Goal: Task Accomplishment & Management: Manage account settings

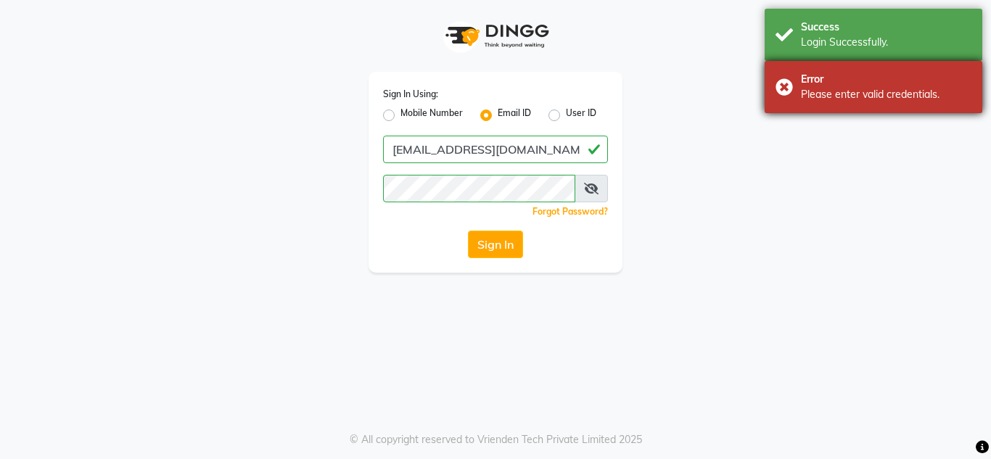
click at [859, 103] on div "Error Please enter valid credentials." at bounding box center [874, 87] width 218 height 52
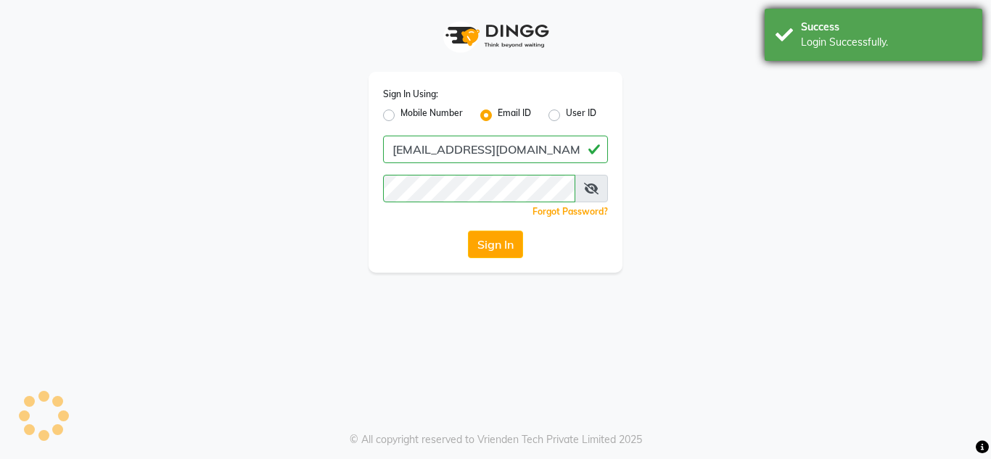
click at [826, 37] on div "Login Successfully." at bounding box center [886, 42] width 171 height 15
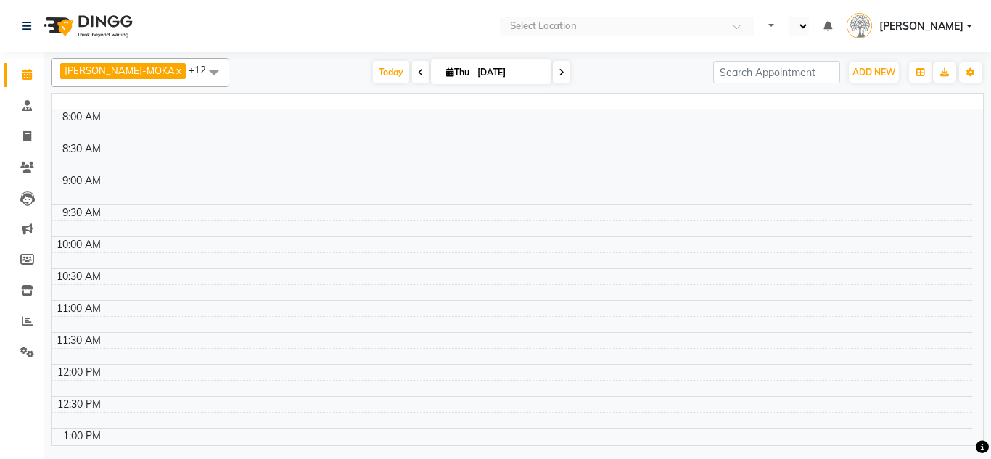
select select "en"
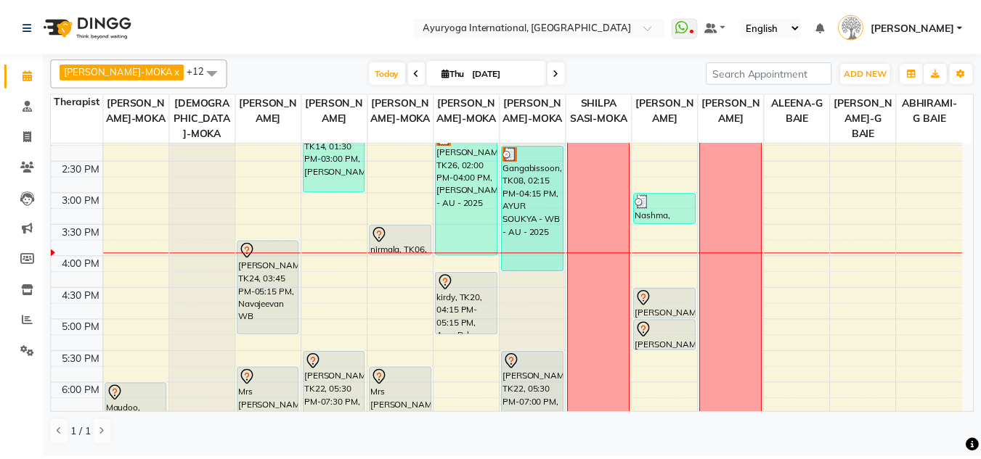
scroll to position [435, 0]
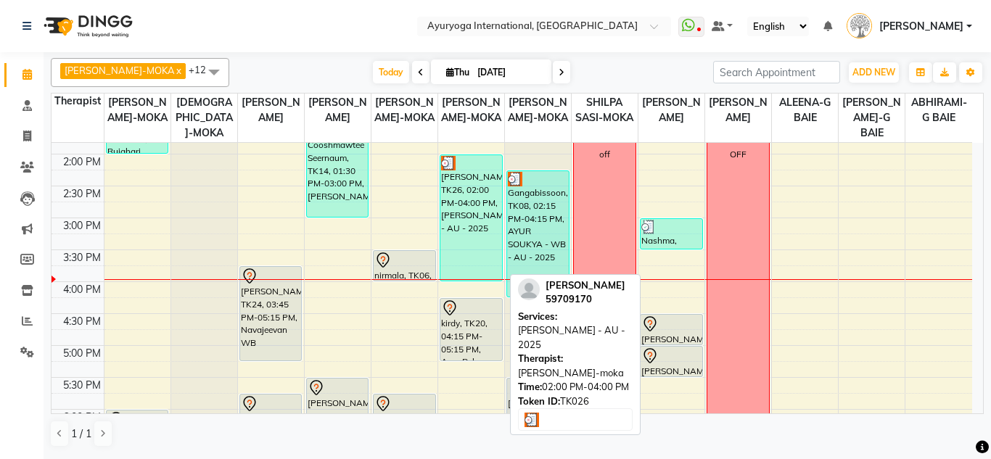
click at [446, 229] on div "[PERSON_NAME], TK26, 02:00 PM-04:00 PM, [PERSON_NAME] - AU - 2025" at bounding box center [472, 218] width 62 height 126
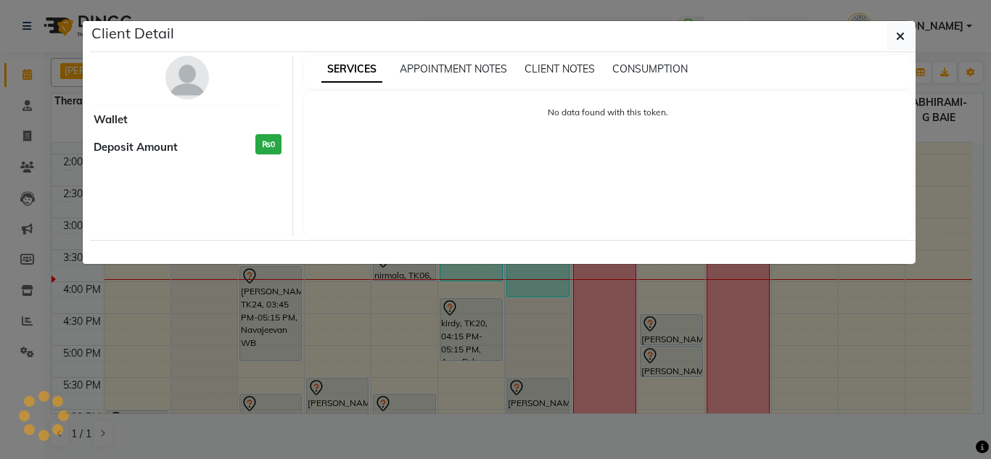
select select "3"
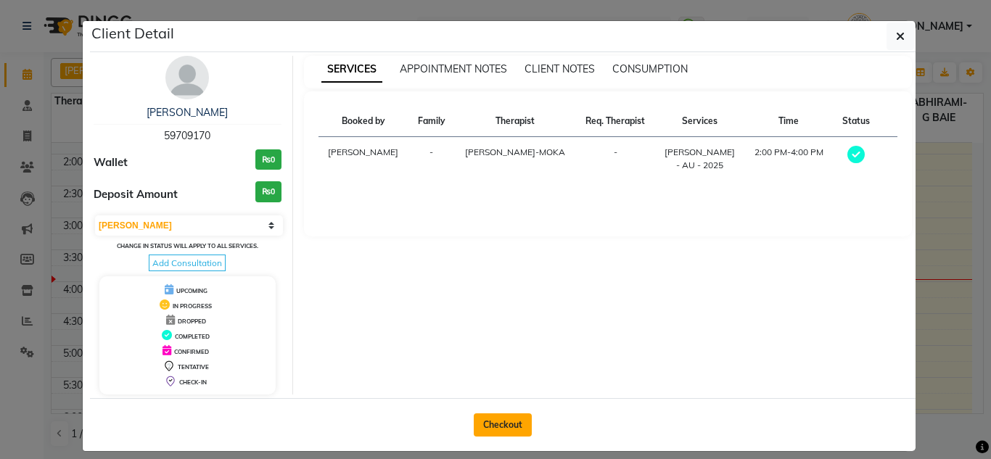
click at [497, 428] on button "Checkout" at bounding box center [503, 425] width 58 height 23
select select "service"
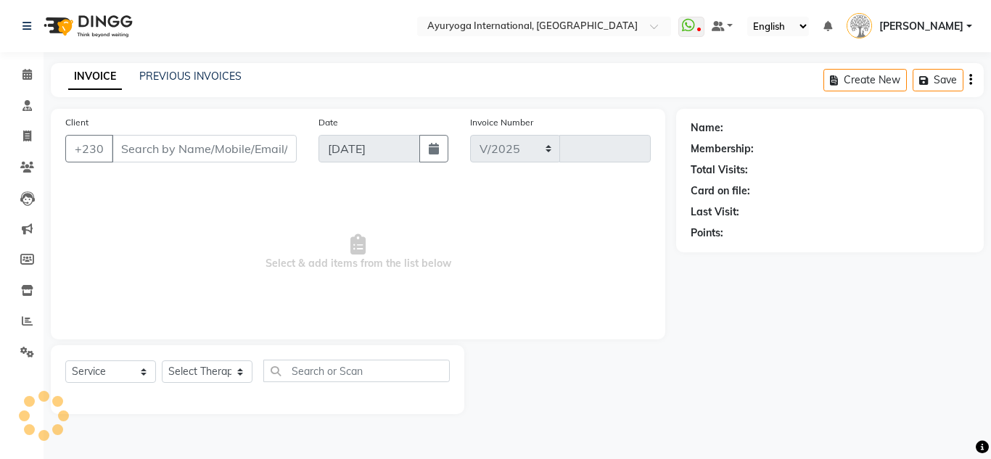
select select "730"
type input "5194"
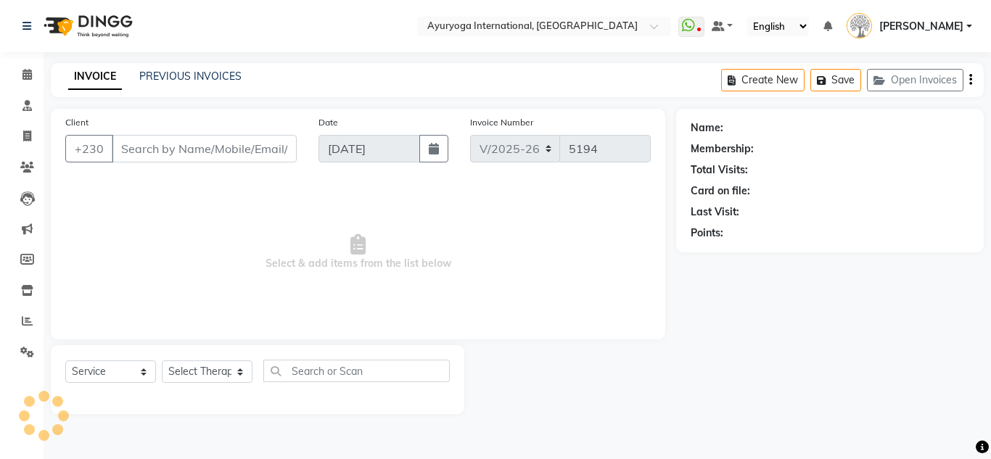
type input "59709170"
select select "36055"
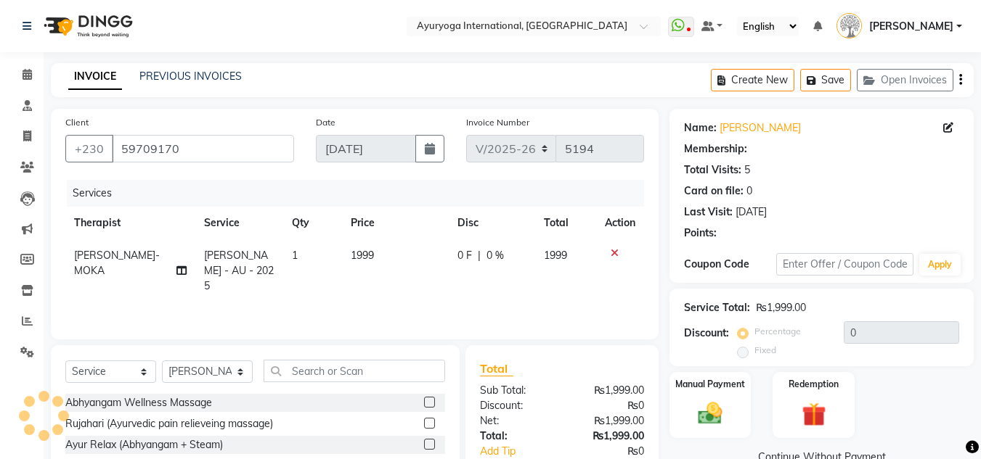
scroll to position [73, 0]
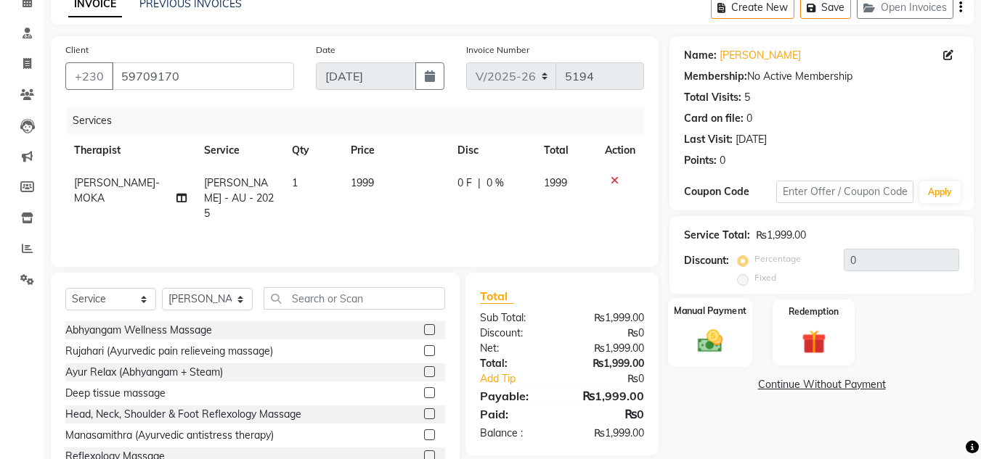
click at [707, 326] on div "Manual Payment" at bounding box center [710, 332] width 85 height 69
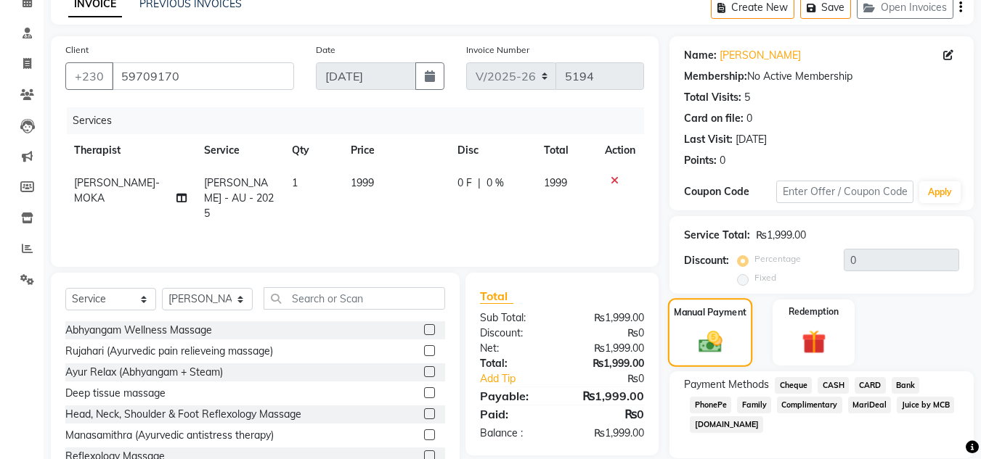
scroll to position [123, 0]
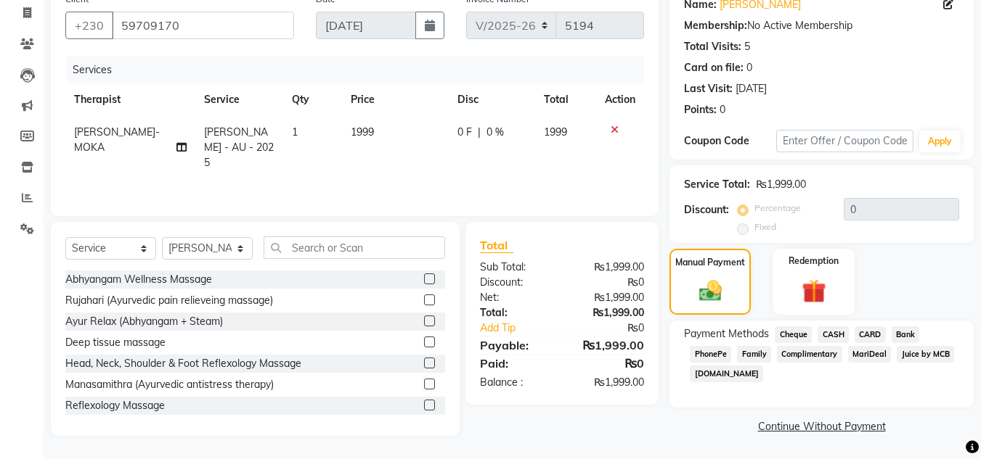
click at [930, 353] on span "Juice by MCB" at bounding box center [924, 354] width 57 height 17
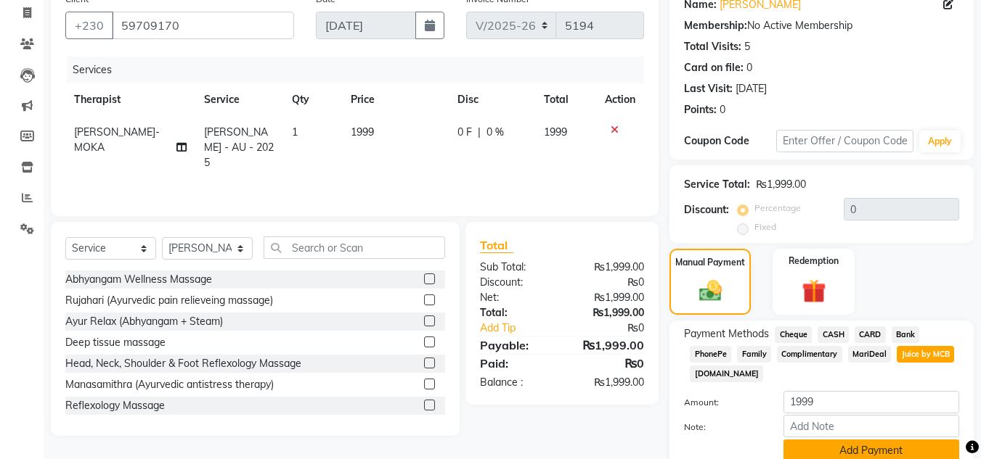
scroll to position [184, 0]
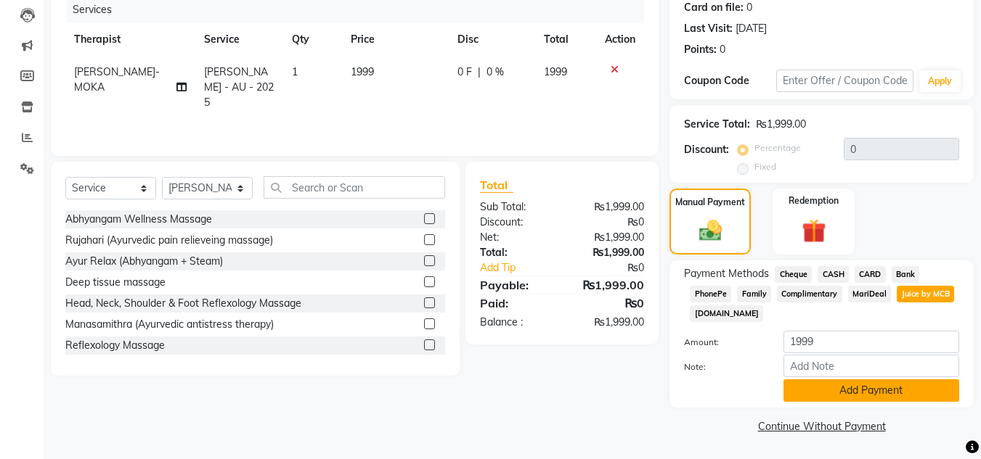
click at [886, 388] on button "Add Payment" at bounding box center [871, 391] width 176 height 22
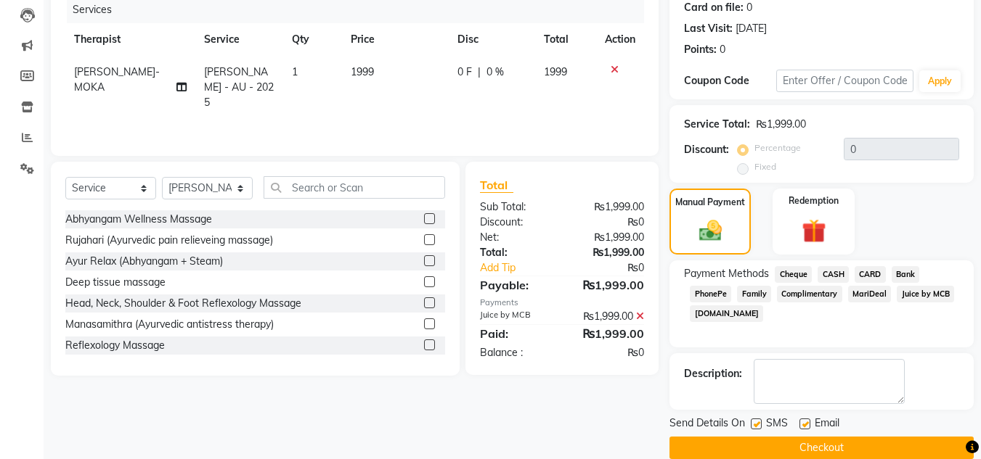
click at [856, 438] on button "Checkout" at bounding box center [821, 448] width 304 height 22
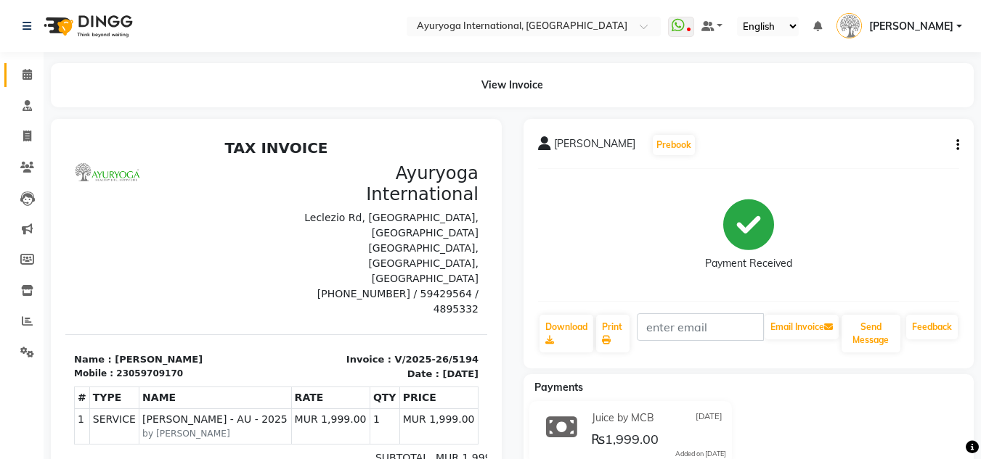
click at [25, 66] on link "Calendar" at bounding box center [21, 75] width 35 height 24
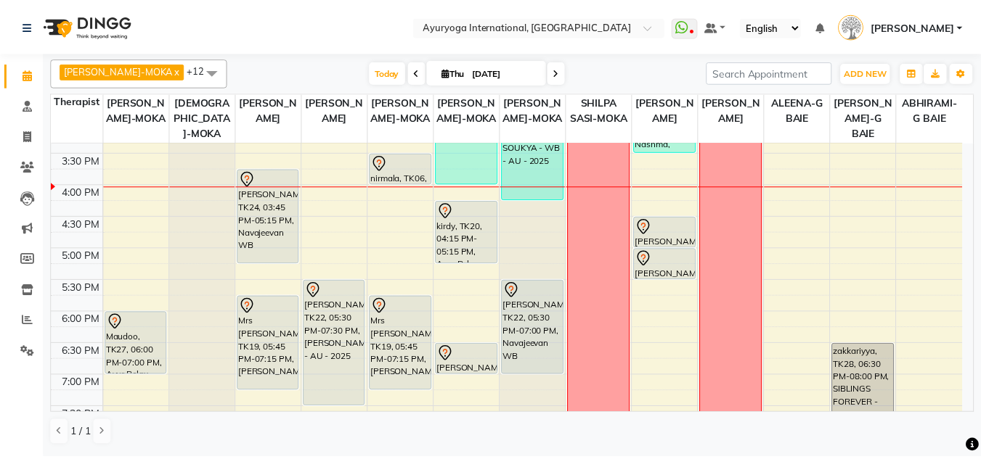
scroll to position [508, 0]
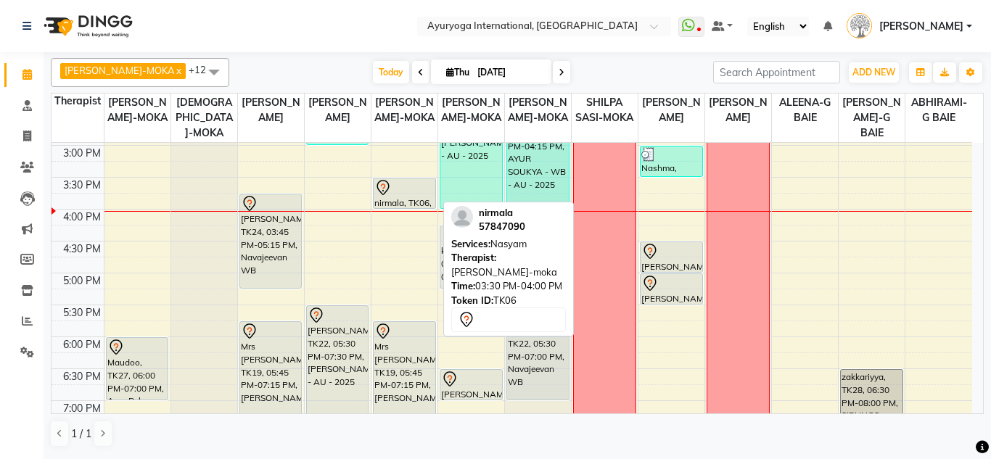
click at [395, 195] on div at bounding box center [404, 187] width 60 height 17
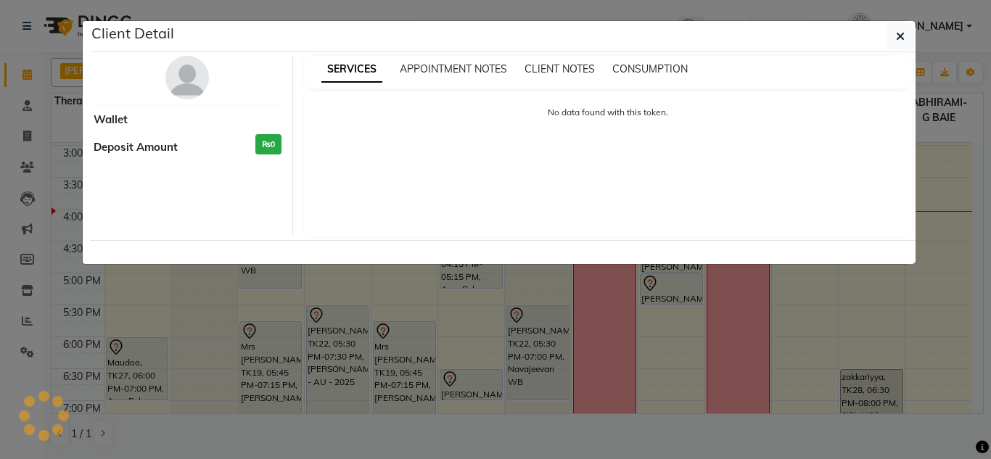
select select "7"
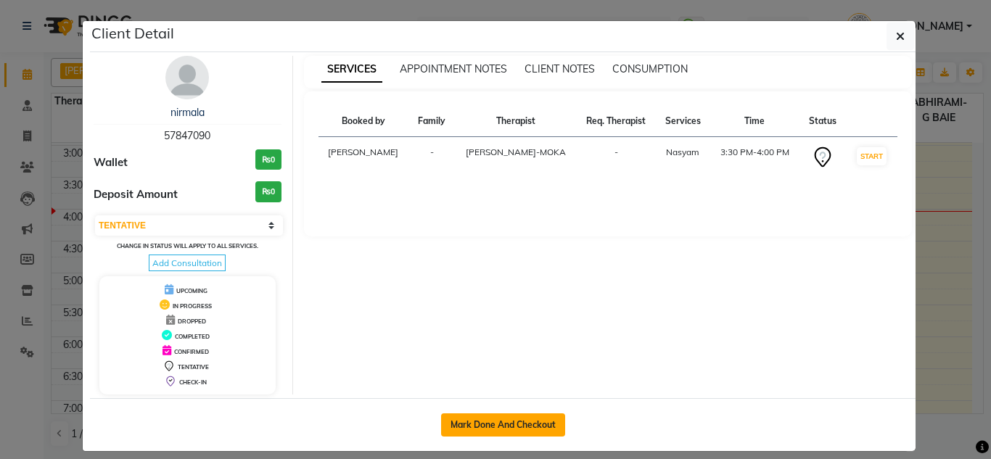
click at [478, 427] on button "Mark Done And Checkout" at bounding box center [503, 425] width 124 height 23
select select "service"
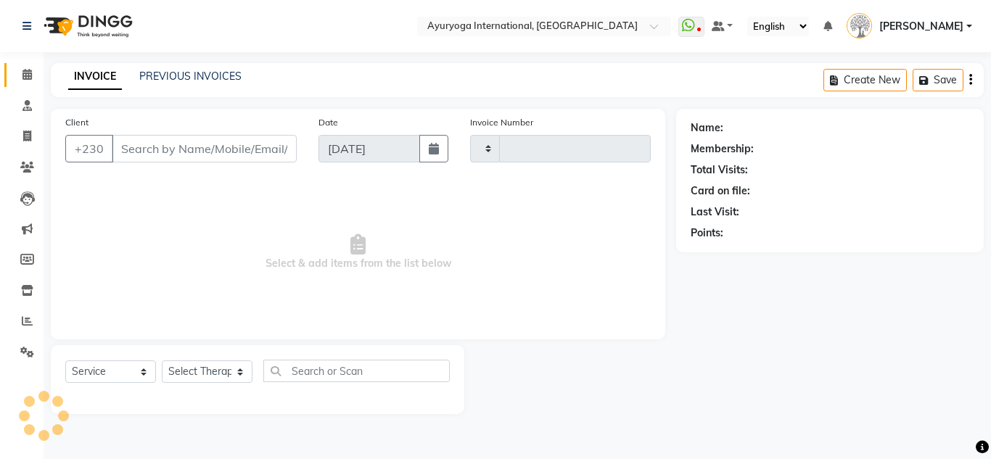
type input "5195"
select select "730"
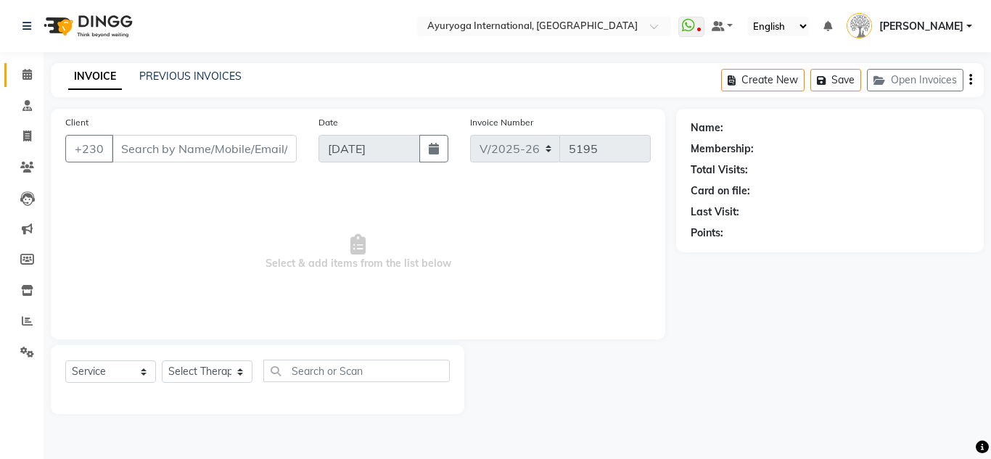
type input "57847090"
select select "77771"
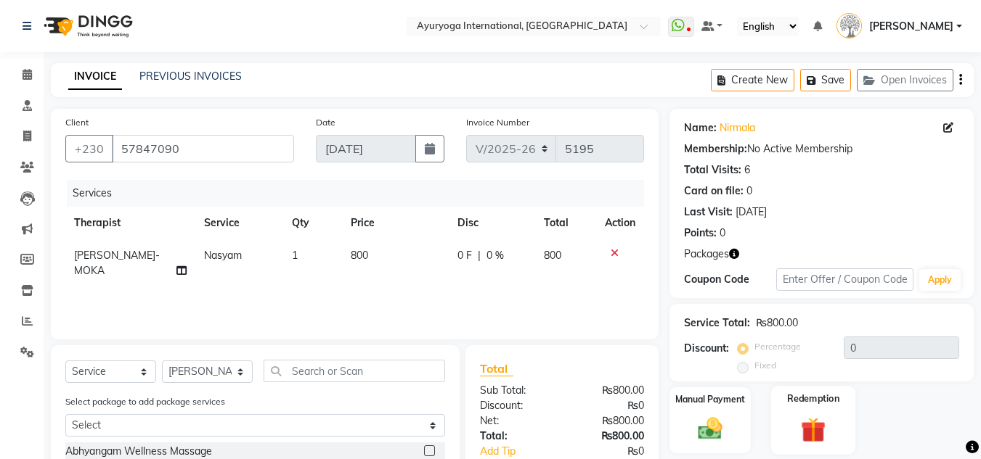
scroll to position [73, 0]
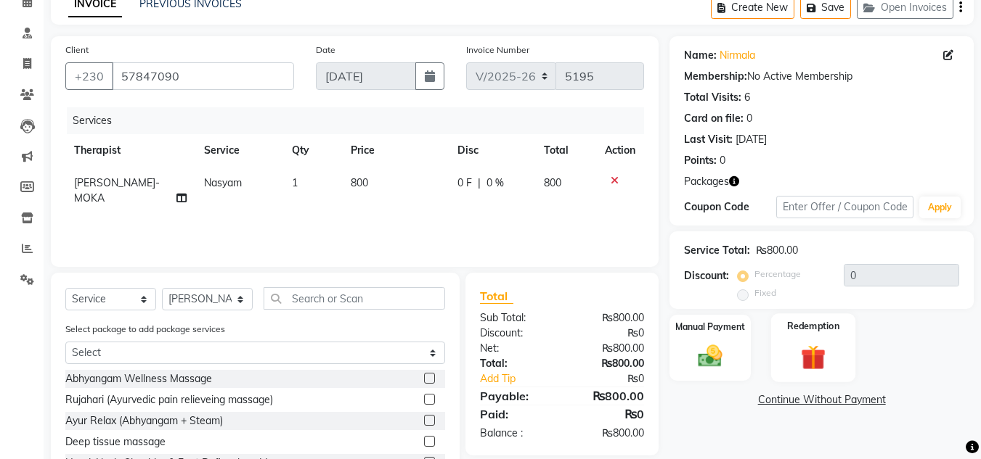
click at [822, 355] on img at bounding box center [813, 357] width 41 height 31
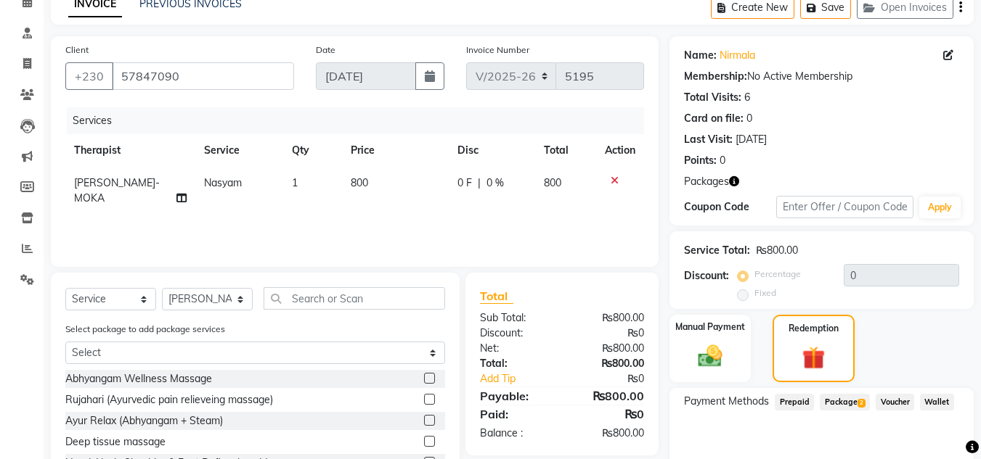
scroll to position [171, 0]
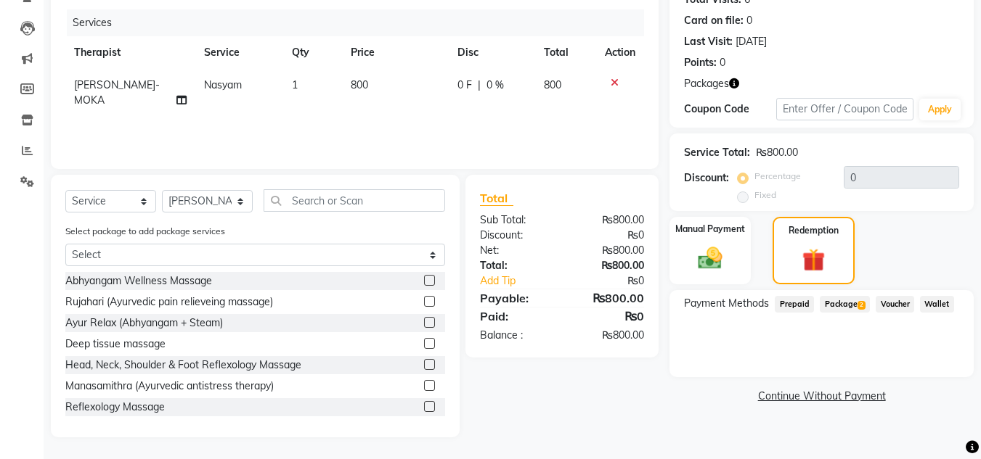
click at [851, 296] on span "Package 2" at bounding box center [844, 304] width 50 height 17
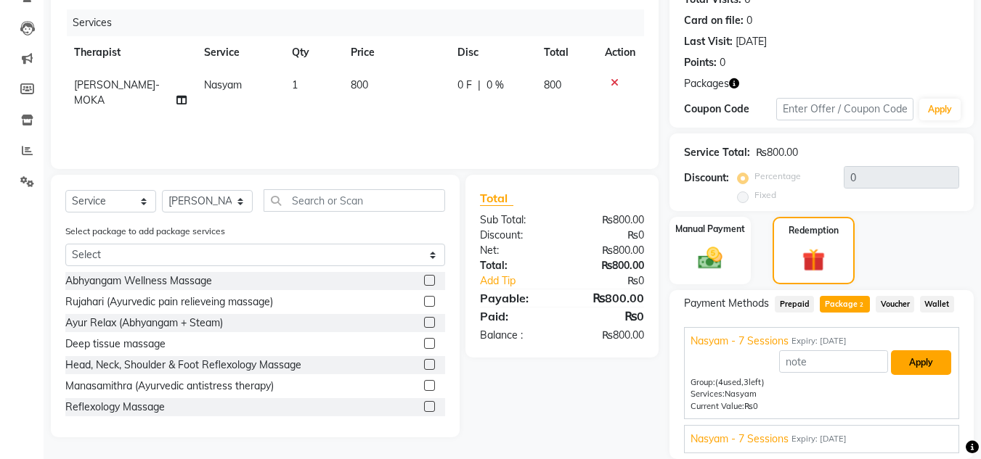
click at [905, 370] on button "Apply" at bounding box center [921, 363] width 60 height 25
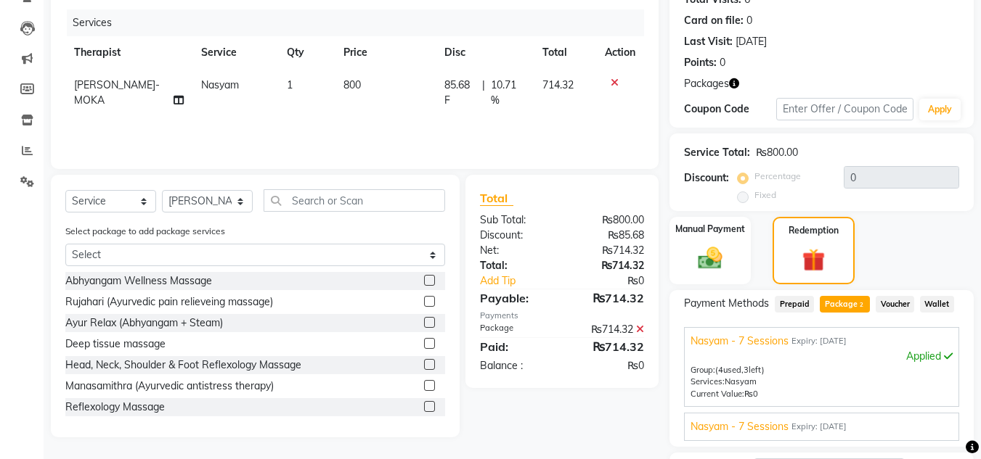
scroll to position [292, 0]
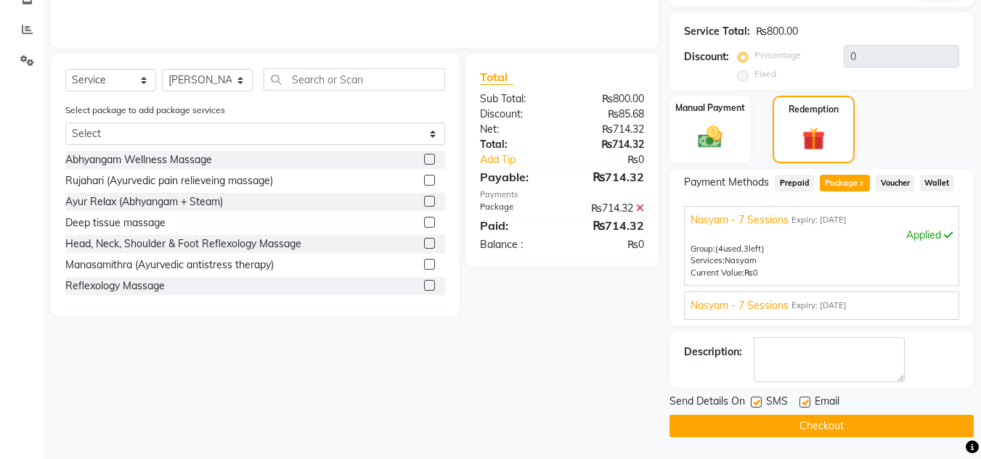
click at [755, 408] on div at bounding box center [754, 404] width 9 height 15
click at [753, 397] on label at bounding box center [755, 402] width 11 height 11
click at [753, 398] on input "checkbox" at bounding box center [754, 402] width 9 height 9
checkbox input "false"
click at [809, 402] on label at bounding box center [804, 402] width 11 height 11
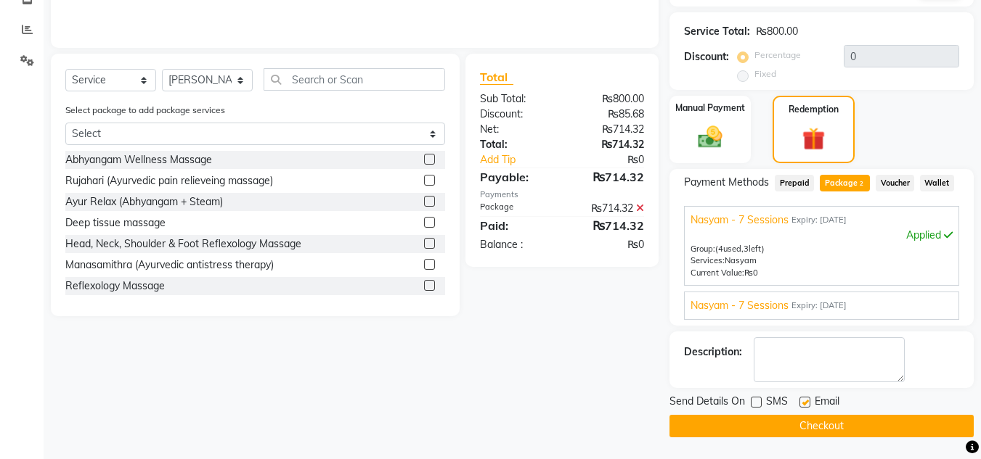
click at [809, 402] on input "checkbox" at bounding box center [803, 402] width 9 height 9
checkbox input "false"
click at [816, 423] on button "Checkout" at bounding box center [821, 426] width 304 height 22
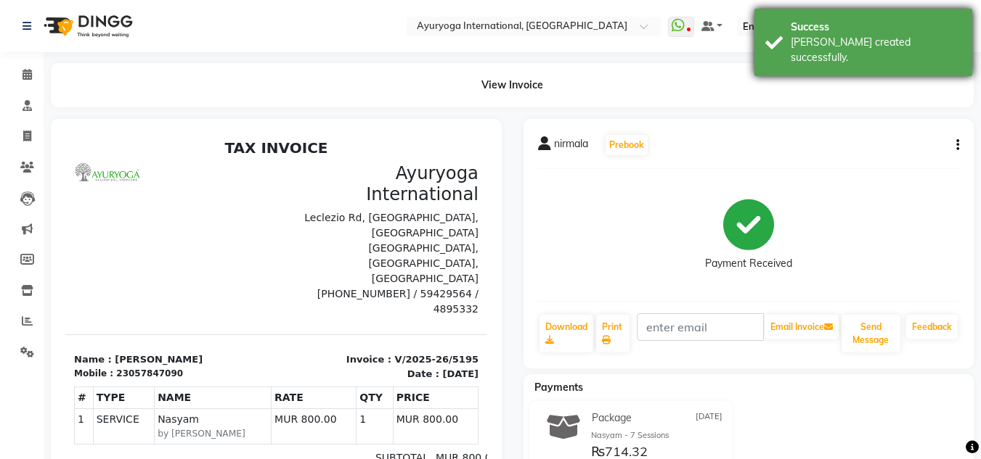
click at [826, 38] on div "[PERSON_NAME] created successfully." at bounding box center [875, 50] width 171 height 30
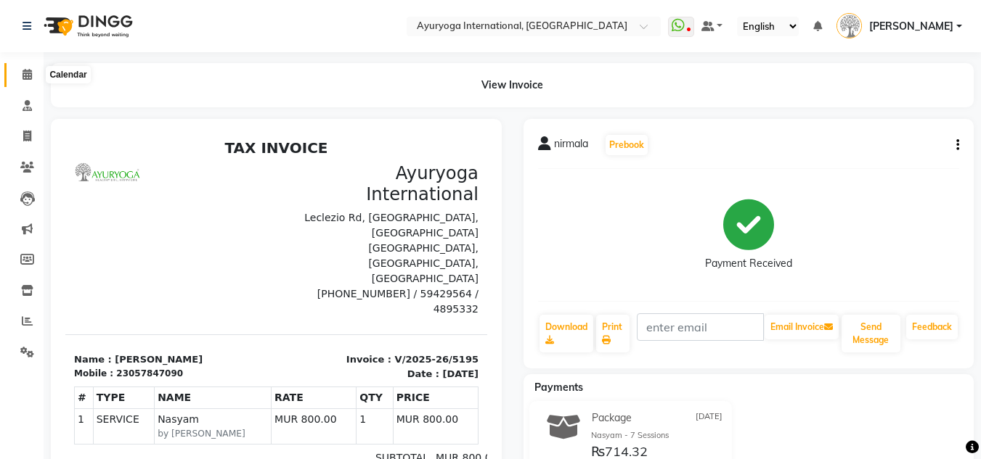
click at [36, 81] on span at bounding box center [27, 75] width 25 height 17
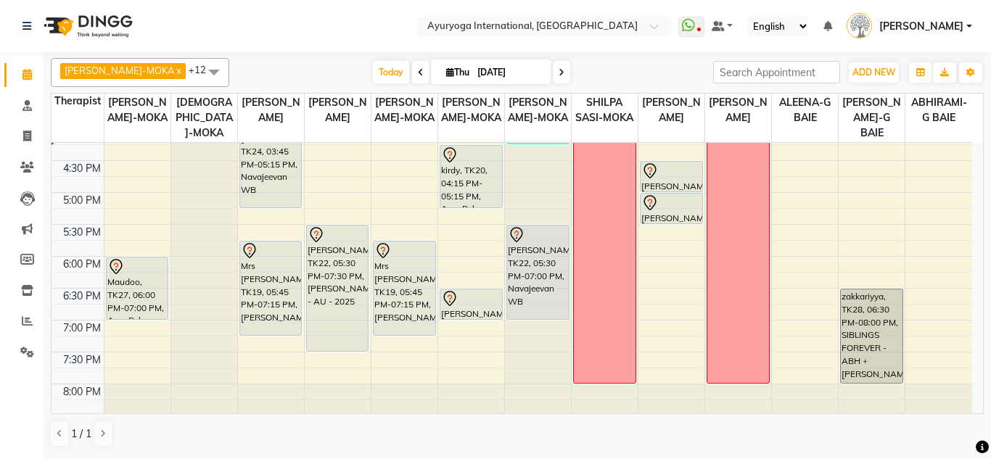
scroll to position [623, 0]
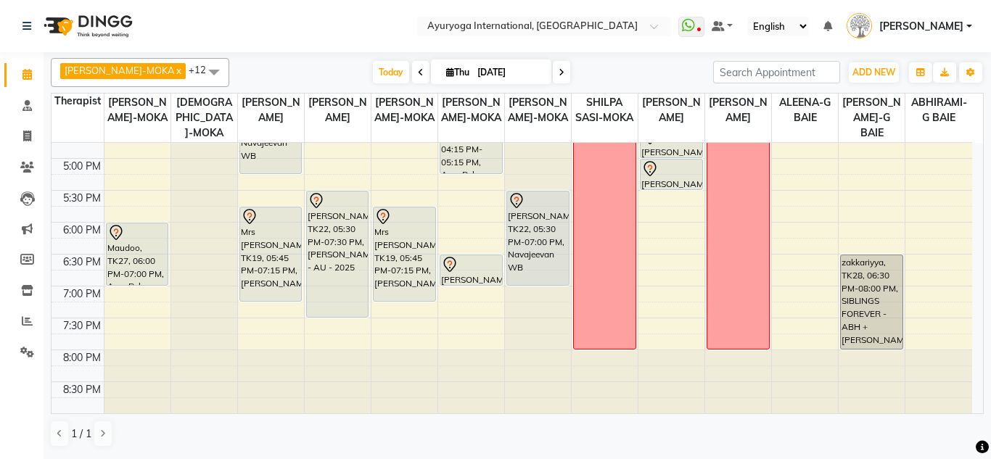
click at [517, 70] on input "[DATE]" at bounding box center [509, 73] width 73 height 22
select select "9"
select select "2025"
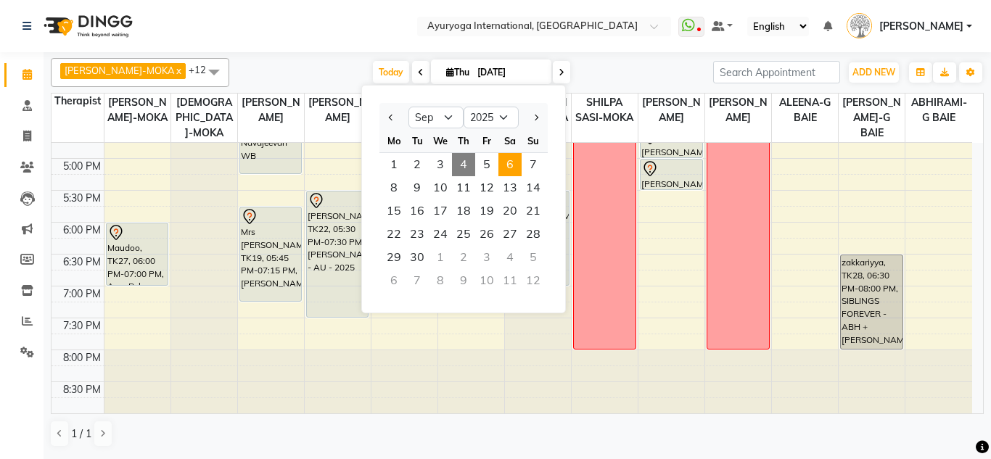
click at [511, 170] on span "6" at bounding box center [510, 164] width 23 height 23
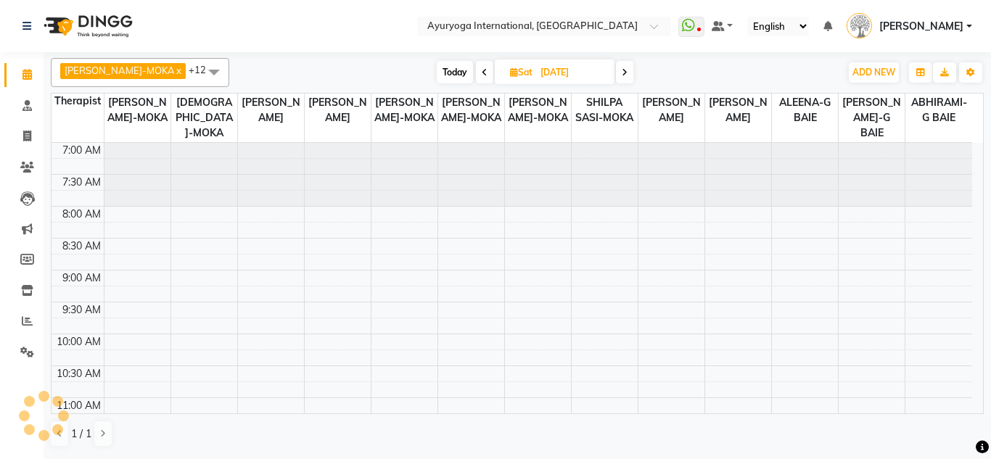
scroll to position [576, 0]
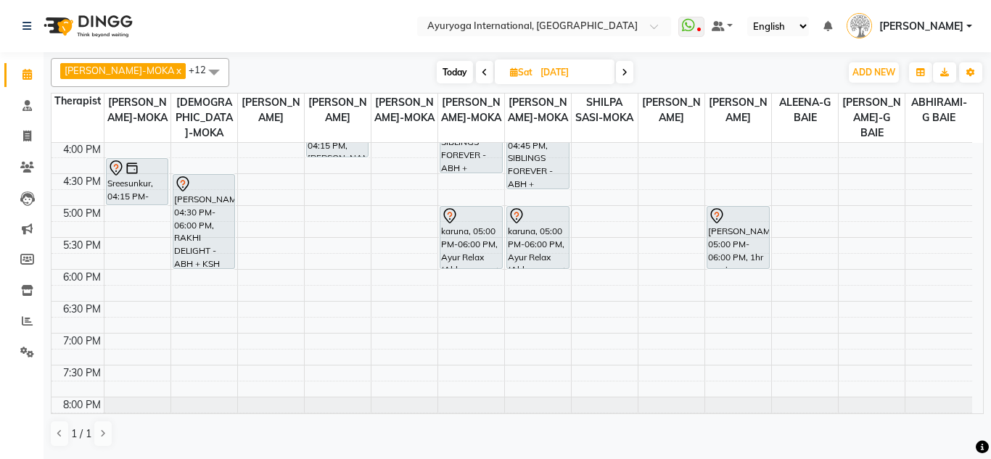
click at [616, 70] on span at bounding box center [624, 72] width 17 height 22
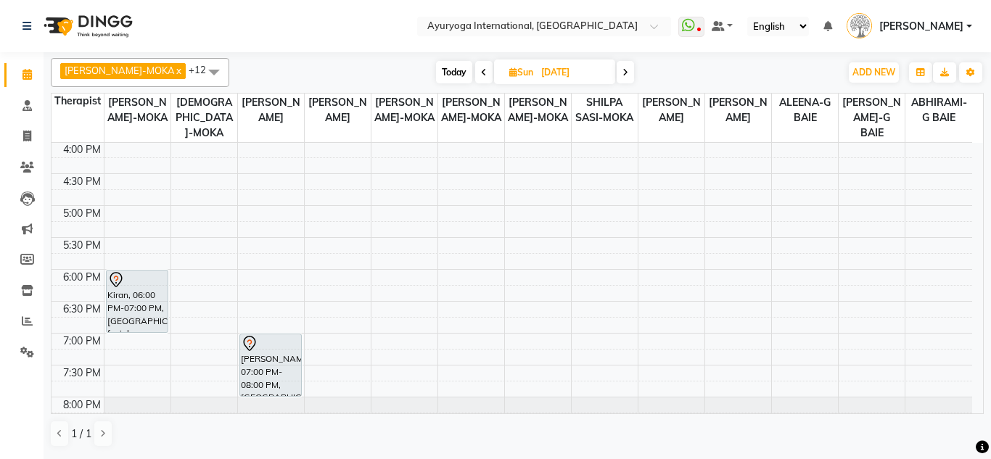
click at [437, 73] on span "Today" at bounding box center [454, 72] width 36 height 22
type input "[DATE]"
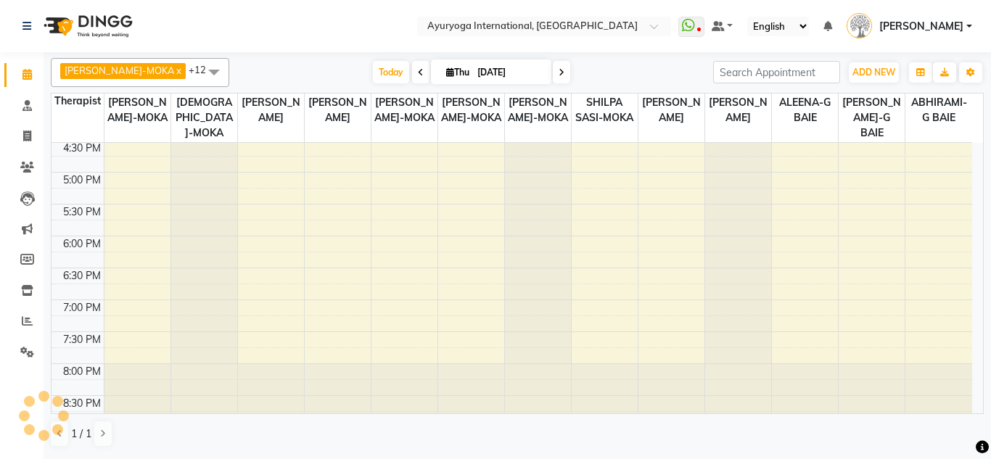
scroll to position [623, 0]
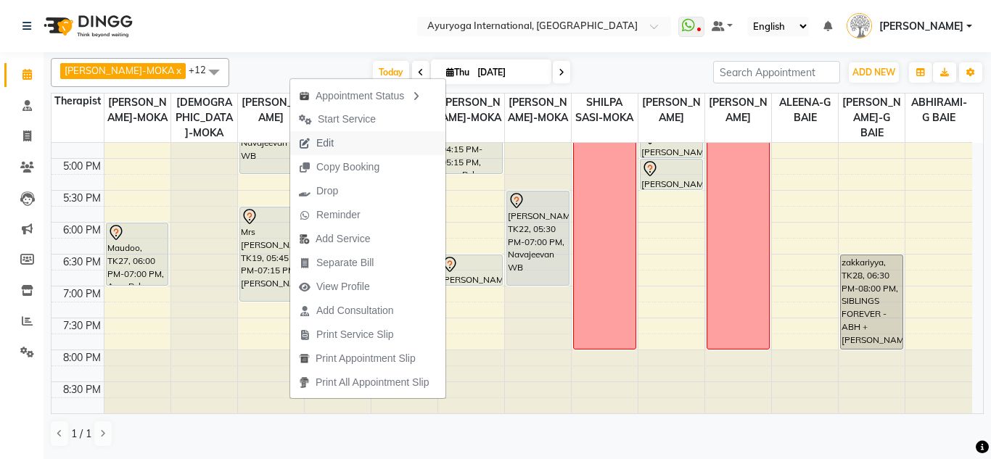
click at [351, 142] on button "Edit" at bounding box center [367, 143] width 155 height 24
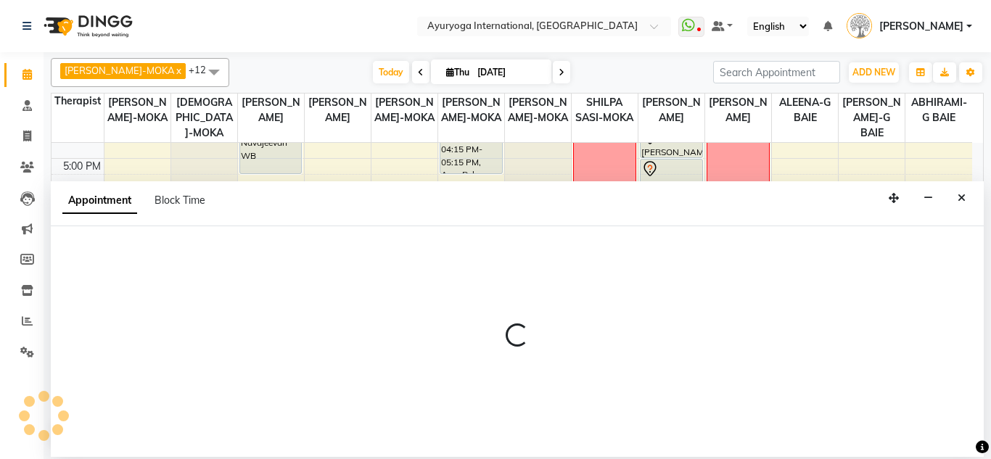
select select "tentative"
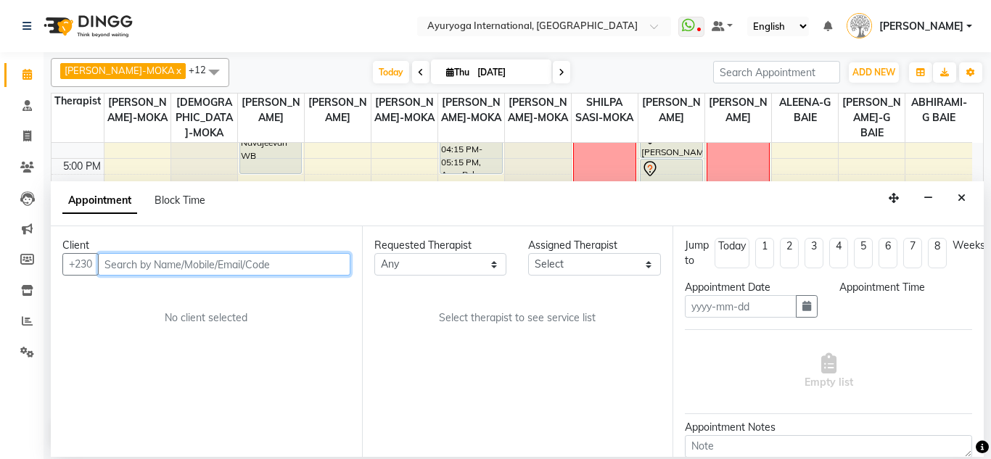
type input "[DATE]"
select select "1065"
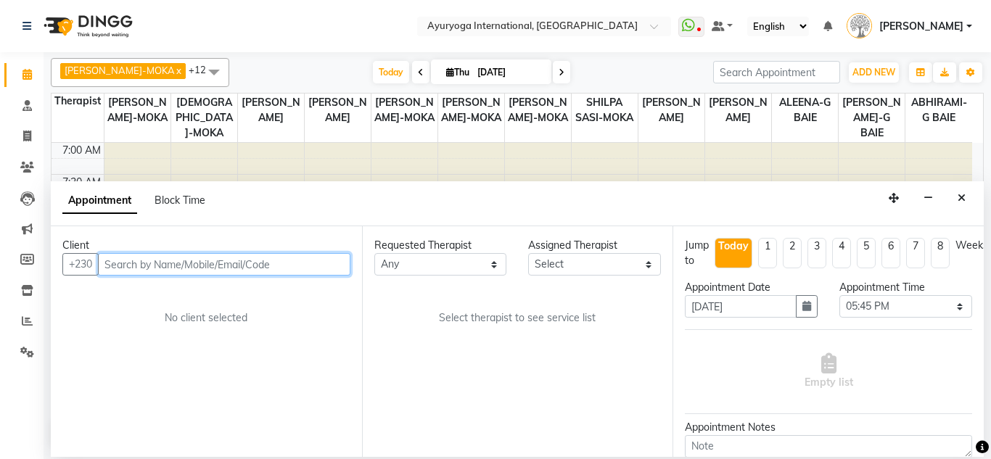
select select "77771"
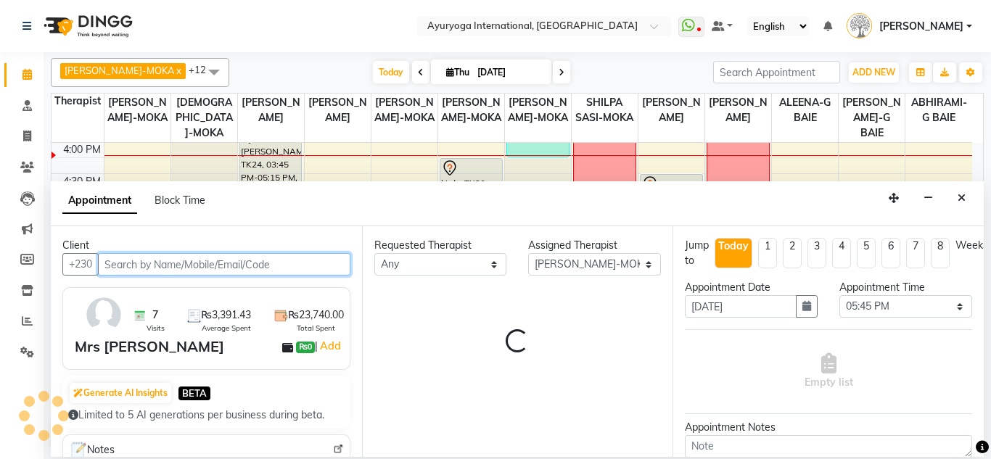
select select "1136"
select select "1141"
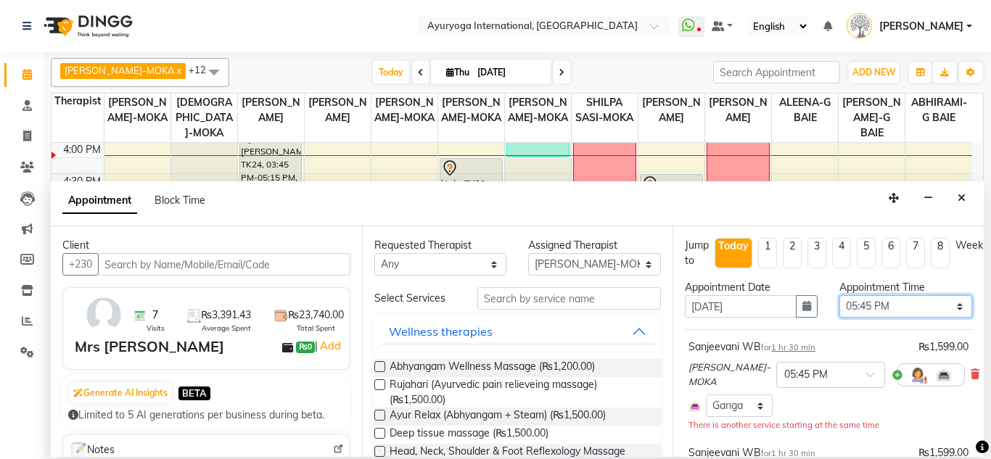
click at [873, 308] on select "Select 08:00 AM 08:15 AM 08:30 AM 08:45 AM 09:00 AM 09:15 AM 09:30 AM 09:45 AM …" at bounding box center [906, 306] width 133 height 22
select select "1020"
click at [840, 295] on select "Select 08:00 AM 08:15 AM 08:30 AM 08:45 AM 09:00 AM 09:15 AM 09:30 AM 09:45 AM …" at bounding box center [906, 306] width 133 height 22
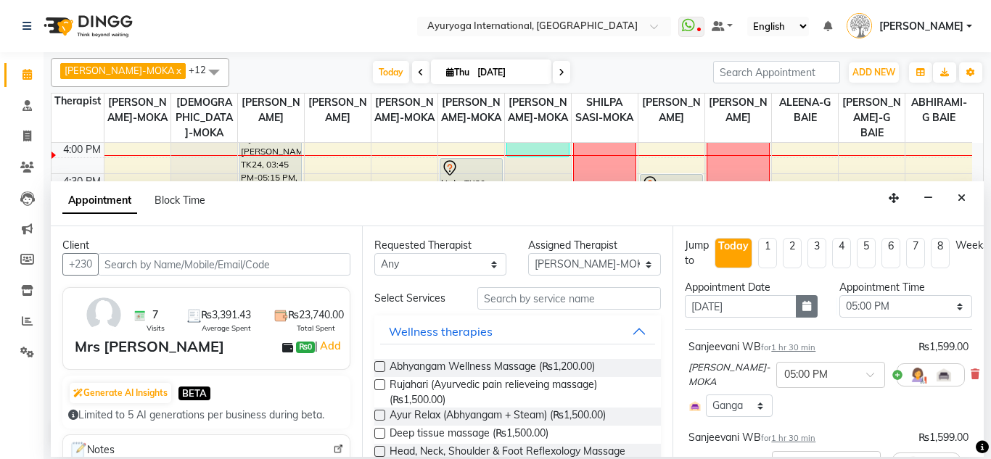
click at [803, 310] on icon "button" at bounding box center [807, 306] width 9 height 10
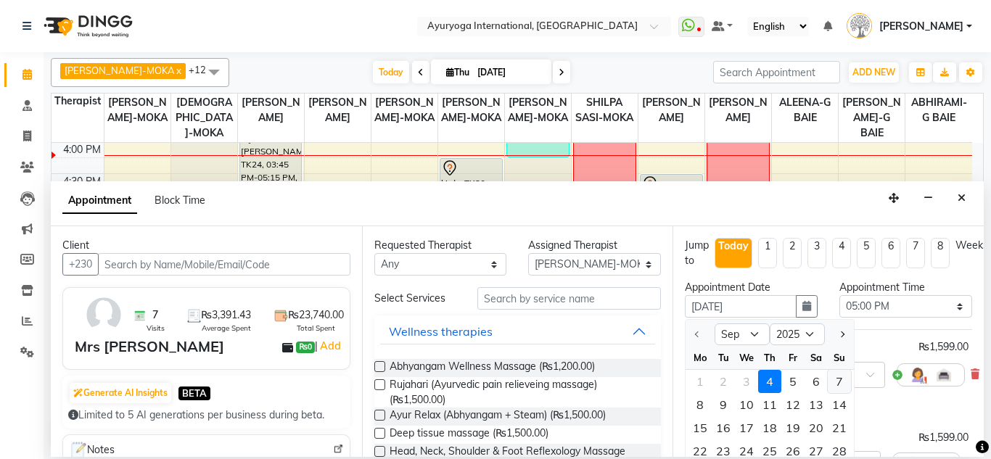
click at [839, 377] on div "7" at bounding box center [839, 381] width 23 height 23
type input "[DATE]"
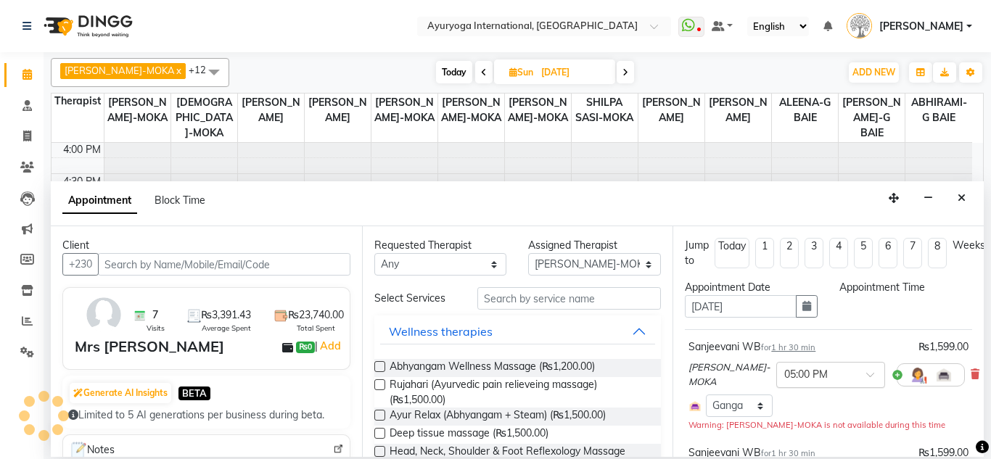
scroll to position [0, 0]
select select "1020"
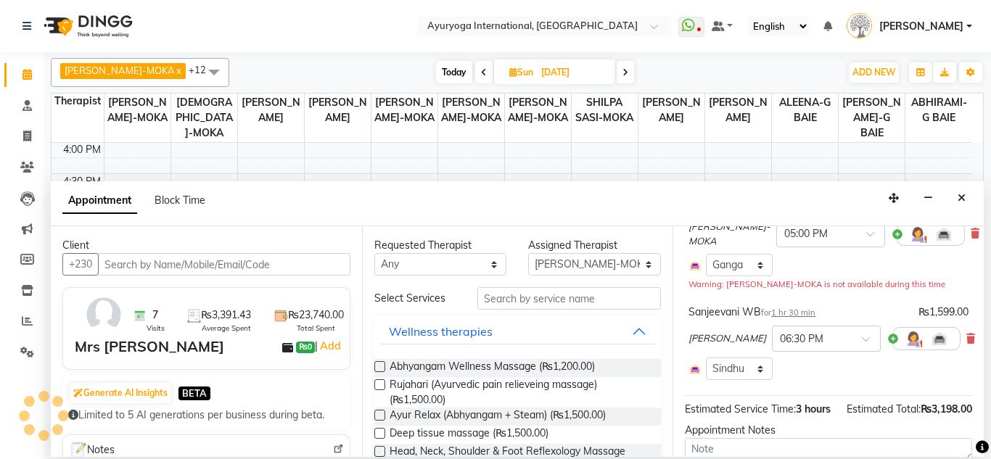
scroll to position [145, 0]
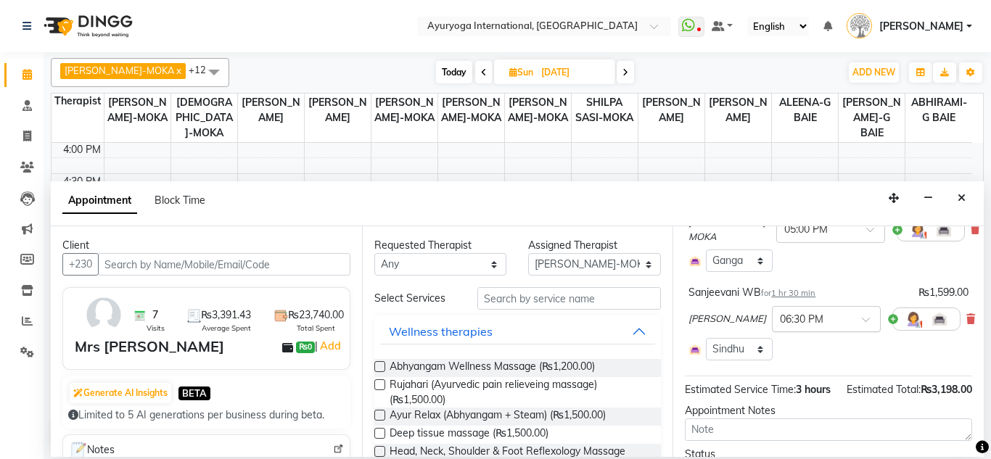
click at [816, 326] on input "text" at bounding box center [812, 318] width 64 height 15
click at [779, 406] on div "05:00 PM" at bounding box center [826, 402] width 107 height 27
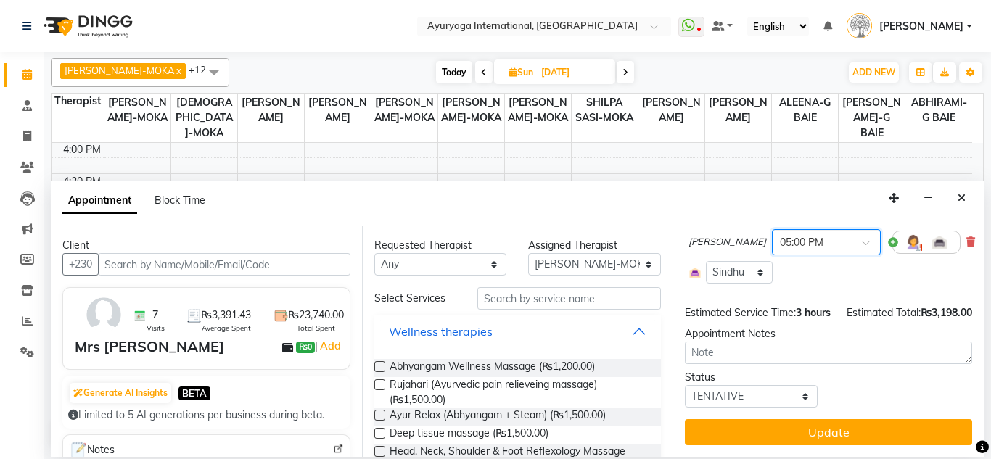
scroll to position [280, 0]
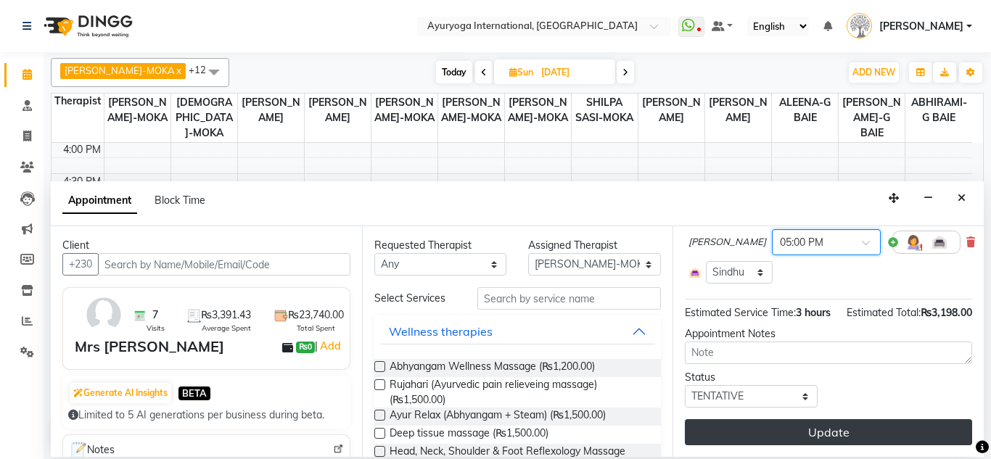
click at [839, 419] on button "Update" at bounding box center [828, 432] width 287 height 26
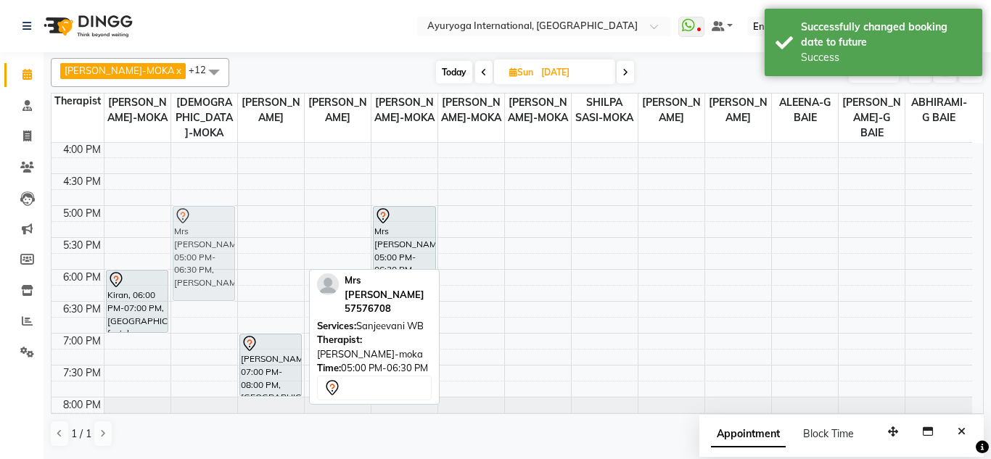
drag, startPoint x: 270, startPoint y: 249, endPoint x: 224, endPoint y: 248, distance: 46.5
click at [224, 248] on tr "Juvisha, 01:00 PM-01:45 PM, Abhyangam Wellness Massage Juvisha, 01:45 PM-02:45 …" at bounding box center [512, 13] width 921 height 893
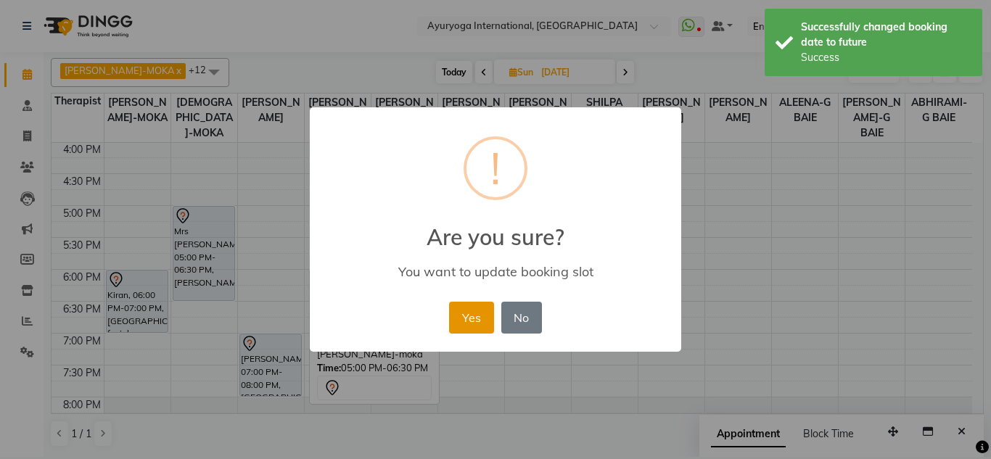
click at [464, 314] on button "Yes" at bounding box center [471, 318] width 44 height 32
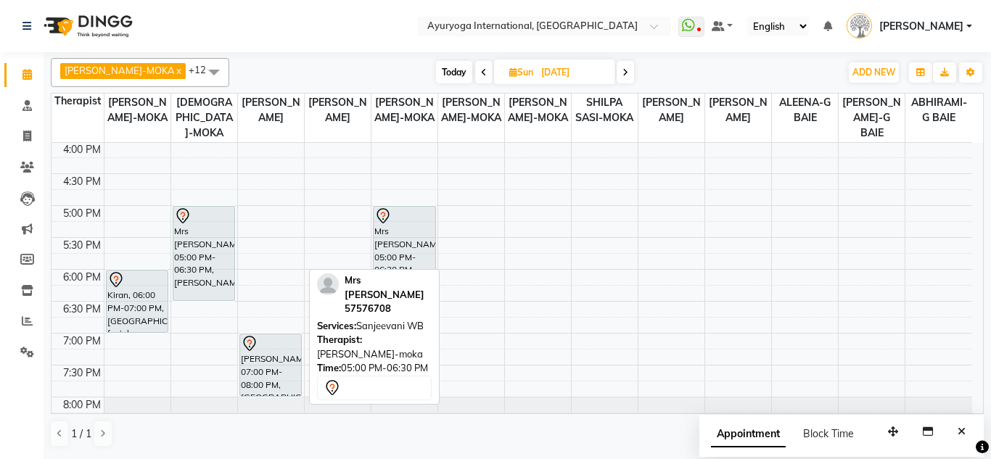
click at [446, 72] on span "Today" at bounding box center [454, 72] width 36 height 22
type input "[DATE]"
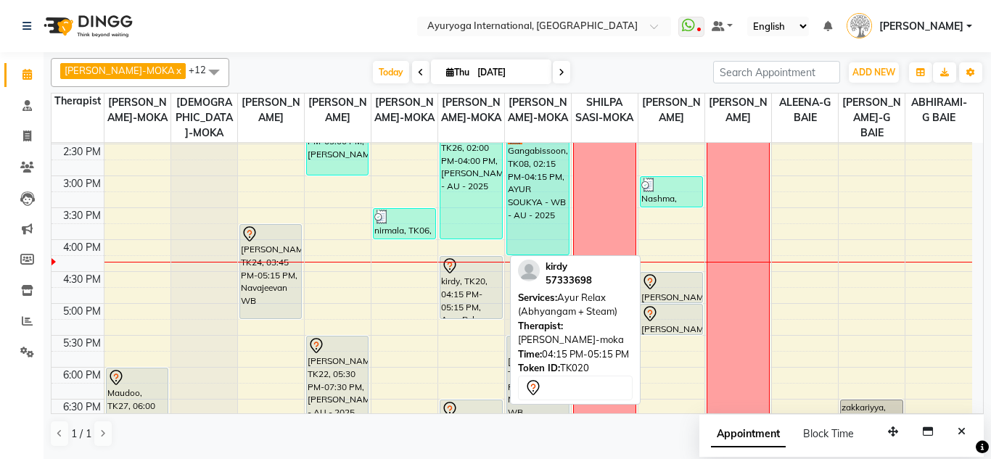
scroll to position [405, 0]
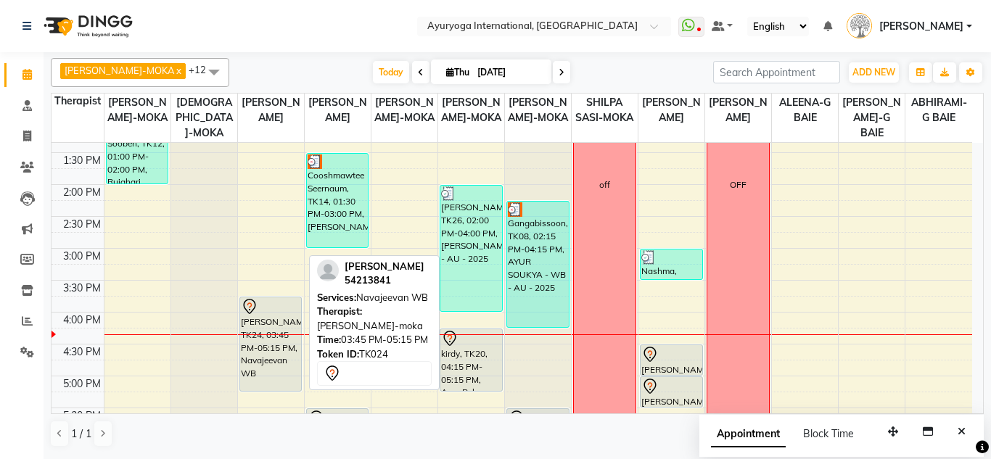
click at [278, 322] on div "[PERSON_NAME], TK24, 03:45 PM-05:15 PM, Navajeevan WB" at bounding box center [271, 345] width 62 height 94
click at [279, 327] on div "[PERSON_NAME], TK24, 03:45 PM-05:15 PM, Navajeevan WB" at bounding box center [271, 345] width 62 height 94
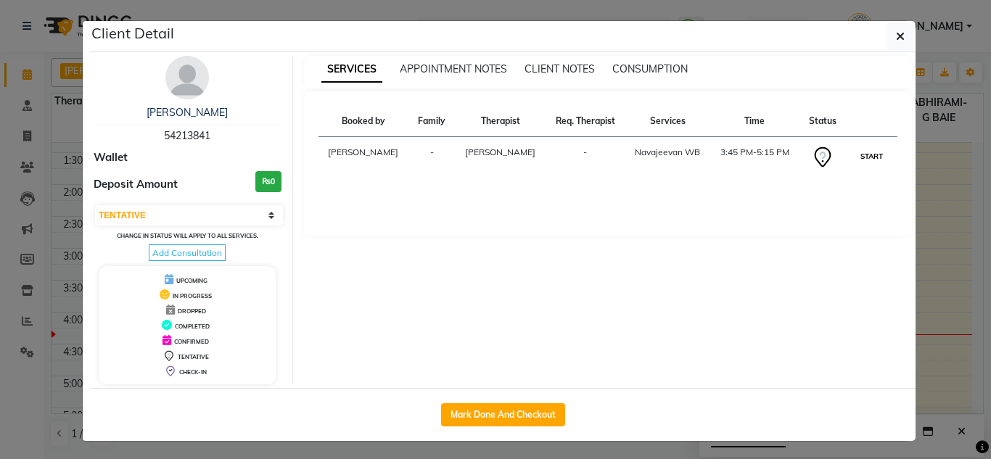
click at [859, 165] on button "START" at bounding box center [872, 156] width 30 height 18
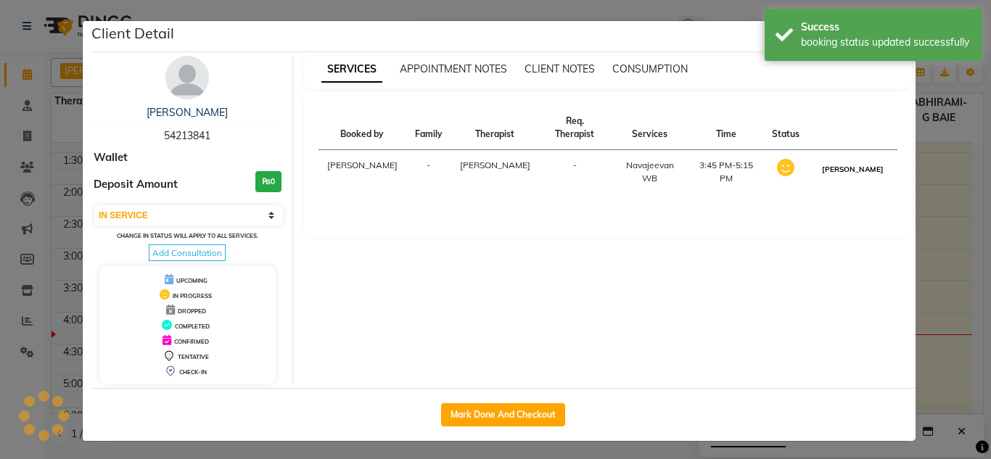
click at [857, 176] on button "[PERSON_NAME]" at bounding box center [853, 169] width 69 height 18
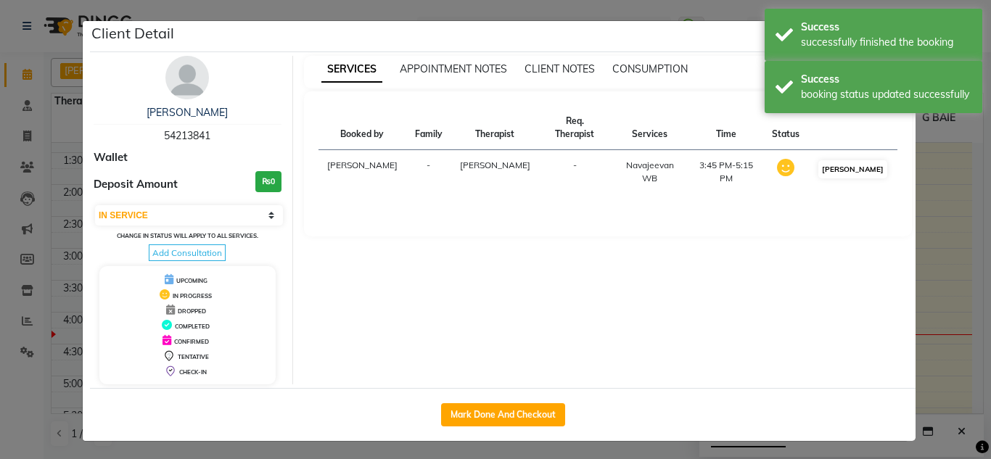
select select "3"
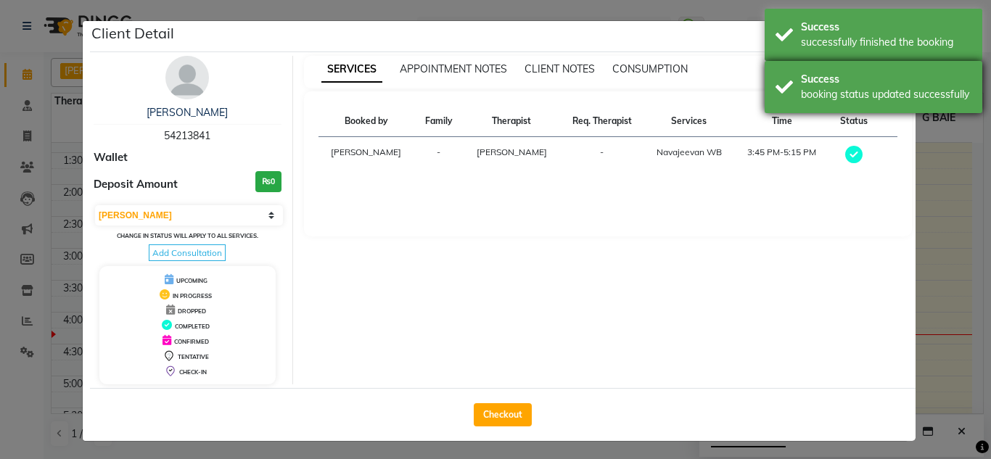
click at [830, 75] on div "Success" at bounding box center [886, 79] width 171 height 15
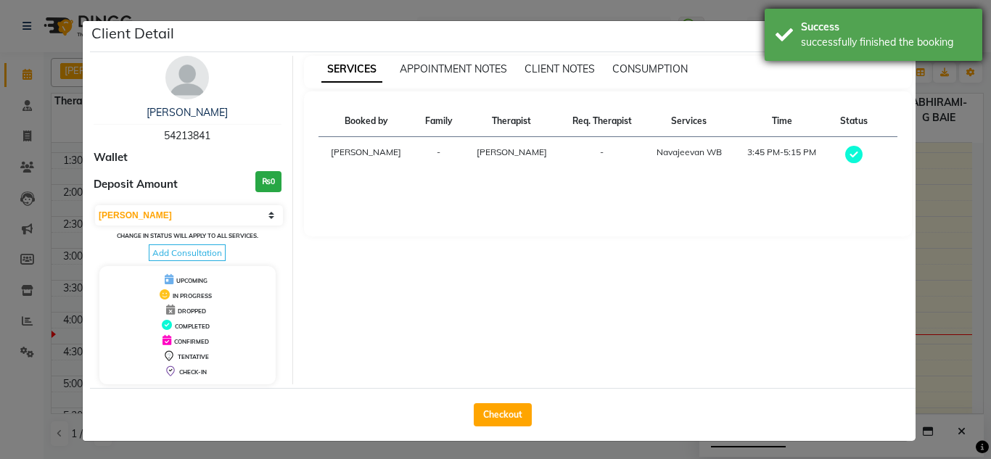
click at [827, 45] on div "successfully finished the booking" at bounding box center [886, 42] width 171 height 15
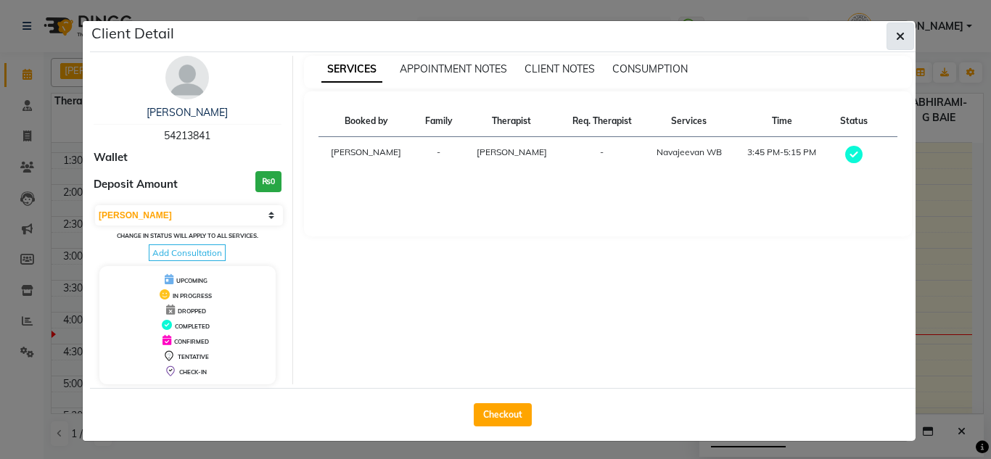
click at [893, 28] on button "button" at bounding box center [901, 36] width 28 height 28
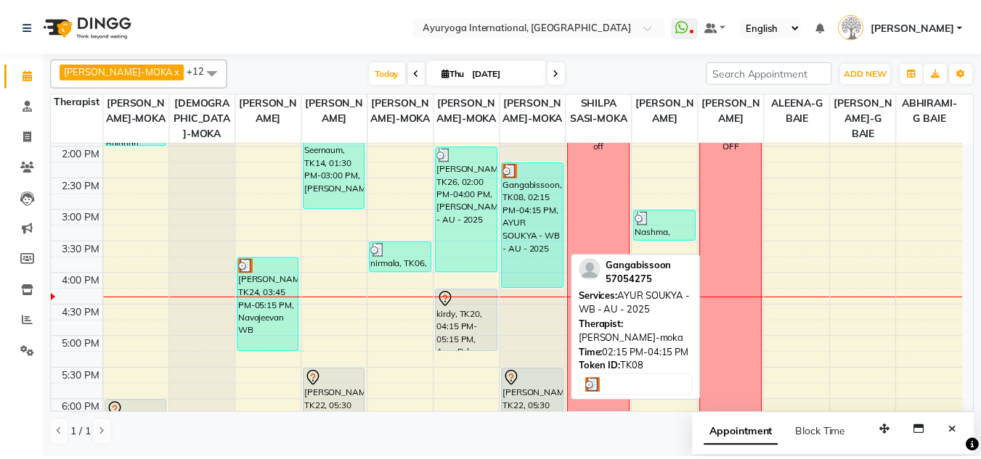
scroll to position [478, 0]
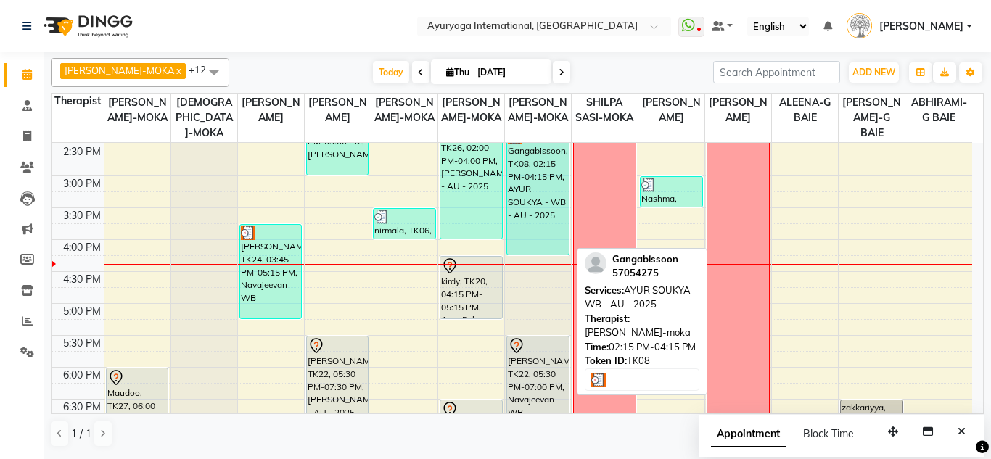
click at [557, 214] on div "Gangabissoon, TK08, 02:15 PM-04:15 PM, AYUR SOUKYA - WB - AU - 2025" at bounding box center [538, 192] width 62 height 126
select select "3"
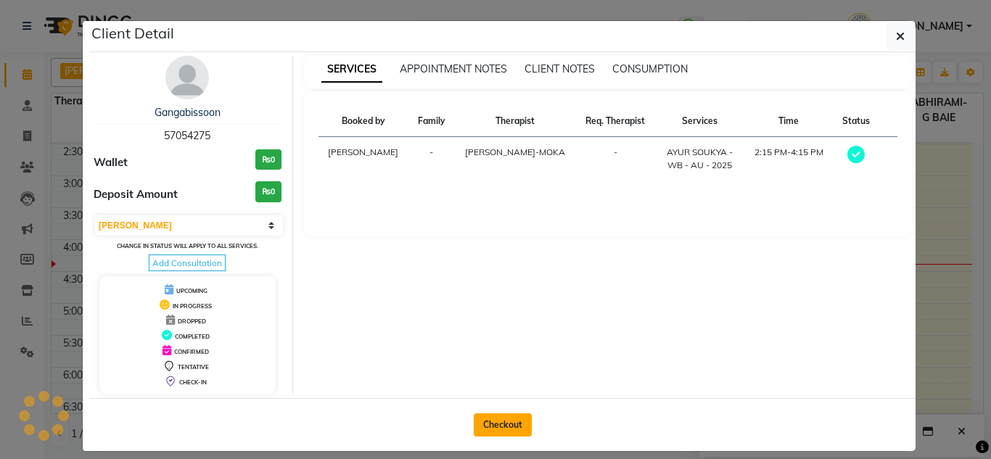
click at [498, 419] on button "Checkout" at bounding box center [503, 425] width 58 height 23
select select "service"
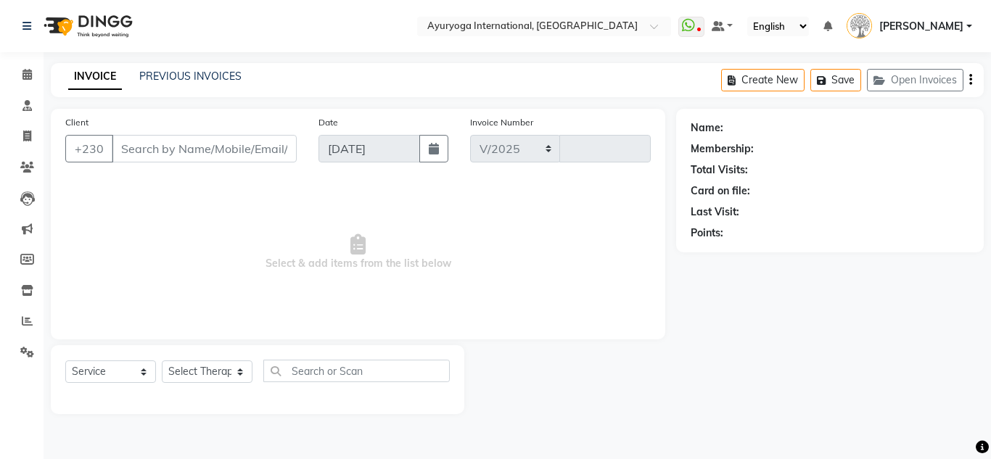
select select "730"
type input "5196"
type input "57054275"
select select "50739"
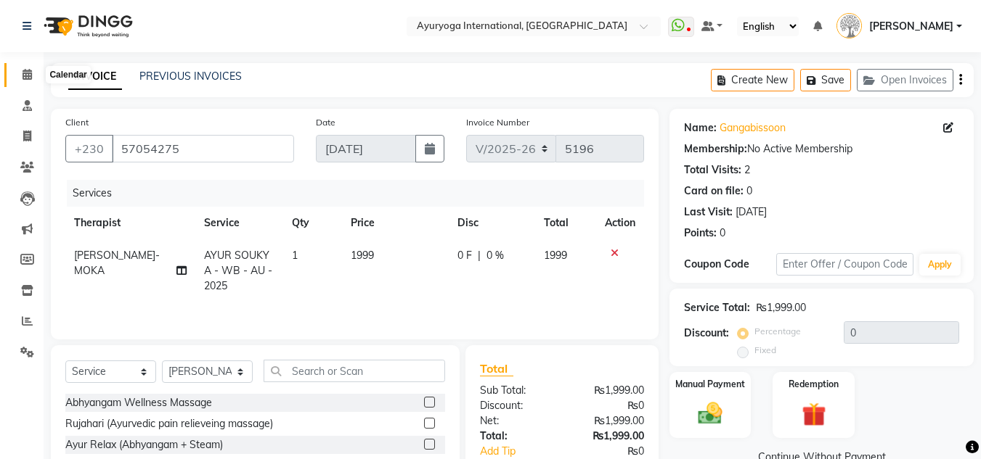
click at [25, 75] on icon at bounding box center [26, 74] width 9 height 11
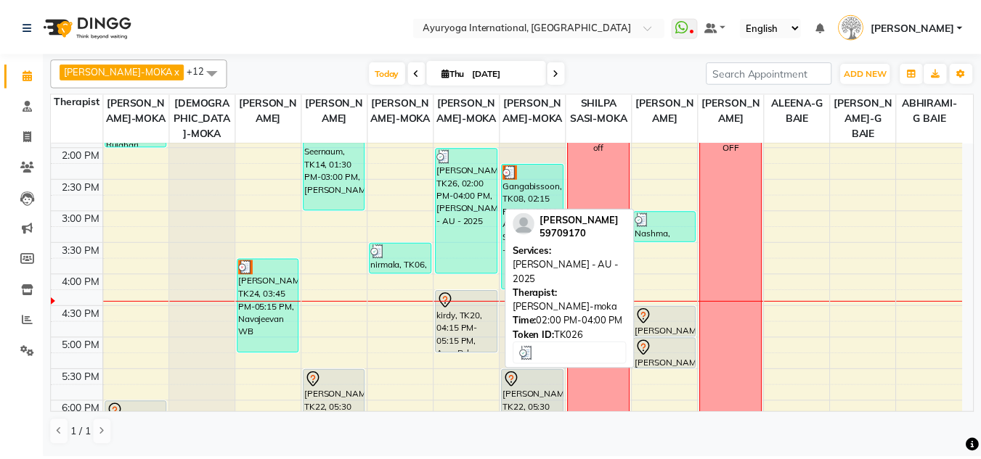
scroll to position [435, 0]
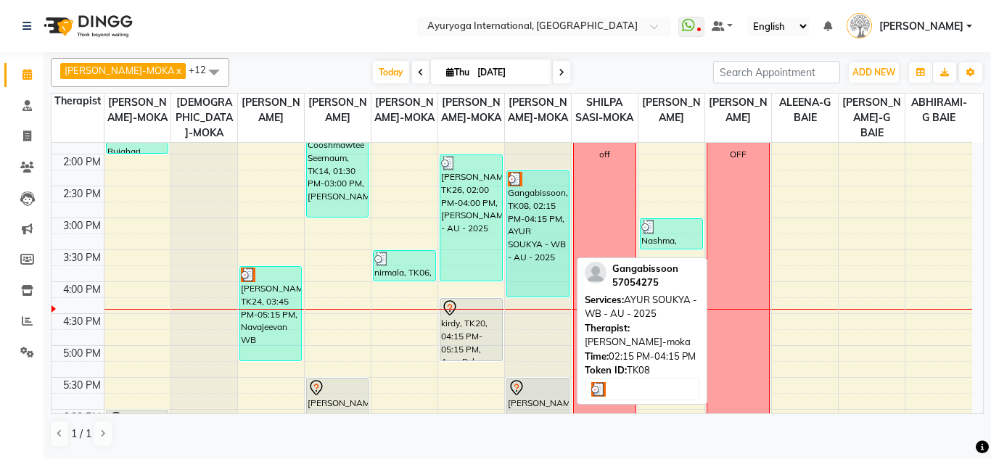
click at [545, 216] on div "Gangabissoon, TK08, 02:15 PM-04:15 PM, AYUR SOUKYA - WB - AU - 2025" at bounding box center [538, 234] width 62 height 126
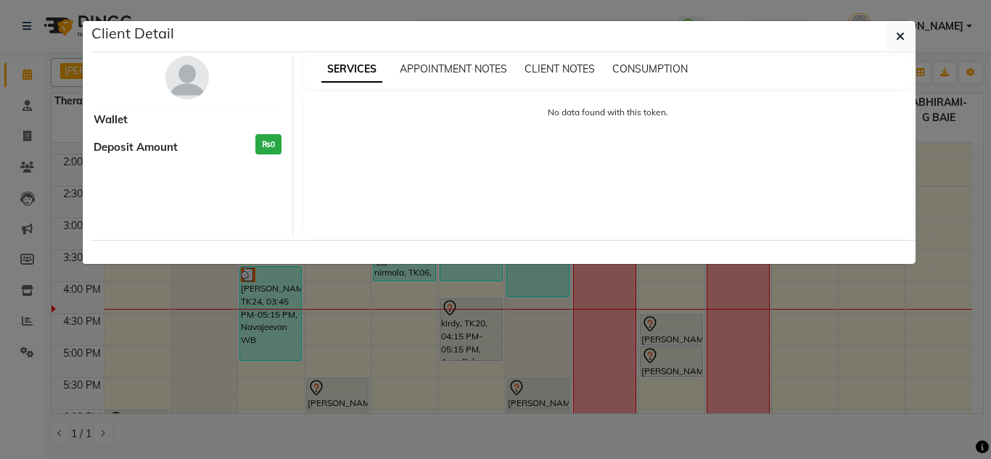
select select "3"
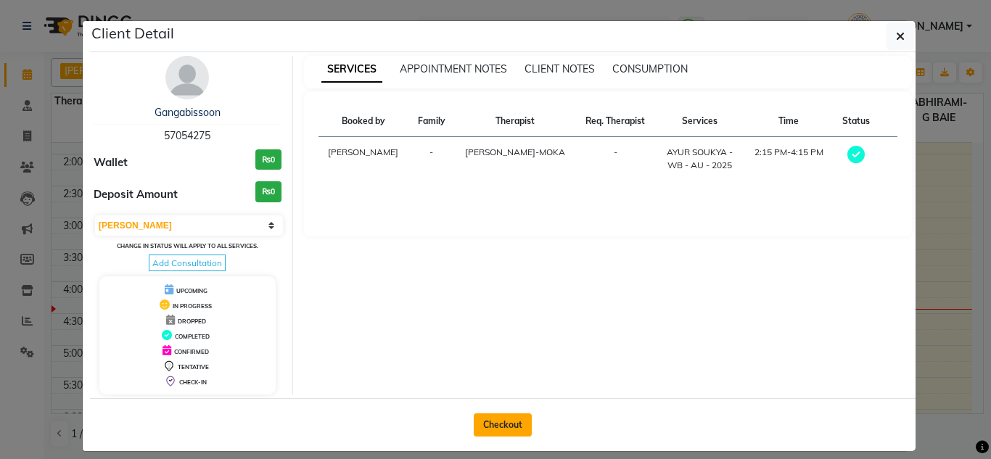
click at [513, 422] on button "Checkout" at bounding box center [503, 425] width 58 height 23
select select "service"
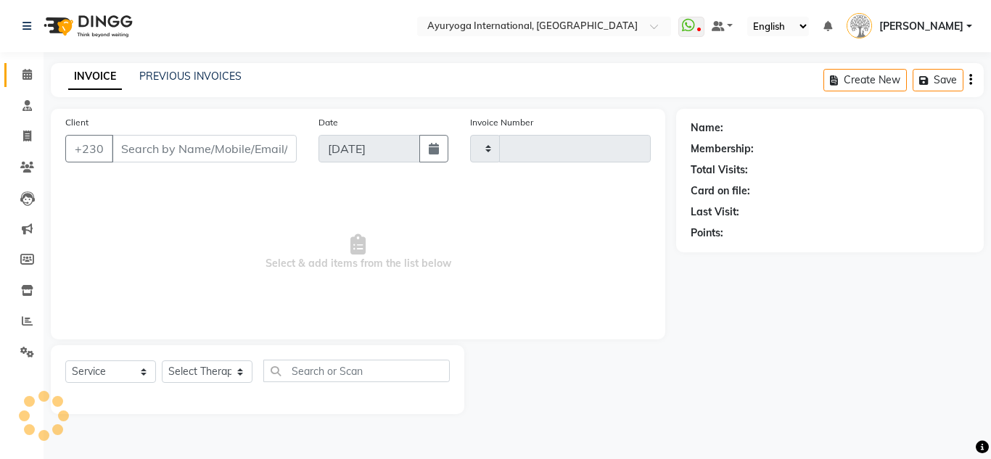
type input "5196"
select select "730"
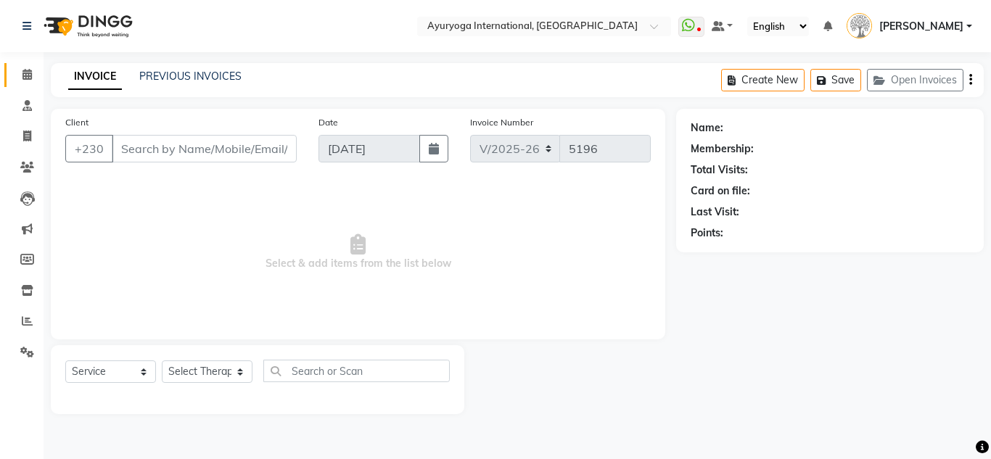
type input "57054275"
select select "50739"
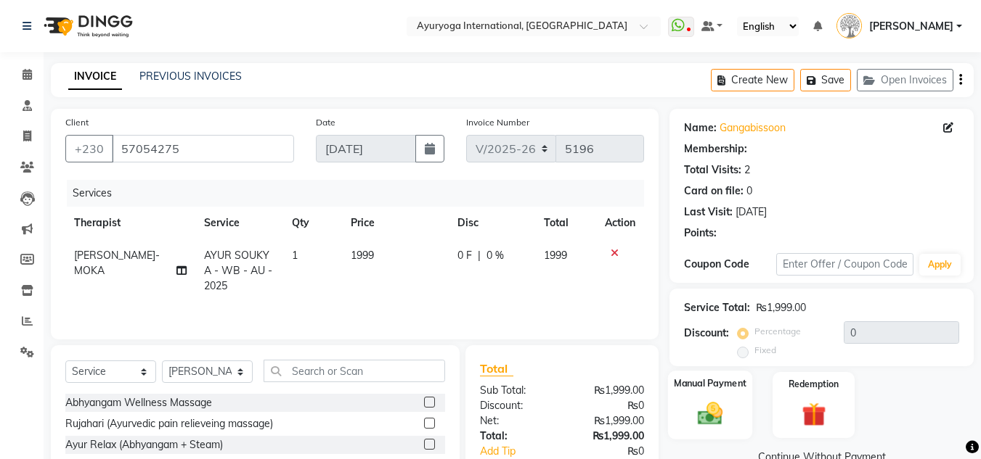
click at [723, 377] on label "Manual Payment" at bounding box center [710, 384] width 73 height 14
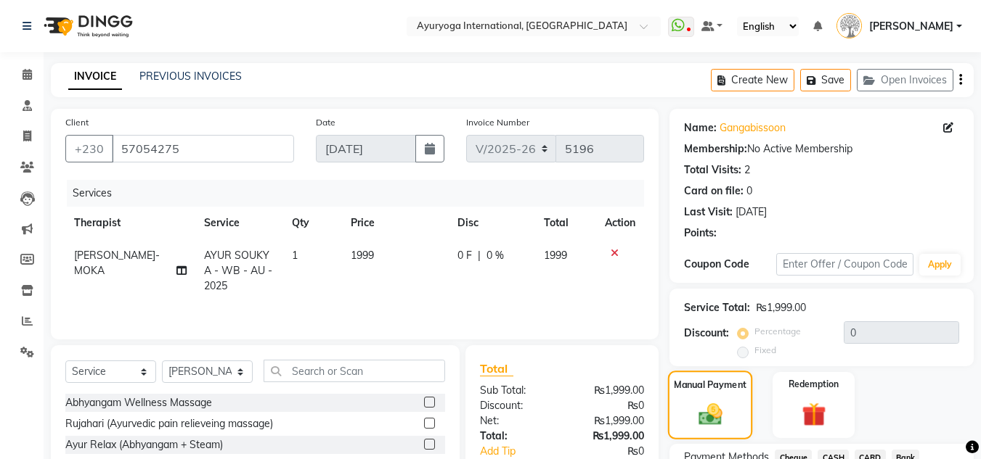
scroll to position [122, 0]
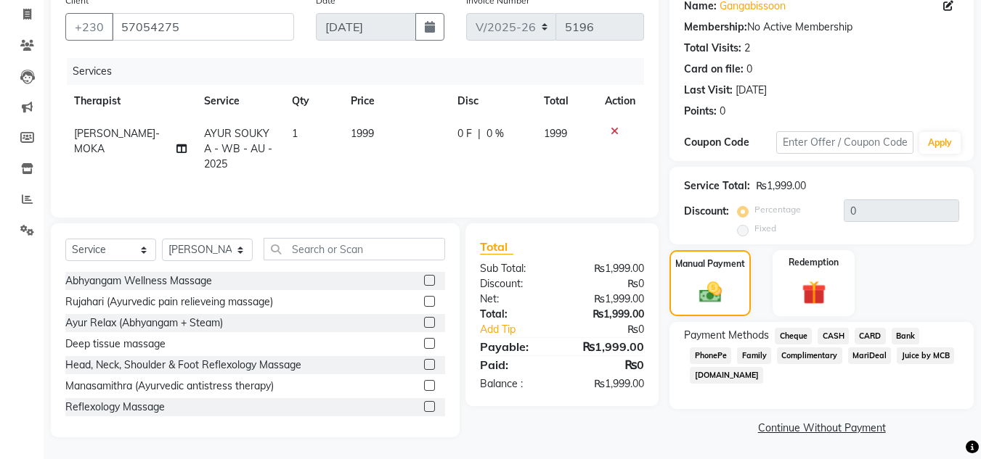
click at [834, 338] on span "CASH" at bounding box center [832, 336] width 31 height 17
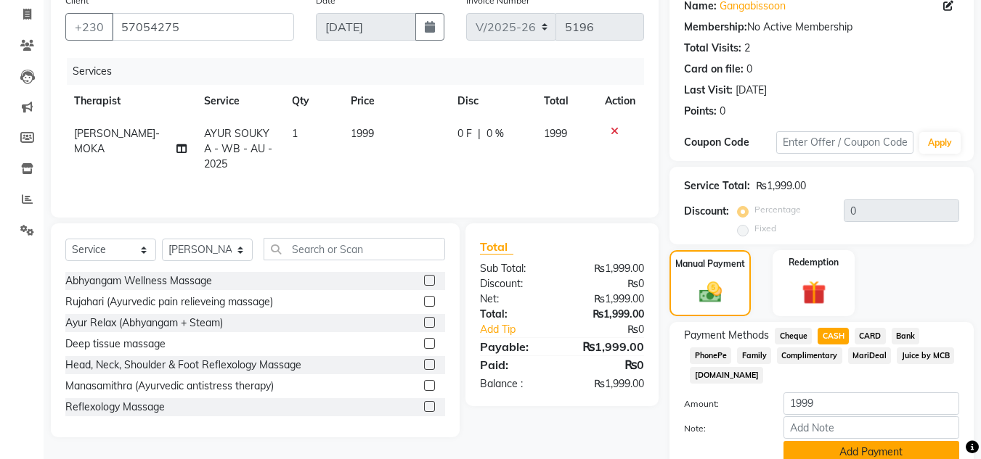
click at [852, 441] on button "Add Payment" at bounding box center [871, 452] width 176 height 22
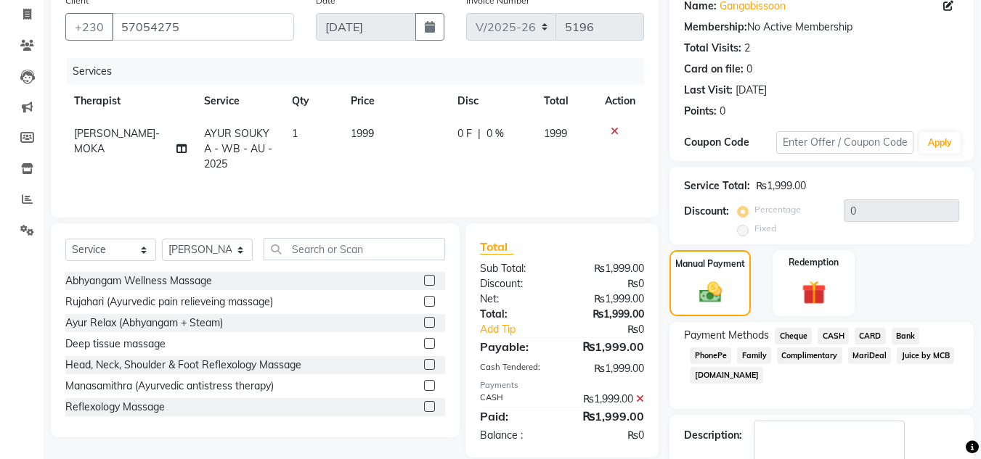
scroll to position [184, 0]
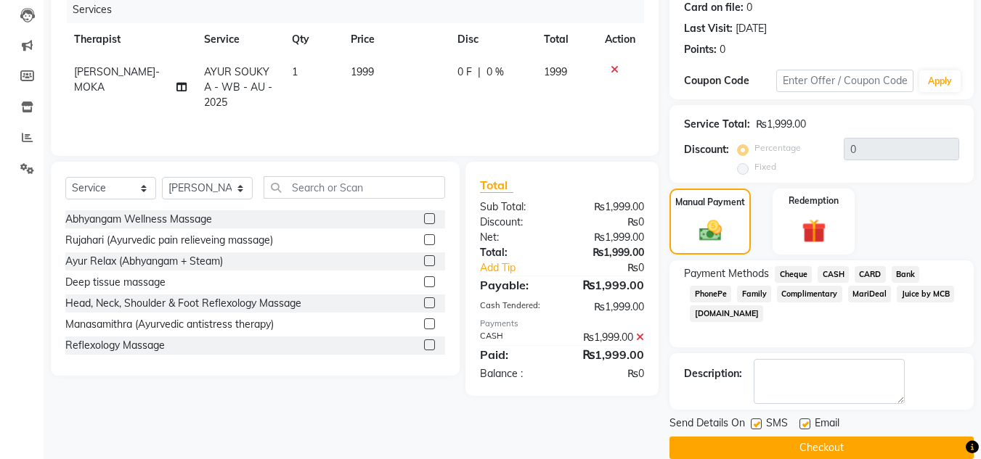
click at [807, 449] on button "Checkout" at bounding box center [821, 448] width 304 height 22
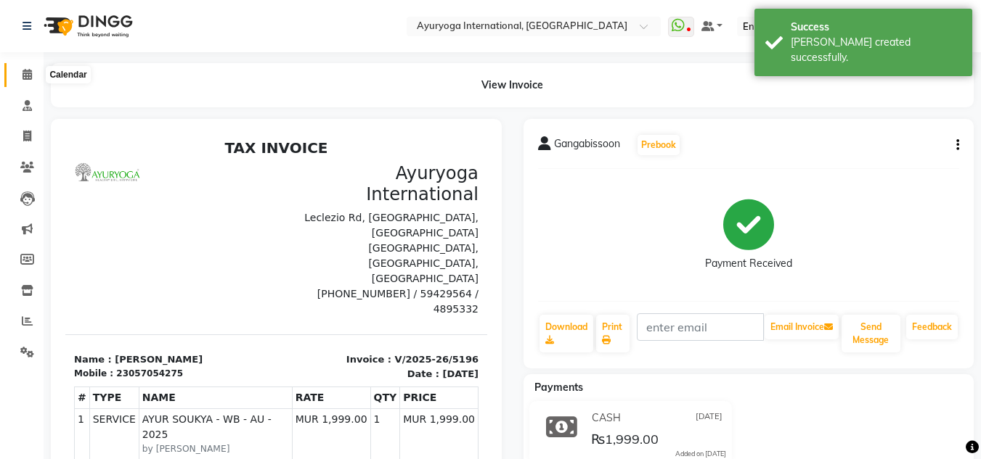
click at [16, 71] on span at bounding box center [27, 75] width 25 height 17
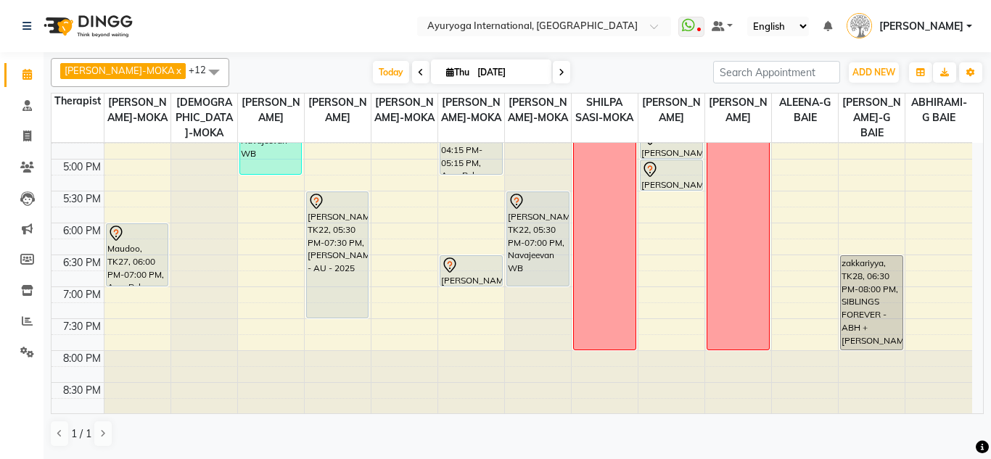
scroll to position [623, 0]
click at [24, 128] on span at bounding box center [27, 136] width 25 height 17
select select "service"
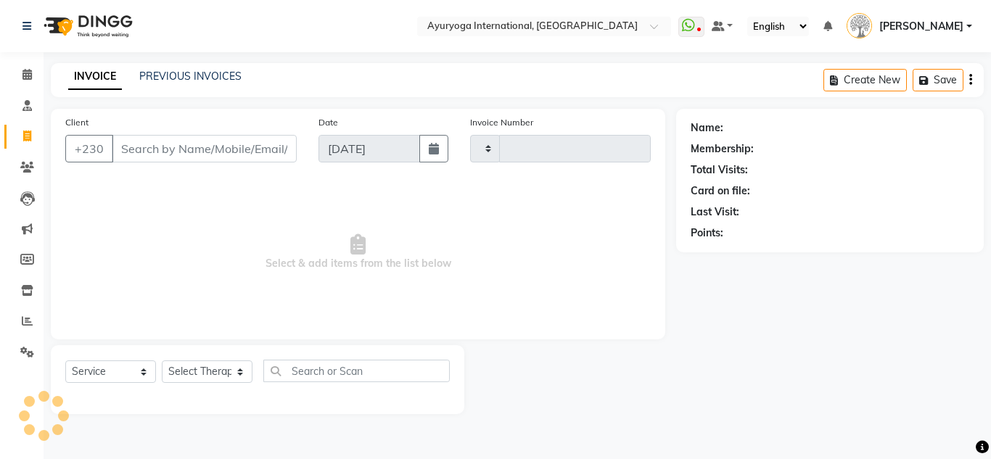
type input "5197"
select select "730"
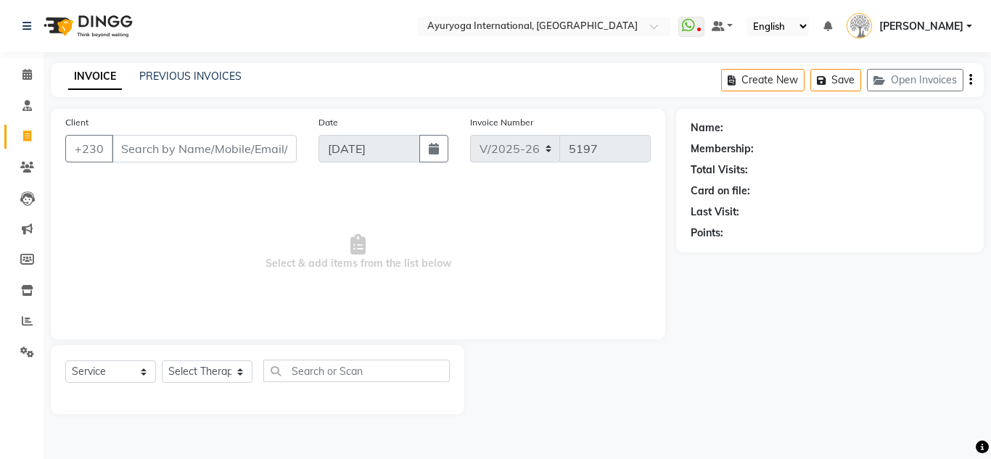
click at [36, 61] on li "Calendar" at bounding box center [22, 75] width 44 height 31
click at [17, 65] on link "Calendar" at bounding box center [21, 75] width 35 height 24
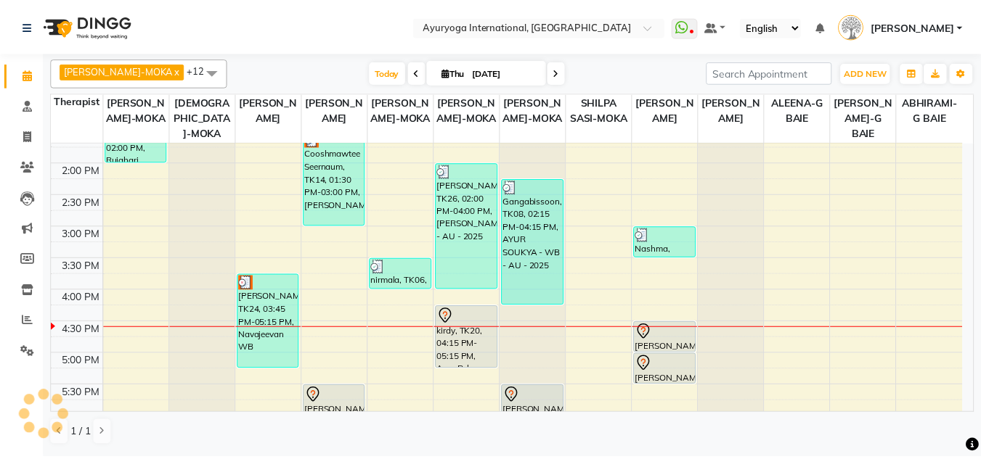
scroll to position [435, 0]
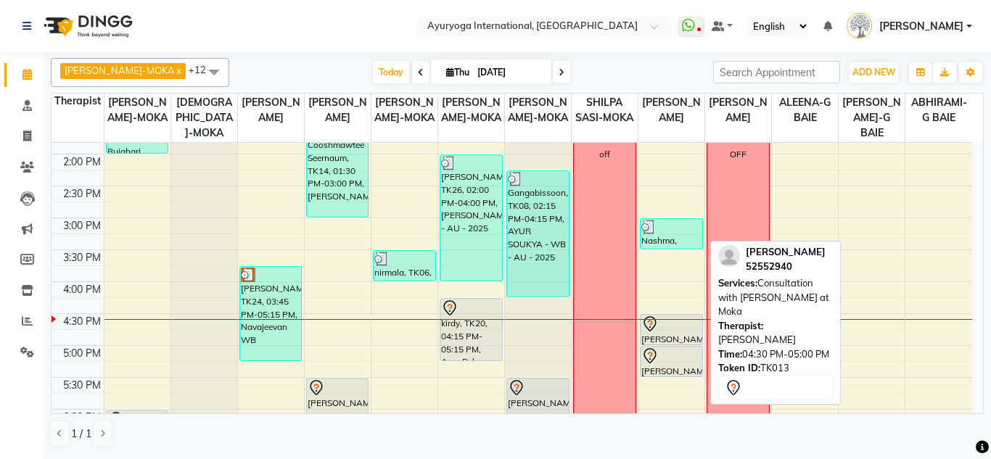
click at [663, 321] on div at bounding box center [672, 324] width 60 height 17
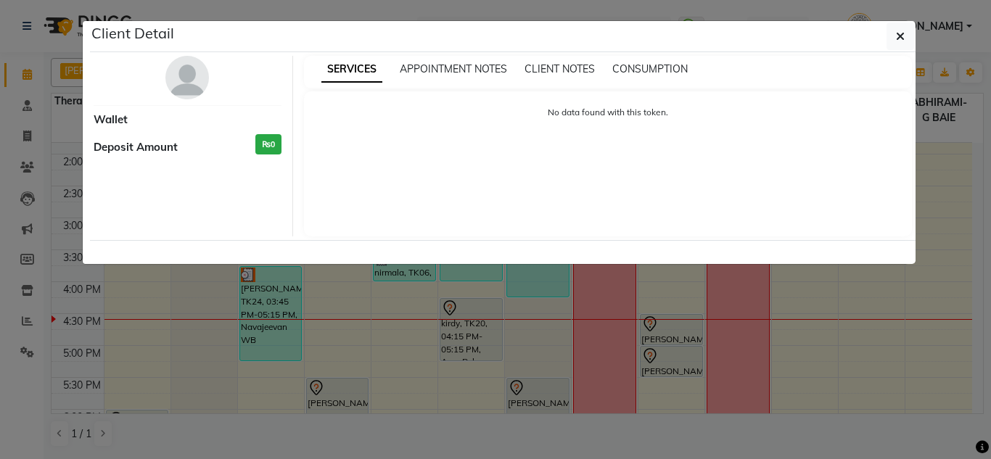
select select "7"
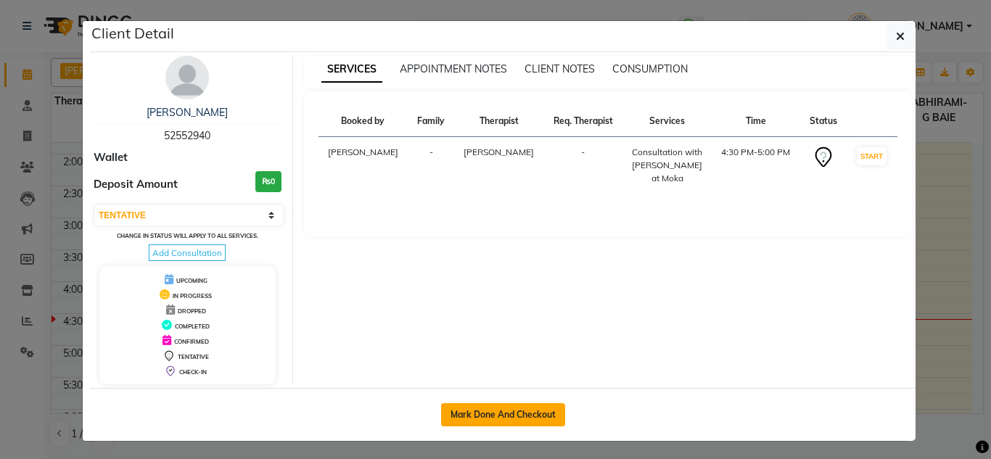
click at [485, 412] on button "Mark Done And Checkout" at bounding box center [503, 415] width 124 height 23
select select "service"
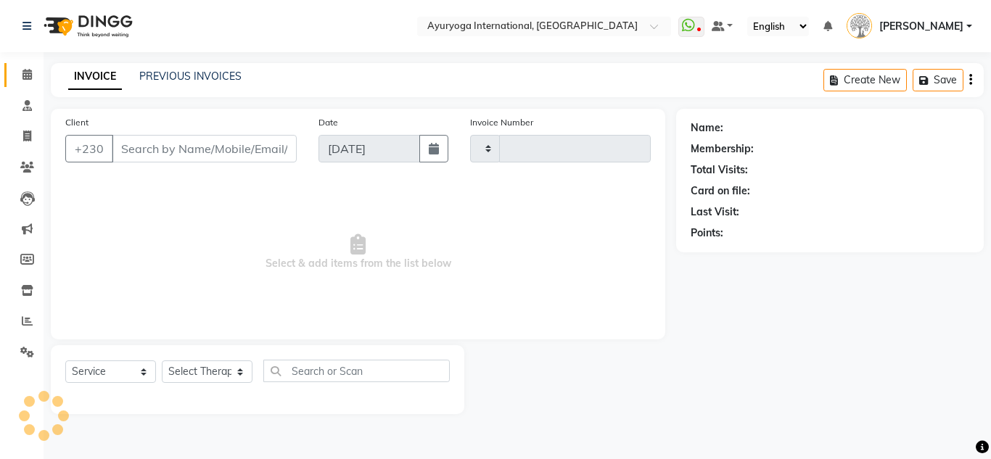
type input "5197"
select select "730"
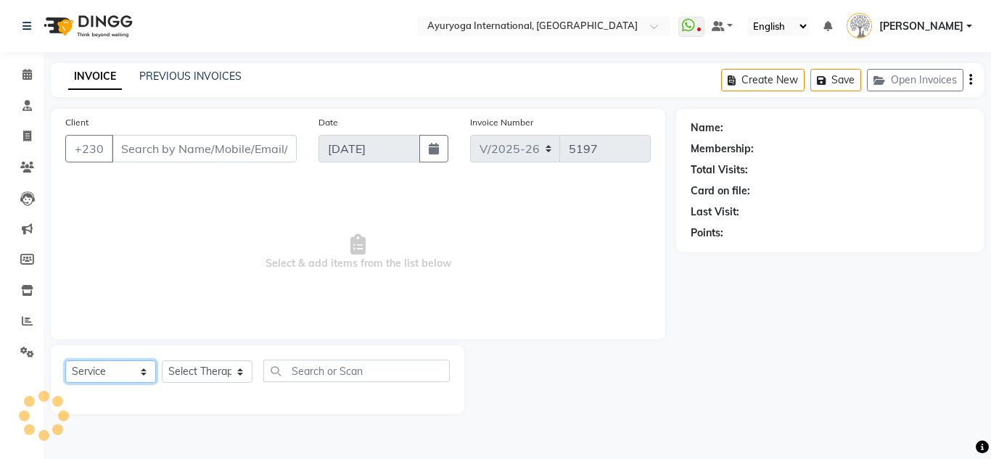
type input "52552940"
select select "19827"
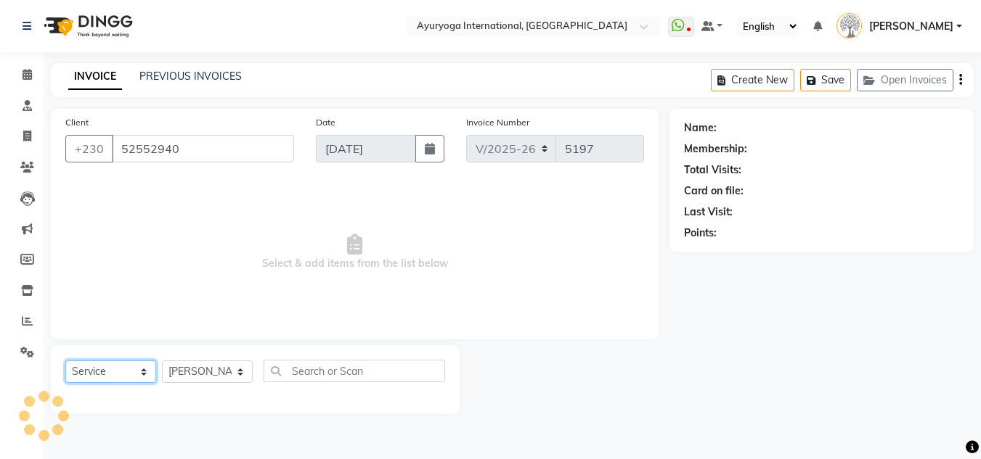
click at [113, 379] on select "Select Service Product Membership Package Voucher Prepaid Gift Card" at bounding box center [110, 372] width 91 height 22
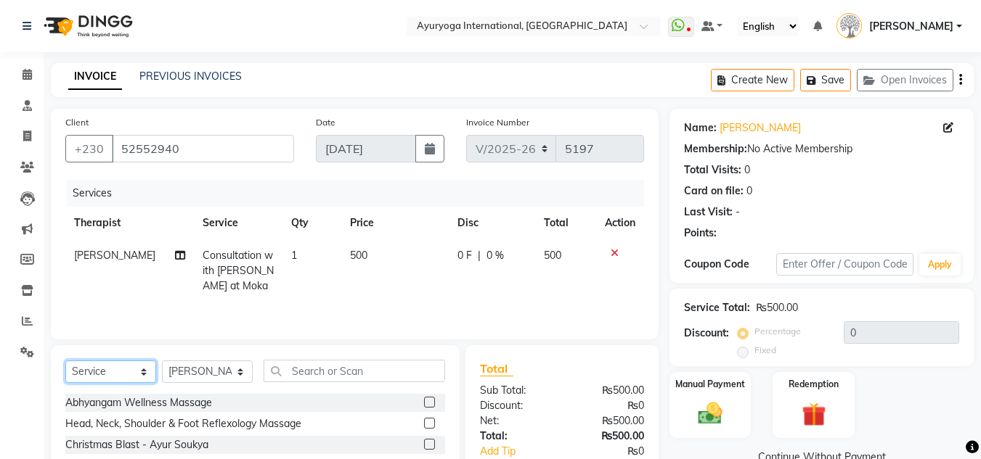
select select "product"
click at [65, 361] on select "Select Service Product Membership Package Voucher Prepaid Gift Card" at bounding box center [110, 372] width 91 height 22
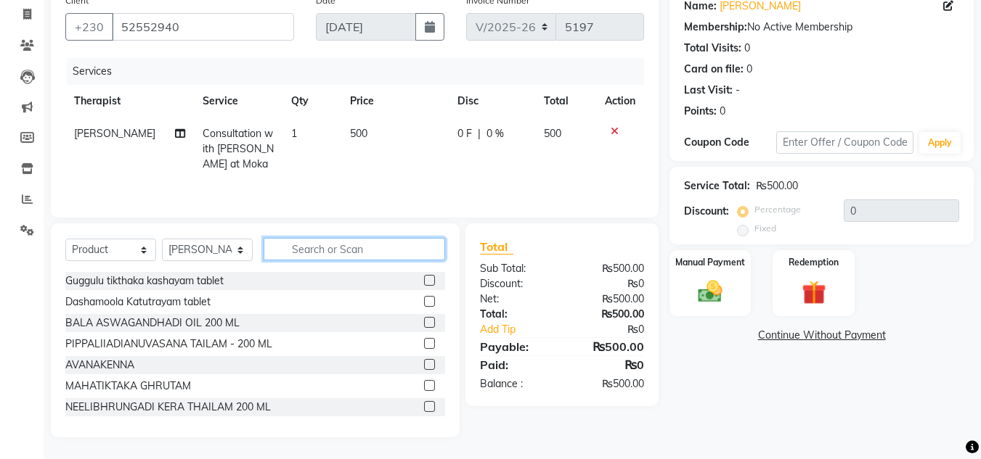
click at [287, 247] on input "text" at bounding box center [353, 249] width 181 height 22
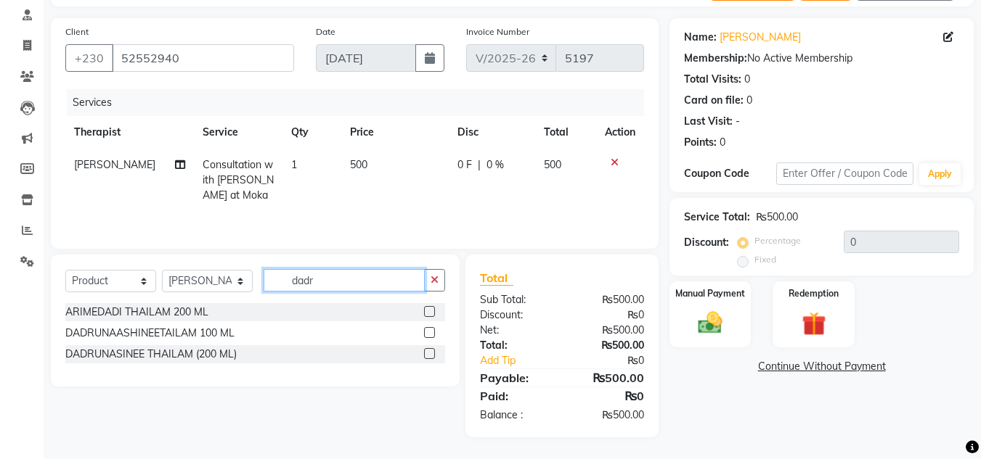
scroll to position [91, 0]
type input "dadr"
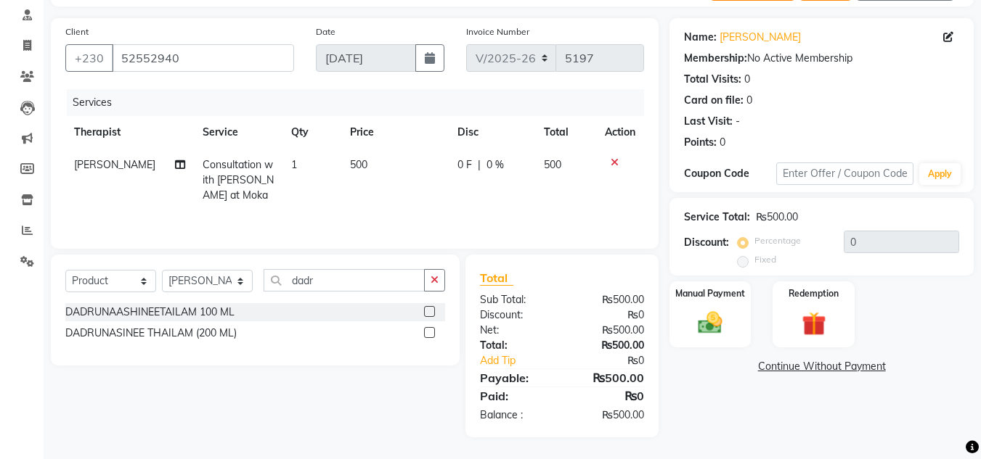
click at [433, 333] on label at bounding box center [429, 332] width 11 height 11
click at [433, 333] on input "checkbox" at bounding box center [428, 333] width 9 height 9
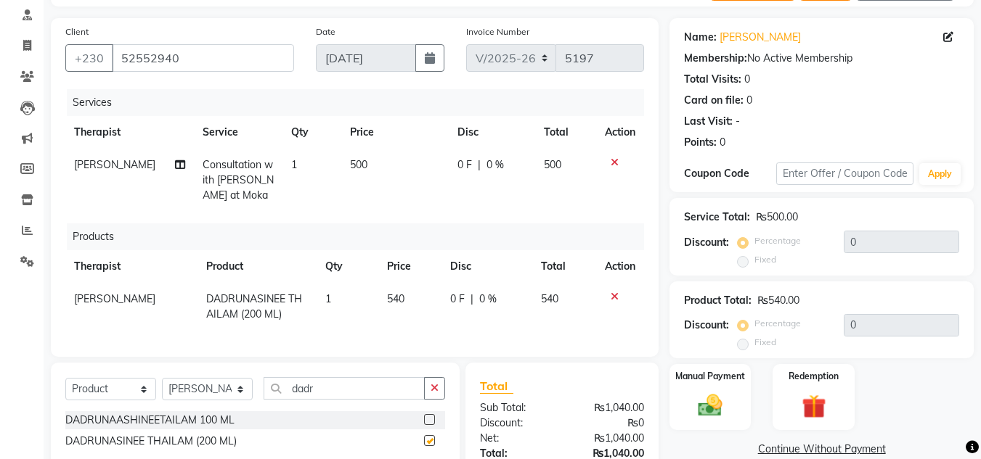
checkbox input "false"
click at [333, 400] on input "dadr" at bounding box center [343, 388] width 161 height 22
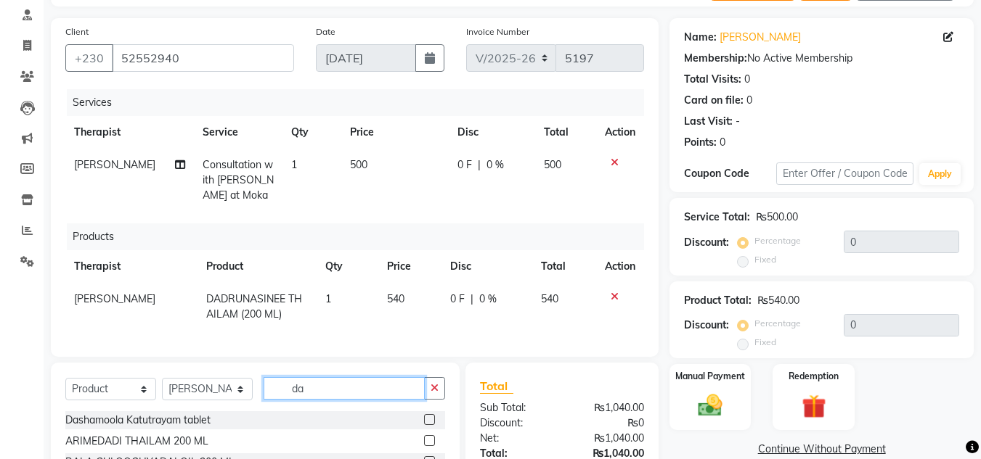
type input "d"
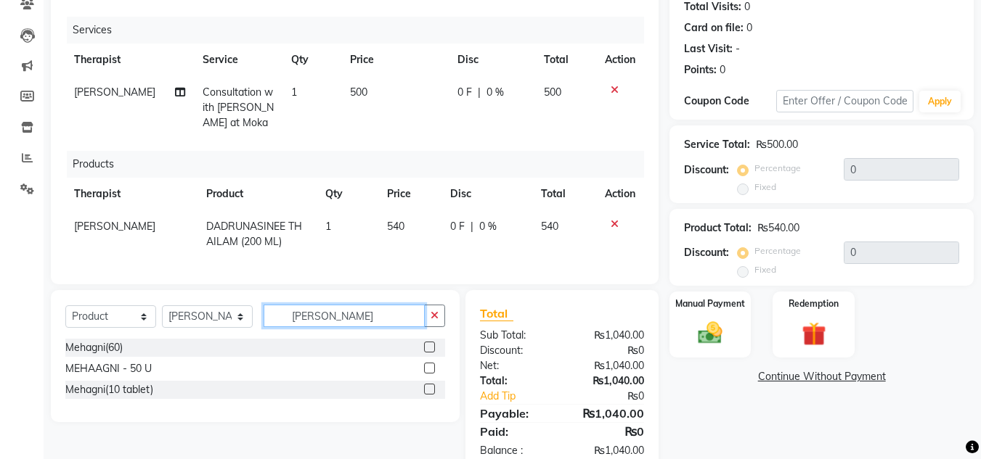
type input "[PERSON_NAME]"
click at [430, 374] on label at bounding box center [429, 368] width 11 height 11
click at [430, 374] on input "checkbox" at bounding box center [428, 368] width 9 height 9
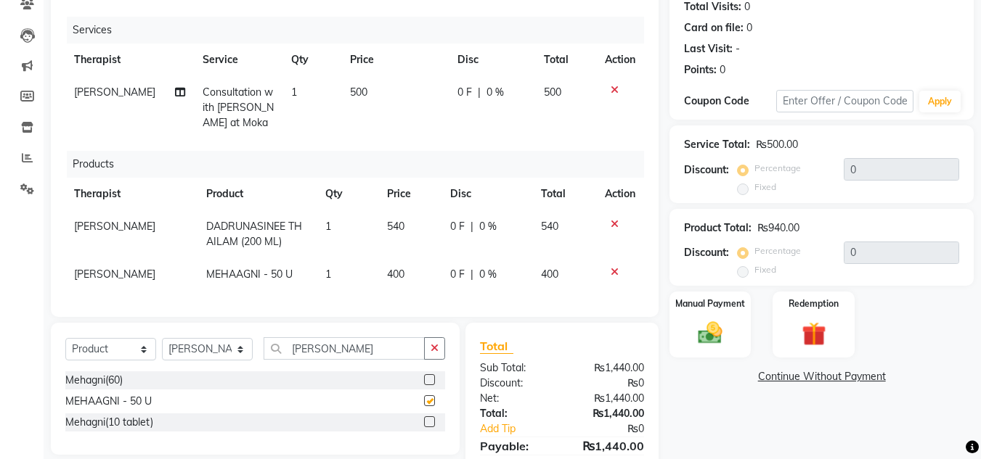
checkbox input "false"
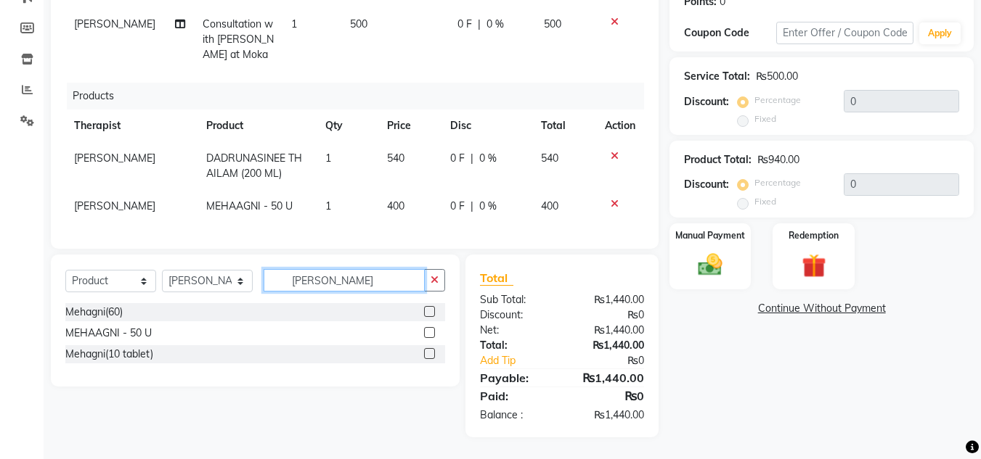
click at [374, 284] on input "[PERSON_NAME]" at bounding box center [343, 280] width 161 height 22
type input "m"
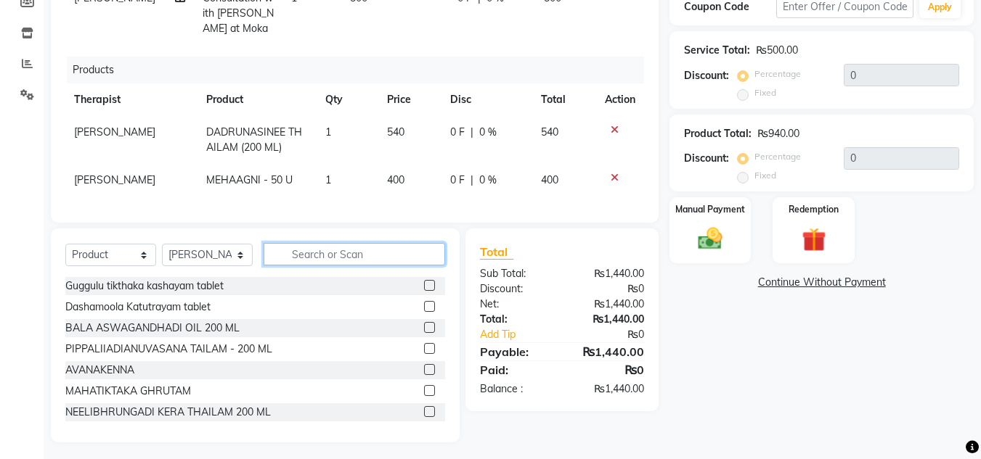
type input "s"
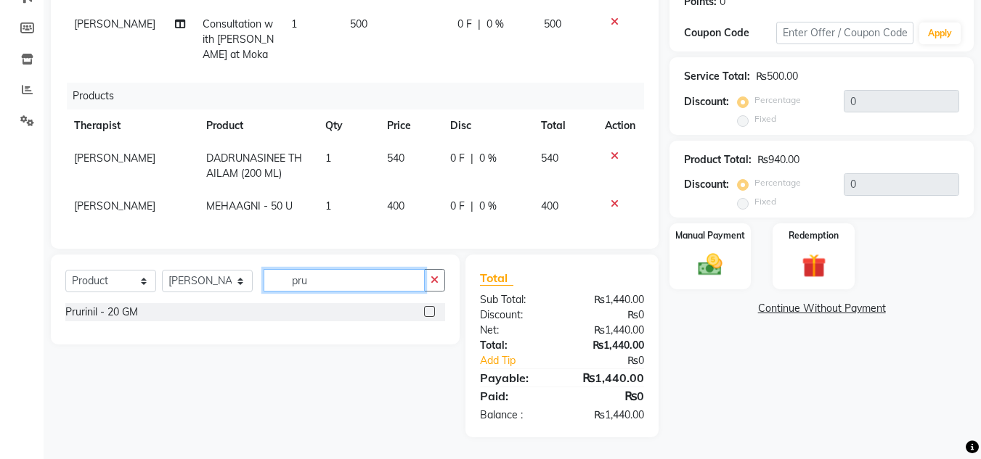
type input "pru"
click at [426, 307] on label at bounding box center [429, 311] width 11 height 11
click at [426, 308] on input "checkbox" at bounding box center [428, 312] width 9 height 9
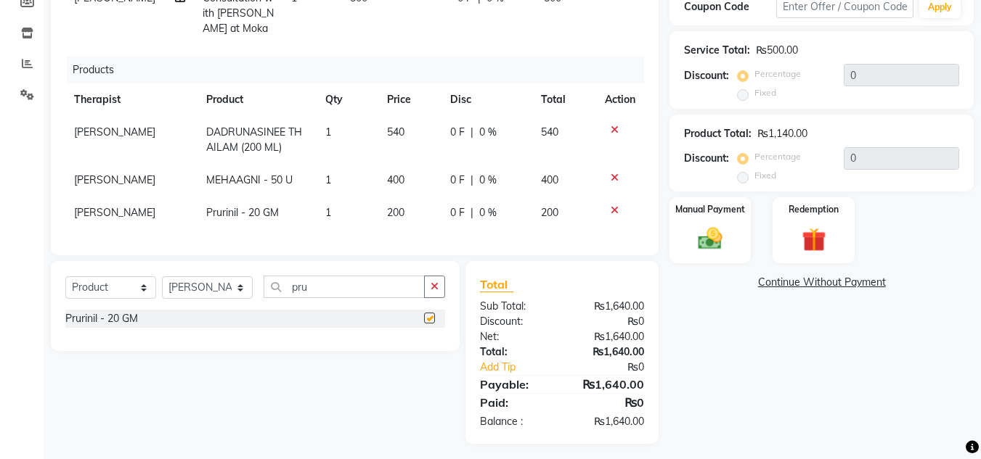
checkbox input "false"
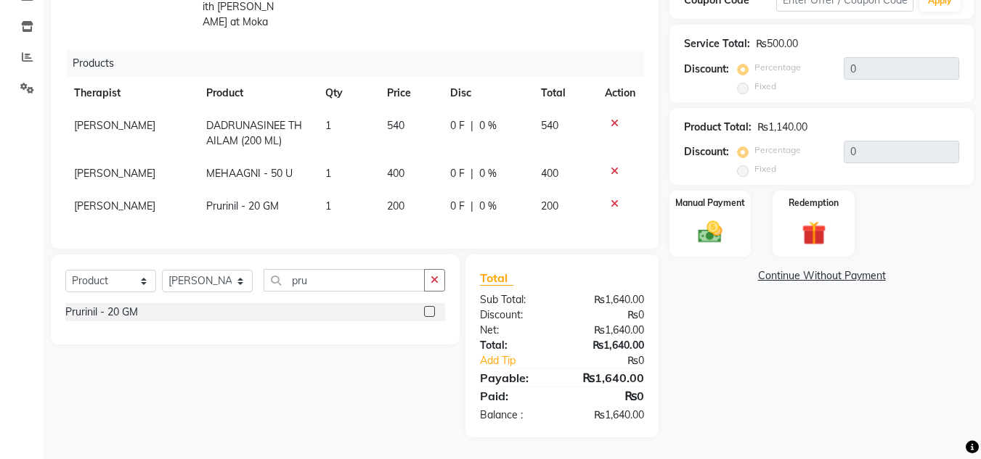
scroll to position [160, 0]
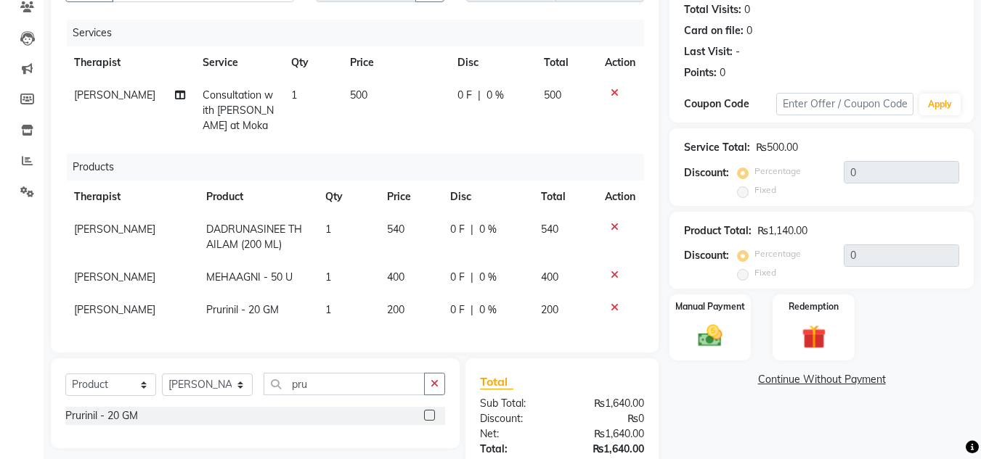
click at [616, 88] on icon at bounding box center [614, 93] width 8 height 10
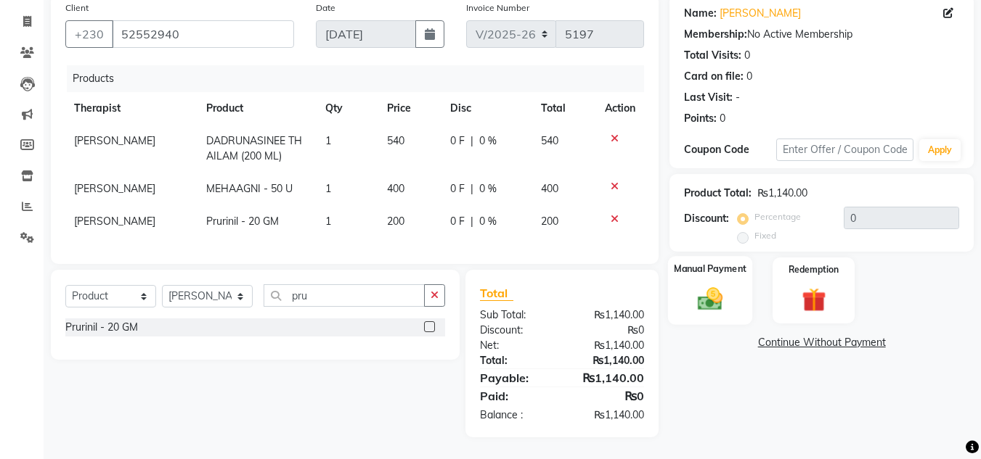
click at [708, 285] on img at bounding box center [709, 299] width 41 height 29
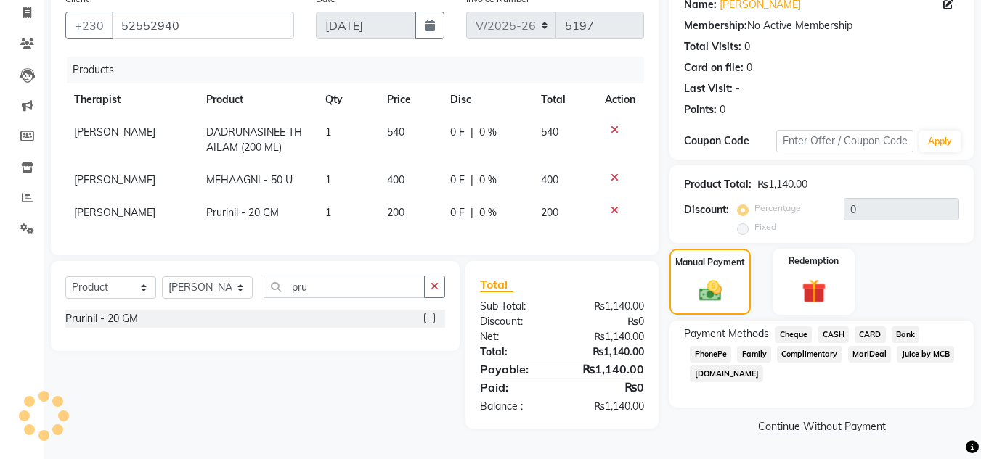
click at [836, 327] on span "CASH" at bounding box center [832, 335] width 31 height 17
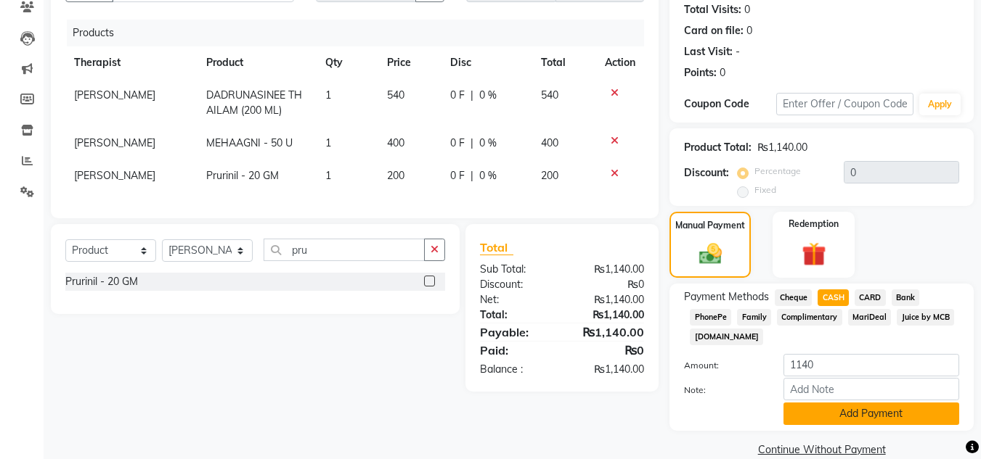
scroll to position [184, 0]
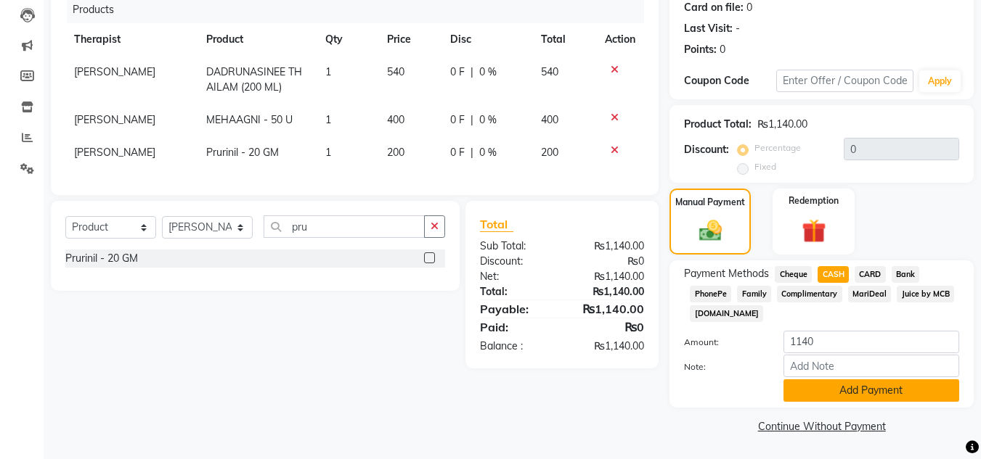
click at [901, 384] on button "Add Payment" at bounding box center [871, 391] width 176 height 22
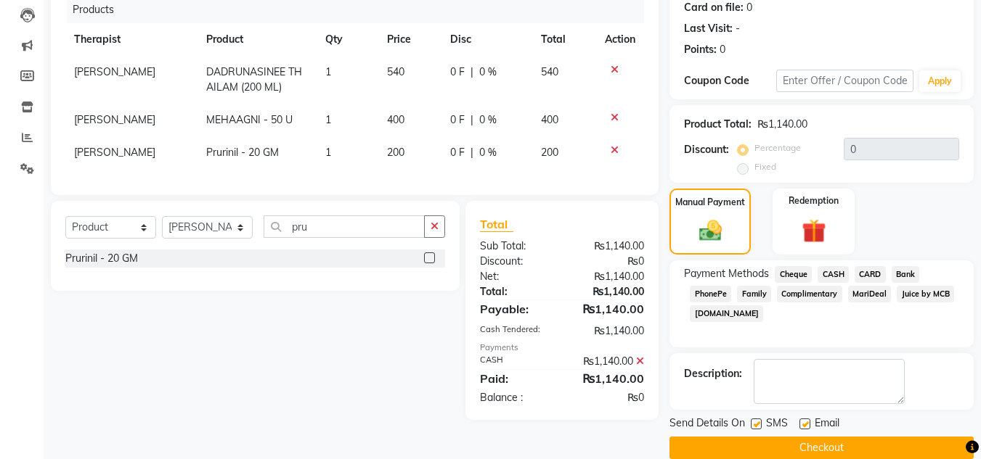
click at [832, 441] on button "Checkout" at bounding box center [821, 448] width 304 height 22
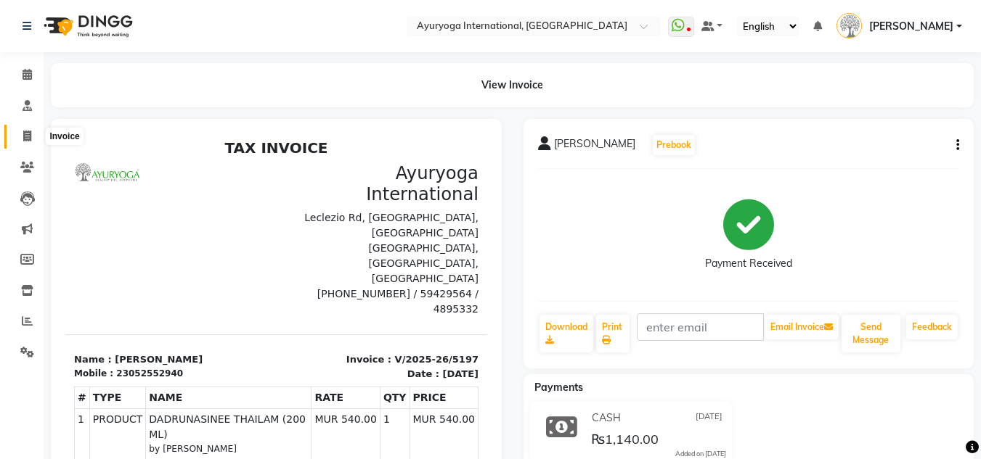
click at [20, 131] on span at bounding box center [27, 136] width 25 height 17
select select "service"
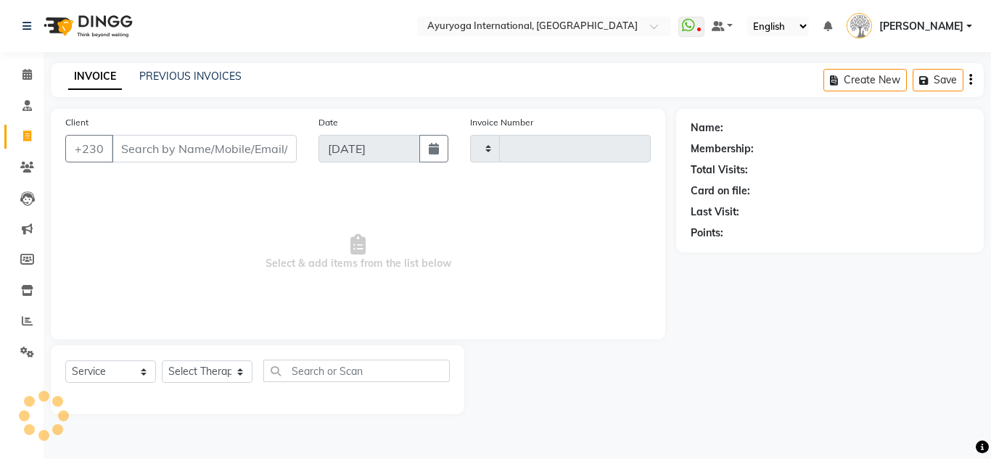
type input "5198"
select select "730"
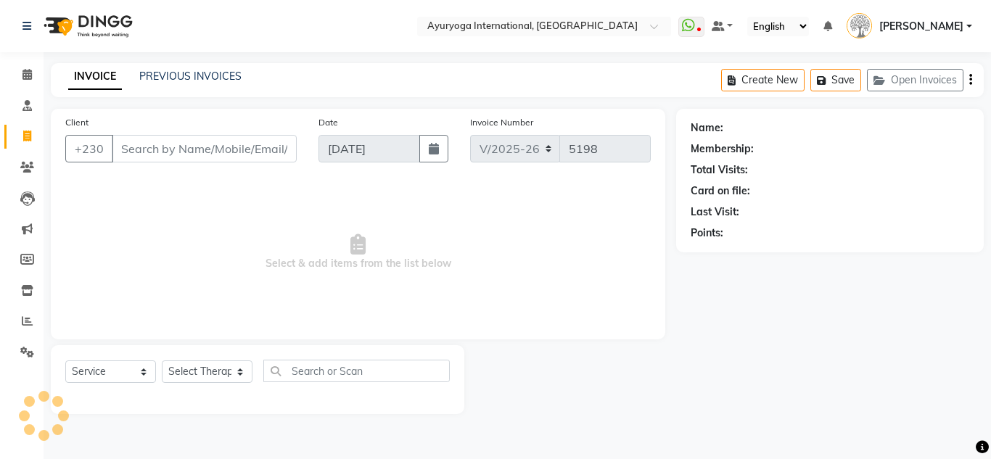
click at [127, 141] on input "Client" at bounding box center [204, 149] width 185 height 28
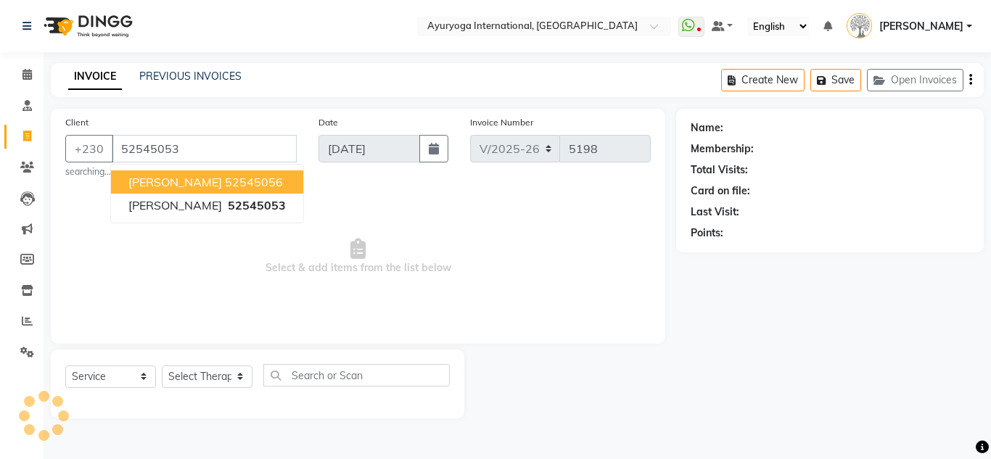
type input "52545053"
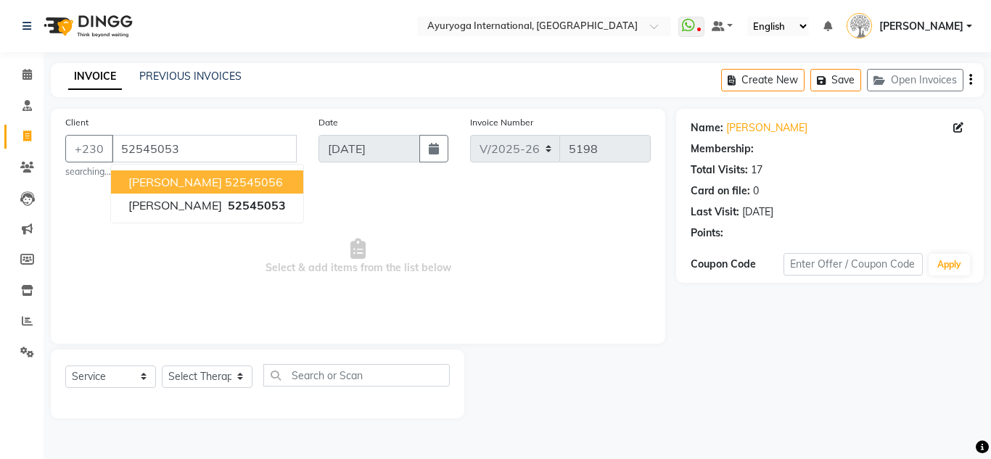
select select "1: Object"
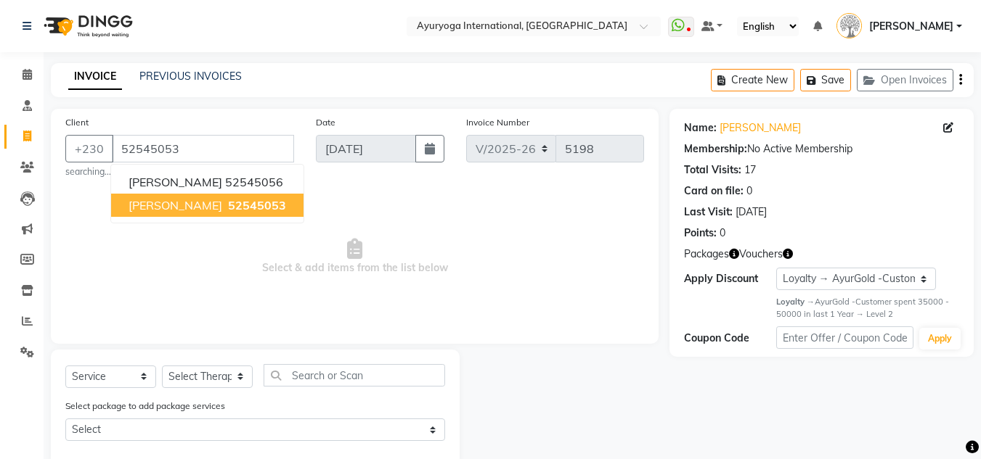
click at [209, 202] on span "[PERSON_NAME]" at bounding box center [175, 205] width 94 height 15
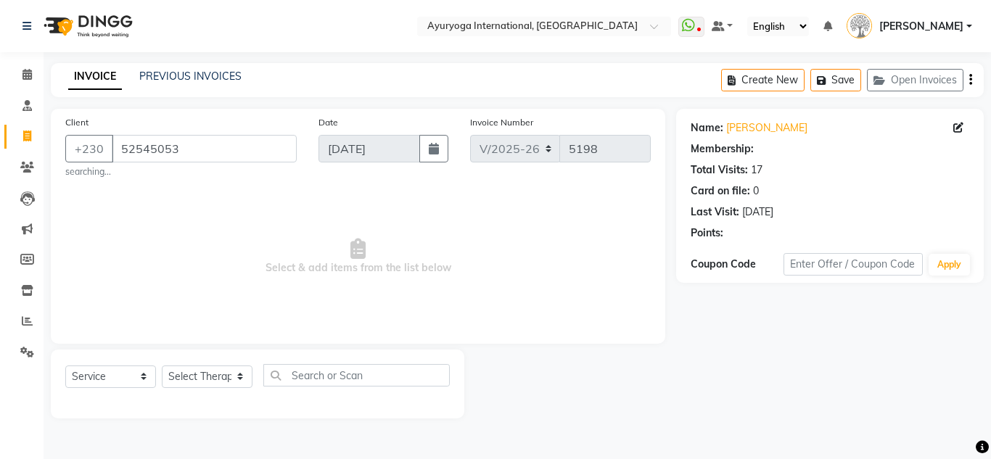
select select "1: Object"
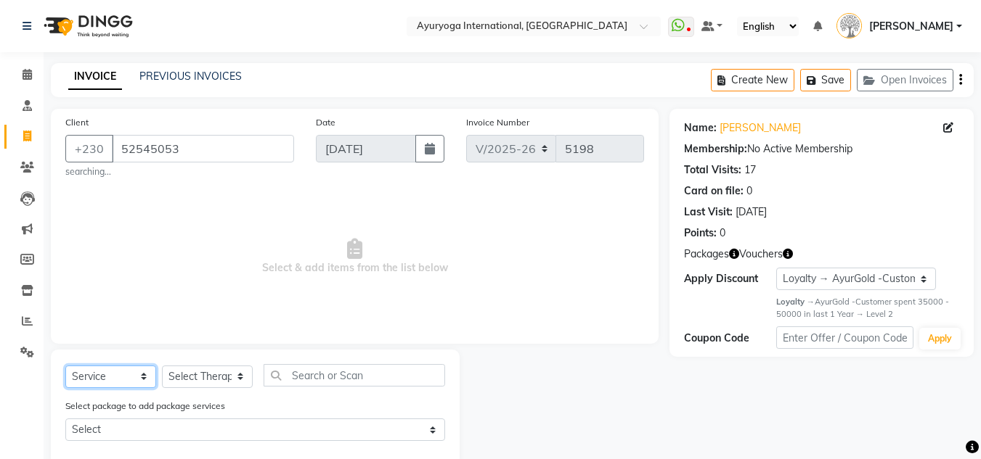
click at [121, 380] on select "Select Service Product Membership Package Voucher Prepaid Gift Card" at bounding box center [110, 377] width 91 height 22
select select "product"
click at [65, 366] on select "Select Service Product Membership Package Voucher Prepaid Gift Card" at bounding box center [110, 377] width 91 height 22
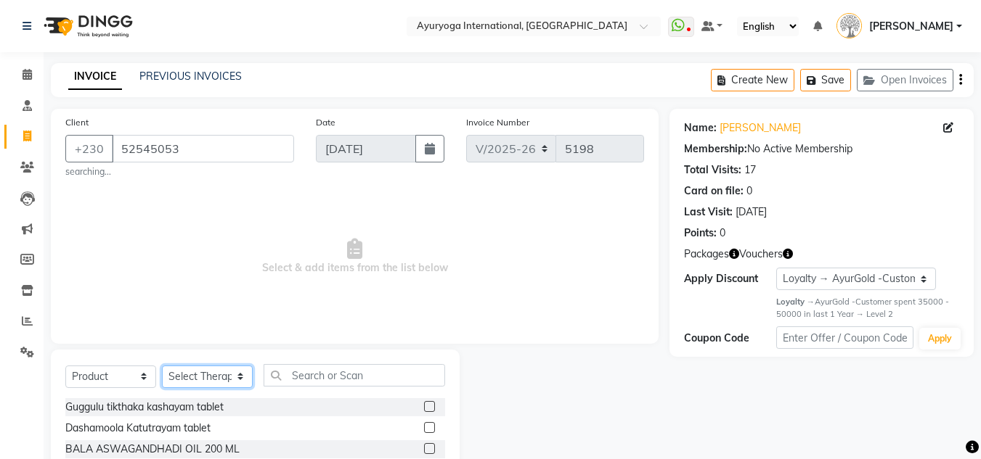
click at [187, 373] on select "Select Therapist ABHIRAMI-G BAIE [PERSON_NAME]-MOKA [PERSON_NAME]-MOKA ALEENA-G…" at bounding box center [207, 377] width 91 height 22
select select "19827"
click at [162, 366] on select "Select Therapist ABHIRAMI-G BAIE [PERSON_NAME]-MOKA [PERSON_NAME]-MOKA ALEENA-G…" at bounding box center [207, 377] width 91 height 22
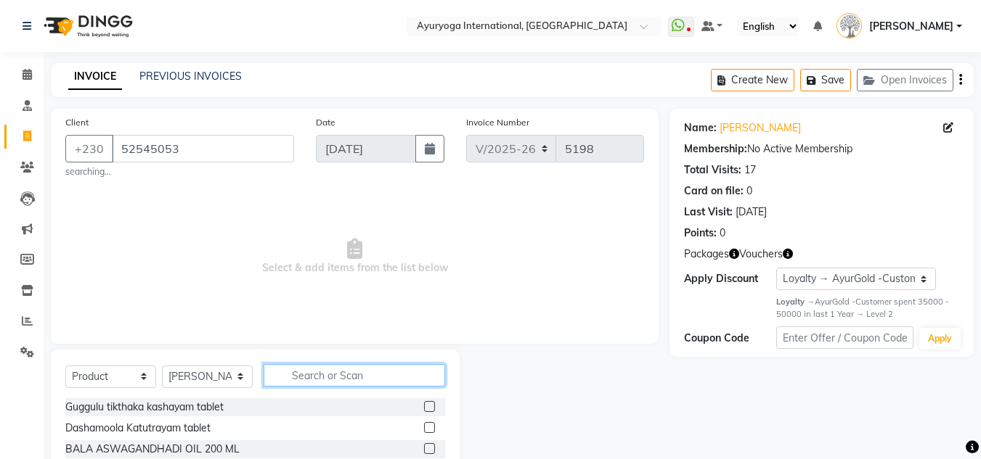
click at [316, 375] on input "text" at bounding box center [353, 375] width 181 height 22
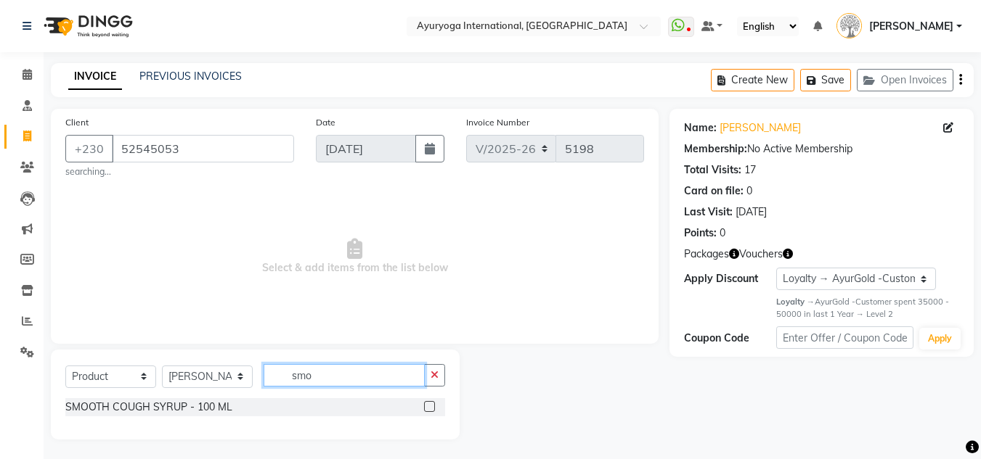
type input "smo"
click at [430, 407] on label at bounding box center [429, 406] width 11 height 11
click at [430, 407] on input "checkbox" at bounding box center [428, 407] width 9 height 9
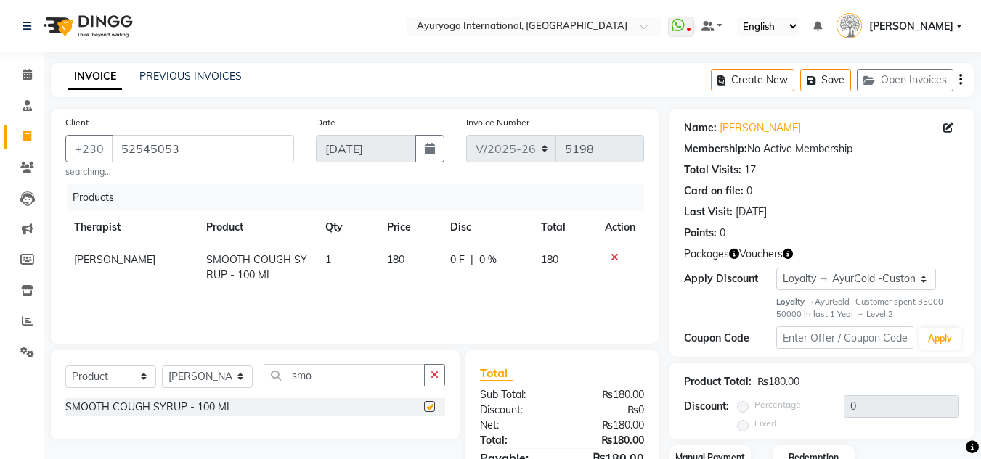
checkbox input "false"
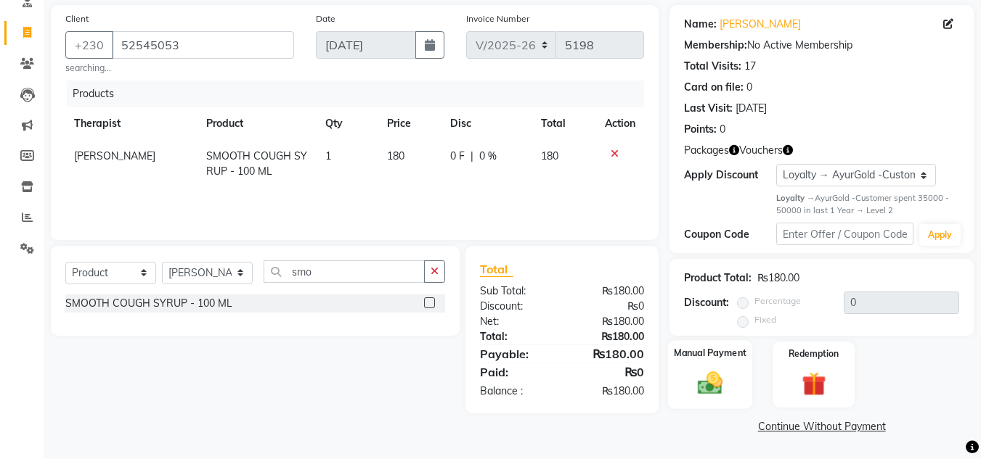
click at [724, 378] on img at bounding box center [709, 383] width 41 height 29
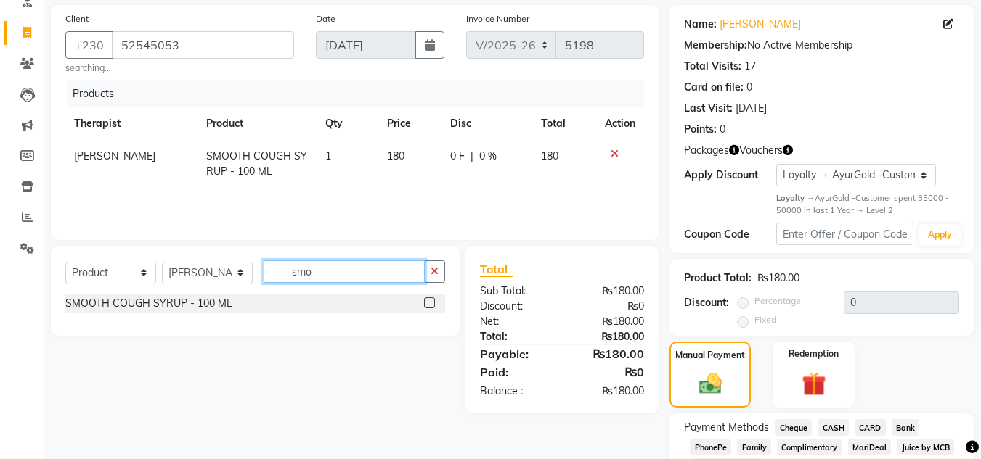
click at [322, 278] on input "smo" at bounding box center [343, 272] width 161 height 22
type input "s"
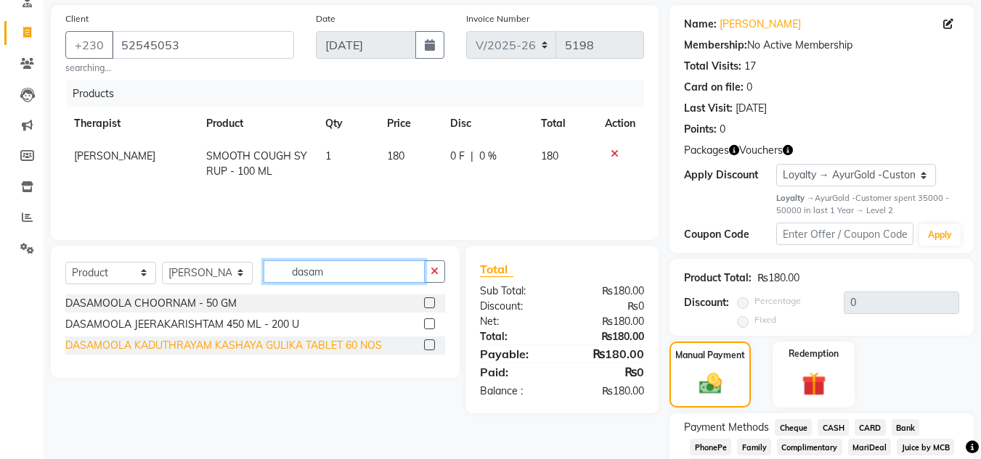
type input "dasam"
click at [324, 351] on div "DASAMOOLA KADUTHRAYAM KASHAYA GULIKA TABLET 60 NOS" at bounding box center [223, 345] width 316 height 15
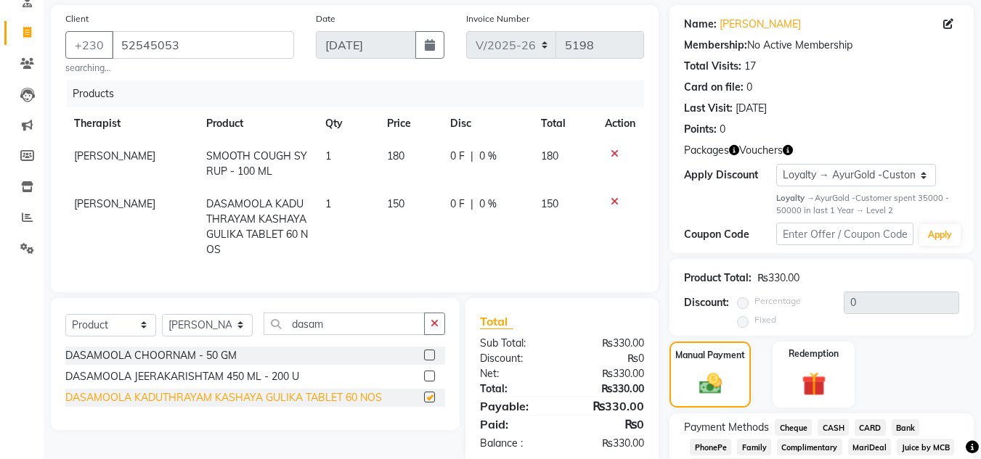
checkbox input "false"
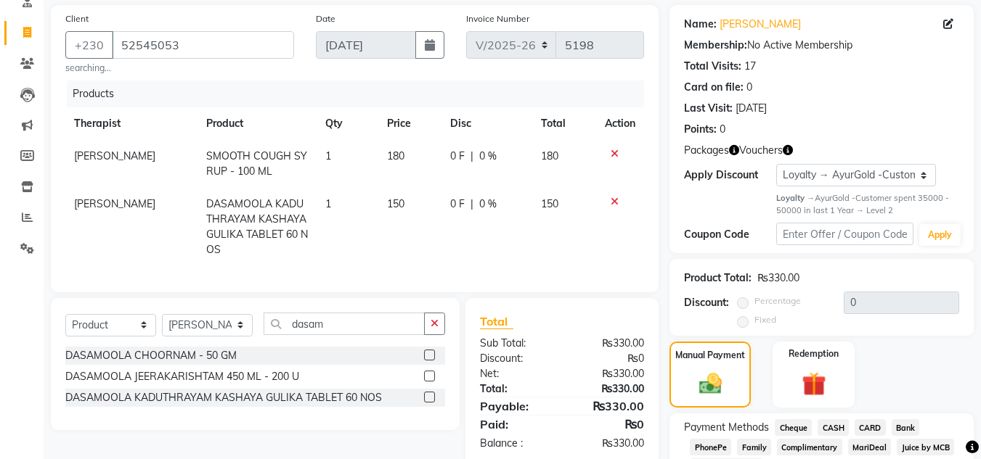
scroll to position [197, 0]
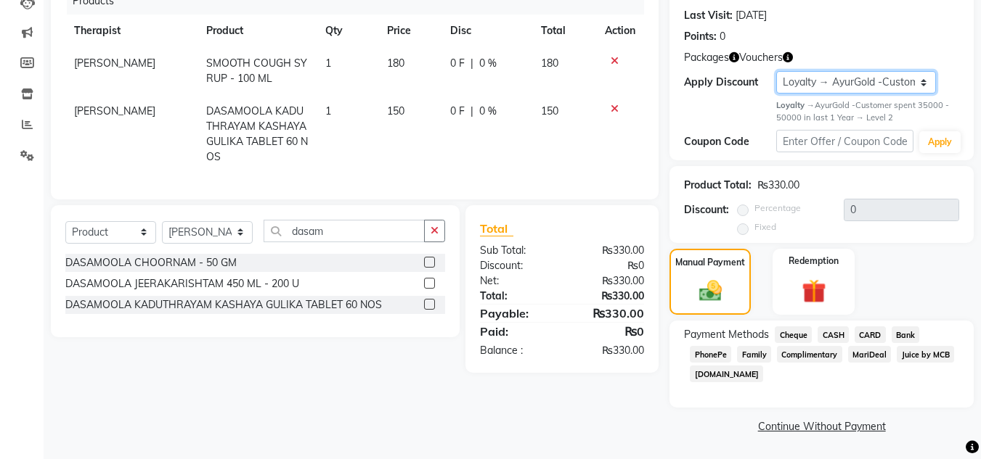
click at [811, 78] on select "Select Loyalty → AyurGold -Customer spent 35000 - 50000 in last 1 Year → Level 2" at bounding box center [856, 82] width 160 height 22
select select "0:"
click at [776, 94] on select "Select Loyalty → AyurGold -Customer spent 35000 - 50000 in last 1 Year → Level 2" at bounding box center [856, 82] width 160 height 22
radio input "true"
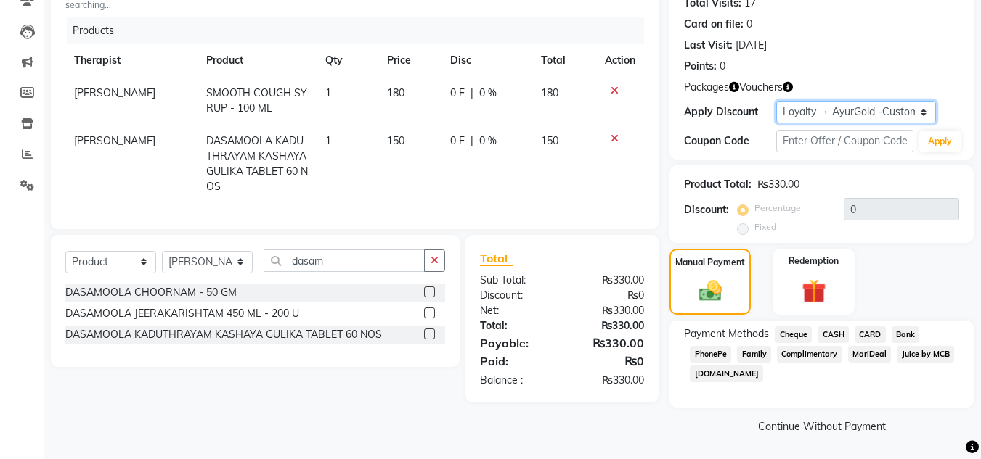
scroll to position [167, 0]
click at [831, 332] on span "CASH" at bounding box center [832, 335] width 31 height 17
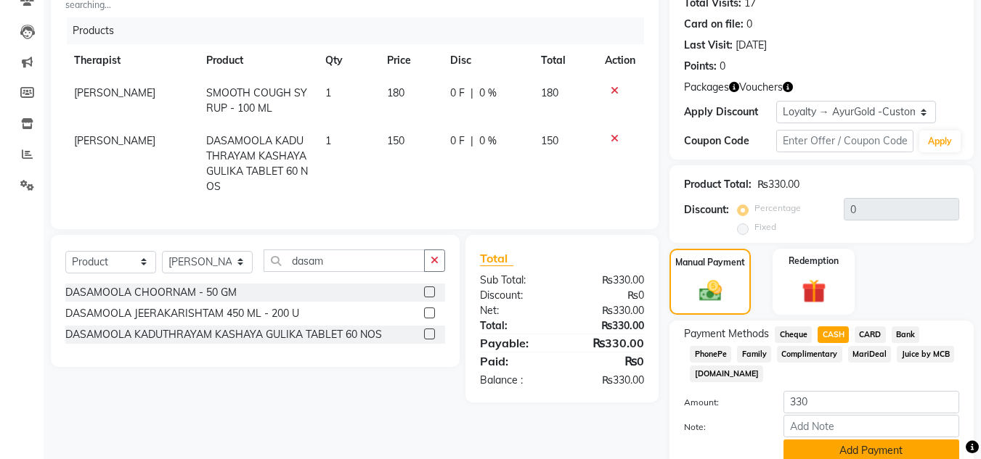
click at [866, 440] on button "Add Payment" at bounding box center [871, 451] width 176 height 22
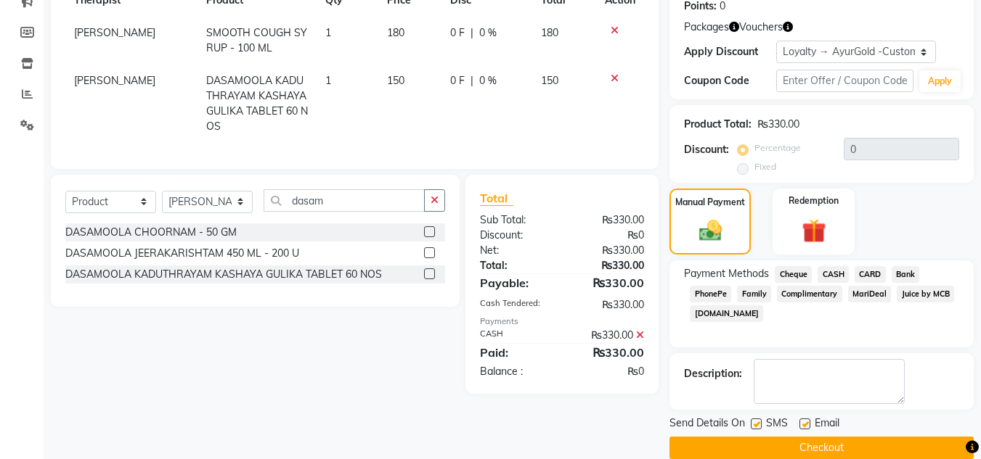
scroll to position [249, 0]
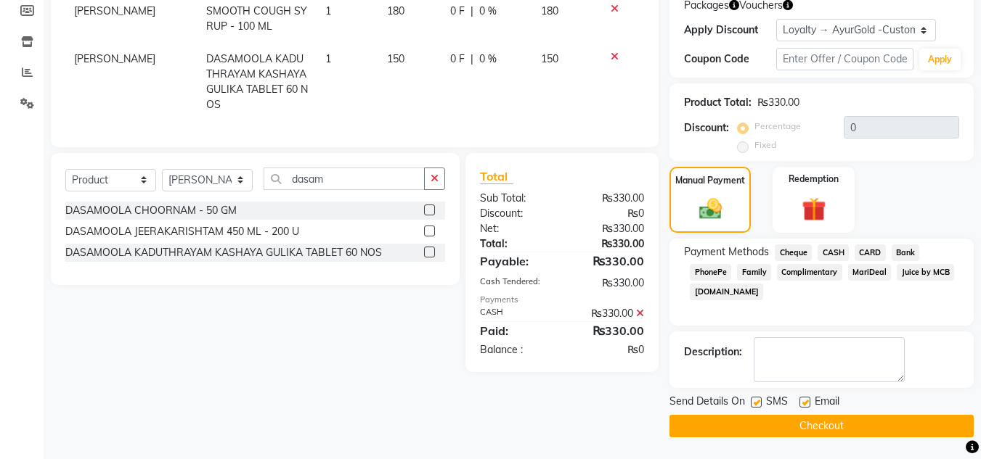
click at [846, 427] on button "Checkout" at bounding box center [821, 426] width 304 height 22
click at [846, 427] on div "Checkout" at bounding box center [821, 426] width 304 height 22
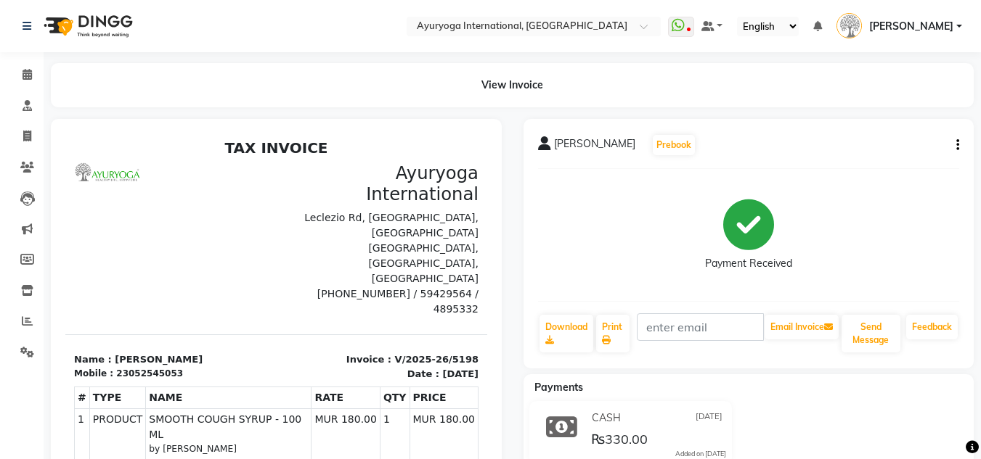
drag, startPoint x: 0, startPoint y: 329, endPoint x: 7, endPoint y: 390, distance: 61.3
click at [0, 387] on div "Calendar Consultation Invoice Clients Leads Marketing Members Inventory Reports…" at bounding box center [98, 325] width 196 height 568
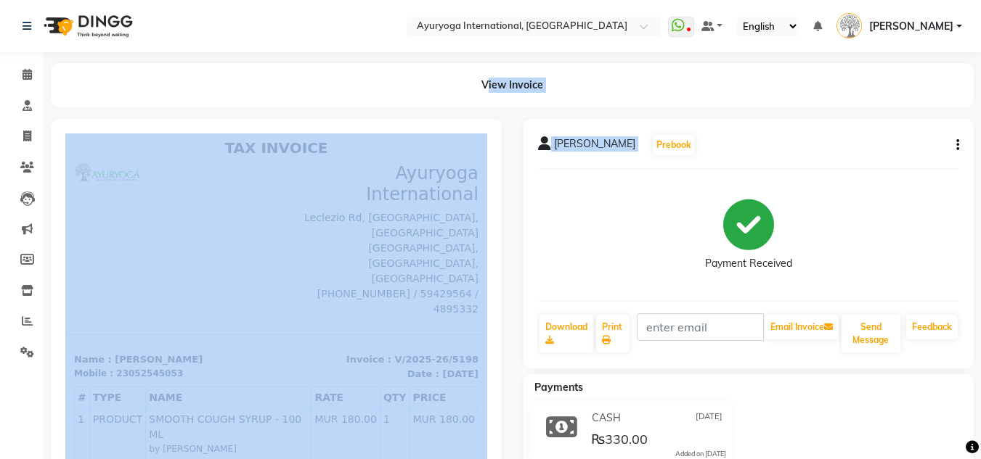
drag, startPoint x: 467, startPoint y: 190, endPoint x: 32, endPoint y: 379, distance: 474.6
click at [25, 374] on app-home "Select Location × Ayuryoga International, [GEOGRAPHIC_DATA] Rd WhatsApp Status …" at bounding box center [490, 315] width 981 height 631
drag, startPoint x: 991, startPoint y: 78, endPoint x: 35, endPoint y: 83, distance: 955.9
click at [35, 83] on link "Calendar" at bounding box center [21, 75] width 35 height 24
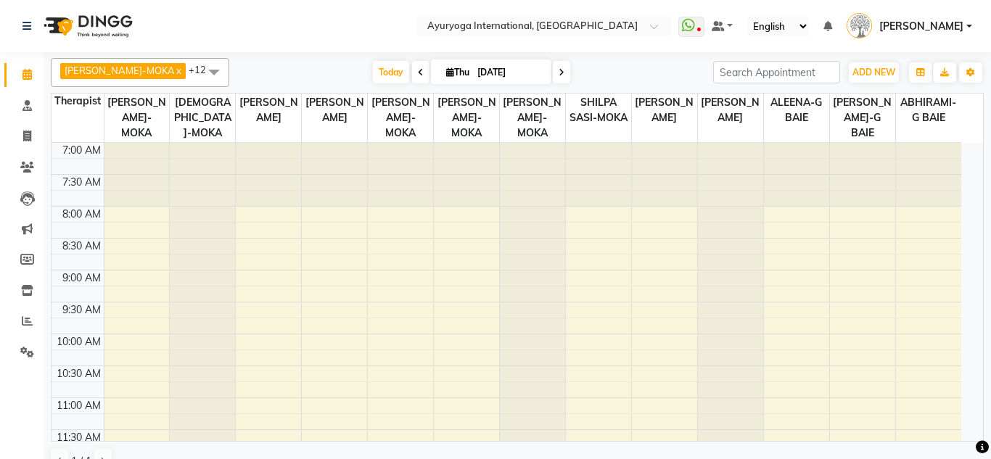
scroll to position [576, 0]
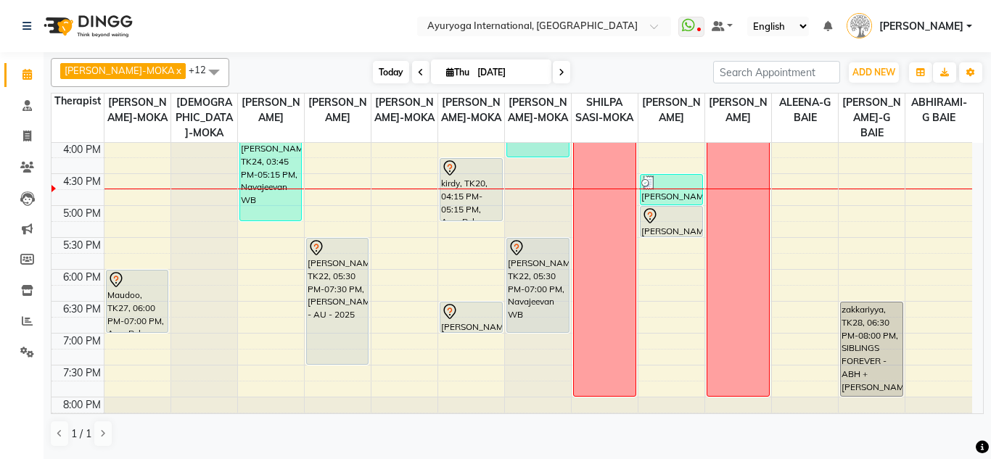
click at [385, 73] on span "Today" at bounding box center [391, 72] width 36 height 22
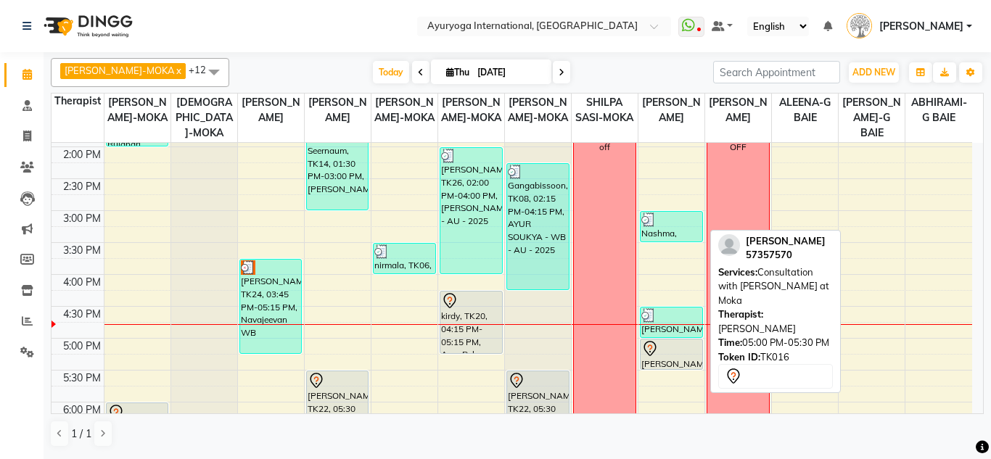
scroll to position [430, 0]
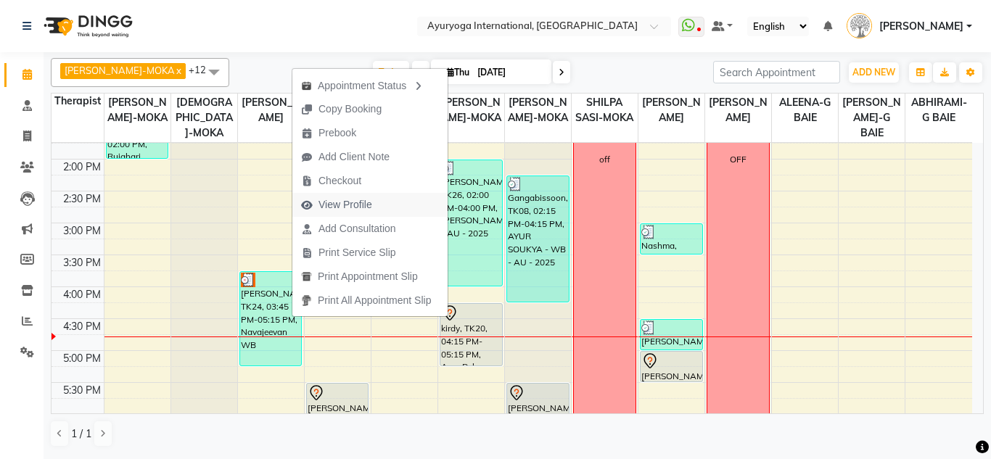
click at [382, 205] on button "View Profile" at bounding box center [369, 205] width 155 height 24
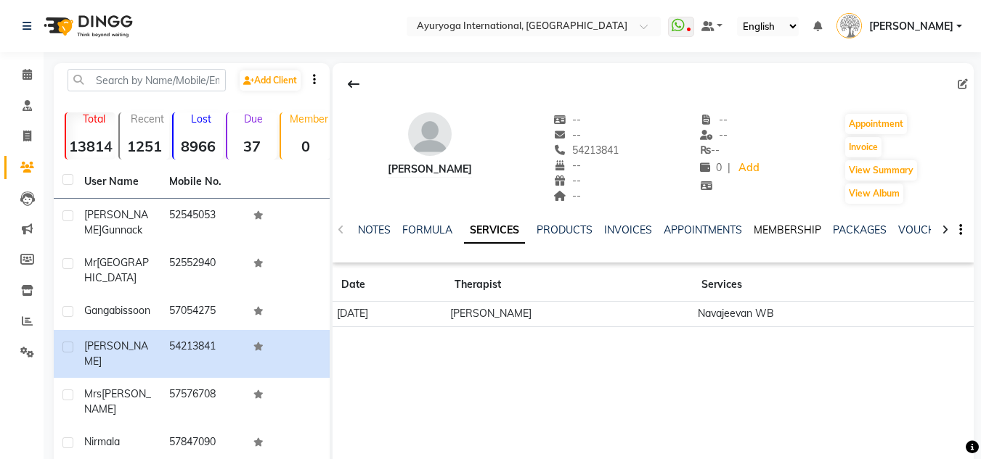
click at [814, 231] on link "MEMBERSHIP" at bounding box center [786, 230] width 67 height 13
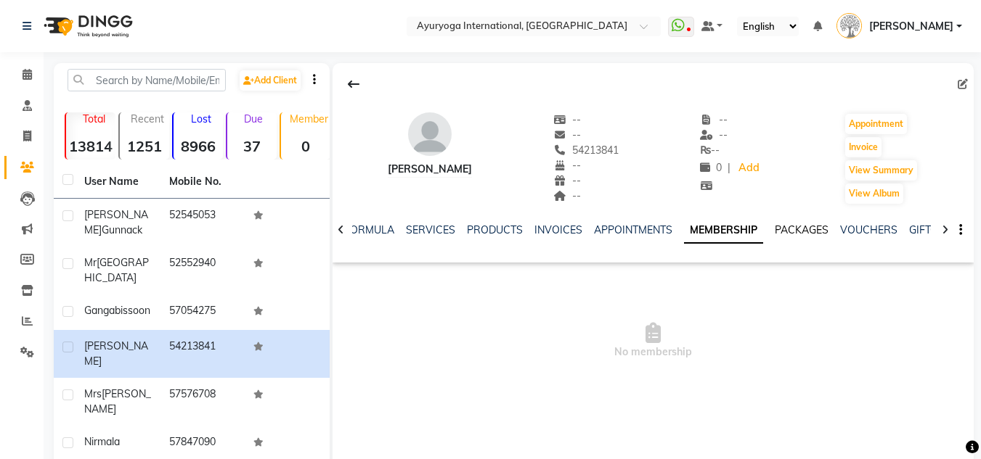
click at [827, 229] on ul "NOTES FORMULA SERVICES PRODUCTS INVOICES APPOINTMENTS MEMBERSHIP PACKAGES VOUCH…" at bounding box center [760, 230] width 920 height 15
click at [877, 226] on link "VOUCHERS" at bounding box center [868, 230] width 57 height 13
click at [22, 66] on link "Calendar" at bounding box center [21, 75] width 35 height 24
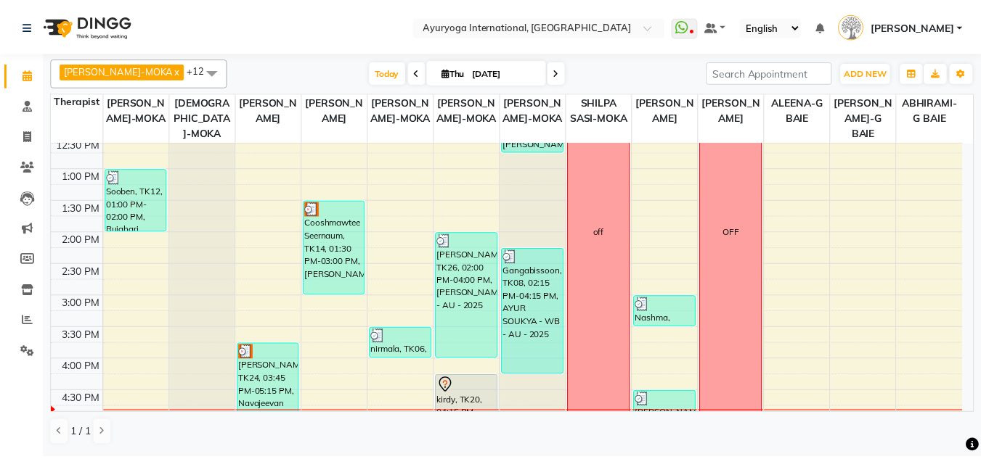
scroll to position [332, 0]
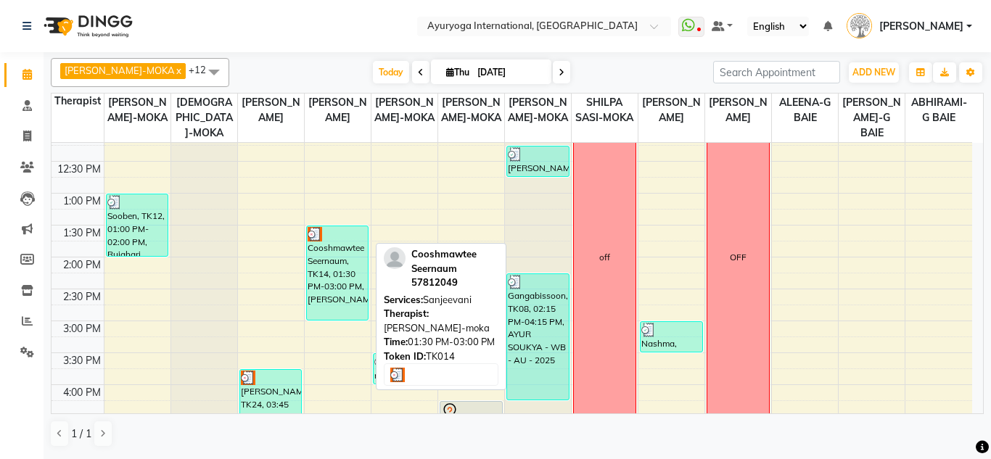
click at [347, 272] on div "Cooshmawtee Seernaum, TK14, 01:30 PM-03:00 PM, [PERSON_NAME]" at bounding box center [338, 273] width 62 height 94
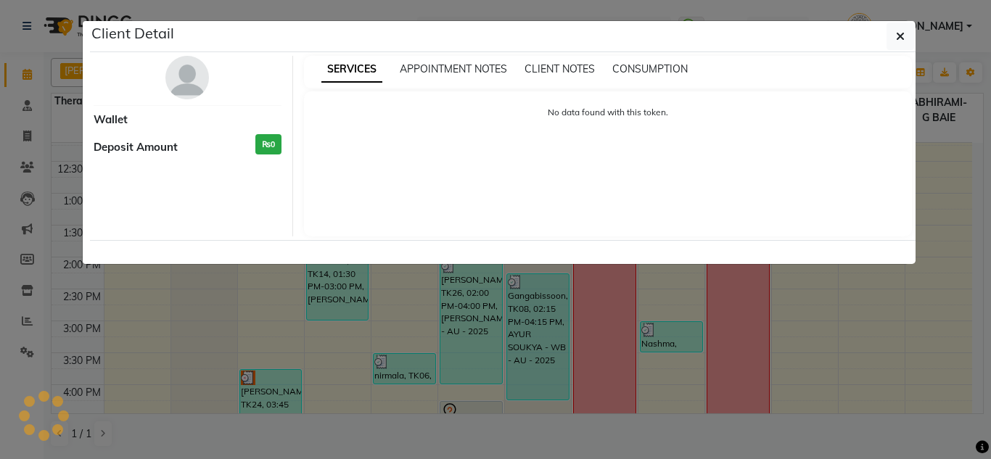
select select "3"
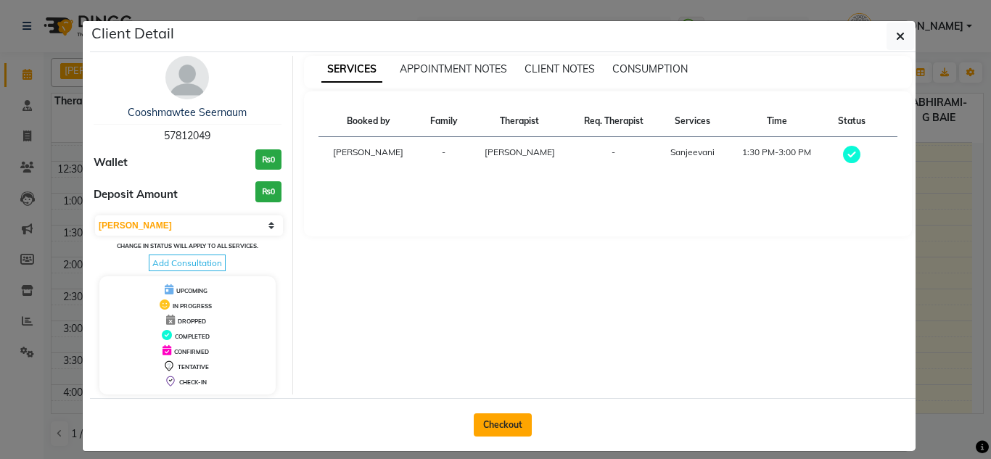
click at [521, 427] on button "Checkout" at bounding box center [503, 425] width 58 height 23
select select "service"
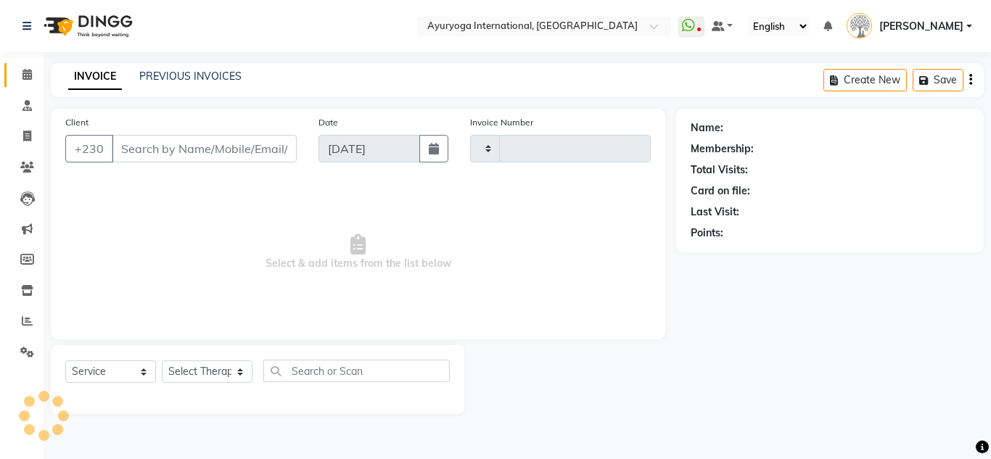
type input "5199"
select select "730"
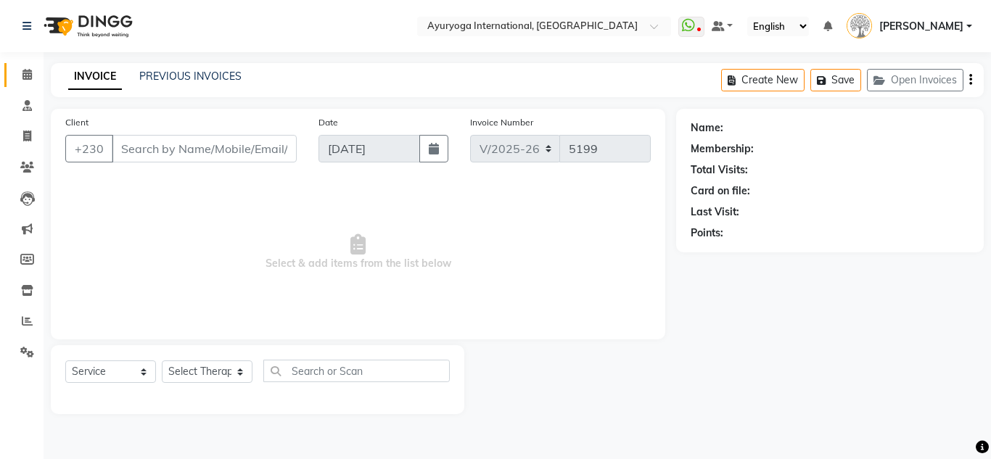
type input "57812049"
select select "60459"
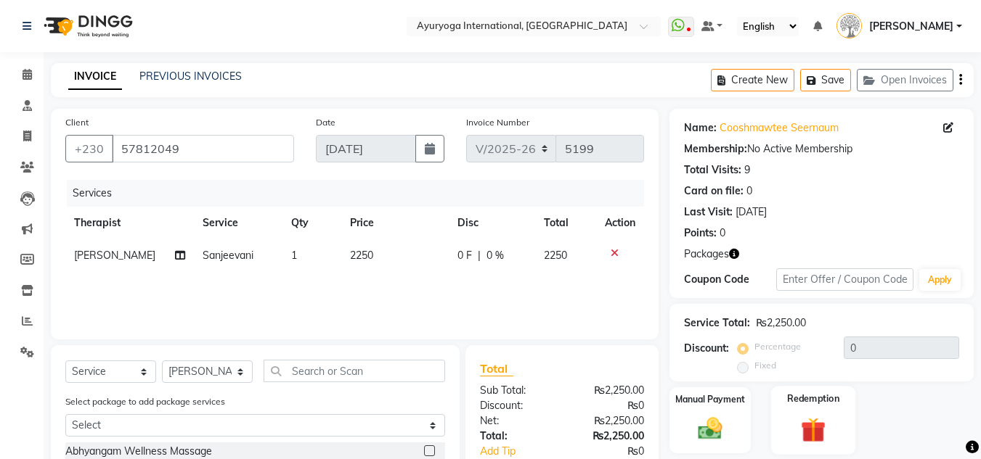
click at [835, 417] on div "Redemption" at bounding box center [813, 420] width 85 height 69
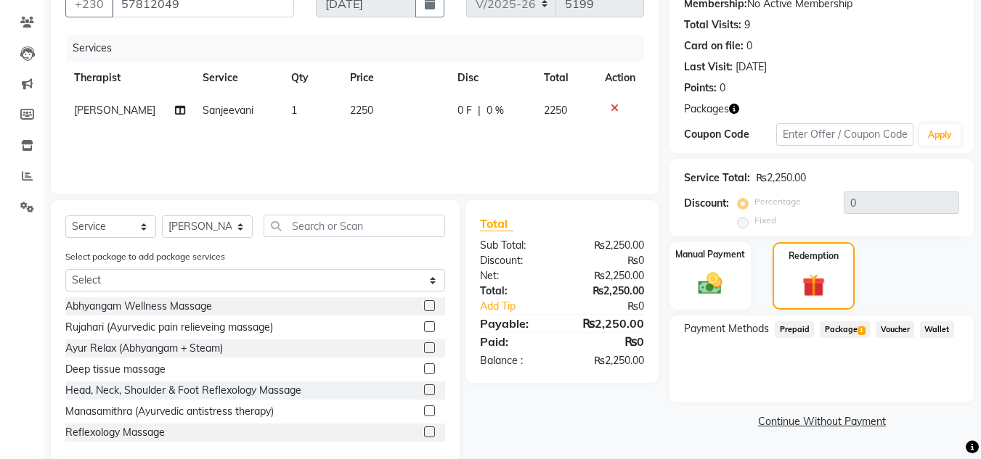
click at [858, 332] on span "1" at bounding box center [861, 331] width 8 height 9
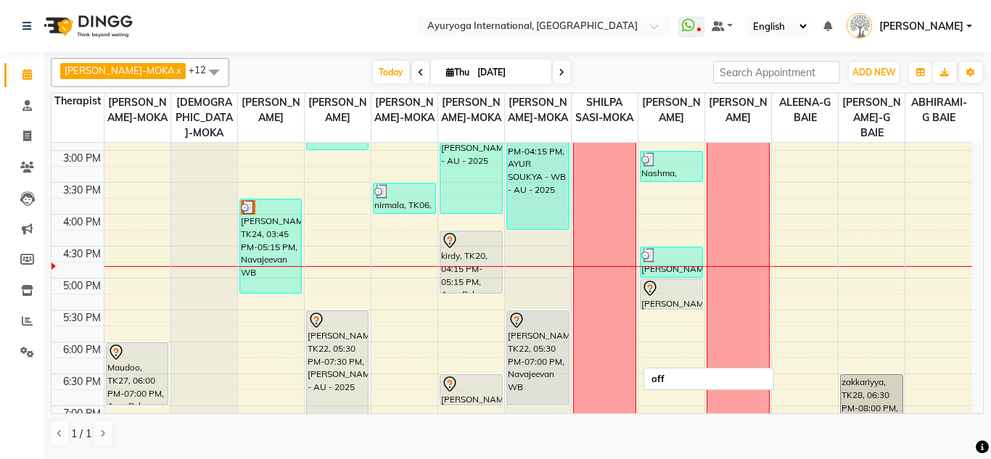
scroll to position [581, 0]
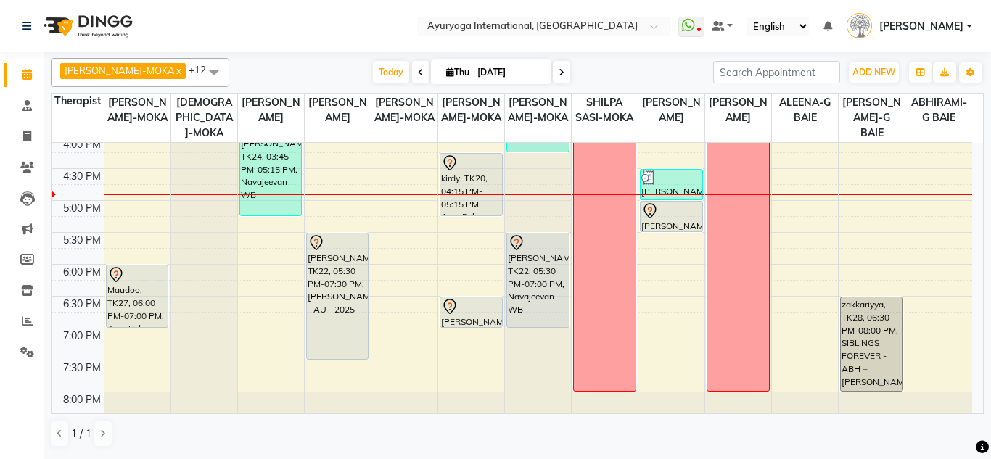
click at [553, 78] on span at bounding box center [561, 72] width 17 height 22
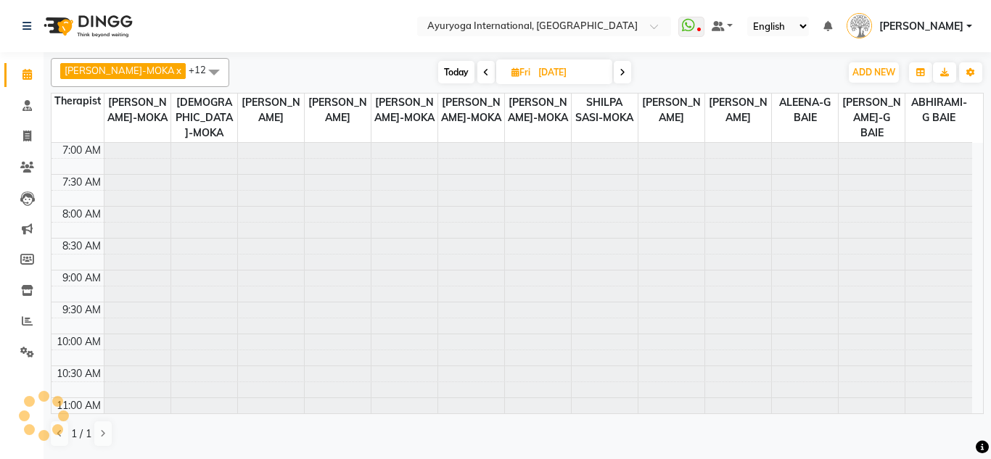
scroll to position [576, 0]
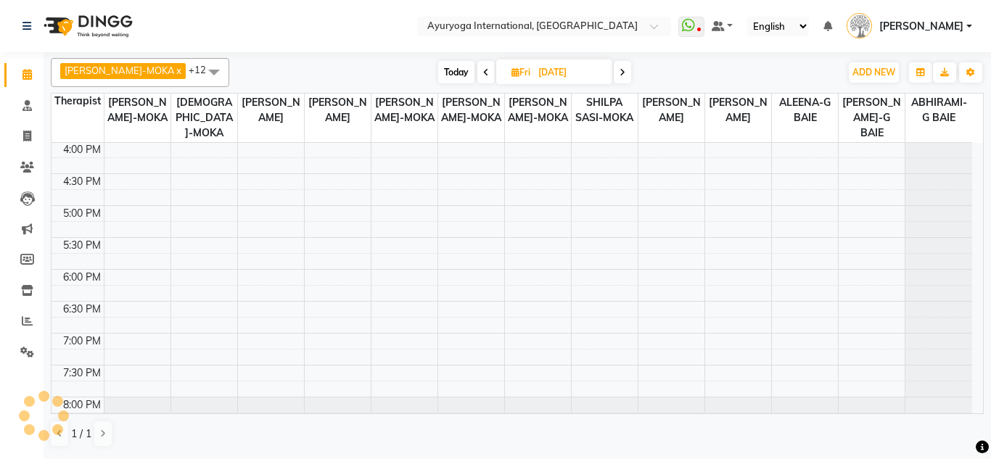
click at [614, 75] on span at bounding box center [622, 72] width 17 height 22
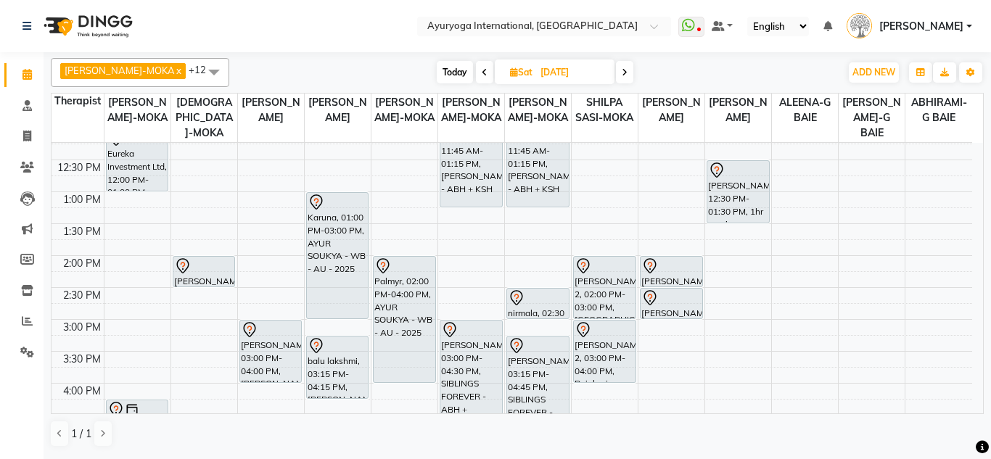
scroll to position [332, 0]
click at [437, 65] on span "Today" at bounding box center [455, 72] width 36 height 22
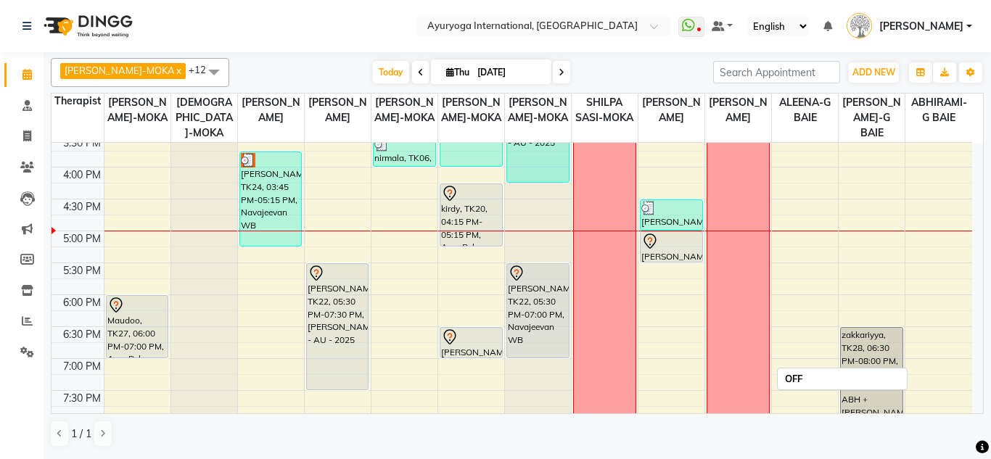
scroll to position [623, 0]
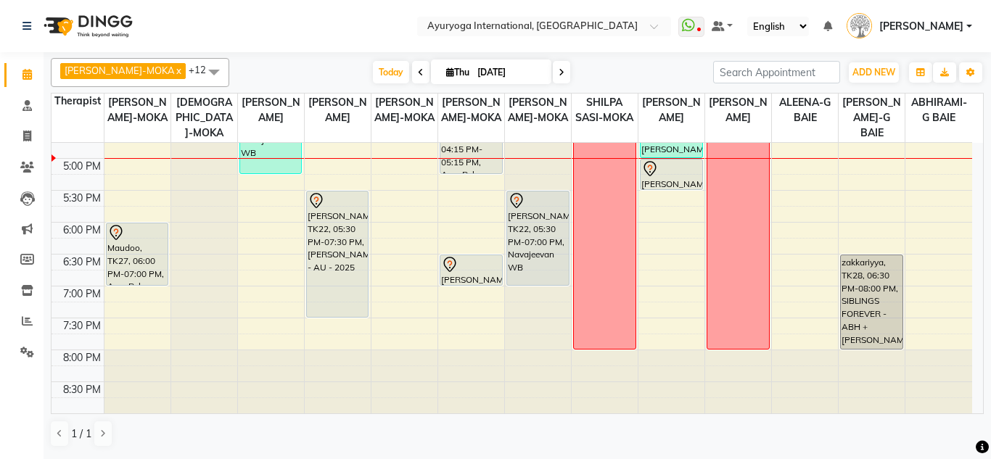
click at [553, 81] on span at bounding box center [561, 72] width 17 height 22
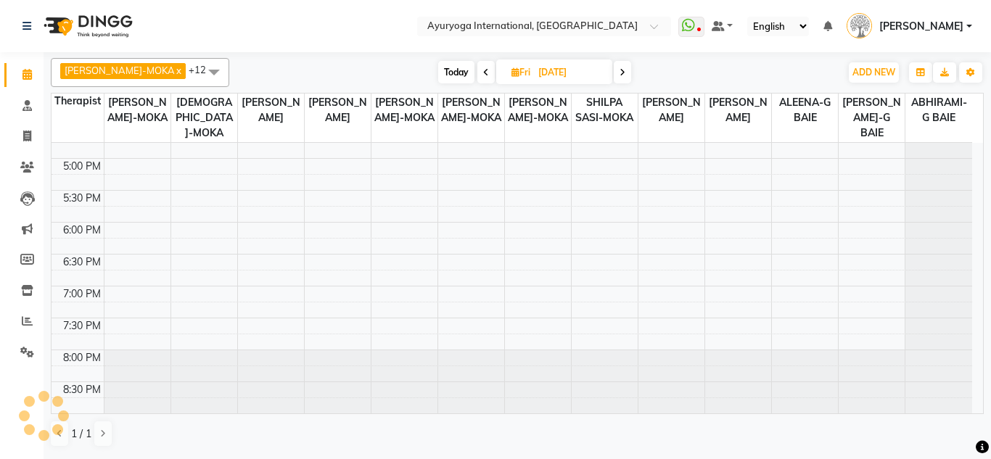
click at [614, 73] on span at bounding box center [622, 72] width 17 height 22
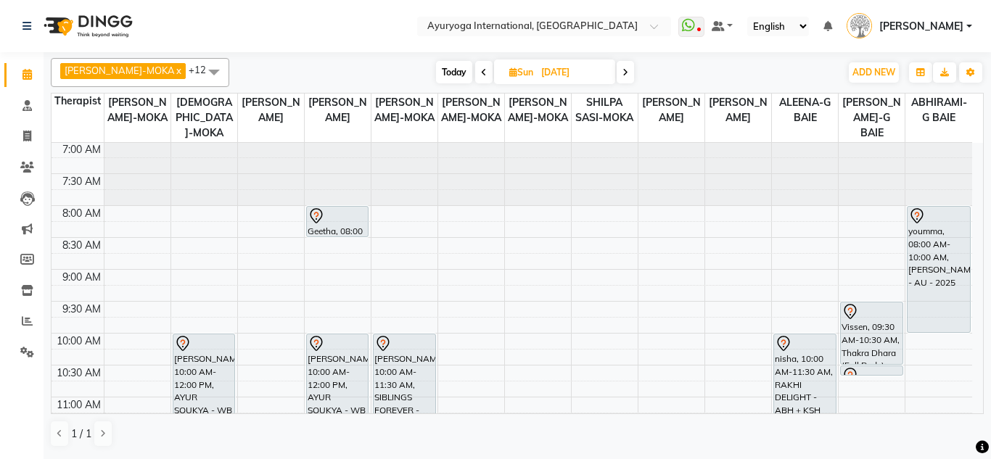
scroll to position [0, 0]
click at [475, 77] on span at bounding box center [483, 72] width 17 height 22
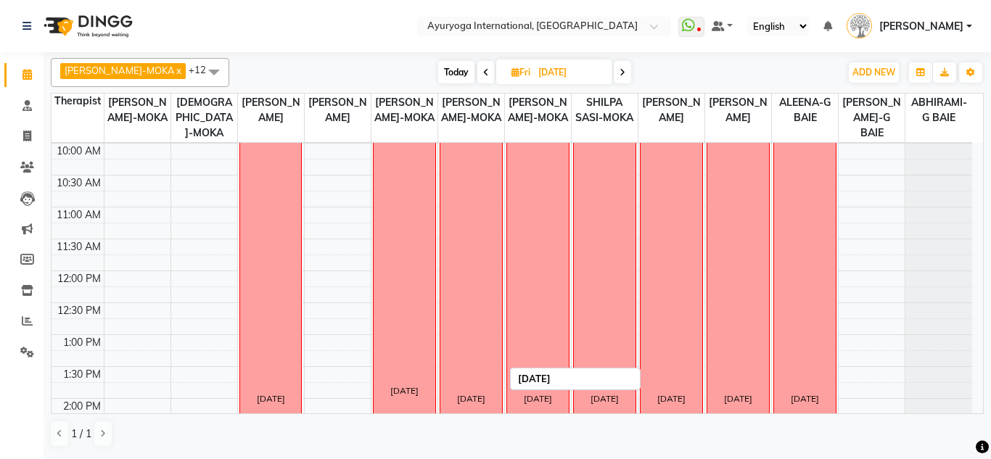
scroll to position [187, 0]
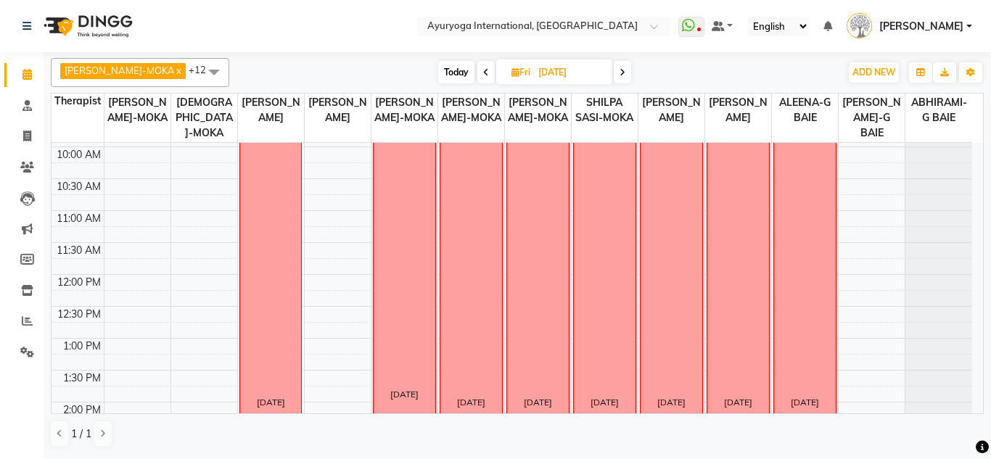
click at [449, 73] on span "Today" at bounding box center [456, 72] width 36 height 22
click at [508, 73] on span "Fri" at bounding box center [521, 72] width 26 height 11
type input "[DATE]"
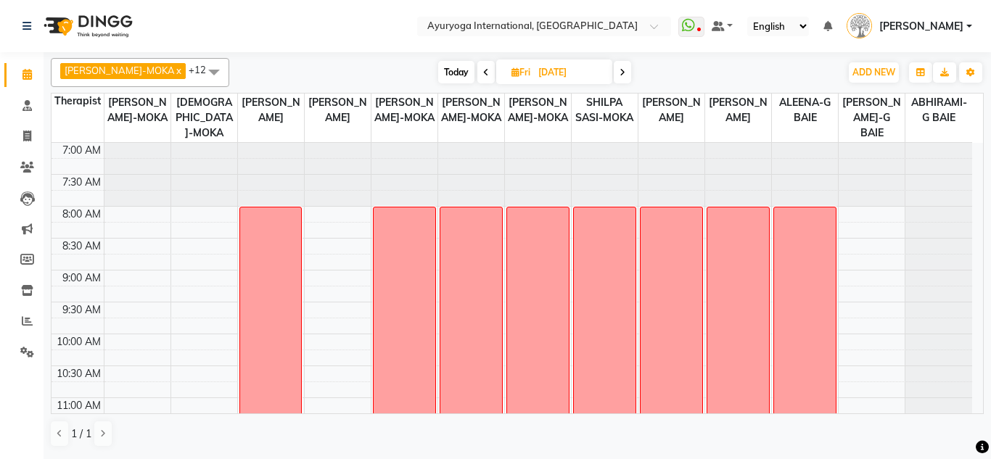
select select "9"
select select "2025"
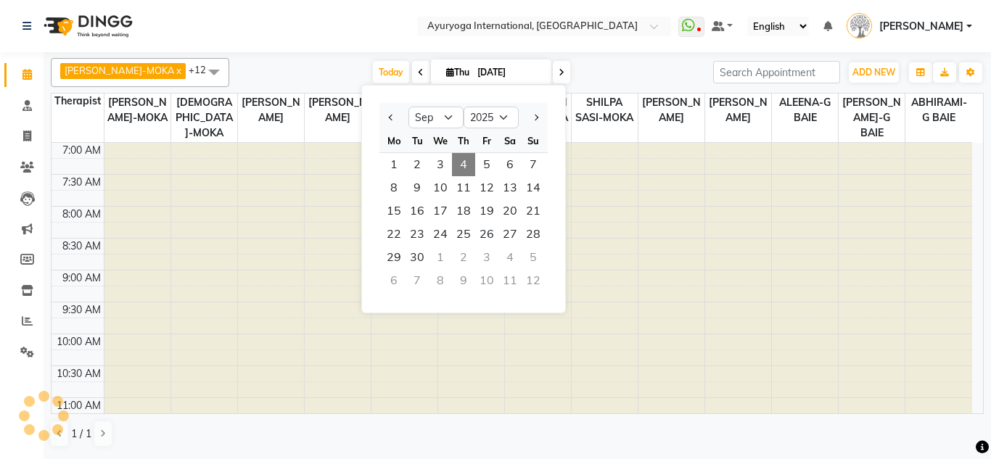
scroll to position [623, 0]
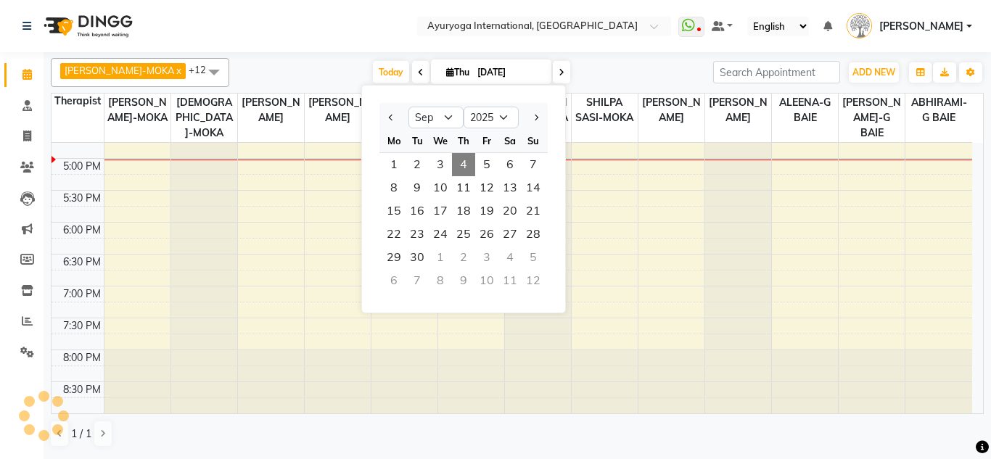
click at [455, 171] on span "4" at bounding box center [463, 164] width 23 height 23
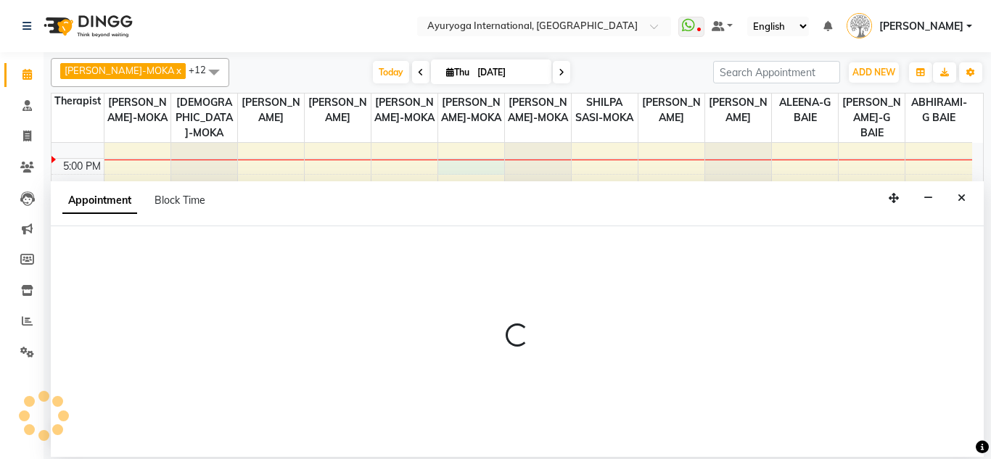
select select "36055"
select select "1020"
select select "tentative"
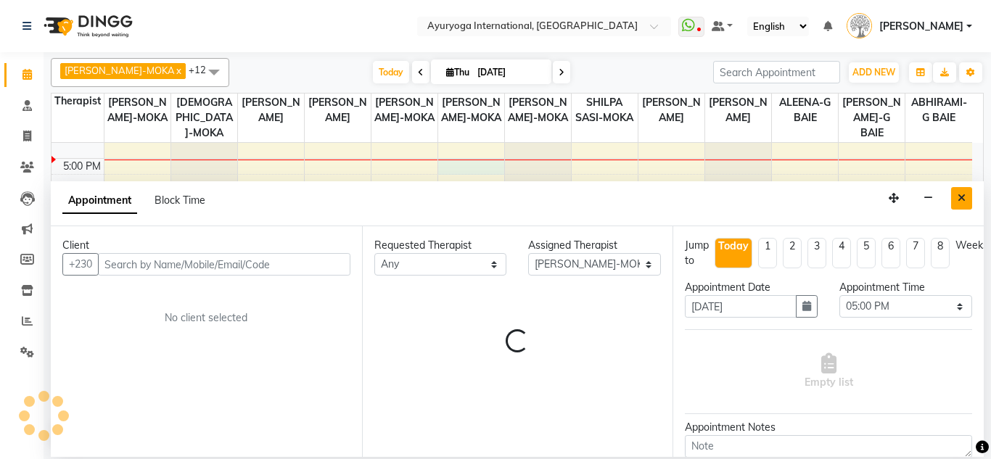
click at [959, 201] on icon "Close" at bounding box center [962, 198] width 8 height 10
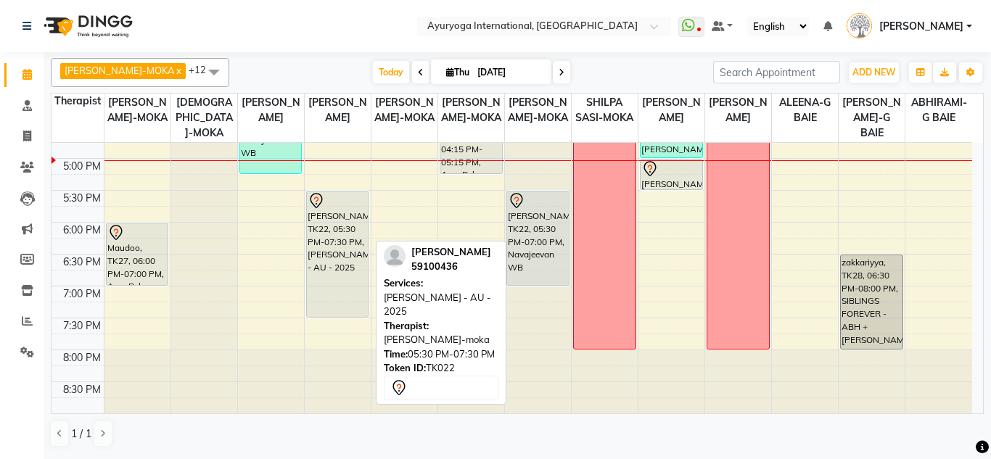
click at [312, 243] on div "[PERSON_NAME], TK22, 05:30 PM-07:30 PM, [PERSON_NAME] - AU - 2025" at bounding box center [338, 255] width 62 height 126
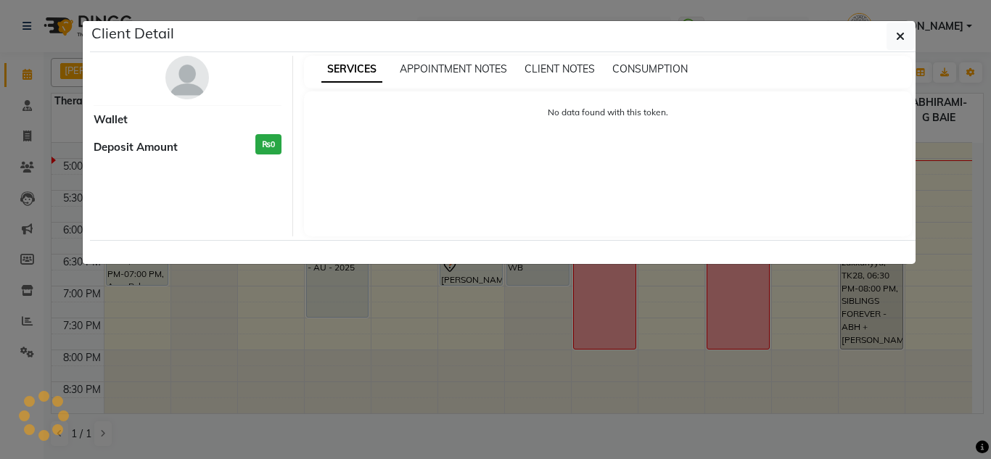
select select "7"
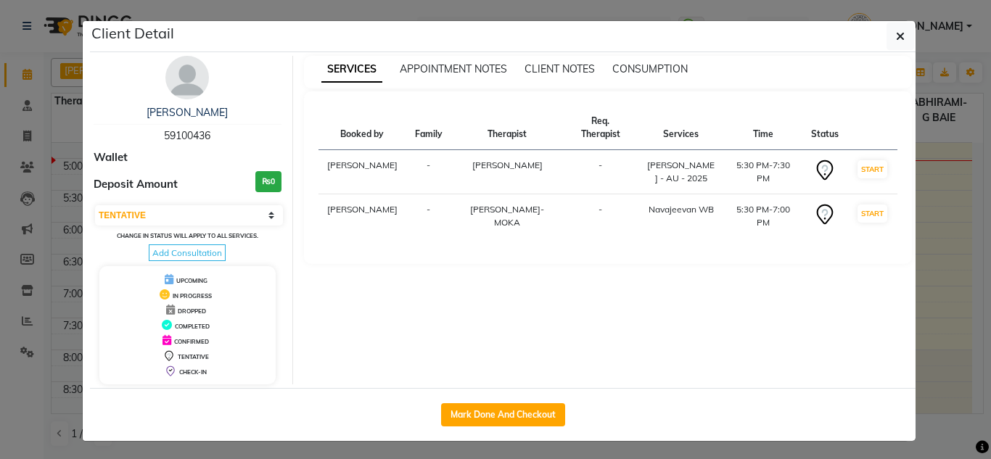
click at [452, 60] on div "SERVICES APPOINTMENT NOTES CLIENT NOTES CONSUMPTION" at bounding box center [608, 72] width 609 height 33
click at [346, 81] on span "SERVICES" at bounding box center [352, 70] width 61 height 26
click at [198, 116] on link "[PERSON_NAME]" at bounding box center [187, 112] width 81 height 13
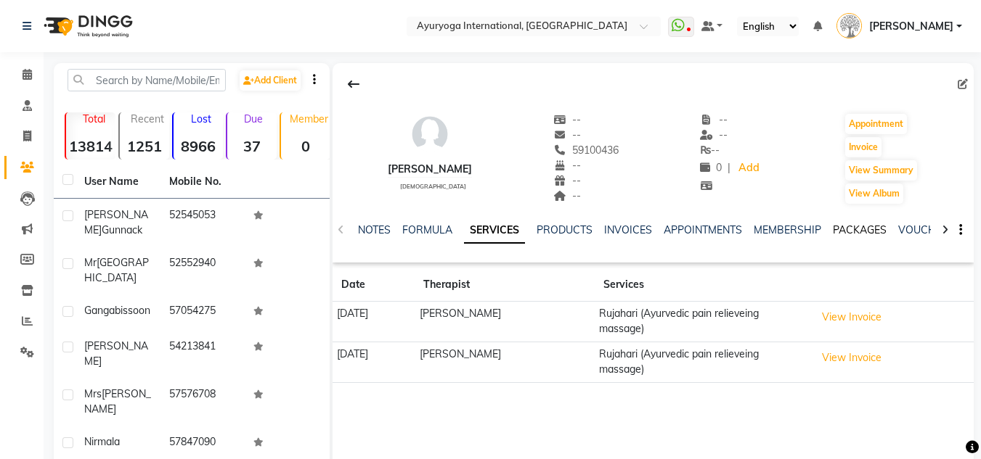
click at [866, 233] on link "PACKAGES" at bounding box center [859, 230] width 54 height 13
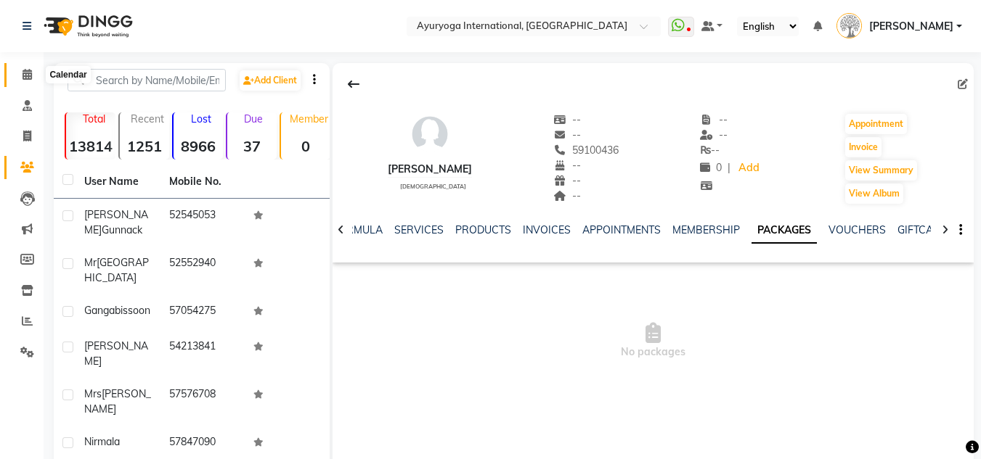
click at [33, 78] on span at bounding box center [27, 75] width 25 height 17
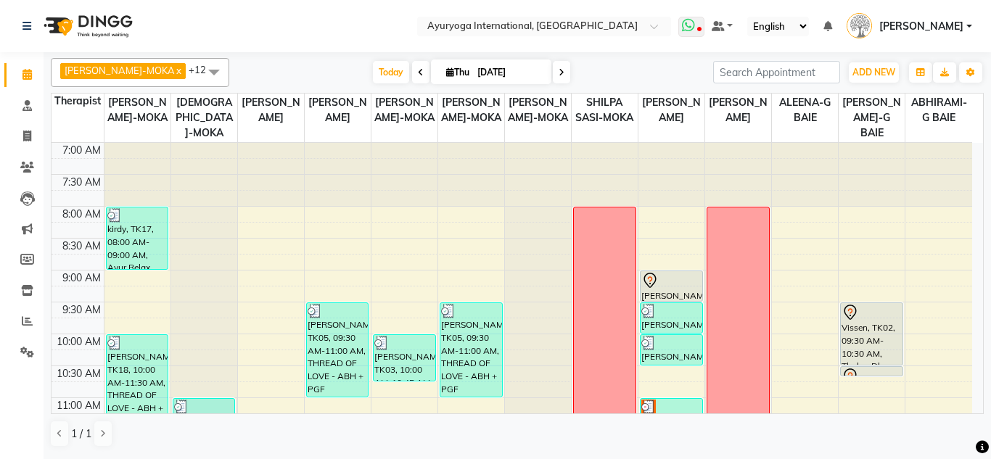
click at [680, 28] on span at bounding box center [692, 27] width 26 height 20
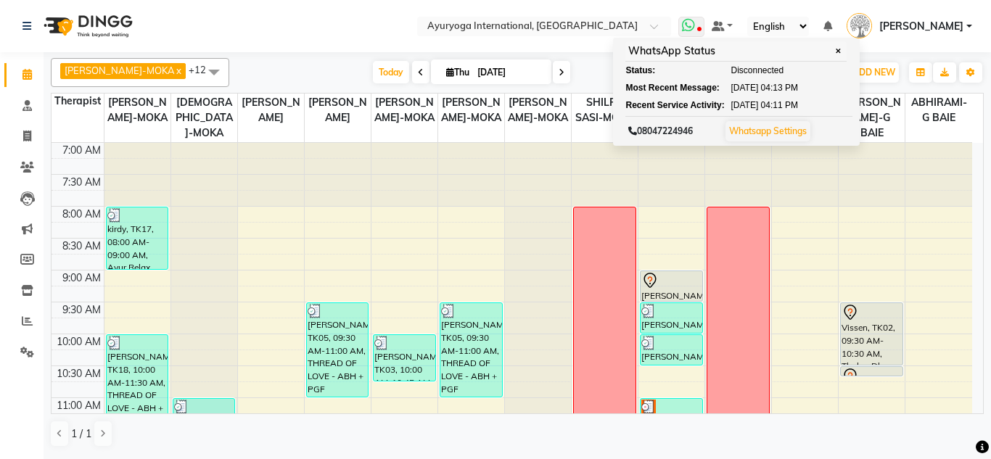
click at [680, 28] on span at bounding box center [692, 27] width 26 height 20
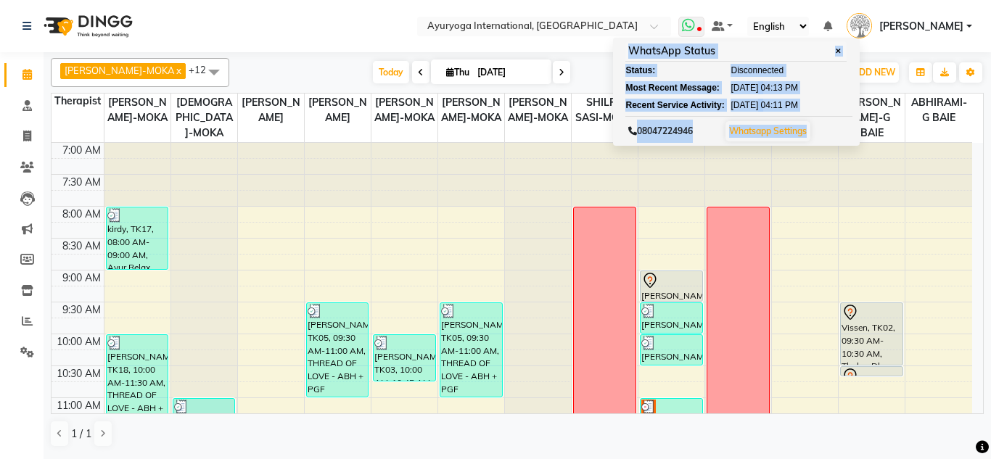
click at [680, 28] on span at bounding box center [692, 27] width 26 height 20
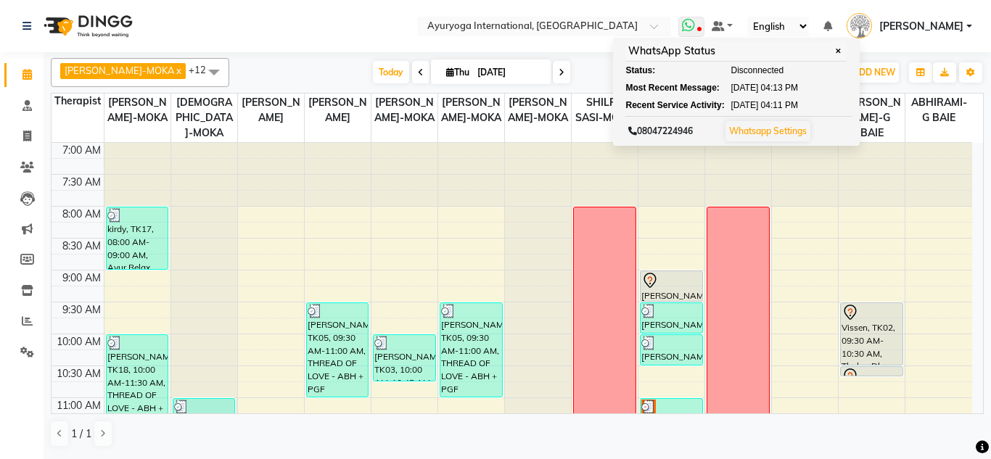
click at [679, 35] on span at bounding box center [692, 27] width 26 height 20
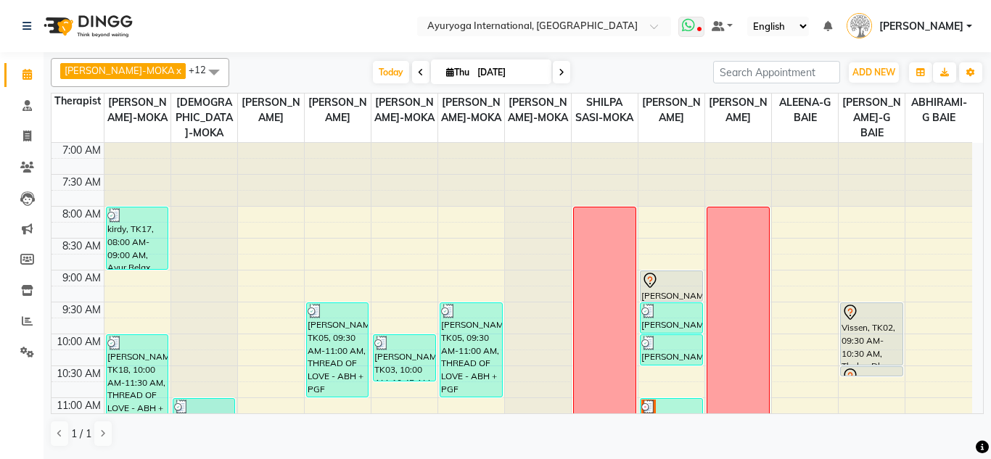
click at [682, 26] on icon at bounding box center [688, 25] width 13 height 15
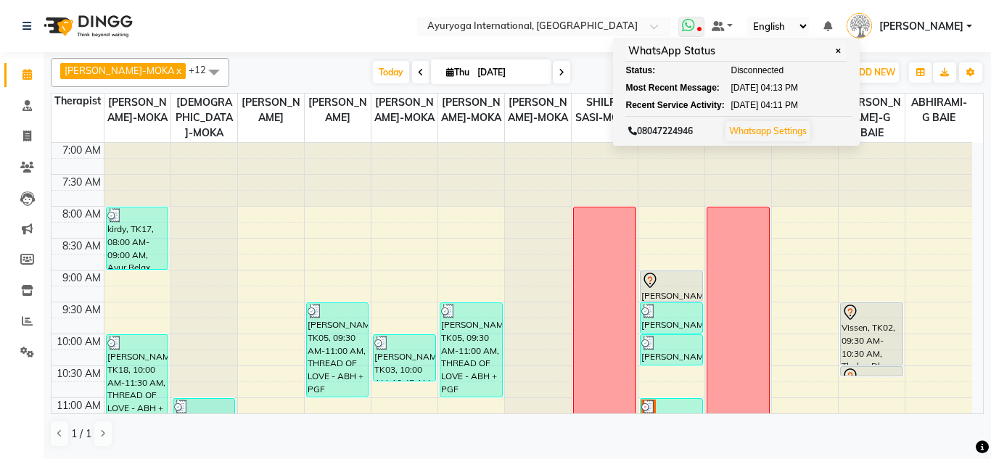
click at [832, 50] on span "✕" at bounding box center [838, 51] width 13 height 11
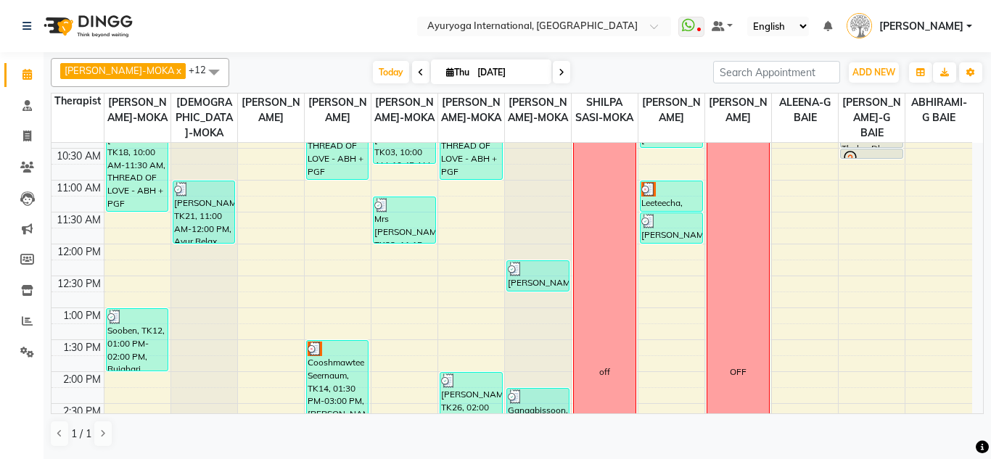
scroll to position [145, 0]
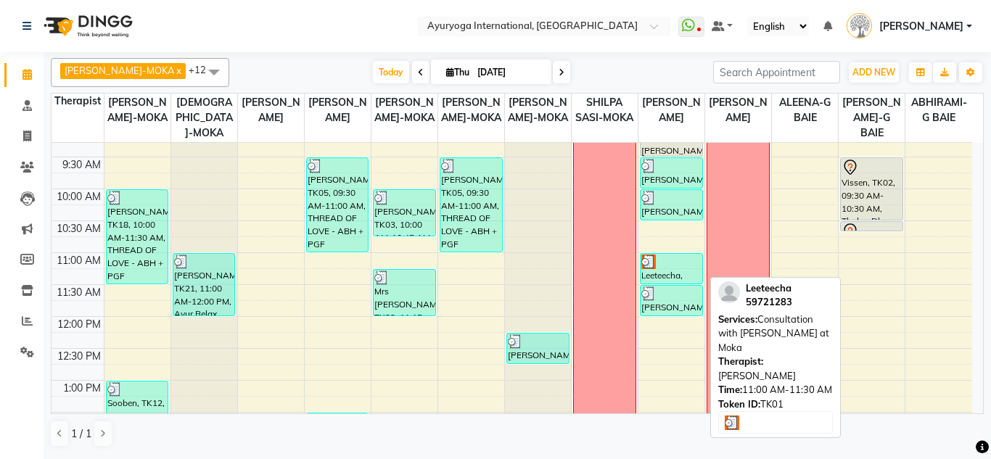
click at [655, 266] on img at bounding box center [649, 262] width 15 height 15
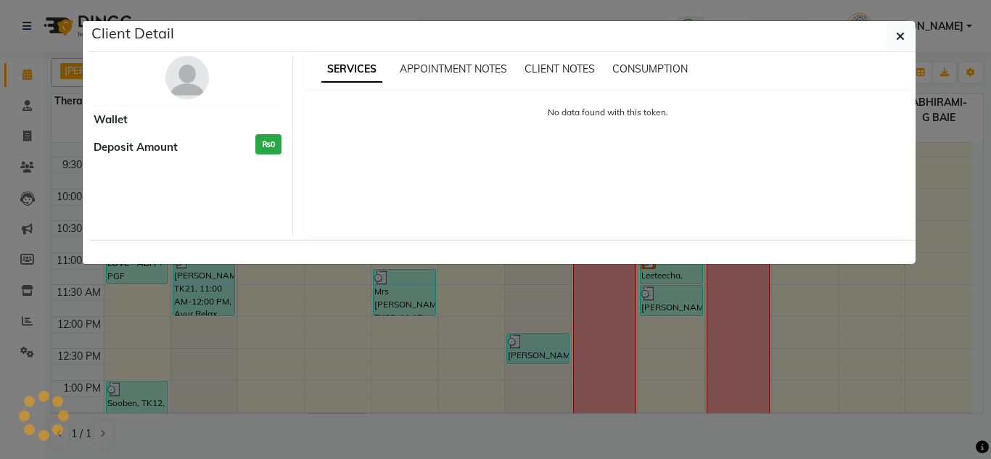
select select "3"
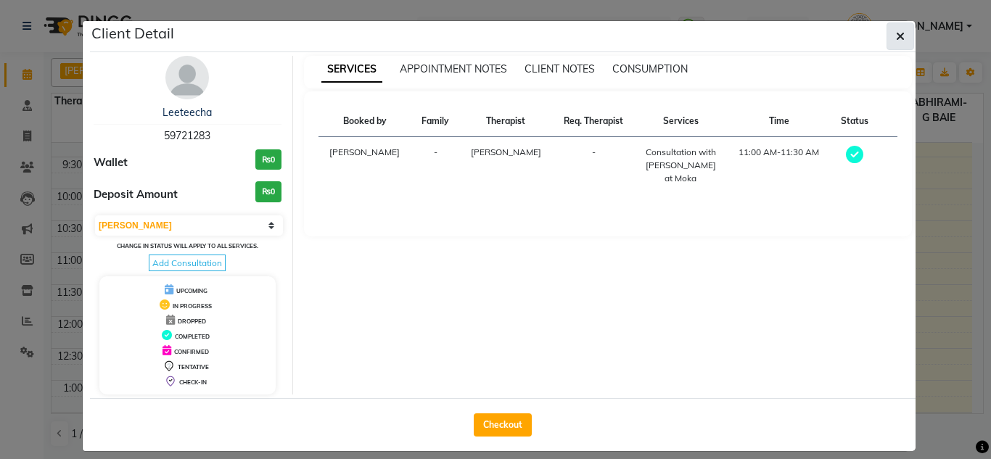
click at [887, 38] on button "button" at bounding box center [901, 36] width 28 height 28
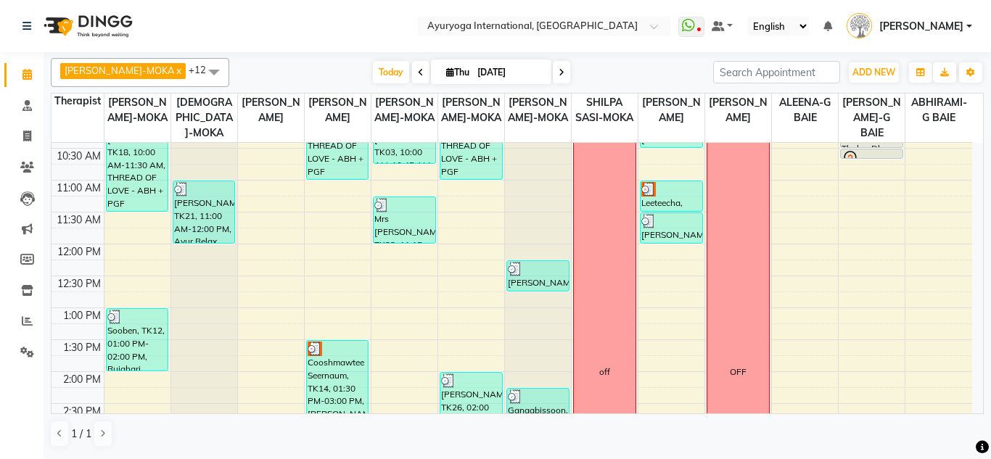
scroll to position [290, 0]
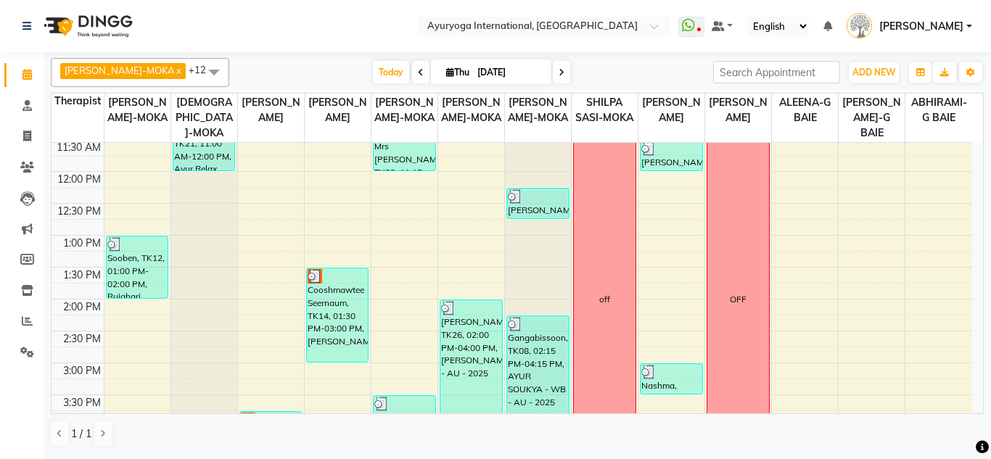
click at [518, 78] on input "[DATE]" at bounding box center [509, 73] width 73 height 22
select select "9"
select select "2025"
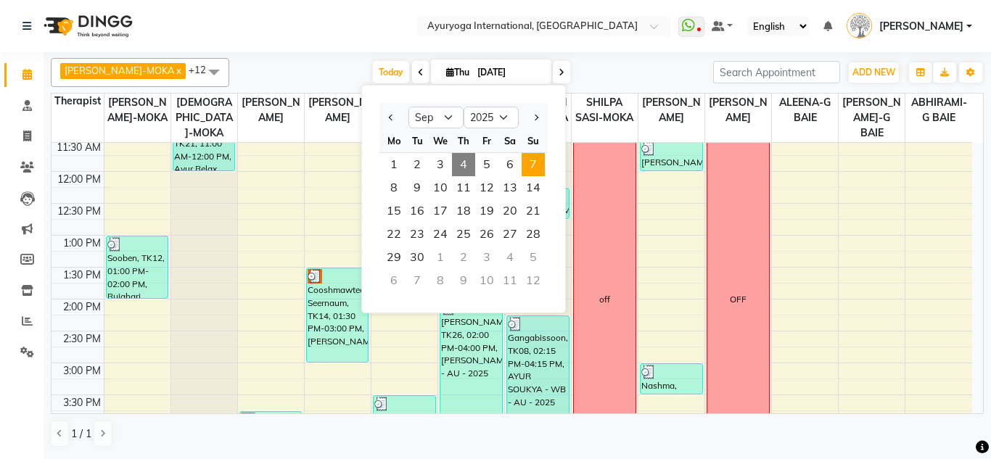
click at [522, 157] on span "7" at bounding box center [533, 164] width 23 height 23
type input "[DATE]"
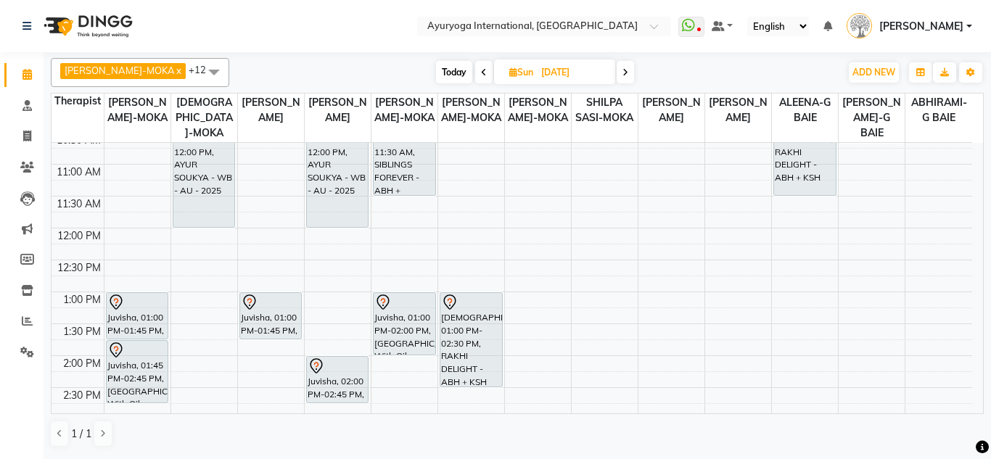
scroll to position [260, 0]
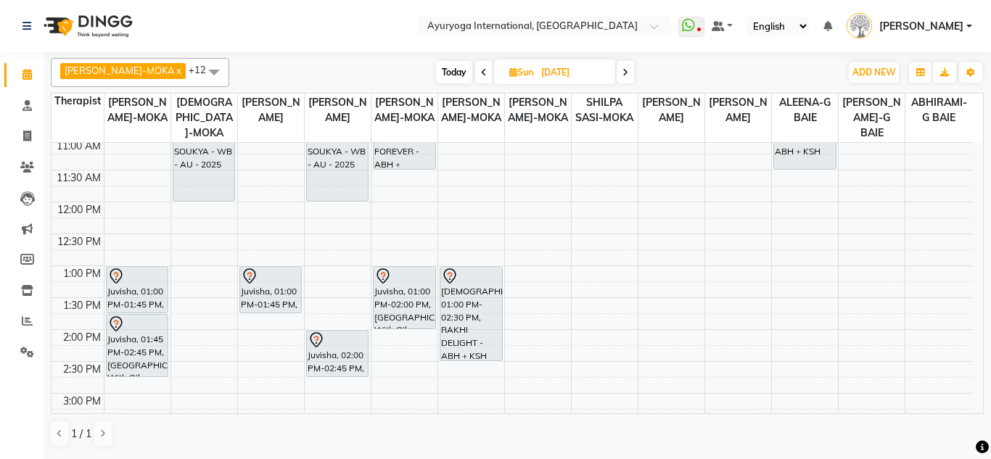
click at [213, 331] on div "7:00 AM 7:30 AM 8:00 AM 8:30 AM 9:00 AM 9:30 AM 10:00 AM 10:30 AM 11:00 AM 11:3…" at bounding box center [512, 329] width 921 height 893
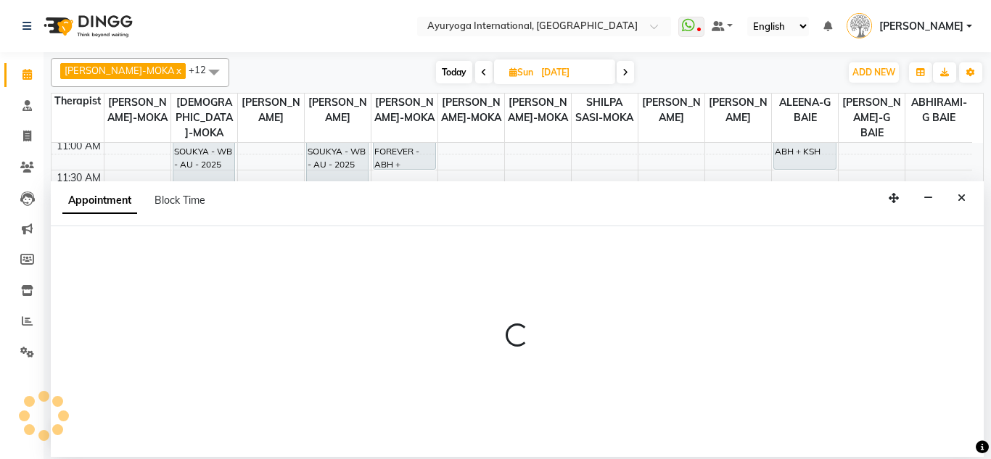
select select "36053"
select select "840"
select select "tentative"
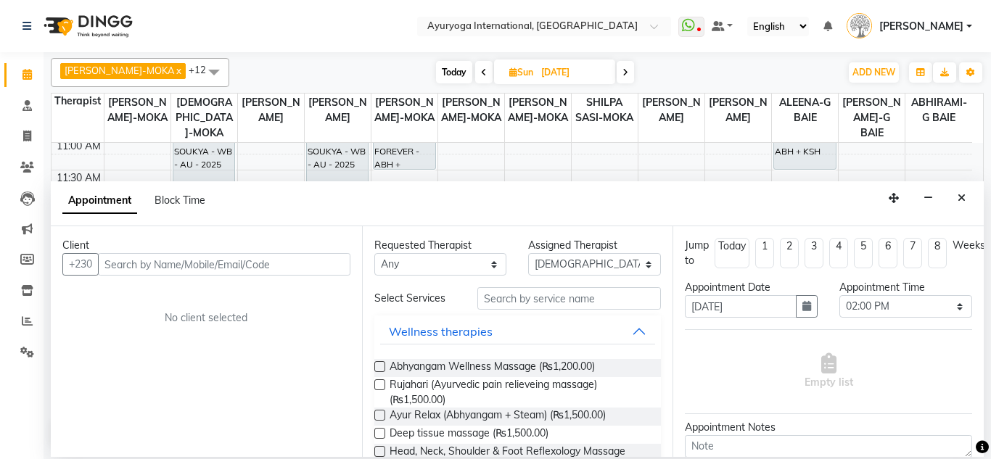
click at [176, 262] on input "text" at bounding box center [224, 264] width 253 height 22
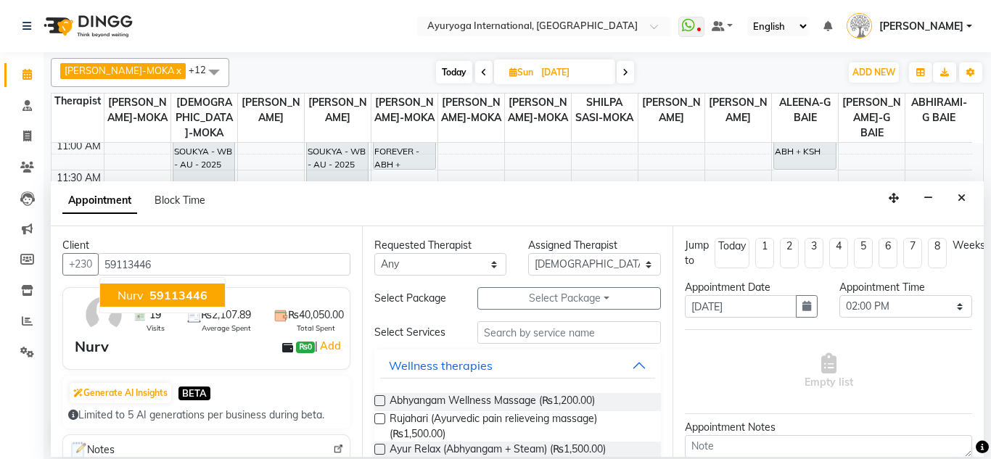
click at [166, 284] on button "Nurv 59113446" at bounding box center [162, 295] width 125 height 23
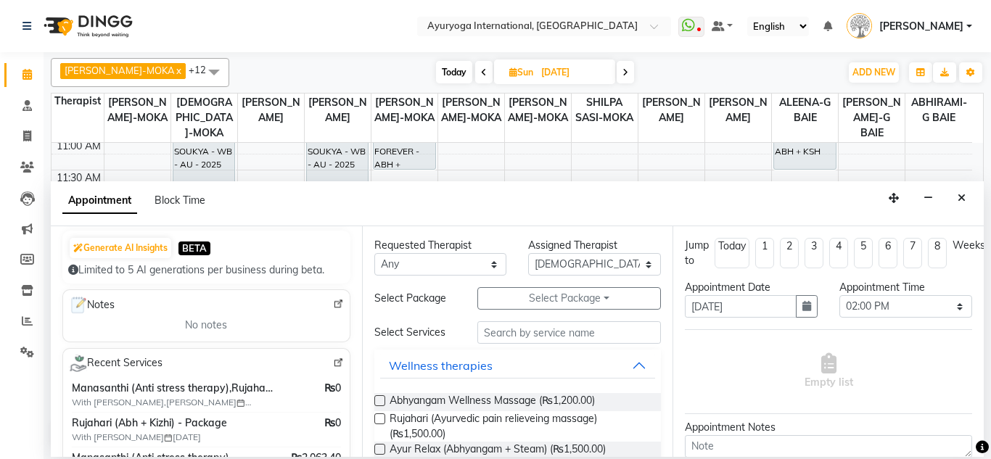
scroll to position [218, 0]
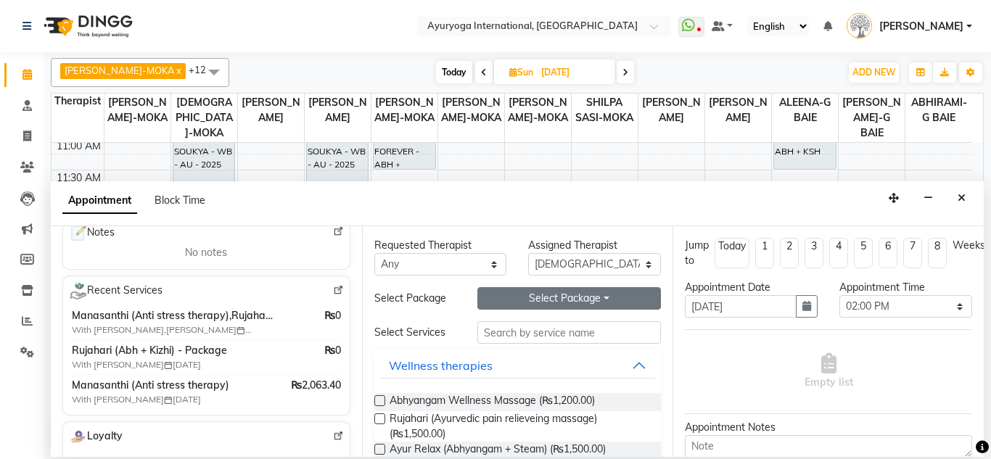
type input "59113446"
click at [527, 290] on button "Select Package Toggle Dropdown" at bounding box center [570, 298] width 184 height 22
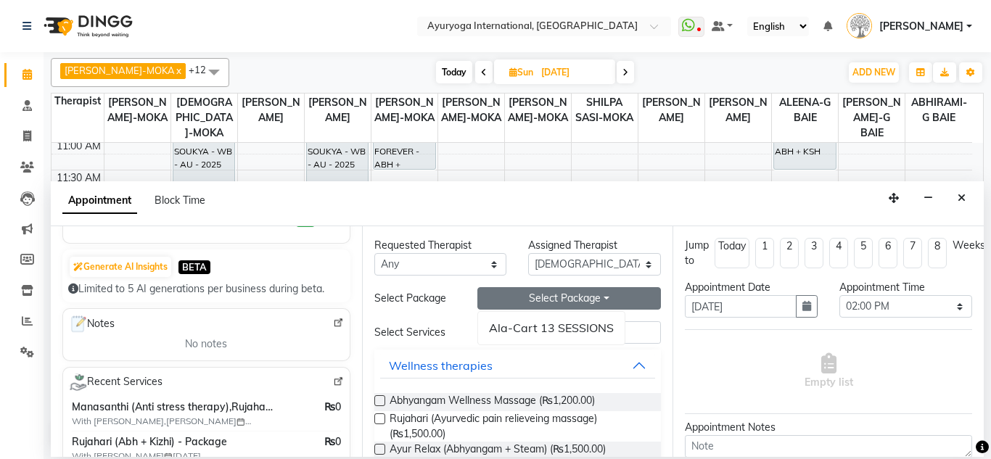
scroll to position [0, 0]
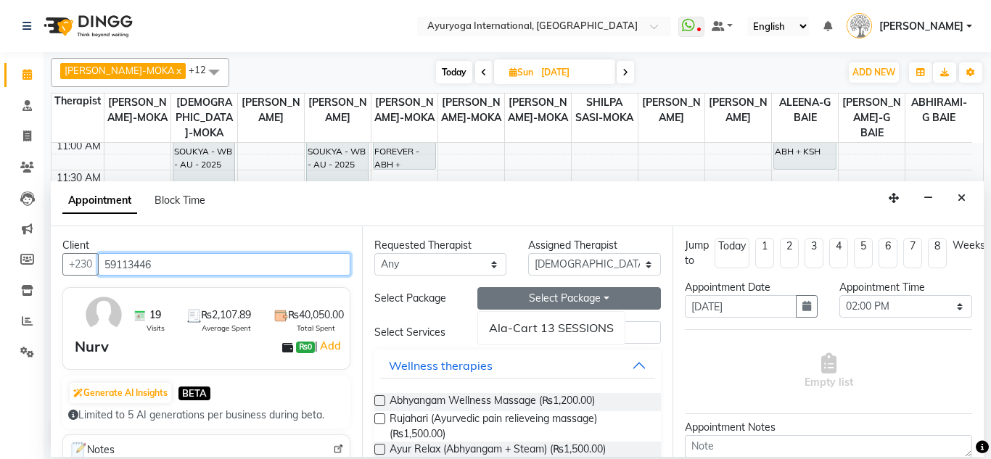
drag, startPoint x: 163, startPoint y: 263, endPoint x: 103, endPoint y: 269, distance: 59.8
click at [103, 269] on input "59113446" at bounding box center [224, 264] width 253 height 22
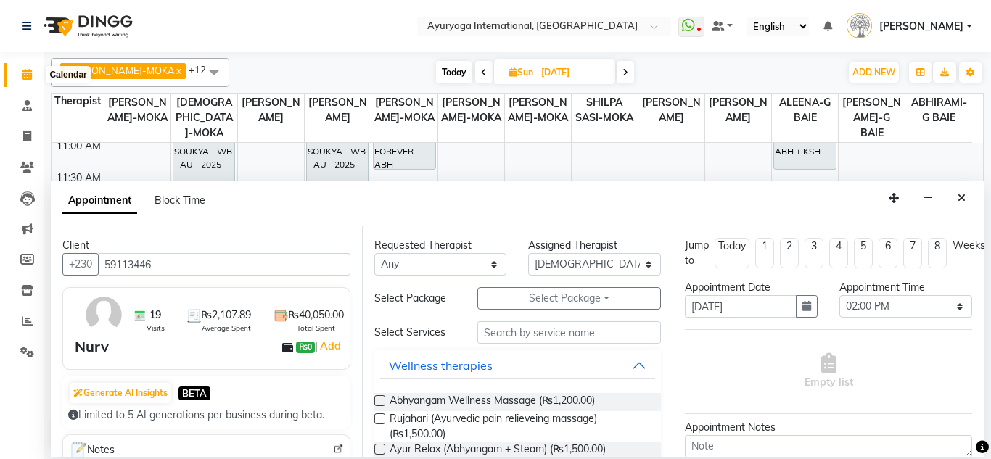
click at [39, 74] on span at bounding box center [27, 75] width 25 height 17
click at [20, 115] on link "Consultation" at bounding box center [21, 106] width 35 height 24
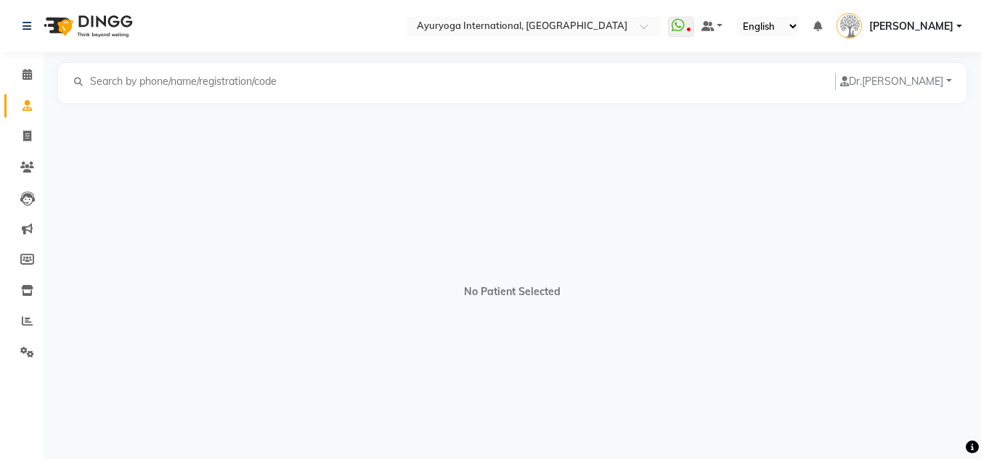
paste input "59113446"
type input "59113446"
click at [195, 256] on div "No Patient Selected" at bounding box center [512, 284] width 908 height 363
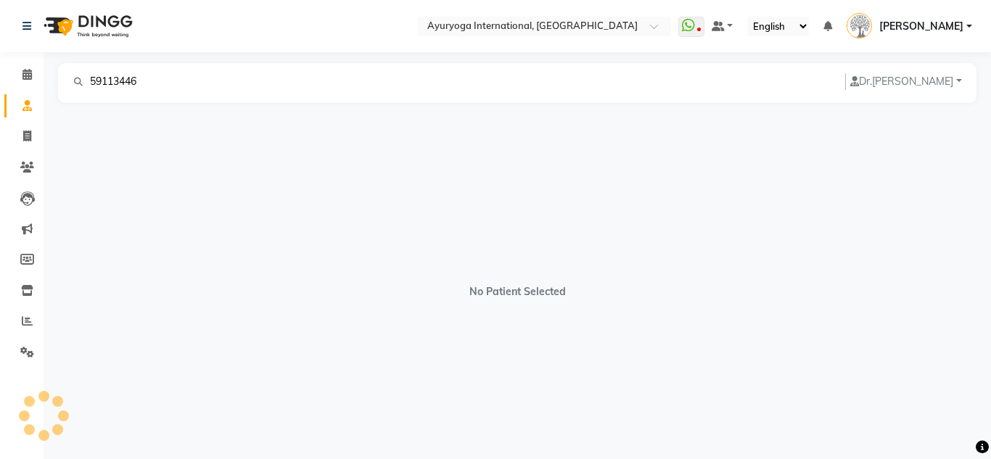
select select "[DEMOGRAPHIC_DATA]"
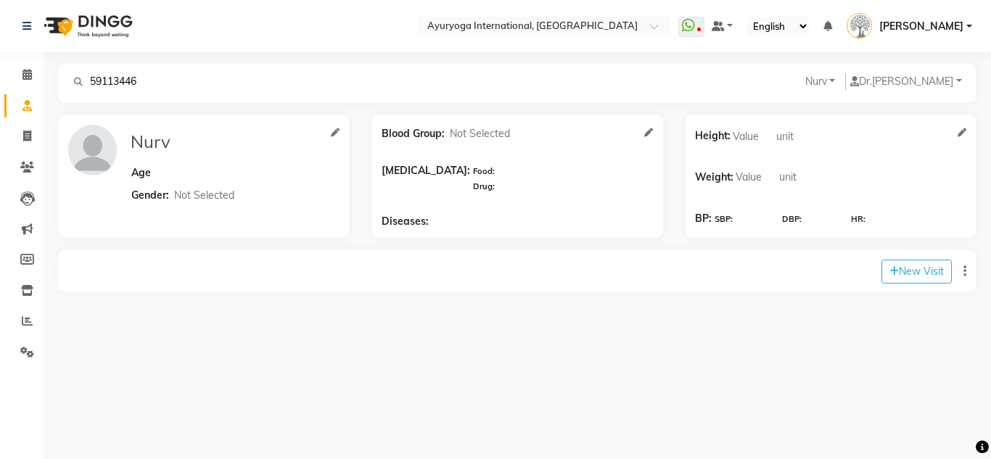
click at [55, 157] on div "Nurv Age Gender: Not Selected [DEMOGRAPHIC_DATA] [DEMOGRAPHIC_DATA]" at bounding box center [204, 176] width 314 height 123
click at [24, 130] on span at bounding box center [27, 136] width 25 height 17
select select "service"
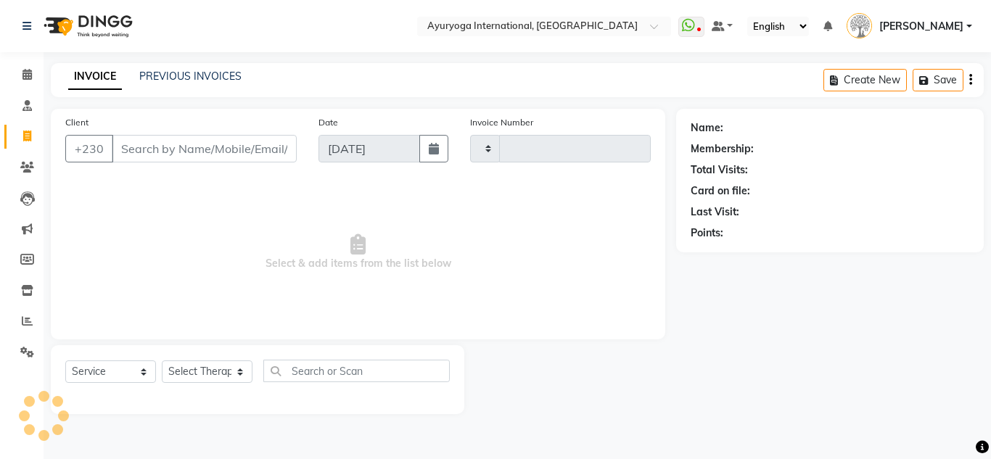
type input "5199"
select select "730"
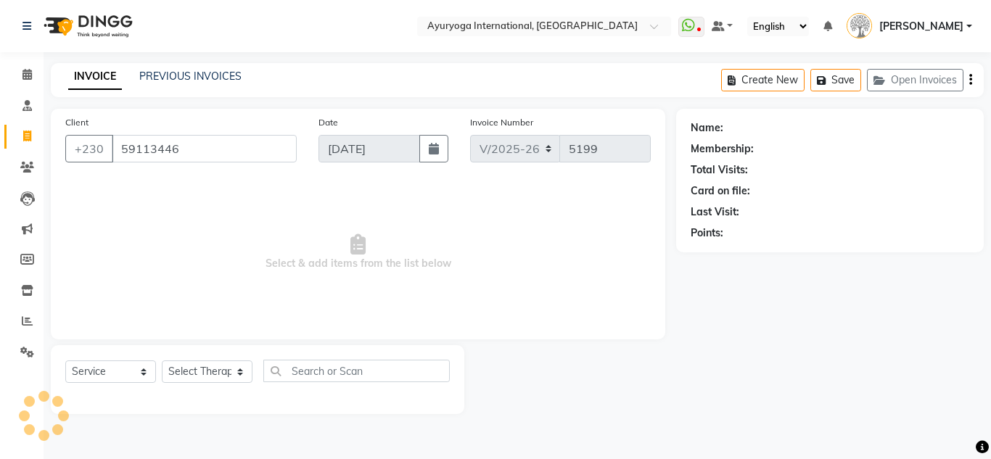
type input "59113446"
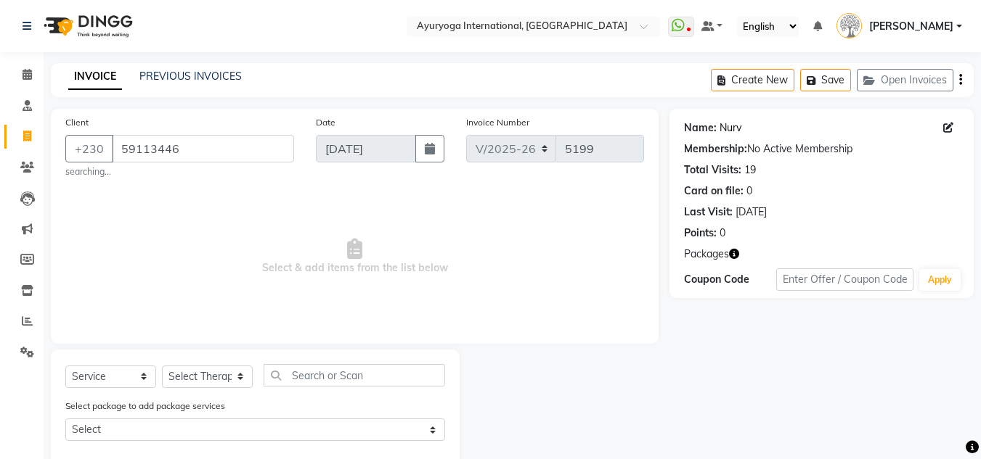
click at [734, 131] on link "Nurv" at bounding box center [730, 127] width 22 height 15
click at [33, 67] on span at bounding box center [27, 75] width 25 height 17
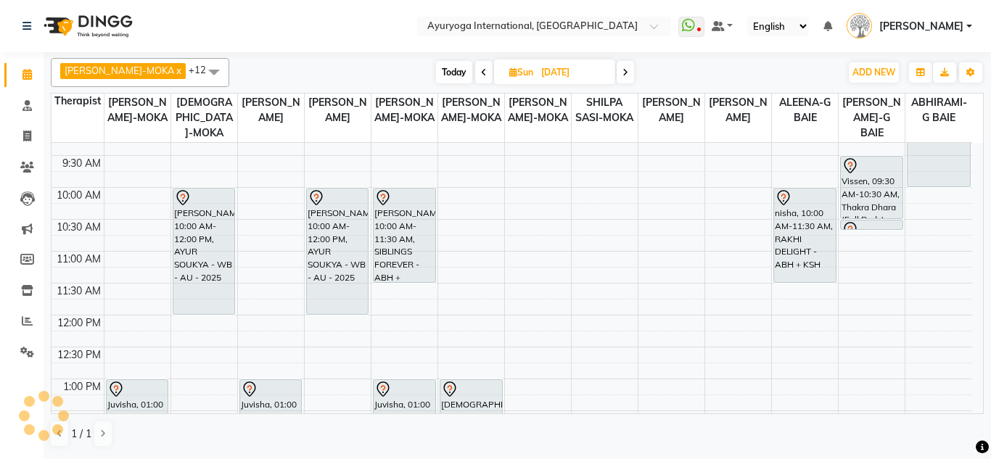
scroll to position [218, 0]
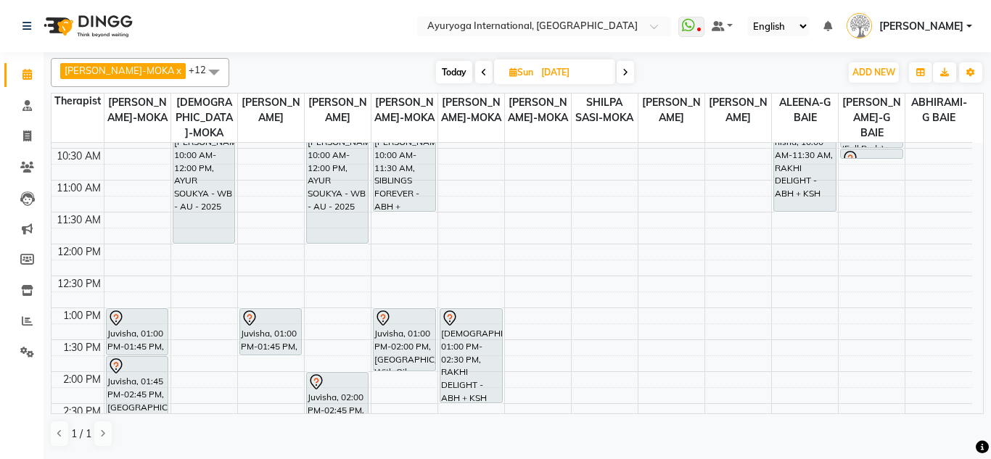
click at [440, 73] on span "Today" at bounding box center [454, 72] width 36 height 22
type input "[DATE]"
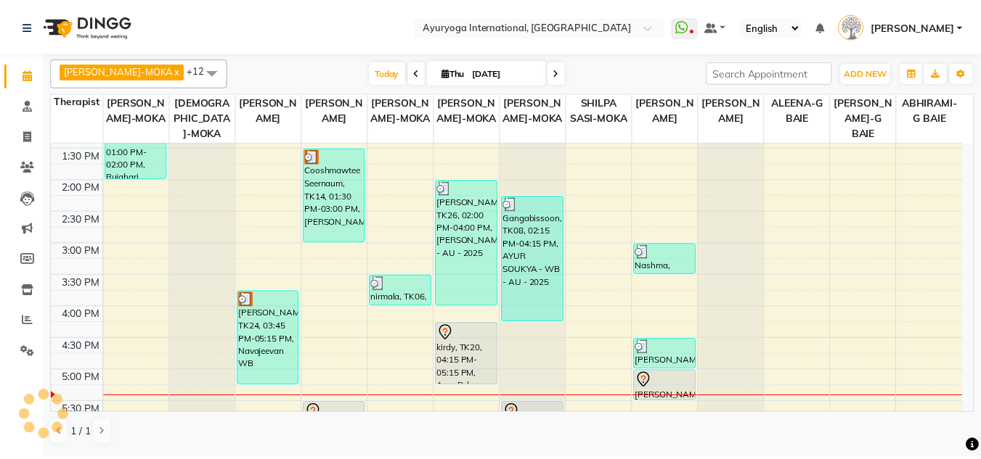
scroll to position [550, 0]
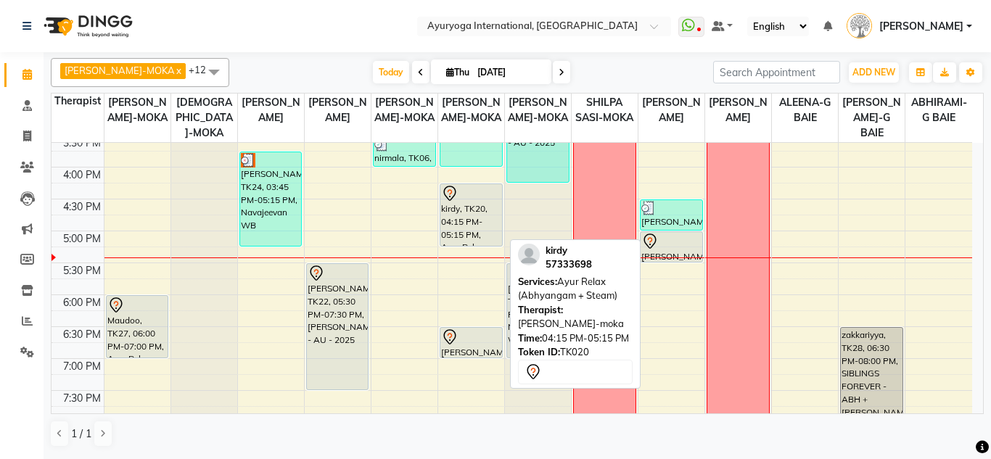
click at [471, 218] on div "kirdy, TK20, 04:15 PM-05:15 PM, Ayur Relax (Abhyangam + Steam)" at bounding box center [472, 215] width 62 height 62
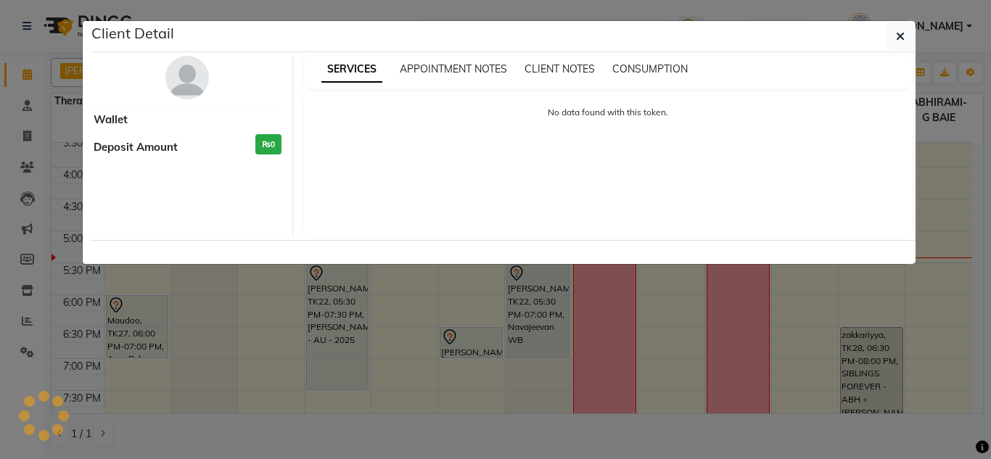
select select "7"
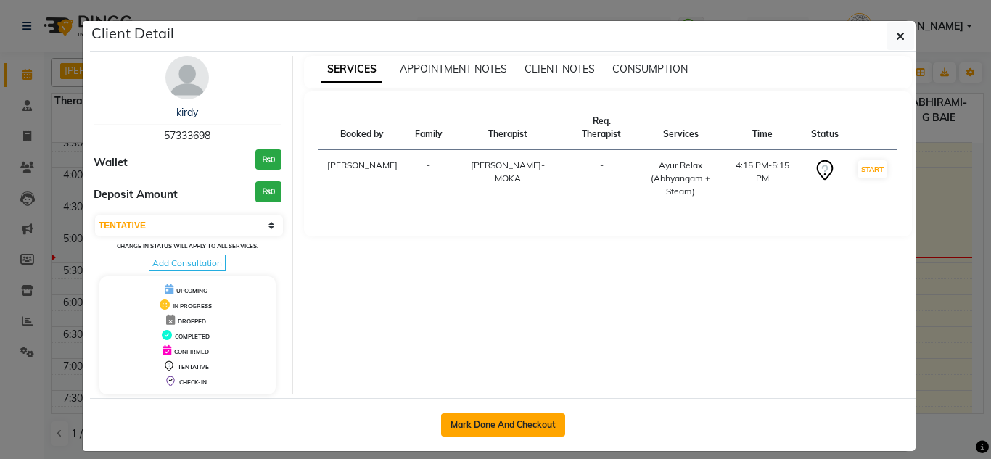
click at [546, 433] on button "Mark Done And Checkout" at bounding box center [503, 425] width 124 height 23
select select "service"
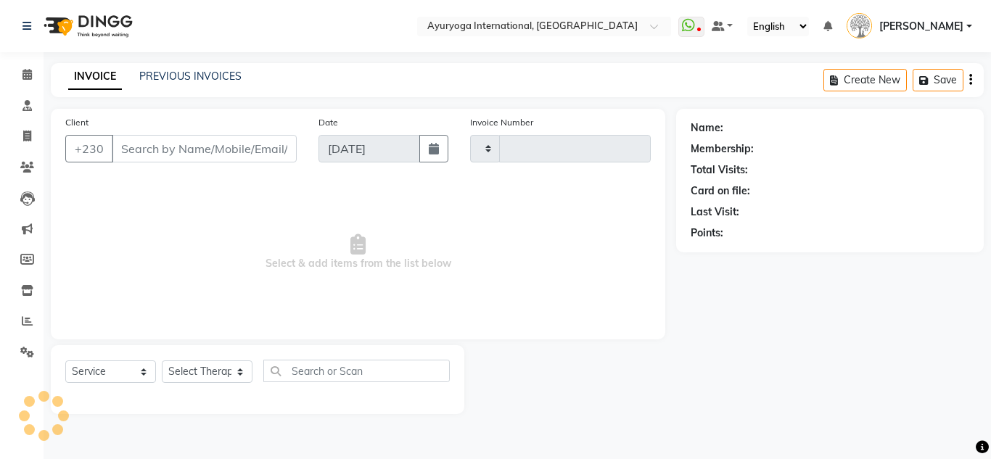
type input "5199"
select select "730"
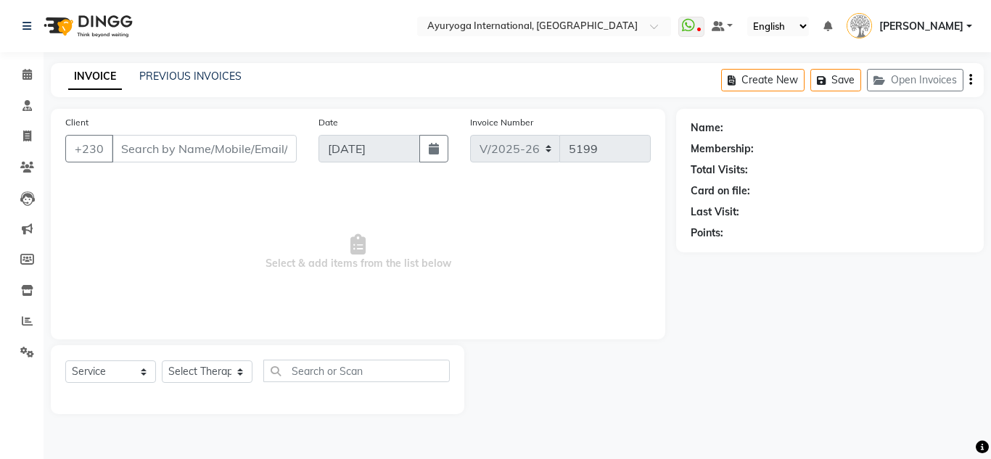
type input "57333698"
select select "36055"
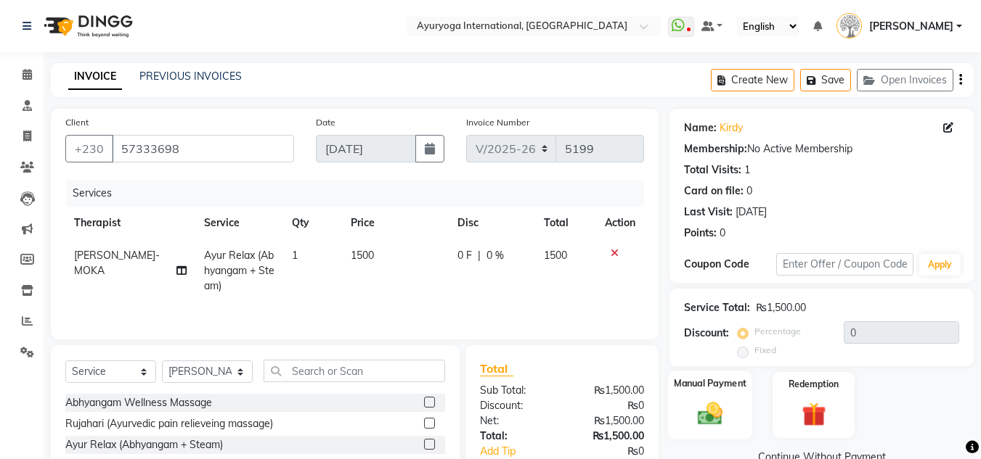
click at [732, 413] on div "Manual Payment" at bounding box center [710, 405] width 85 height 69
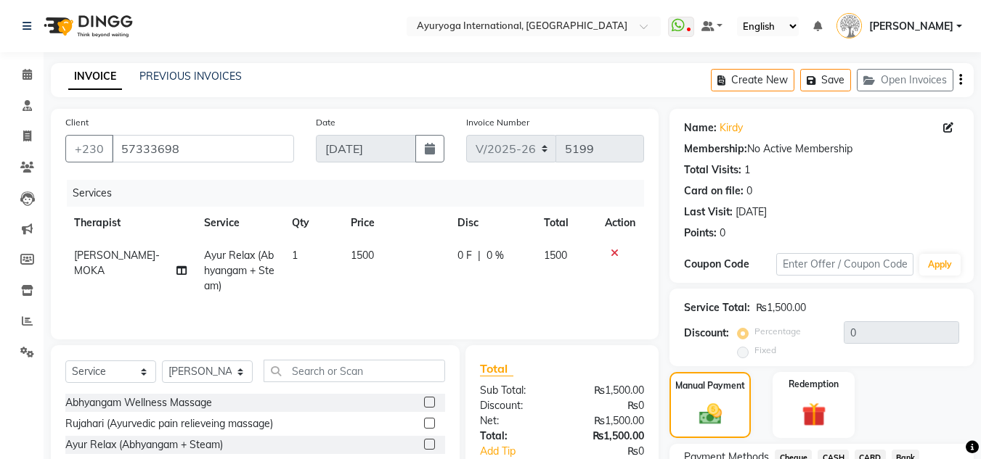
click at [832, 450] on span "CASH" at bounding box center [832, 458] width 31 height 17
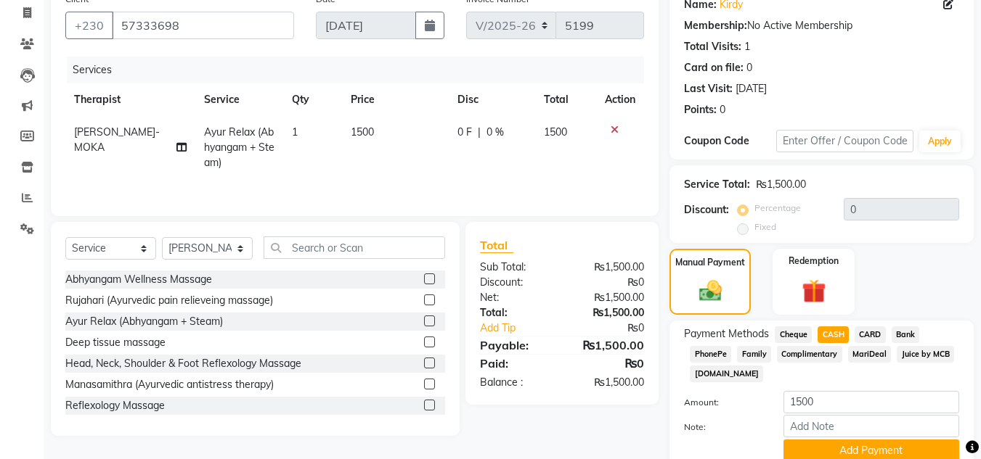
scroll to position [184, 0]
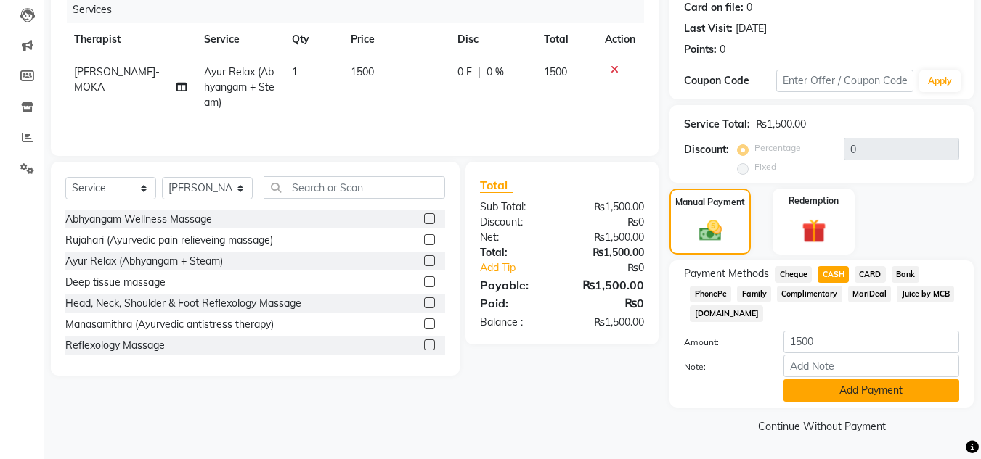
click at [847, 393] on button "Add Payment" at bounding box center [871, 391] width 176 height 22
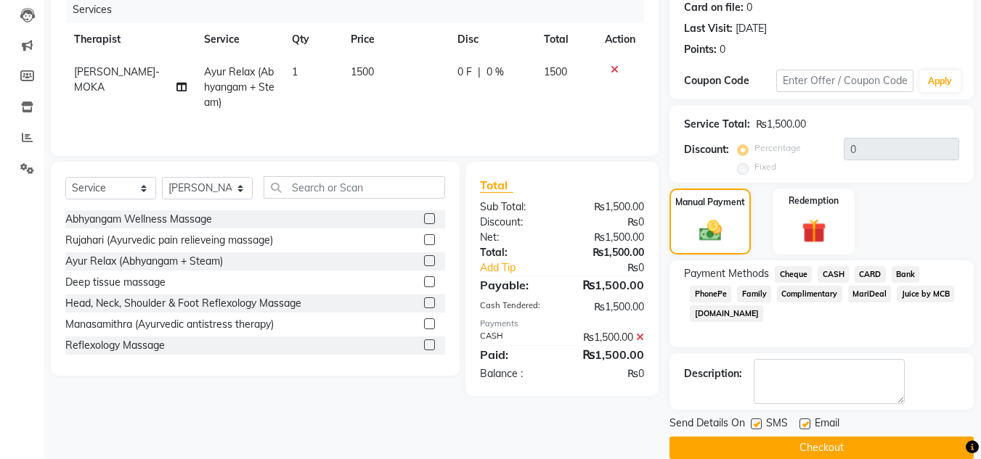
scroll to position [205, 0]
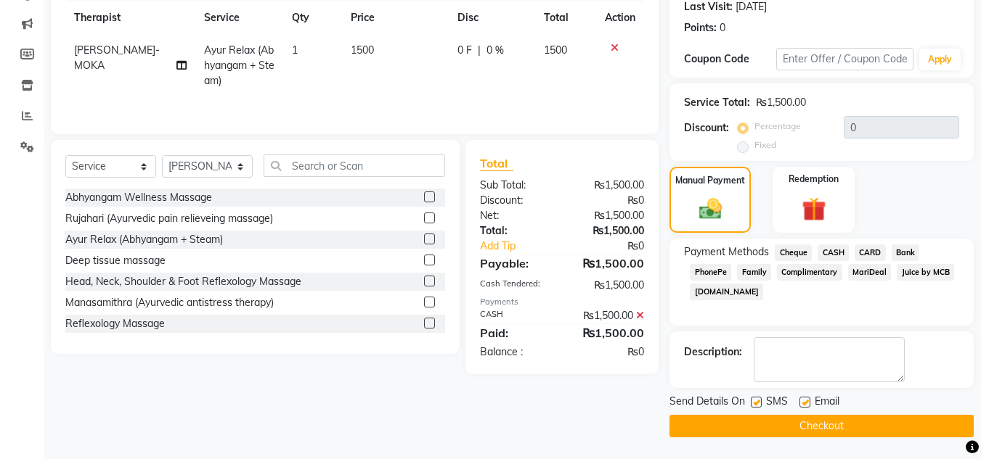
click at [842, 424] on button "Checkout" at bounding box center [821, 426] width 304 height 22
click at [842, 424] on div "Checkout" at bounding box center [821, 426] width 304 height 22
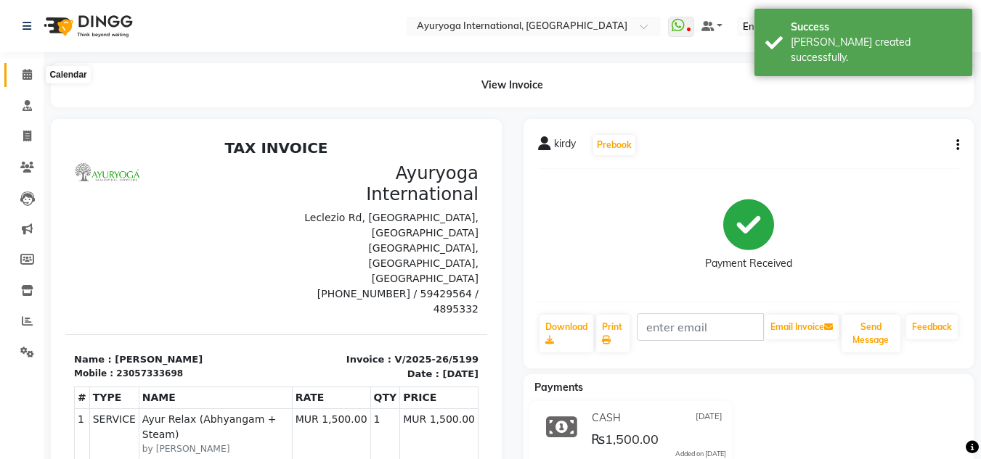
click at [36, 72] on span at bounding box center [27, 75] width 25 height 17
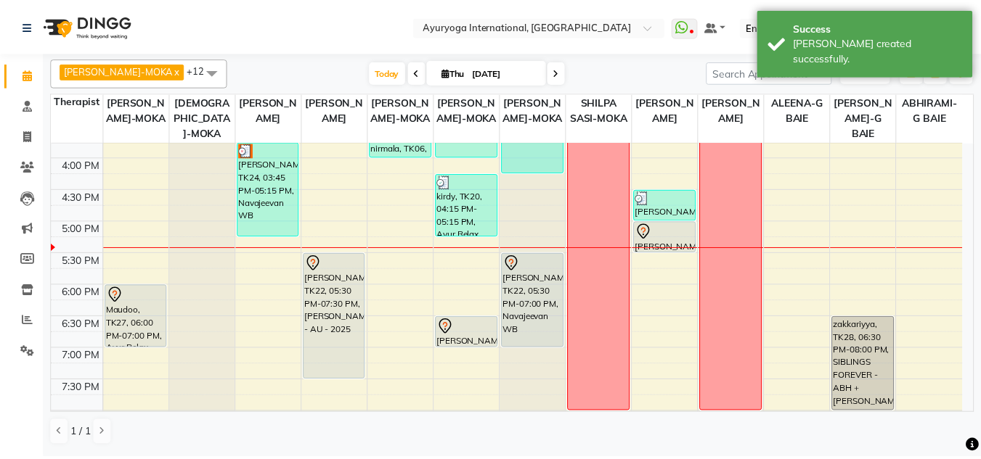
scroll to position [581, 0]
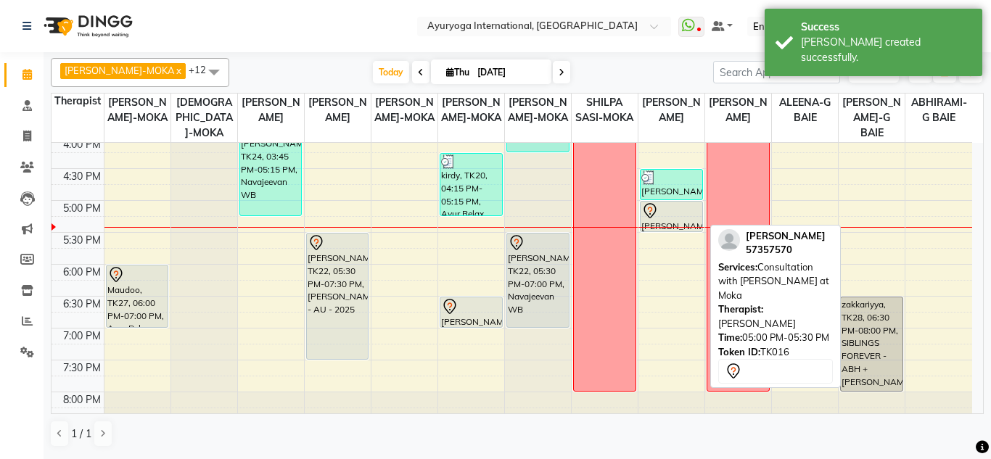
click at [676, 226] on div "[PERSON_NAME], TK16, 05:00 PM-05:30 PM, Consultation with [PERSON_NAME] at [GEO…" at bounding box center [672, 217] width 62 height 30
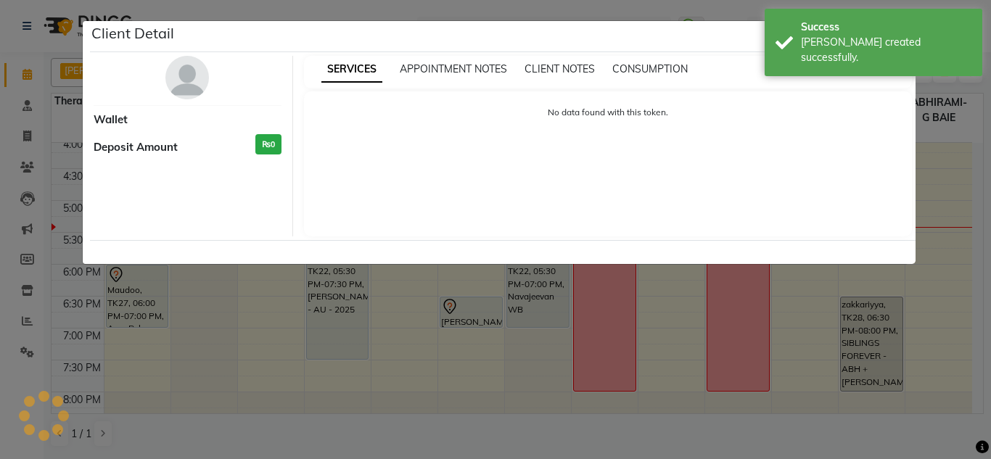
select select "7"
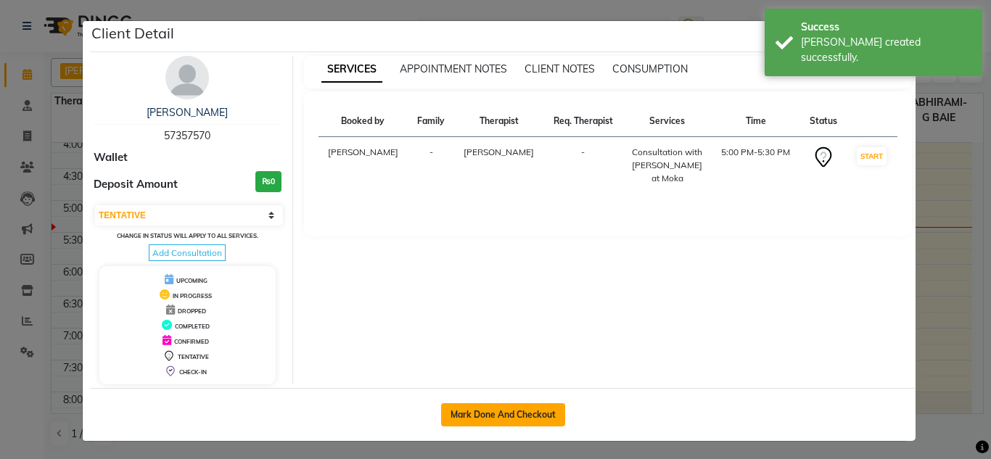
click at [489, 412] on button "Mark Done And Checkout" at bounding box center [503, 415] width 124 height 23
select select "service"
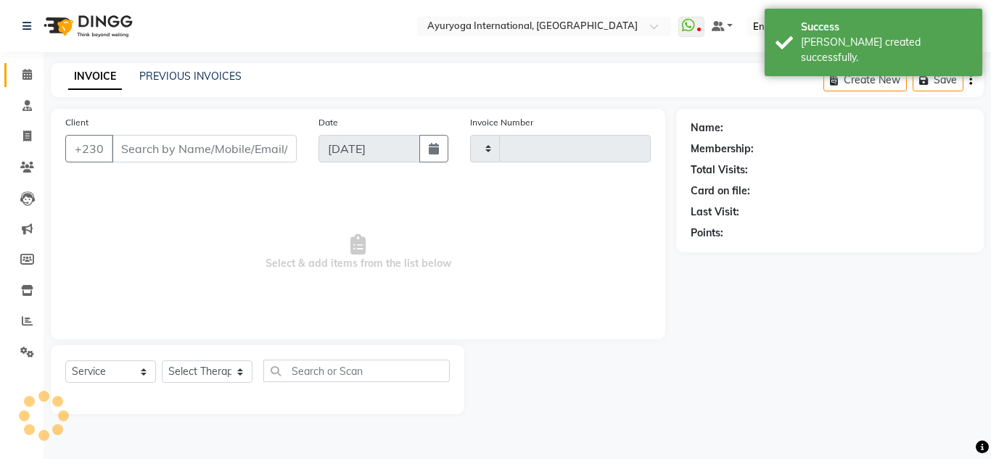
type input "5200"
select select "730"
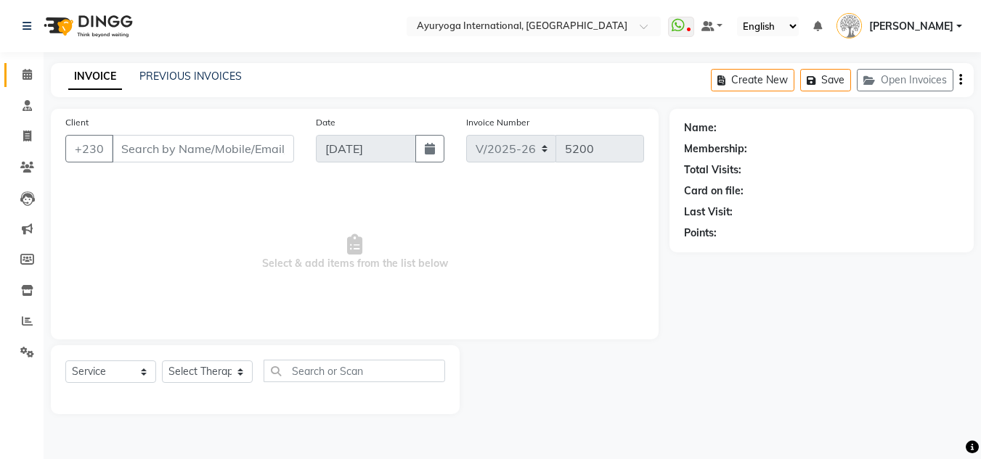
type input "57357570"
select select "19827"
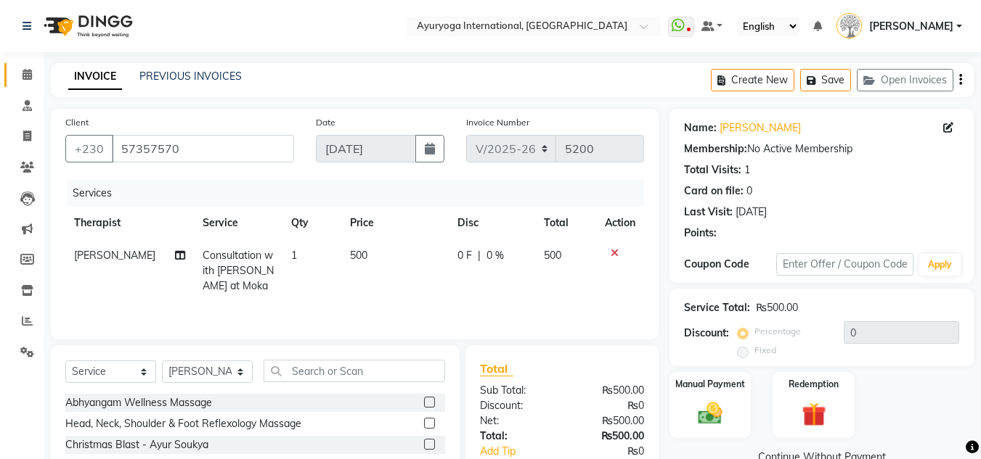
scroll to position [73, 0]
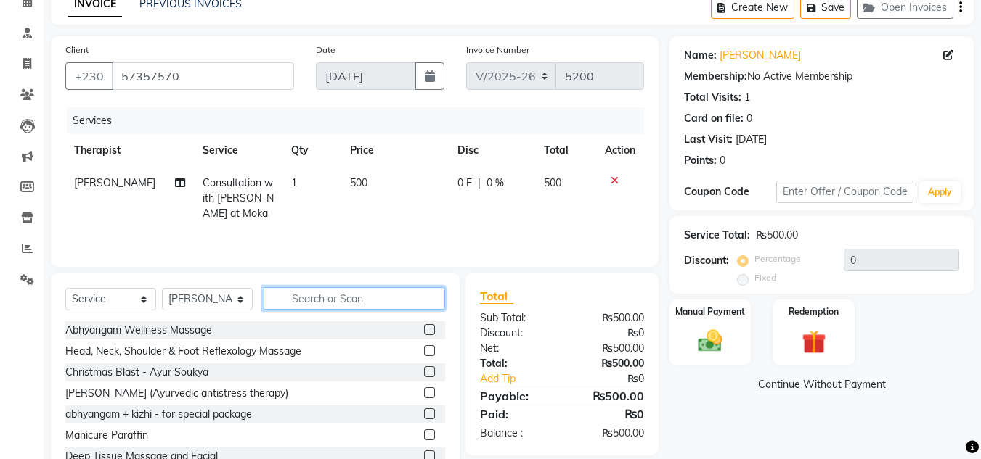
click at [337, 304] on input "text" at bounding box center [353, 298] width 181 height 22
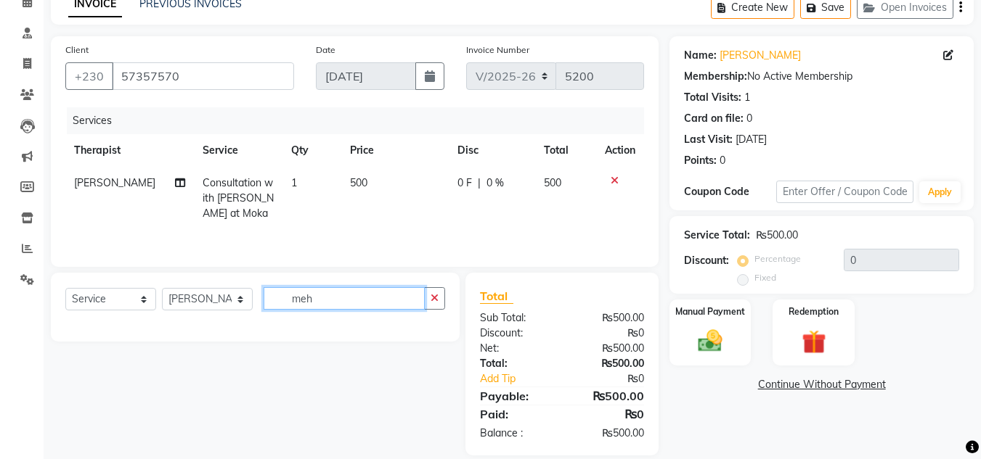
type input "meh"
click at [148, 300] on select "Select Service Product Membership Package Voucher Prepaid Gift Card" at bounding box center [110, 299] width 91 height 22
select select "product"
click at [65, 288] on select "Select Service Product Membership Package Voucher Prepaid Gift Card" at bounding box center [110, 299] width 91 height 22
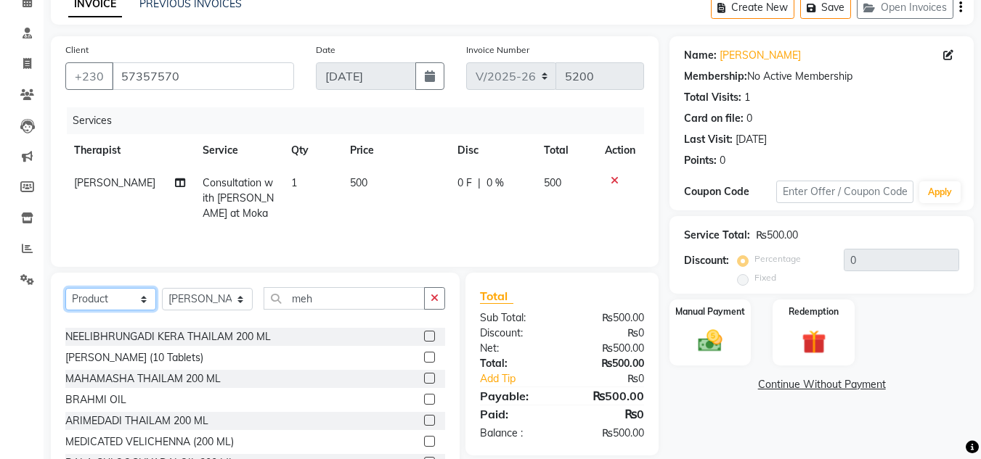
scroll to position [145, 0]
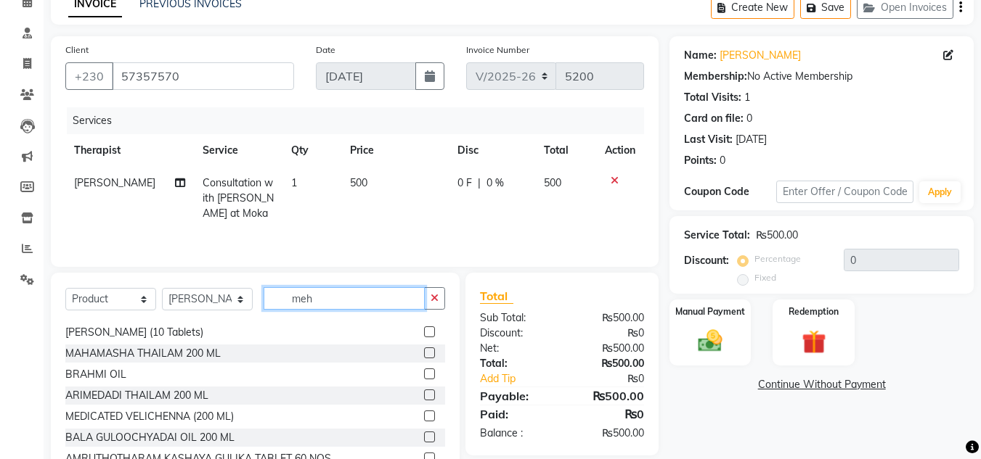
click at [342, 298] on input "meh" at bounding box center [343, 298] width 161 height 22
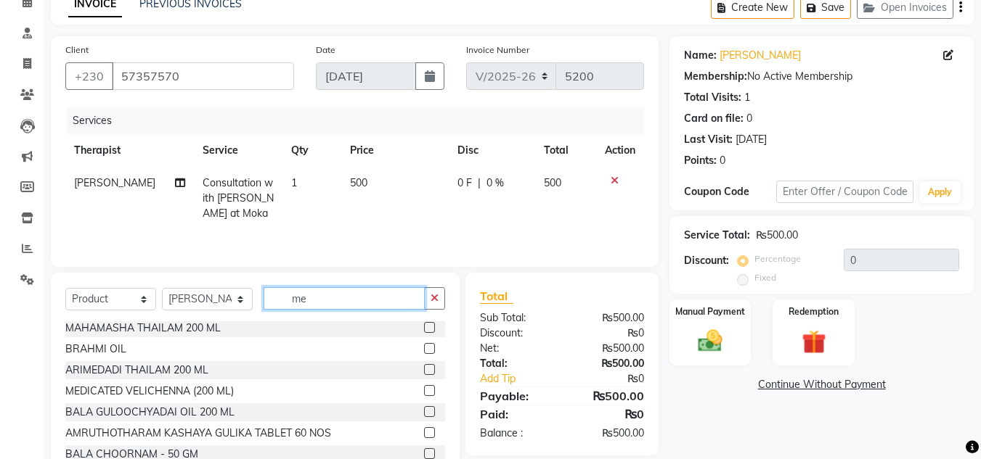
scroll to position [0, 0]
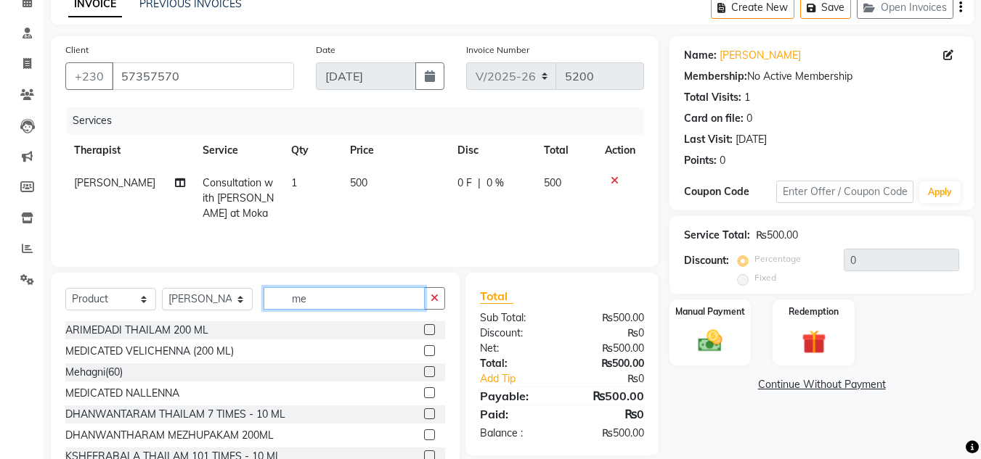
type input "meh"
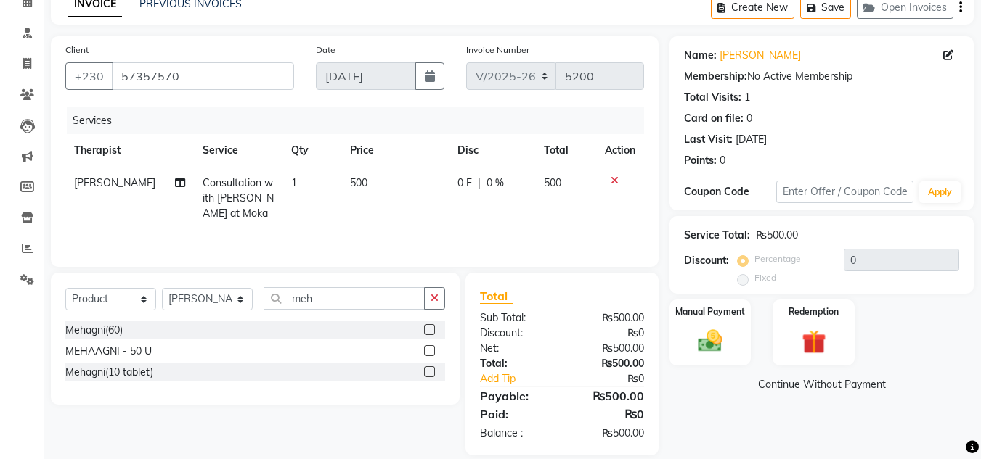
click at [429, 347] on label at bounding box center [429, 350] width 11 height 11
click at [429, 347] on input "checkbox" at bounding box center [428, 351] width 9 height 9
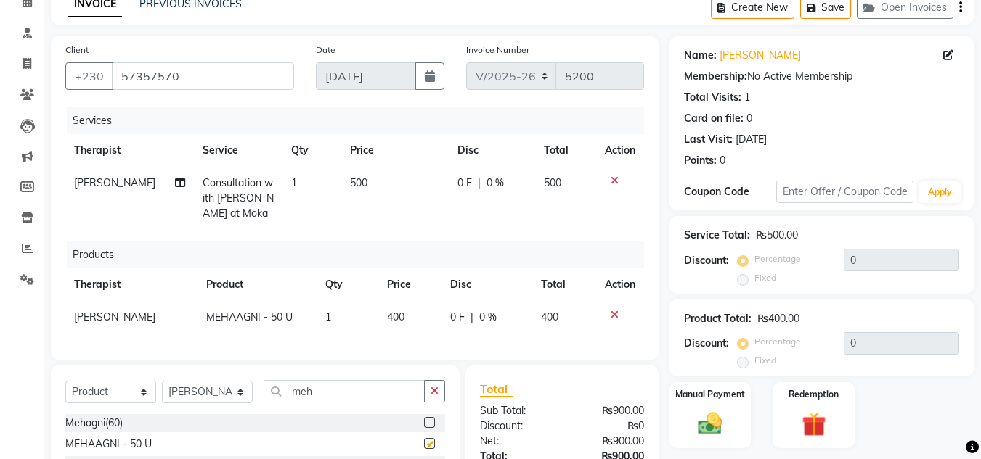
checkbox input "false"
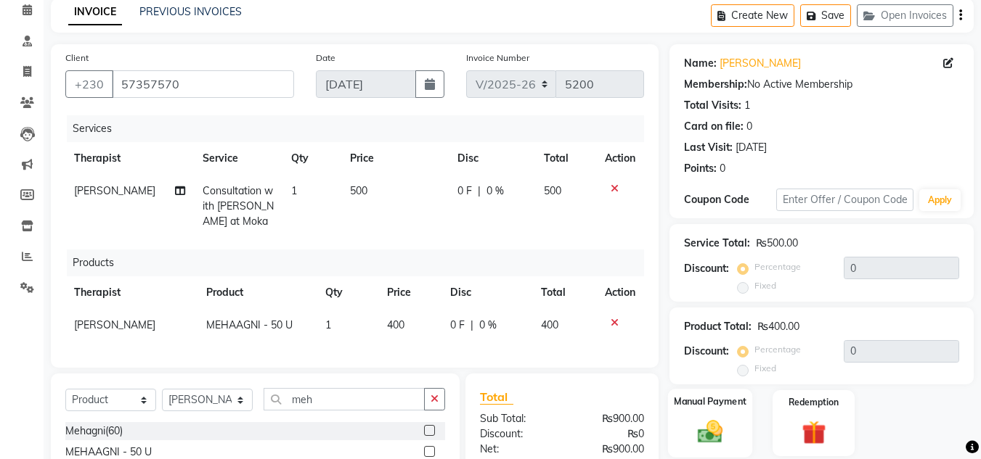
scroll to position [210, 0]
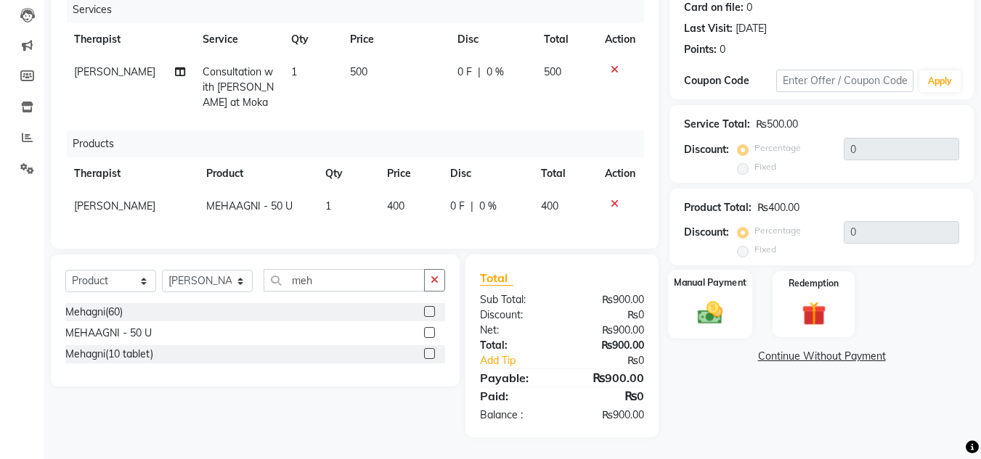
click at [714, 299] on img at bounding box center [709, 313] width 41 height 29
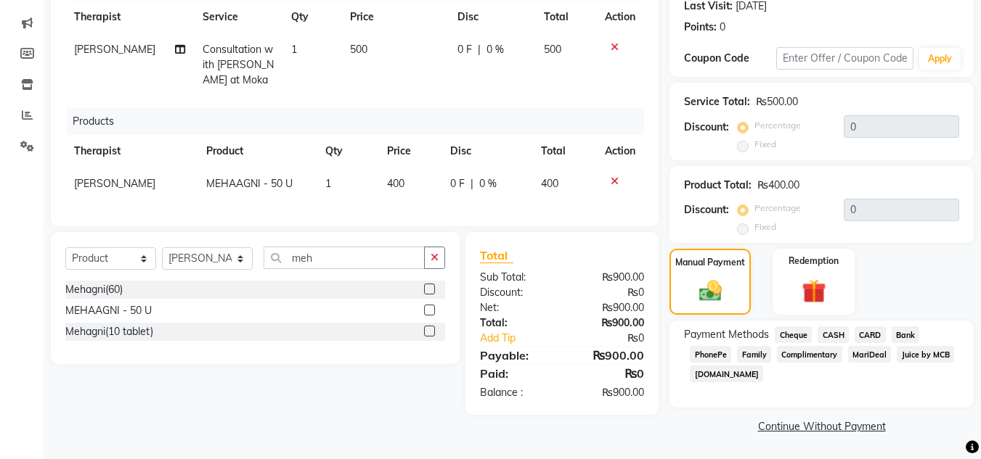
click at [853, 327] on div "CARD" at bounding box center [866, 337] width 37 height 20
click at [874, 329] on span "CARD" at bounding box center [869, 335] width 31 height 17
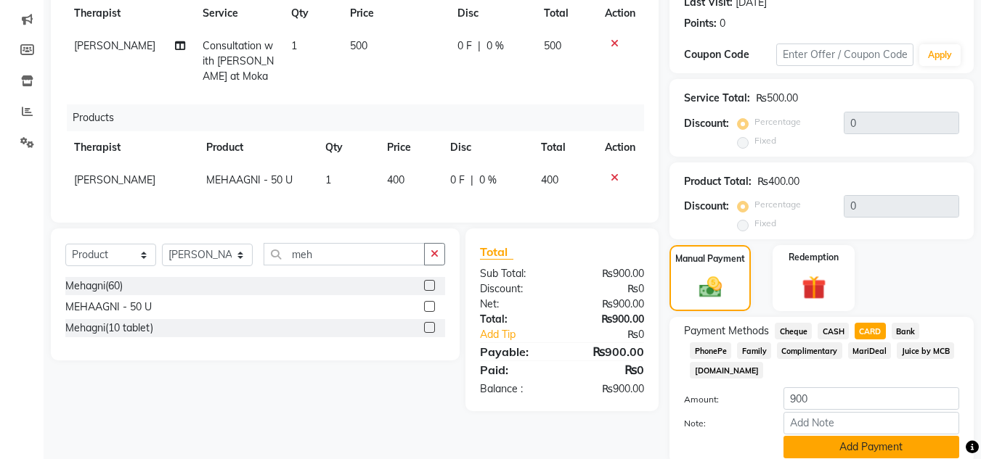
scroll to position [266, 0]
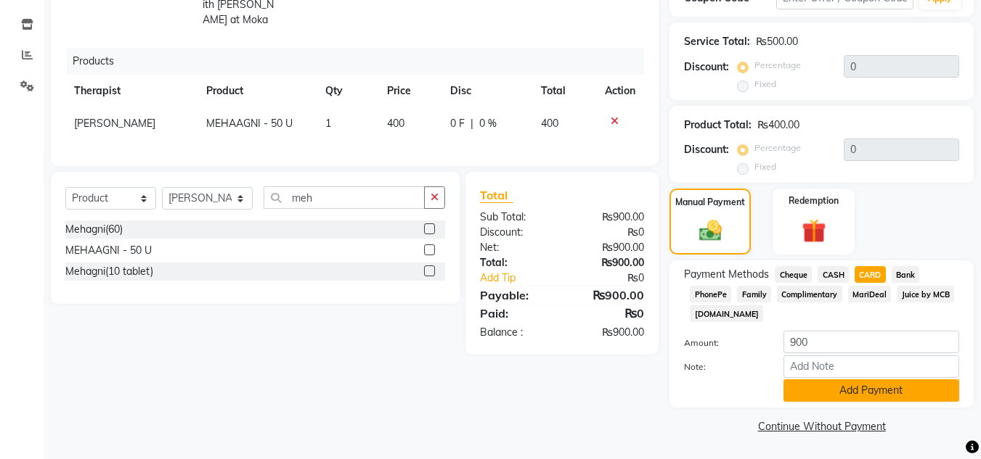
click at [872, 388] on button "Add Payment" at bounding box center [871, 391] width 176 height 22
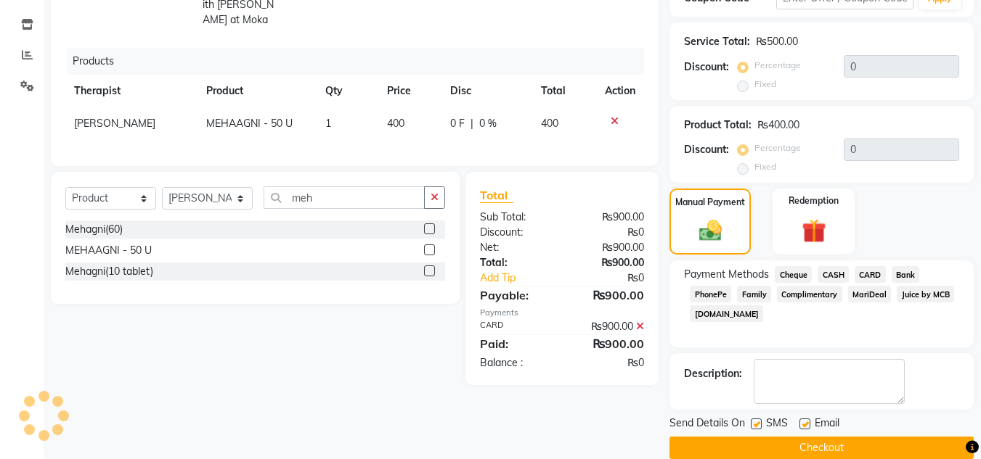
click at [779, 441] on button "Checkout" at bounding box center [821, 448] width 304 height 22
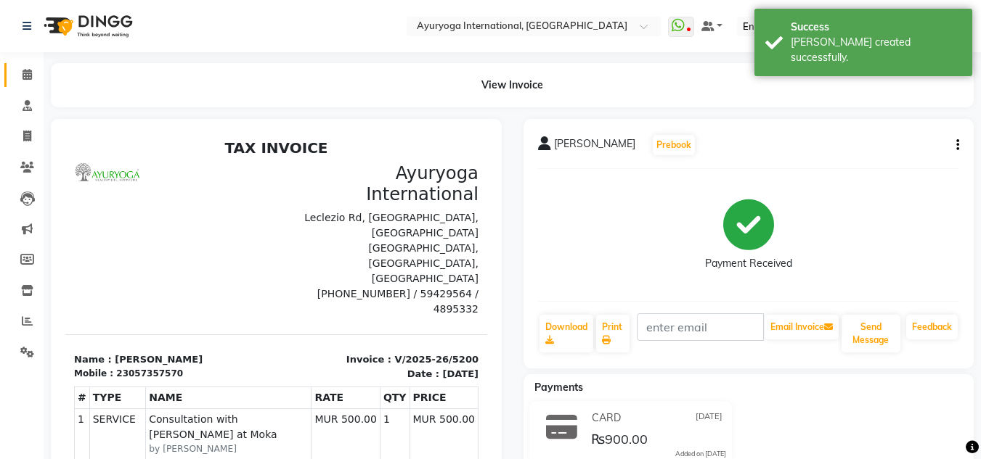
click at [5, 65] on link "Calendar" at bounding box center [21, 75] width 35 height 24
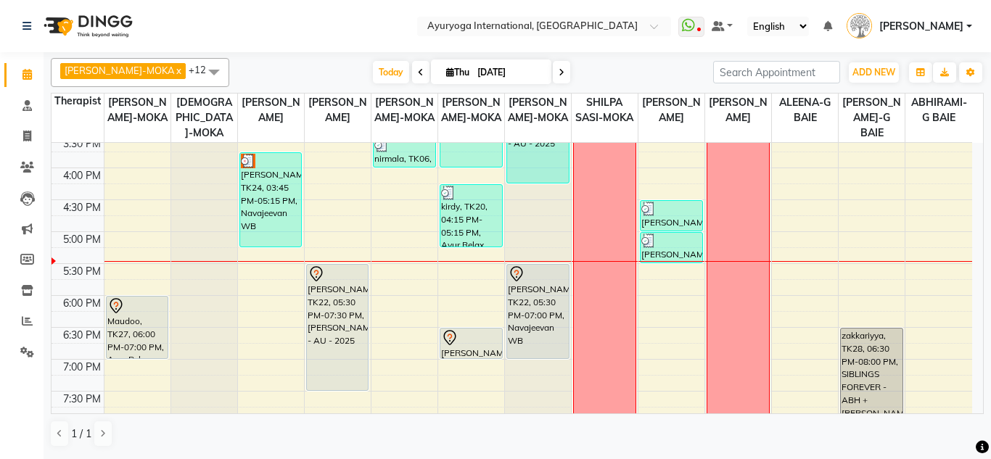
scroll to position [550, 0]
click at [533, 67] on span "[DATE]" at bounding box center [491, 72] width 120 height 25
click at [524, 72] on input "[DATE]" at bounding box center [509, 73] width 73 height 22
select select "9"
select select "2025"
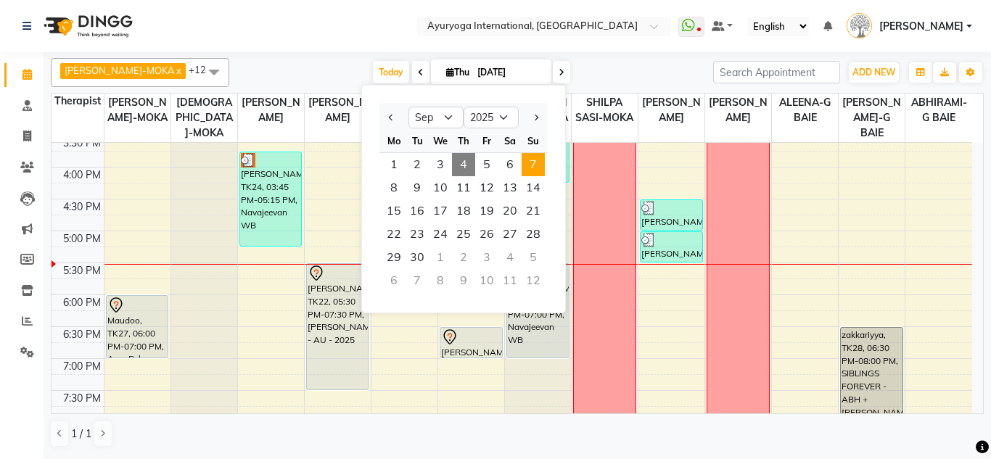
click at [529, 157] on span "7" at bounding box center [533, 164] width 23 height 23
type input "[DATE]"
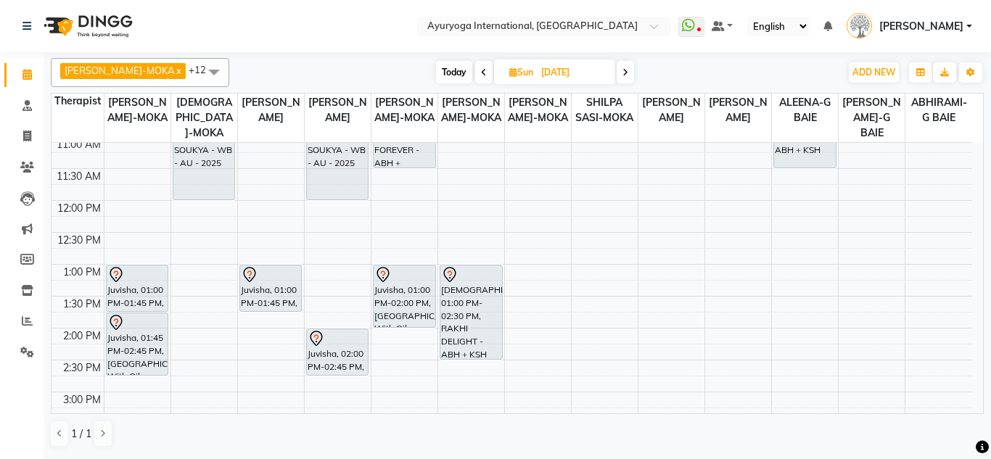
scroll to position [260, 0]
click at [196, 335] on div "7:00 AM 7:30 AM 8:00 AM 8:30 AM 9:00 AM 9:30 AM 10:00 AM 10:30 AM 11:00 AM 11:3…" at bounding box center [512, 329] width 921 height 893
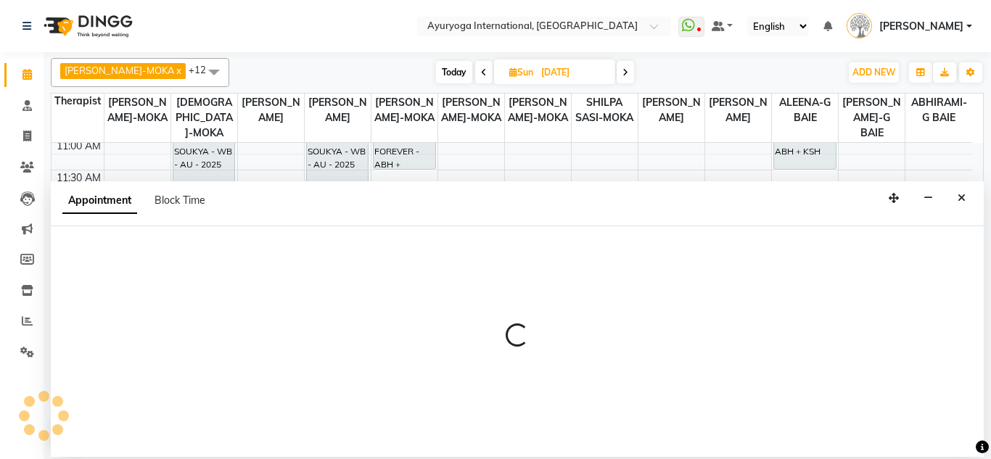
select select "36053"
select select "tentative"
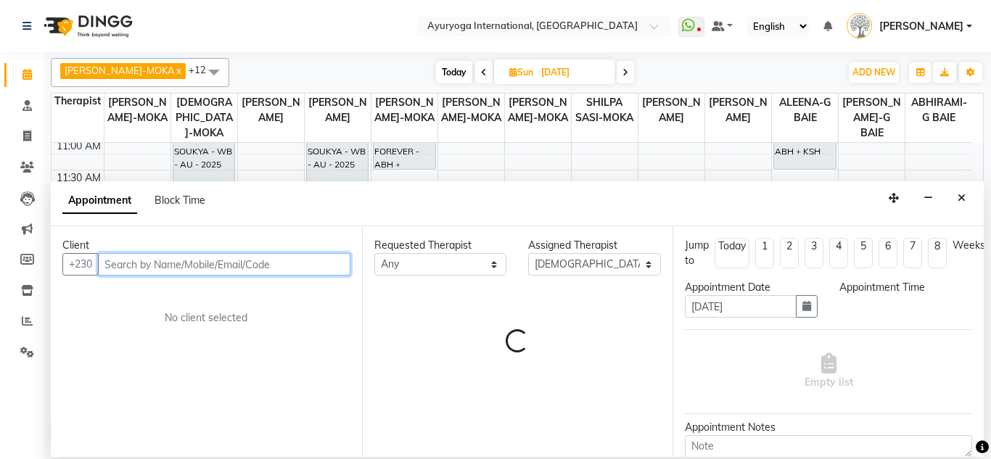
select select "840"
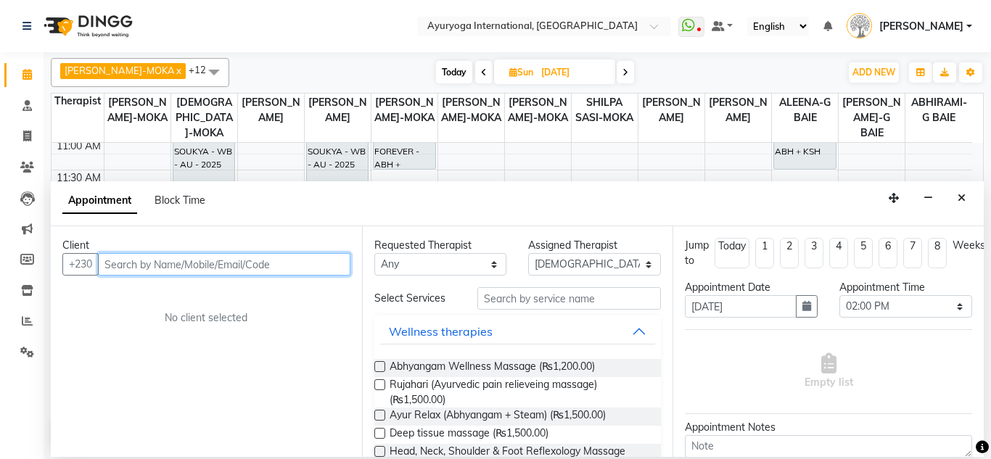
click at [186, 270] on input "text" at bounding box center [224, 264] width 253 height 22
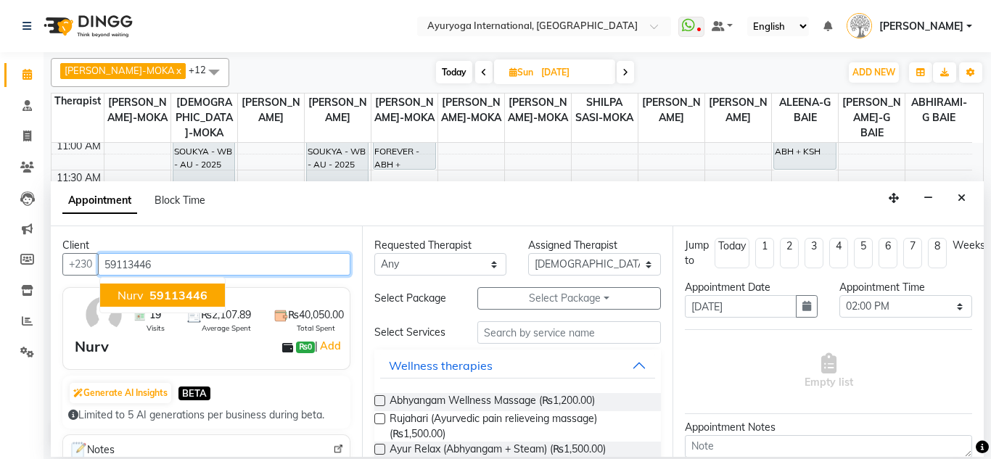
click at [180, 300] on span "59113446" at bounding box center [179, 295] width 58 height 15
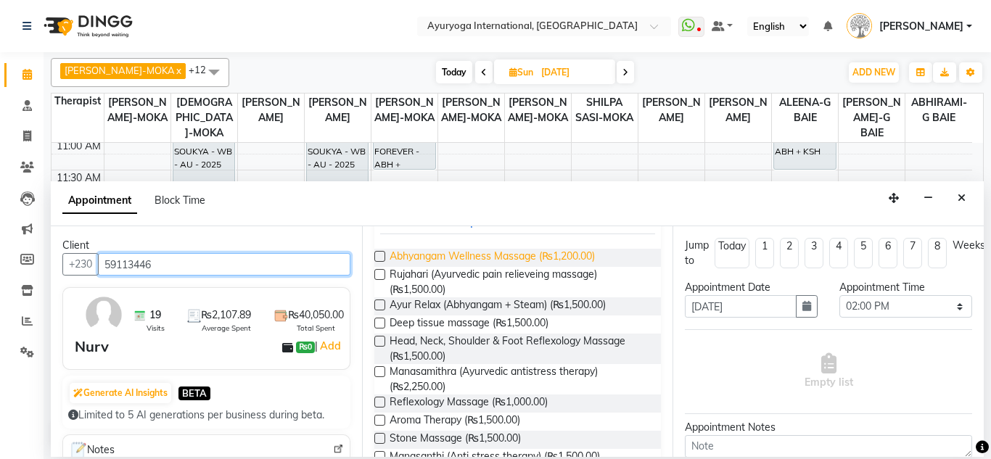
scroll to position [145, 0]
type input "59113446"
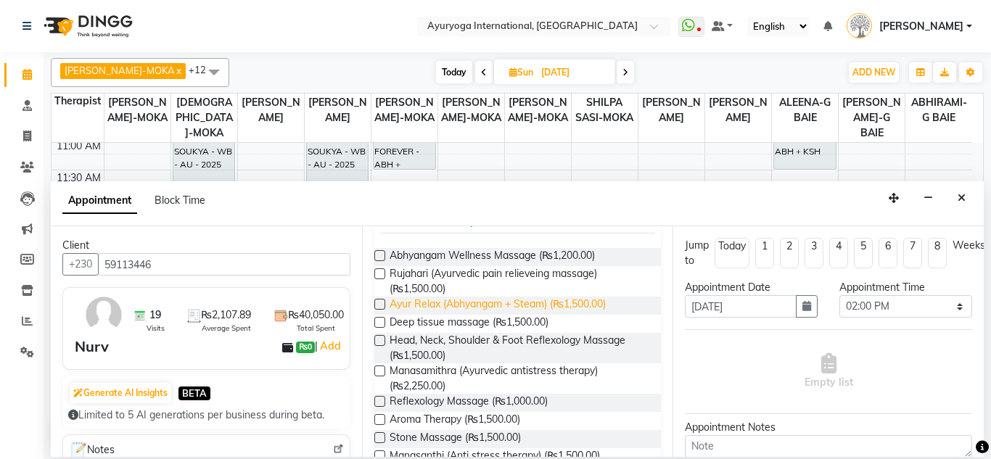
click at [414, 311] on span "Ayur Relax (Abhyangam + Steam) (₨1,500.00)" at bounding box center [498, 306] width 216 height 18
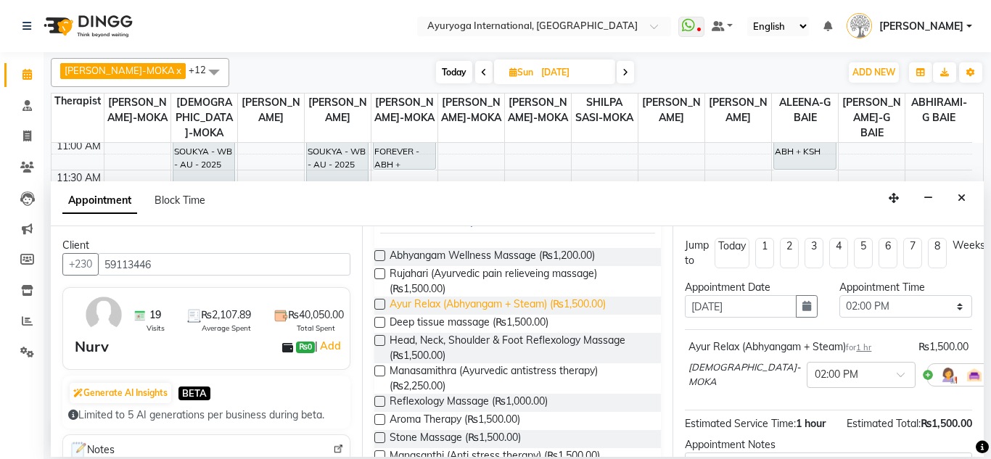
click at [414, 311] on span "Ayur Relax (Abhyangam + Steam) (₨1,500.00)" at bounding box center [498, 306] width 216 height 18
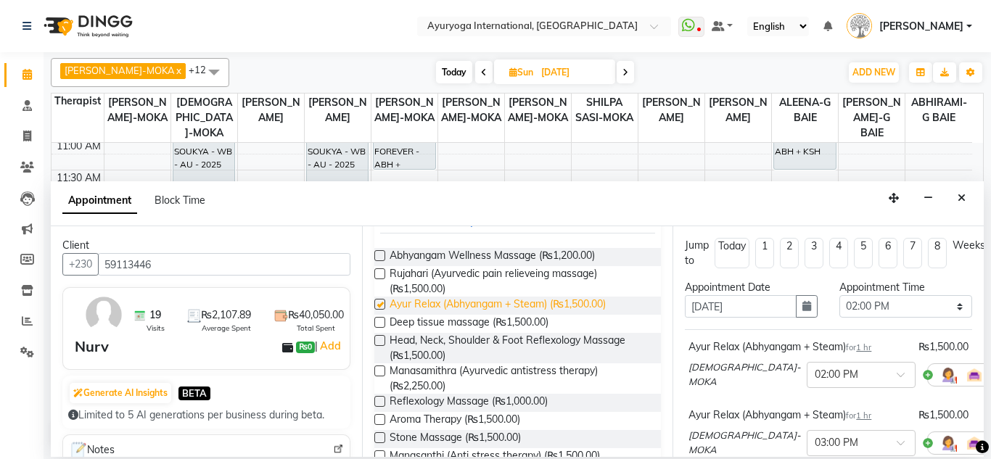
checkbox input "false"
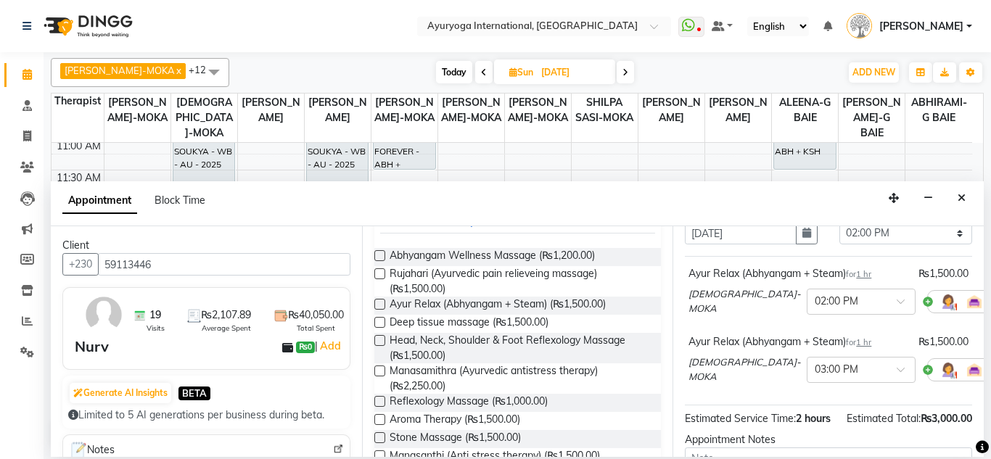
scroll to position [73, 0]
click at [848, 364] on div at bounding box center [861, 369] width 107 height 15
click at [822, 433] on div "02:00 PM" at bounding box center [861, 435] width 107 height 27
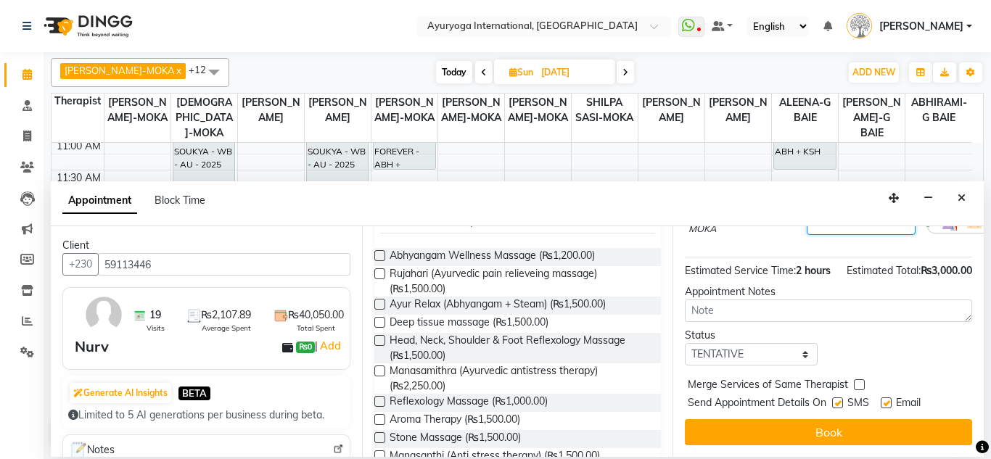
scroll to position [263, 0]
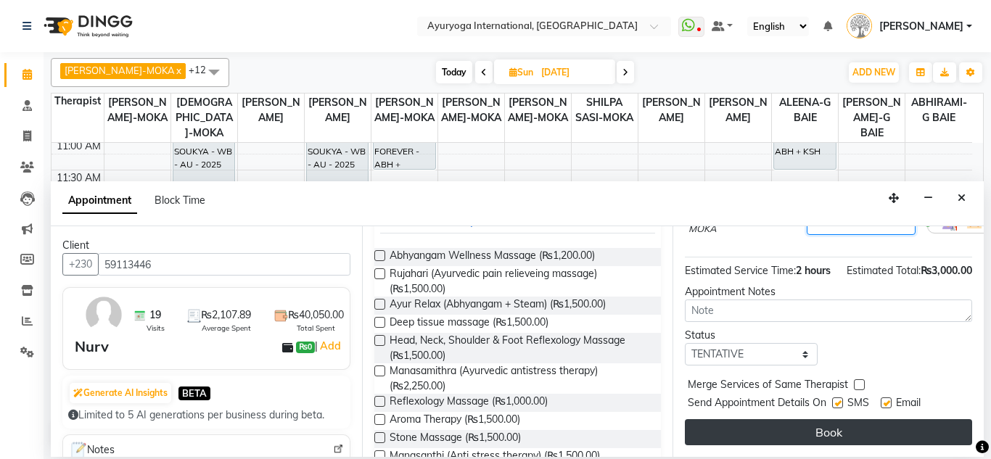
click at [845, 420] on button "Book" at bounding box center [828, 432] width 287 height 26
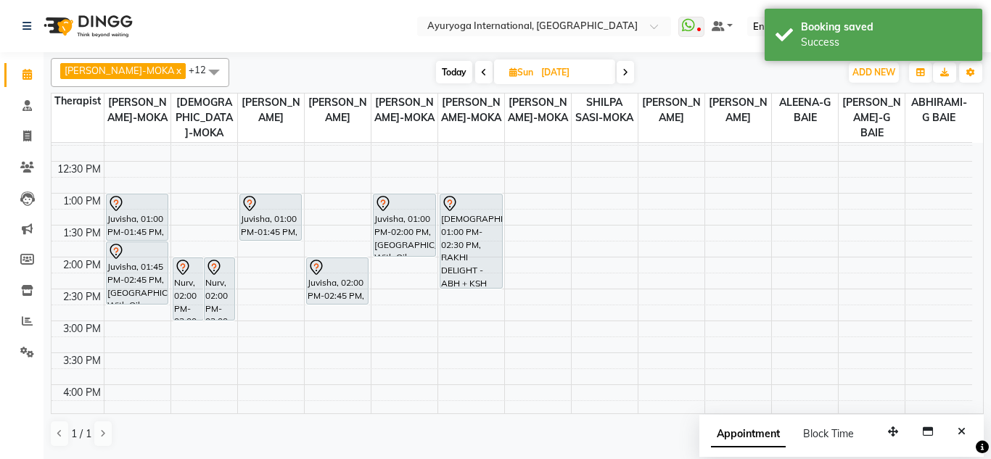
scroll to position [260, 0]
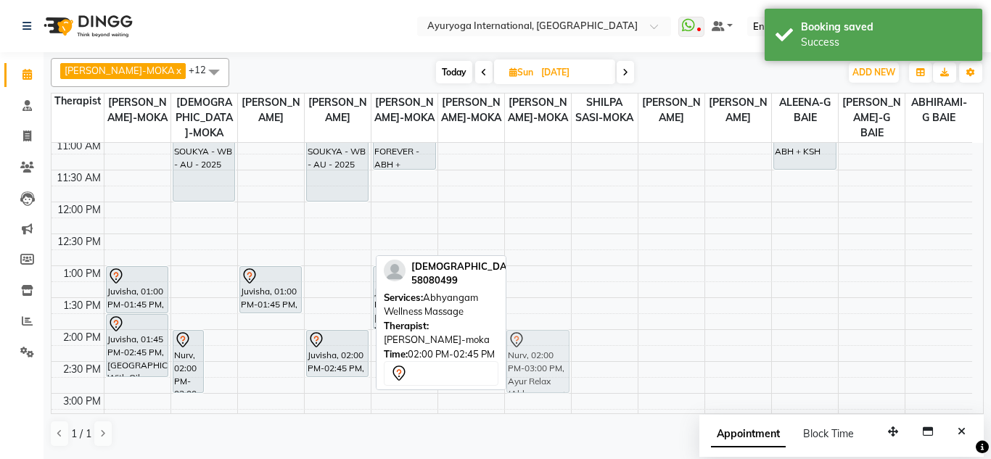
drag, startPoint x: 228, startPoint y: 340, endPoint x: 513, endPoint y: 343, distance: 285.2
click at [513, 343] on tr "Juvisha, 01:00 PM-01:45 PM, Abhyangam Wellness Massage Juvisha, 01:45 PM-02:45 …" at bounding box center [512, 329] width 921 height 893
click at [513, 343] on icon at bounding box center [516, 339] width 12 height 15
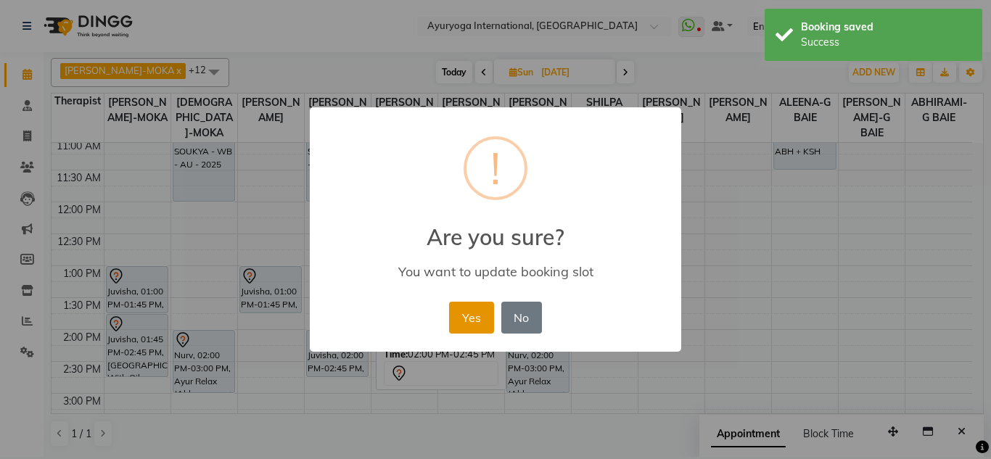
click at [466, 329] on button "Yes" at bounding box center [471, 318] width 44 height 32
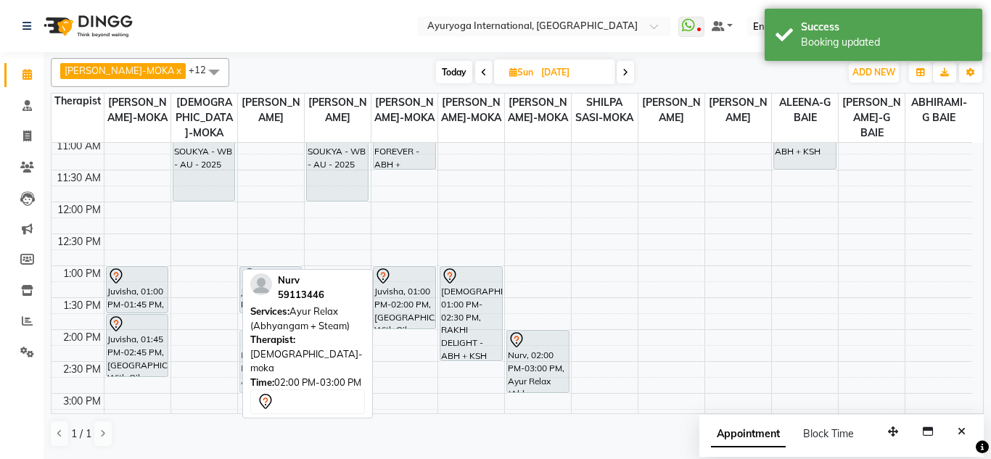
drag, startPoint x: 200, startPoint y: 338, endPoint x: 258, endPoint y: 340, distance: 58.1
click at [258, 340] on div "[PERSON_NAME]-MOKA x VISHNU-MOKA x [PERSON_NAME]-MOKA x [PERSON_NAME]-MOKA x [P…" at bounding box center [517, 252] width 933 height 401
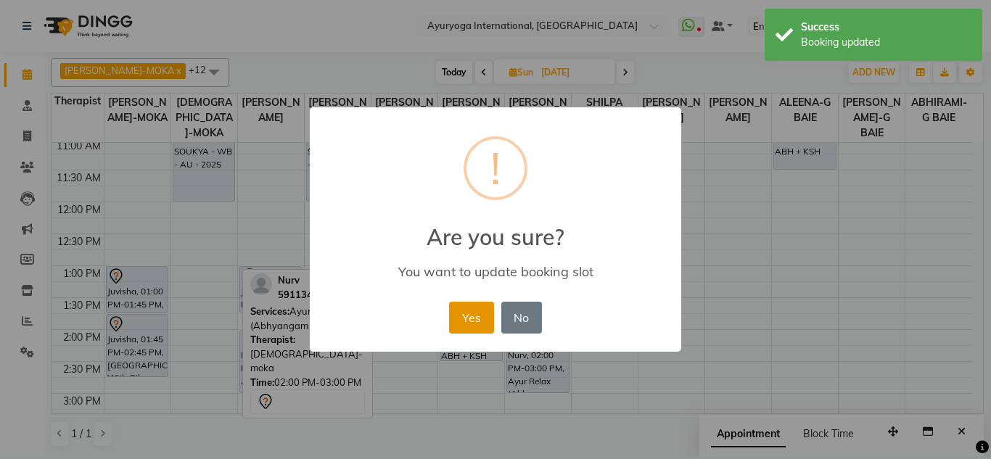
click at [451, 316] on button "Yes" at bounding box center [471, 318] width 44 height 32
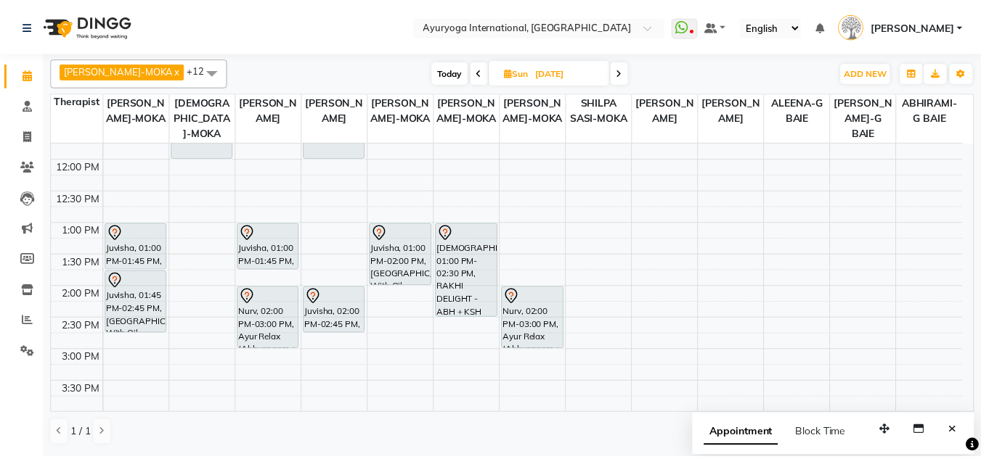
scroll to position [290, 0]
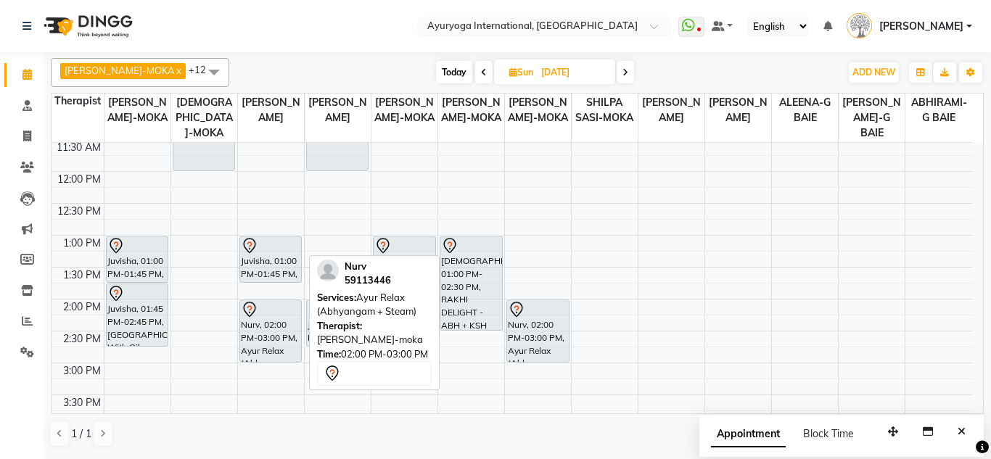
click at [289, 302] on div at bounding box center [271, 309] width 60 height 17
click at [289, 309] on div at bounding box center [271, 309] width 60 height 17
select select "7"
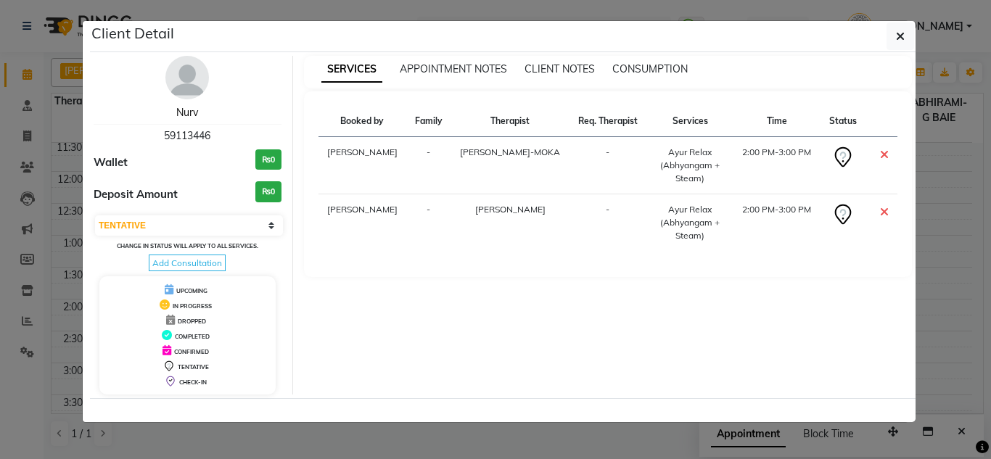
click at [193, 116] on link "Nurv" at bounding box center [187, 112] width 22 height 13
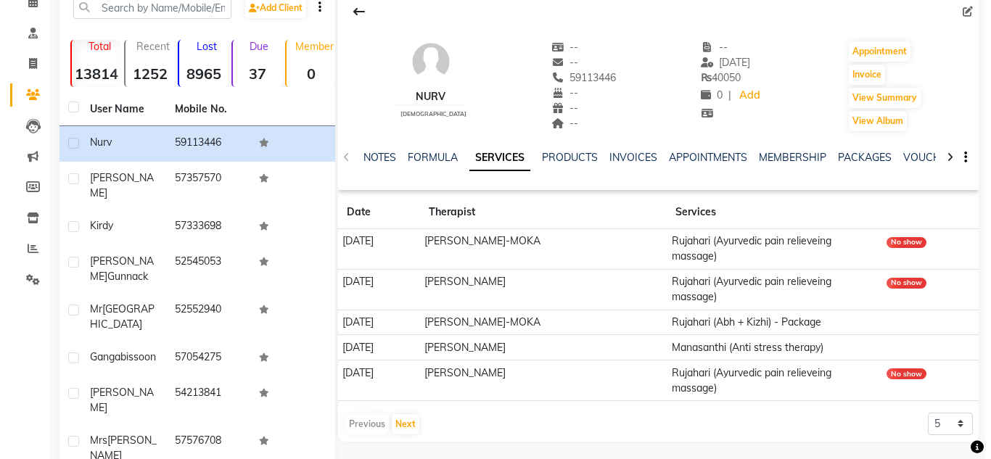
scroll to position [145, 0]
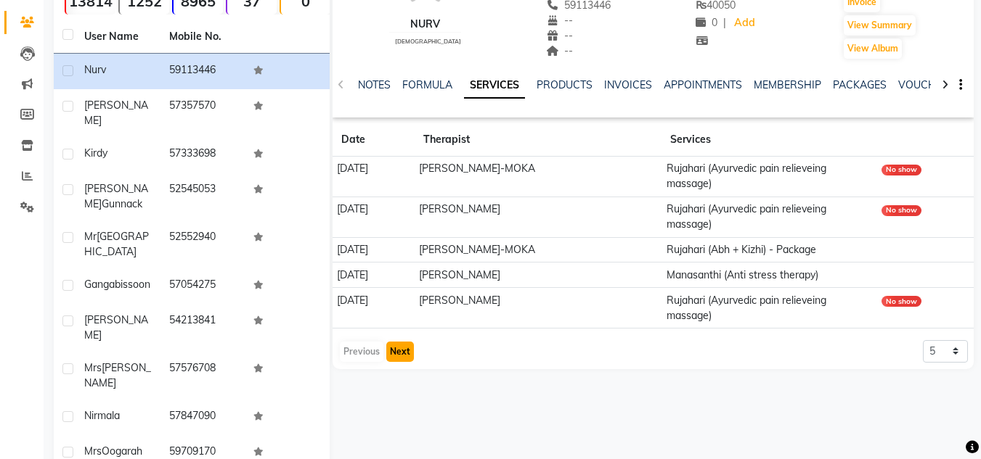
click at [411, 358] on button "Next" at bounding box center [400, 352] width 28 height 20
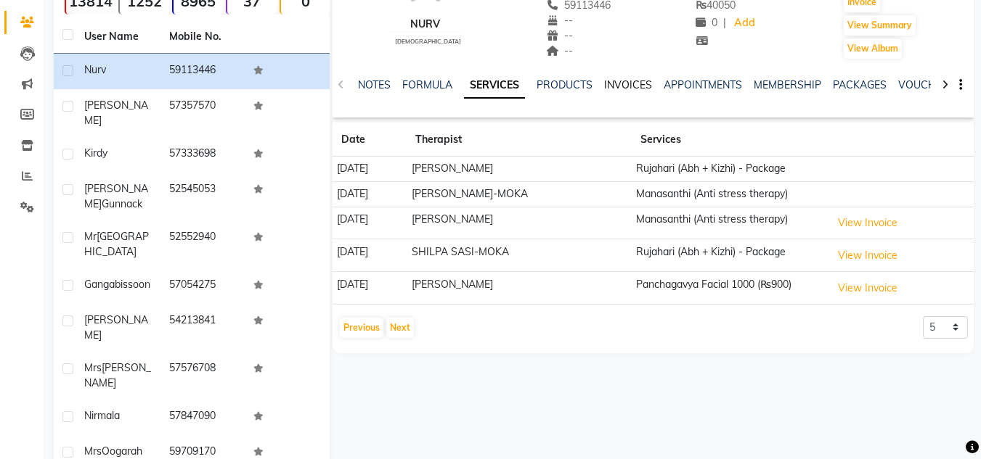
click at [642, 90] on link "INVOICES" at bounding box center [628, 84] width 48 height 13
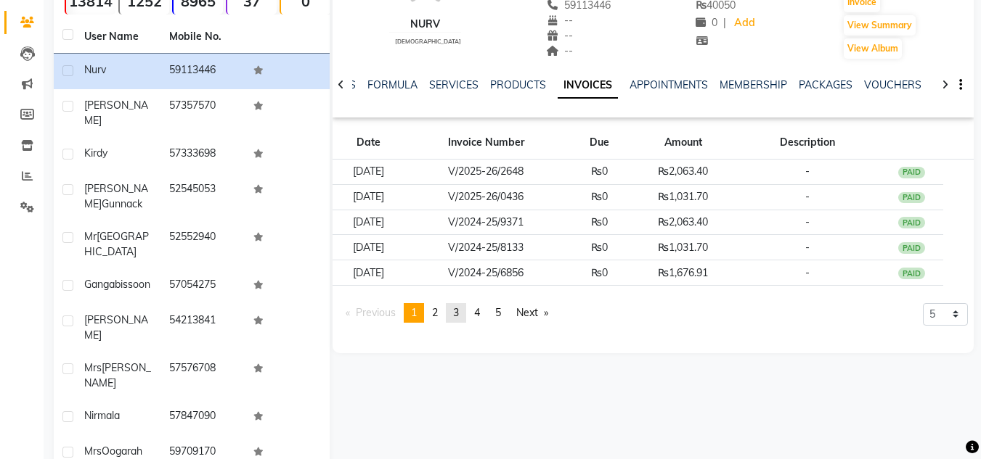
click at [459, 307] on span "3" at bounding box center [456, 312] width 6 height 13
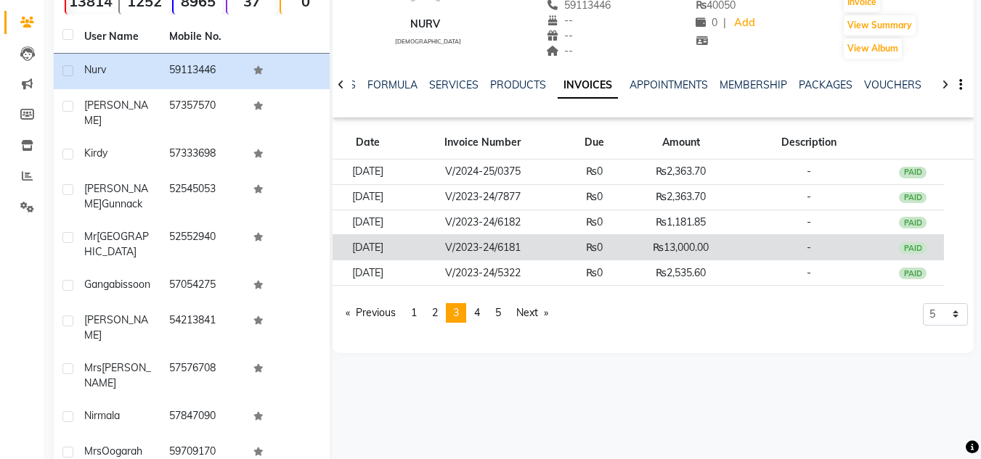
click at [562, 244] on td "V/2023-24/6181" at bounding box center [483, 247] width 160 height 25
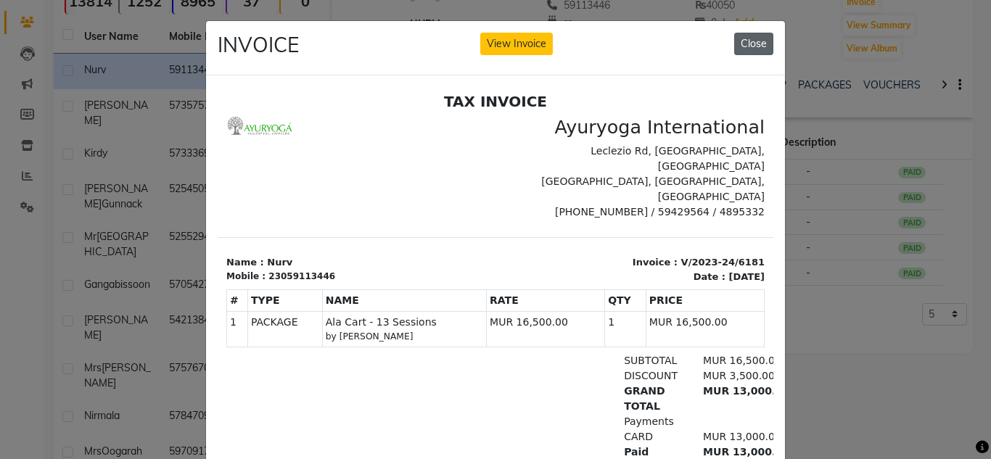
click at [759, 44] on button "Close" at bounding box center [753, 44] width 39 height 22
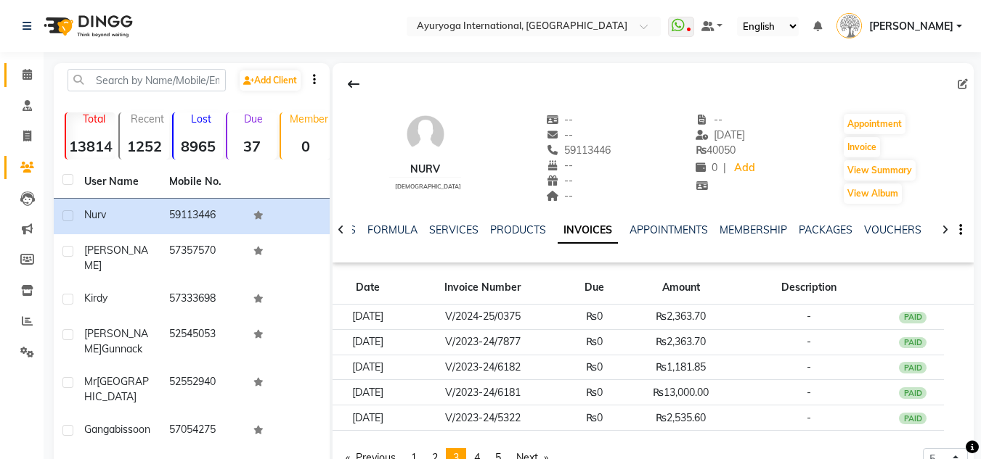
click at [11, 72] on link "Calendar" at bounding box center [21, 75] width 35 height 24
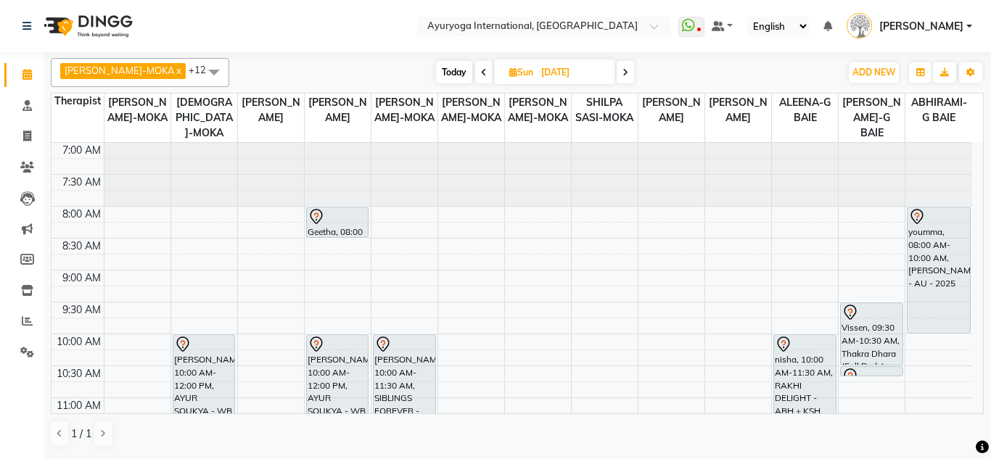
click at [445, 65] on span "Today" at bounding box center [454, 72] width 36 height 22
type input "[DATE]"
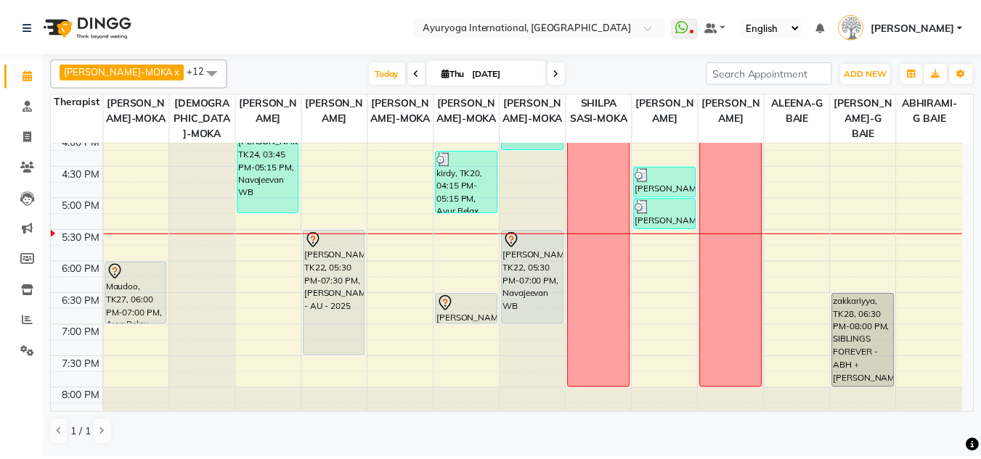
scroll to position [550, 0]
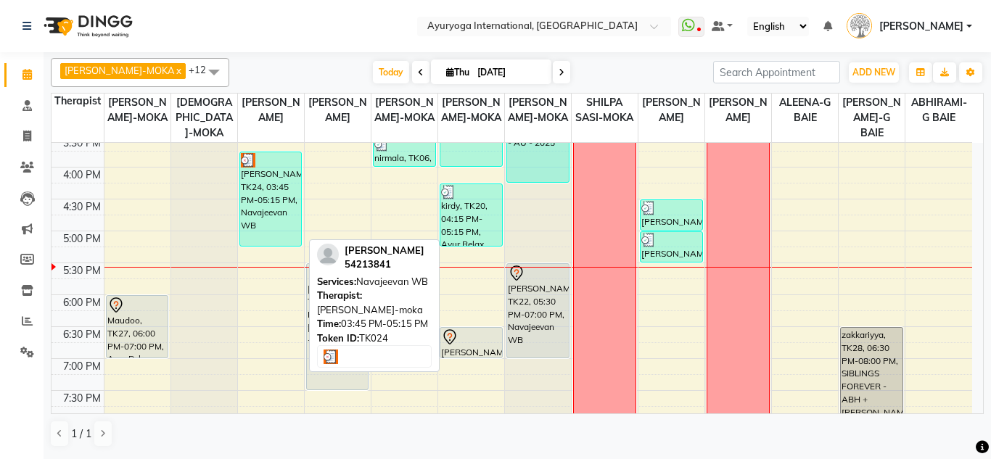
click at [288, 219] on div "[PERSON_NAME], TK24, 03:45 PM-05:15 PM, Navajeevan WB" at bounding box center [271, 199] width 62 height 94
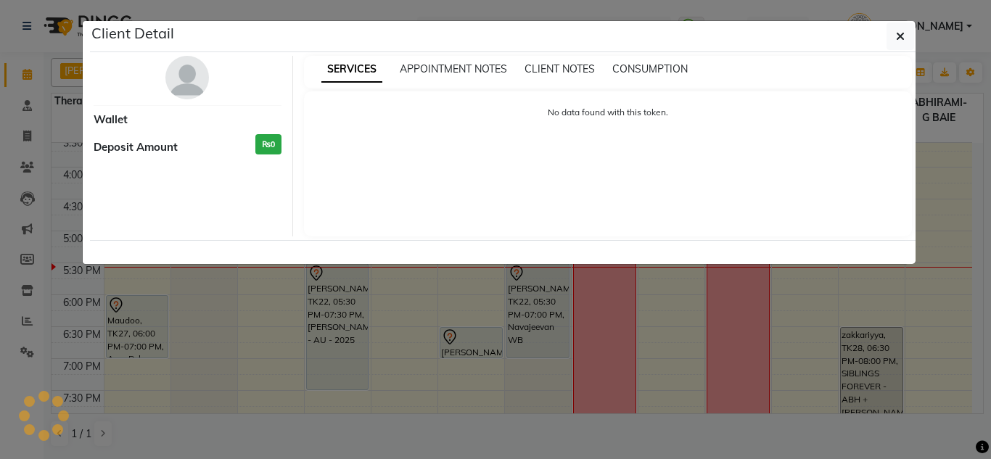
select select "3"
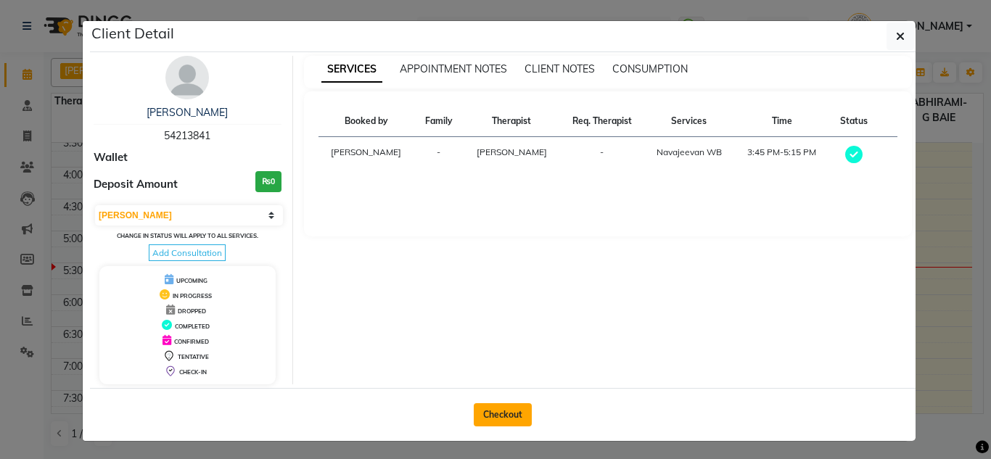
click at [506, 414] on button "Checkout" at bounding box center [503, 415] width 58 height 23
select select "service"
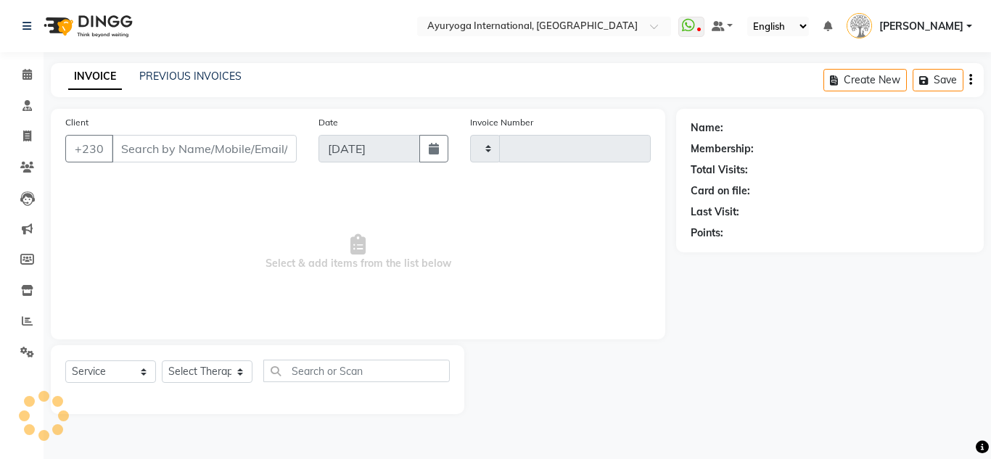
type input "5201"
select select "730"
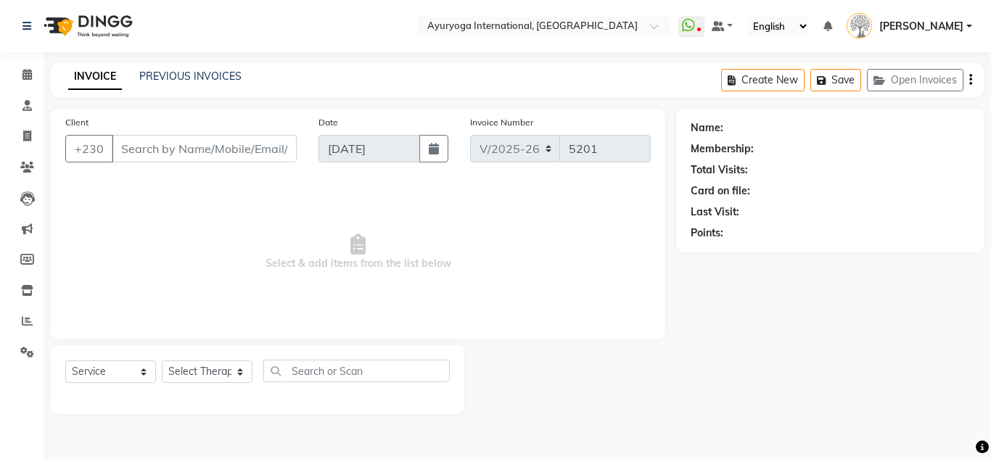
type input "54213841"
select select "50740"
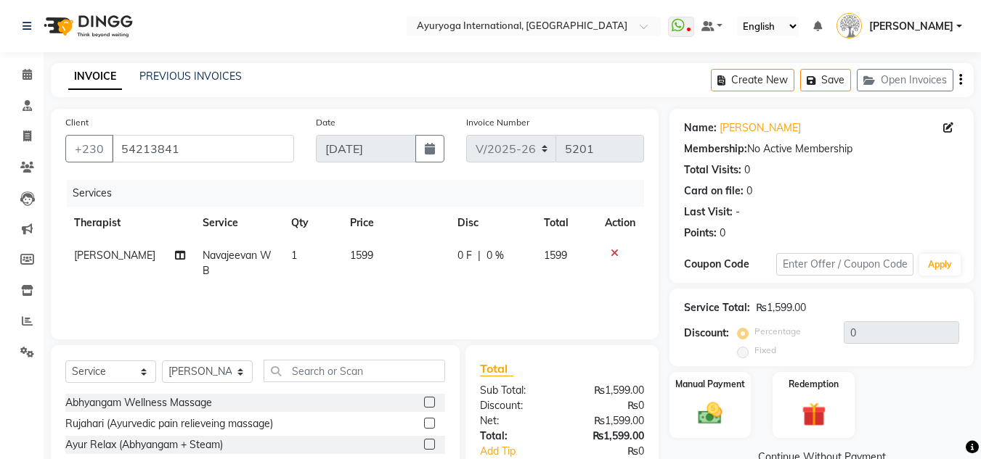
scroll to position [73, 0]
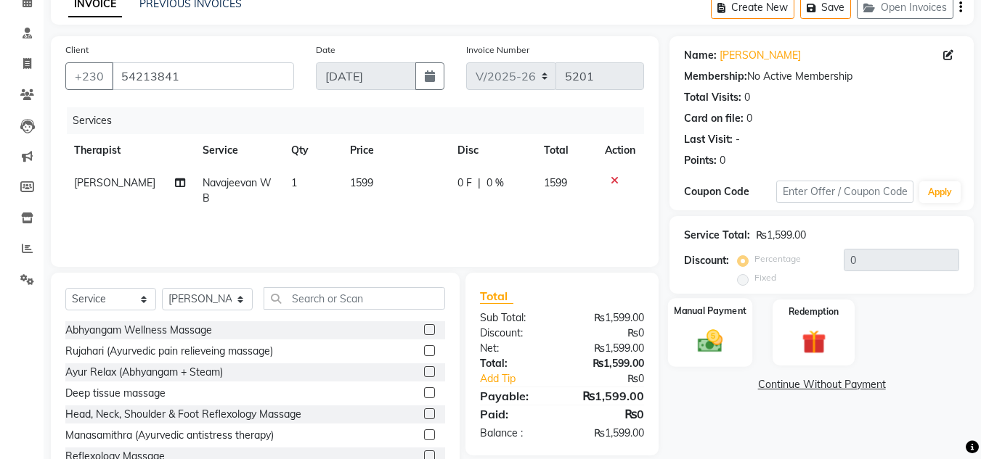
click at [714, 357] on div "Manual Payment" at bounding box center [710, 332] width 85 height 69
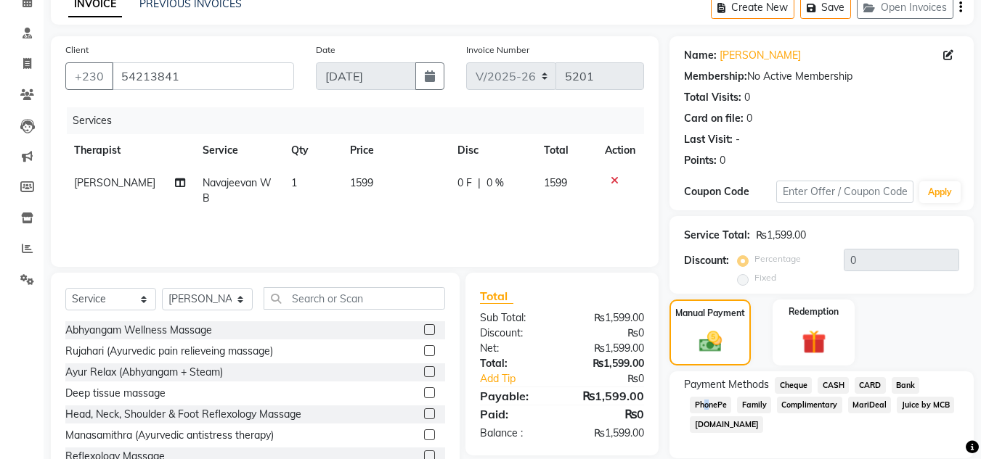
click at [703, 399] on span "PhonePe" at bounding box center [709, 405] width 41 height 17
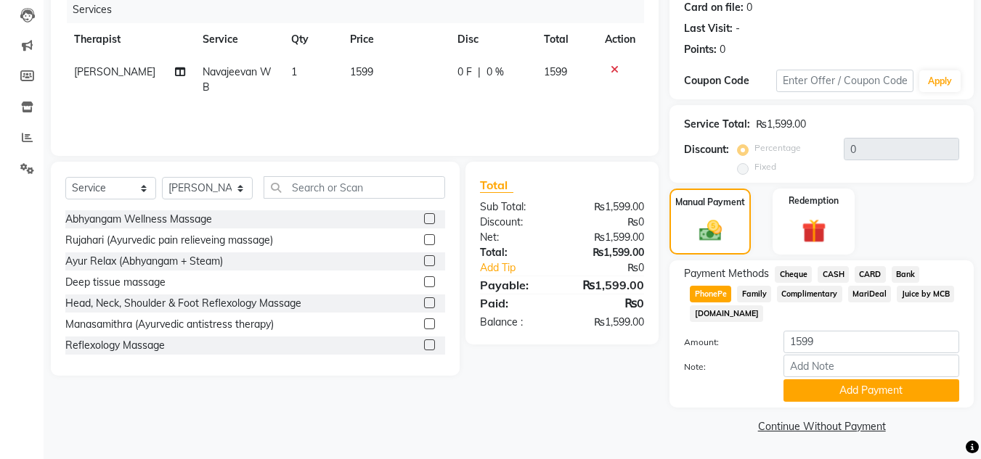
click at [931, 295] on span "Juice by MCB" at bounding box center [924, 294] width 57 height 17
click at [806, 297] on span "Complimentary" at bounding box center [809, 294] width 65 height 17
click at [930, 292] on span "Juice by MCB" at bounding box center [924, 294] width 57 height 17
click at [796, 398] on button "Add Payment" at bounding box center [871, 391] width 176 height 22
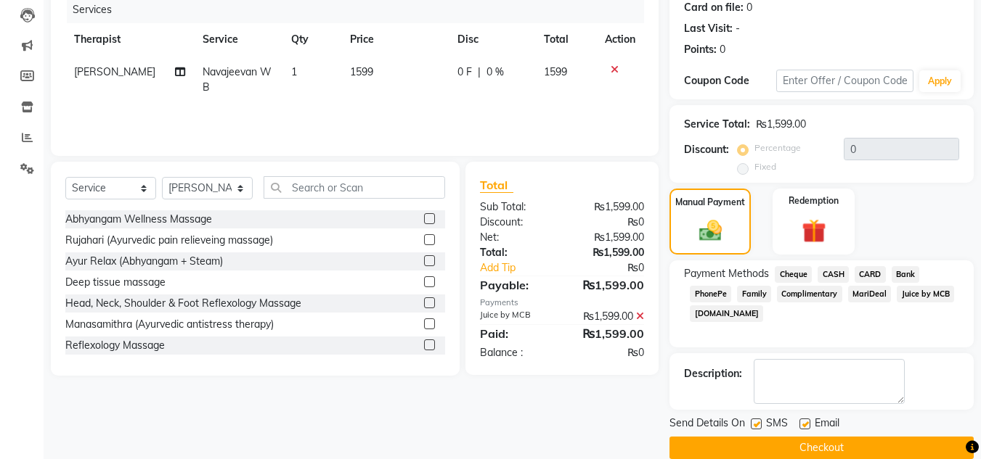
click at [799, 443] on button "Checkout" at bounding box center [821, 448] width 304 height 22
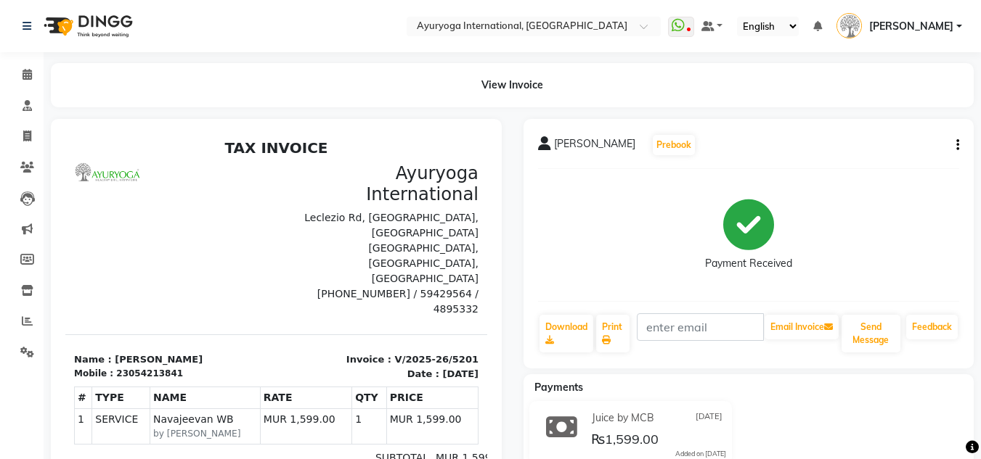
click at [17, 62] on li "Calendar" at bounding box center [22, 75] width 44 height 31
click at [12, 69] on link "Calendar" at bounding box center [21, 75] width 35 height 24
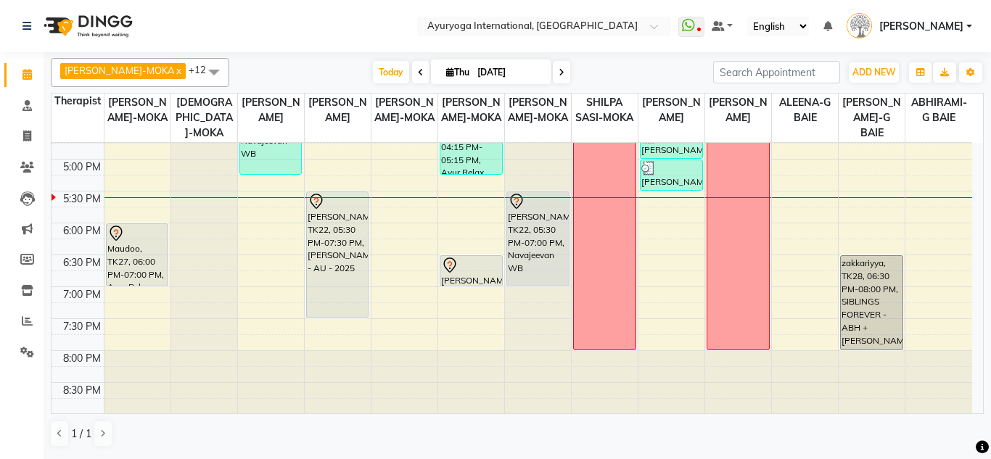
scroll to position [623, 0]
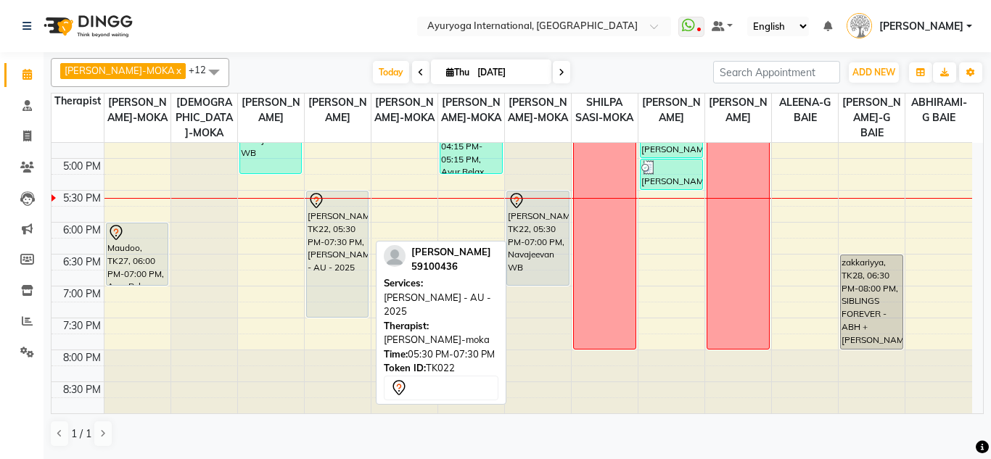
click at [353, 212] on div "[PERSON_NAME], TK22, 05:30 PM-07:30 PM, [PERSON_NAME] - AU - 2025" at bounding box center [338, 255] width 62 height 126
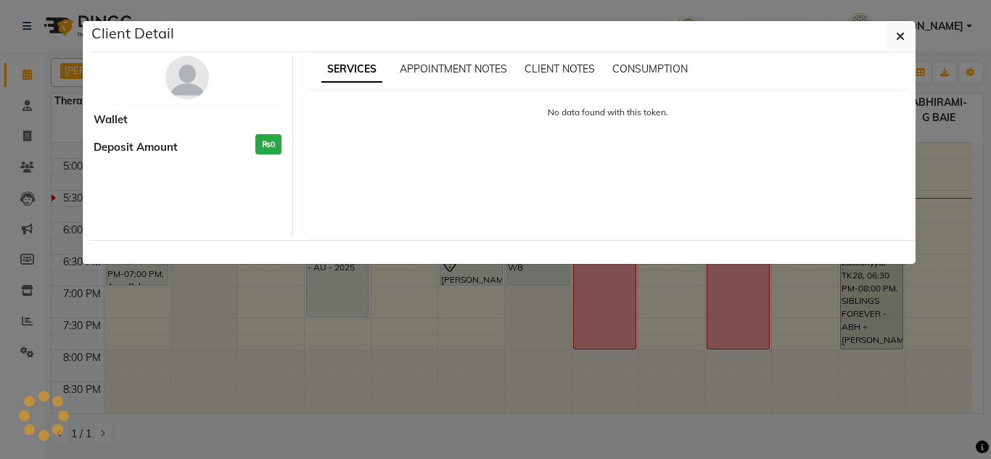
select select "7"
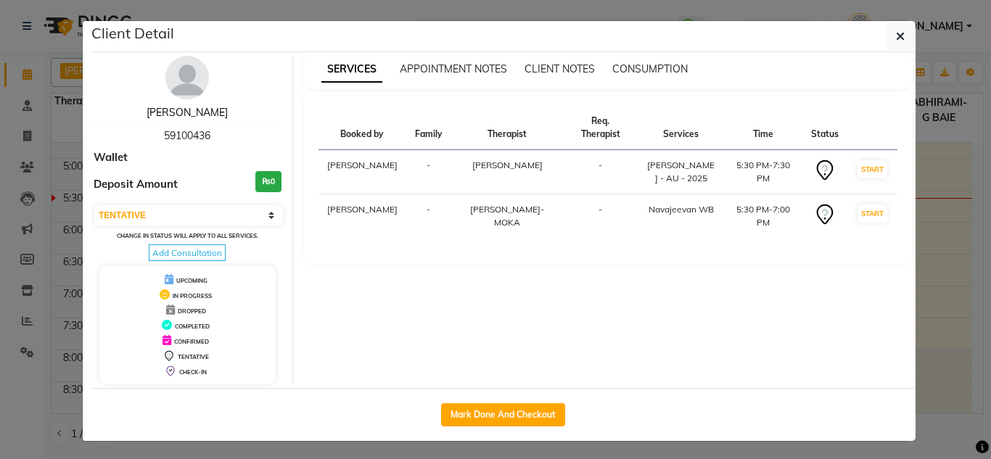
click at [205, 106] on link "[PERSON_NAME]" at bounding box center [187, 112] width 81 height 13
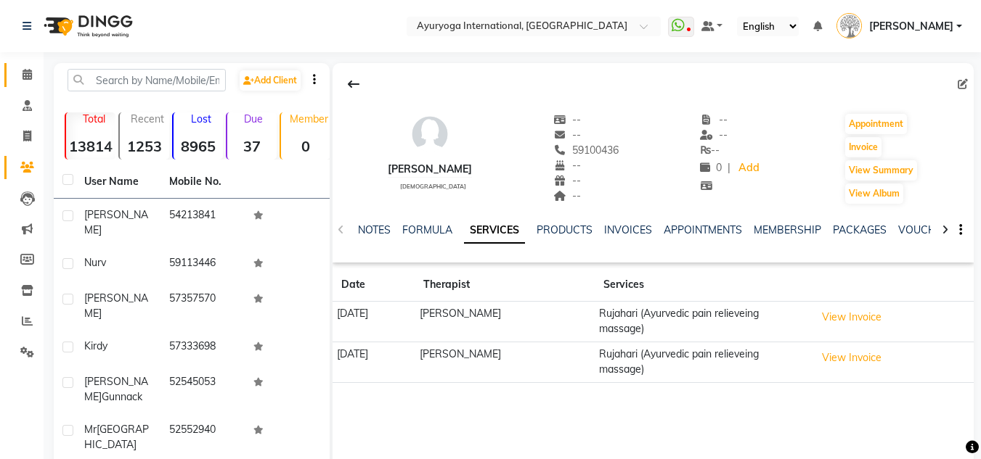
click at [16, 65] on link "Calendar" at bounding box center [21, 75] width 35 height 24
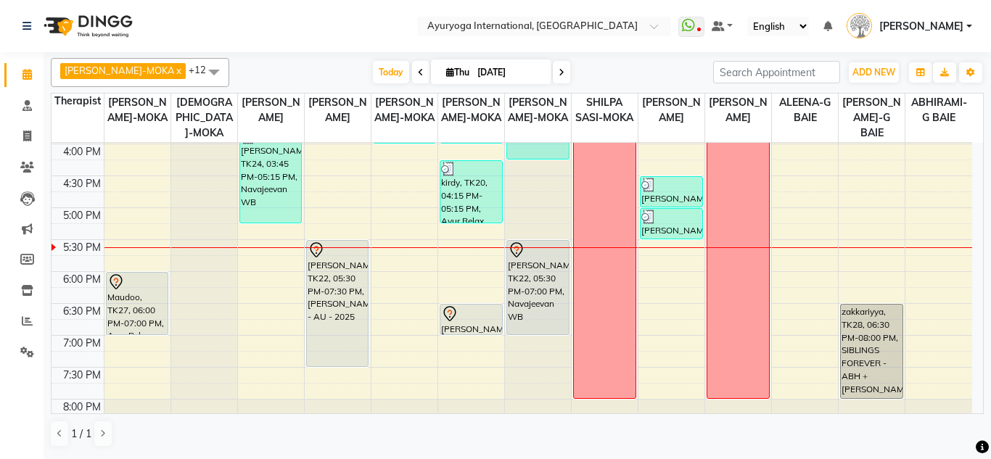
scroll to position [623, 0]
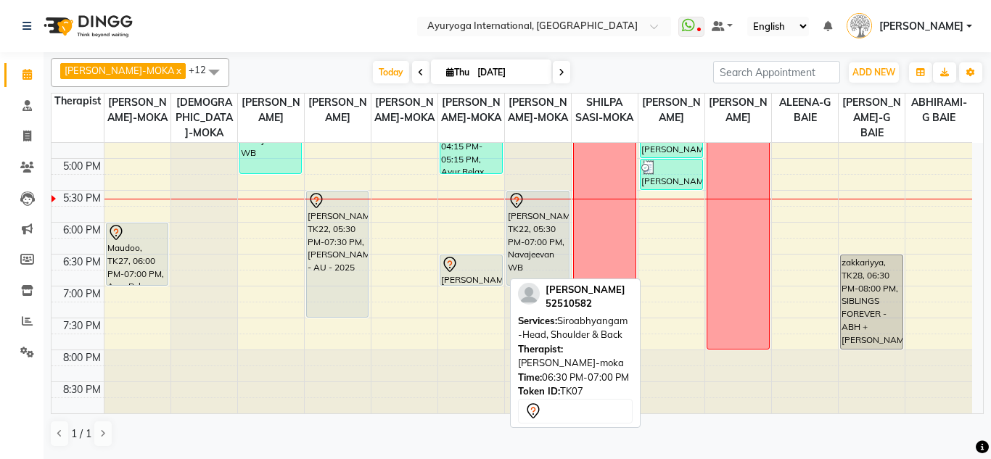
click at [454, 275] on div "[PERSON_NAME], TK07, 06:30 PM-07:00 PM, Siroabhyangam -Head, Shoulder & Back" at bounding box center [472, 270] width 62 height 30
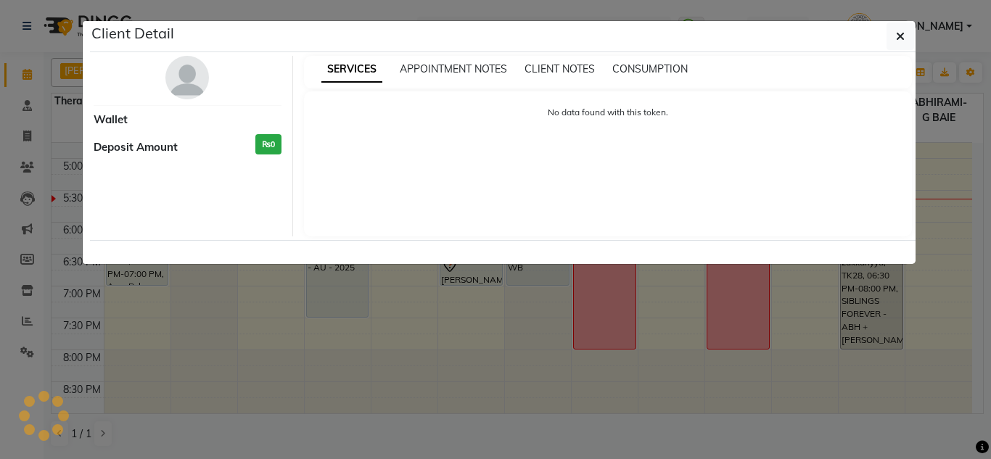
select select "7"
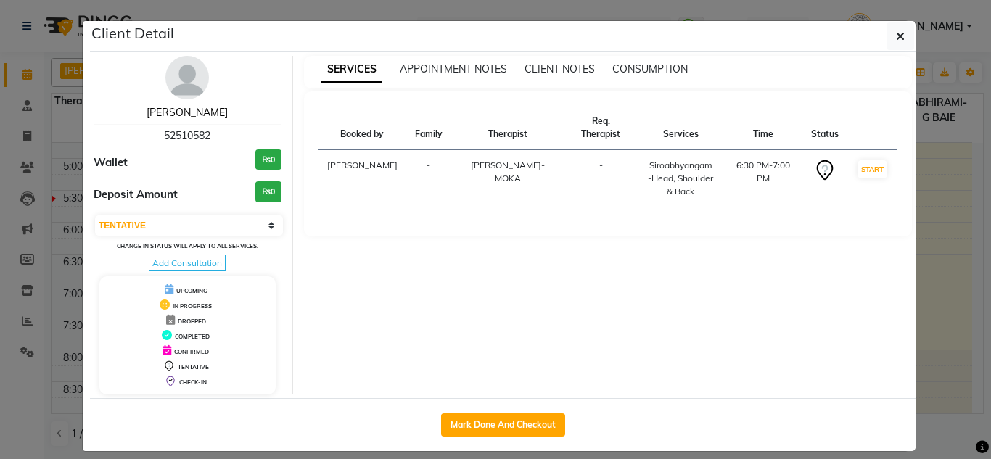
click at [192, 110] on link "[PERSON_NAME]" at bounding box center [187, 112] width 81 height 13
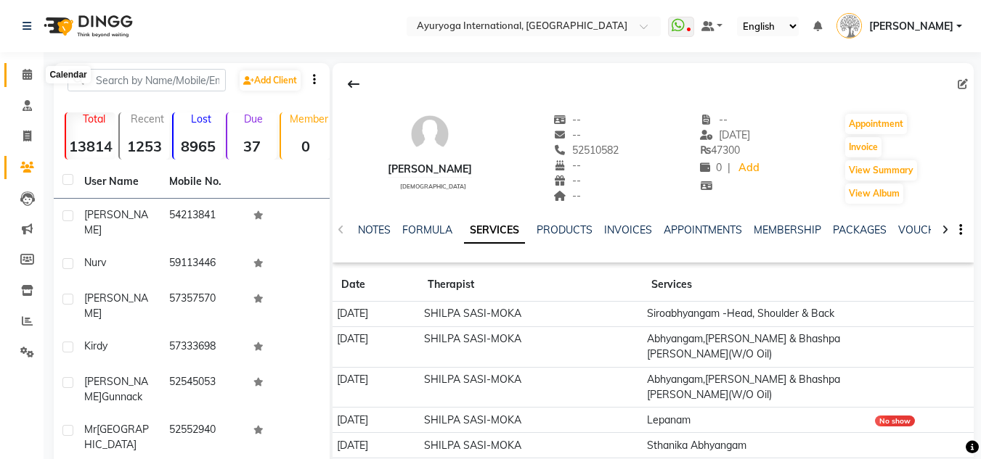
click at [22, 73] on icon at bounding box center [26, 74] width 9 height 11
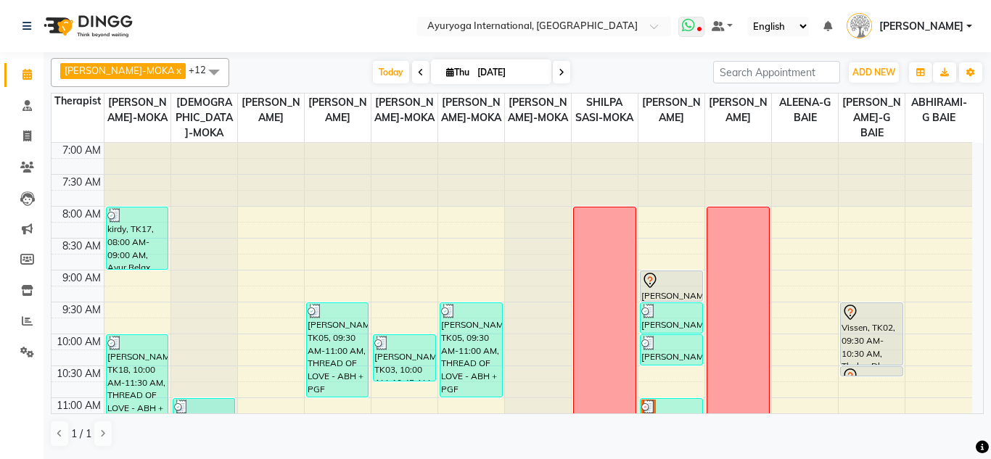
click at [682, 25] on icon at bounding box center [688, 25] width 13 height 15
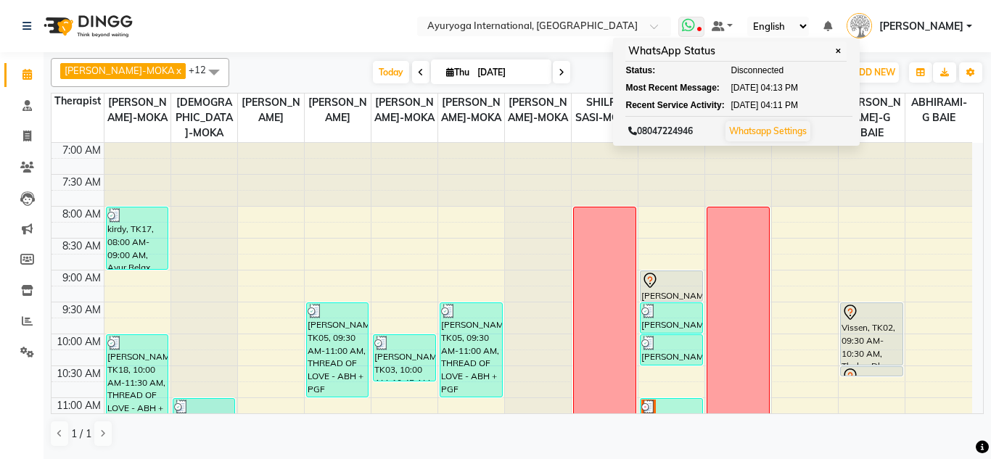
click at [682, 25] on icon at bounding box center [688, 25] width 13 height 15
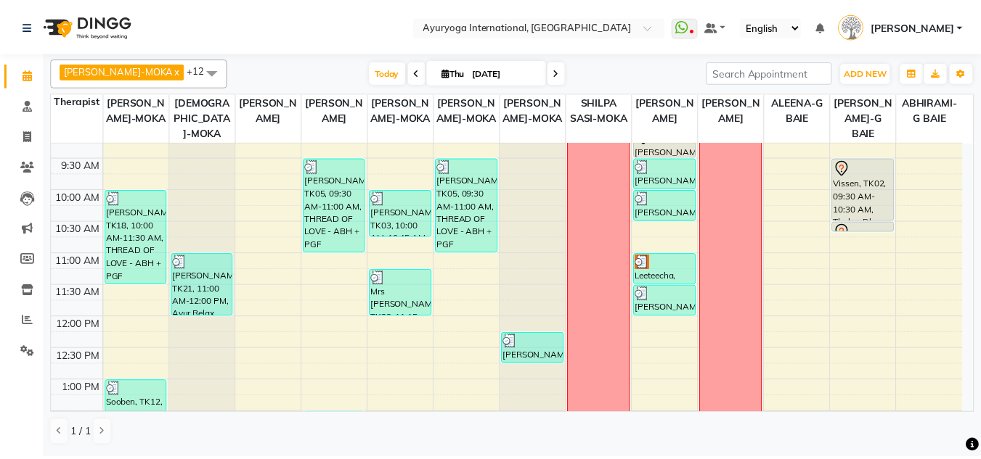
scroll to position [145, 0]
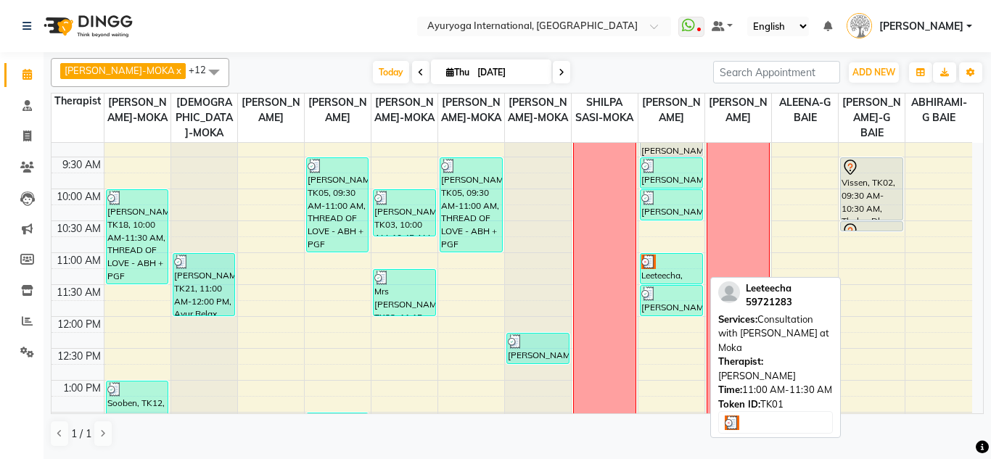
click at [683, 260] on div at bounding box center [672, 262] width 60 height 15
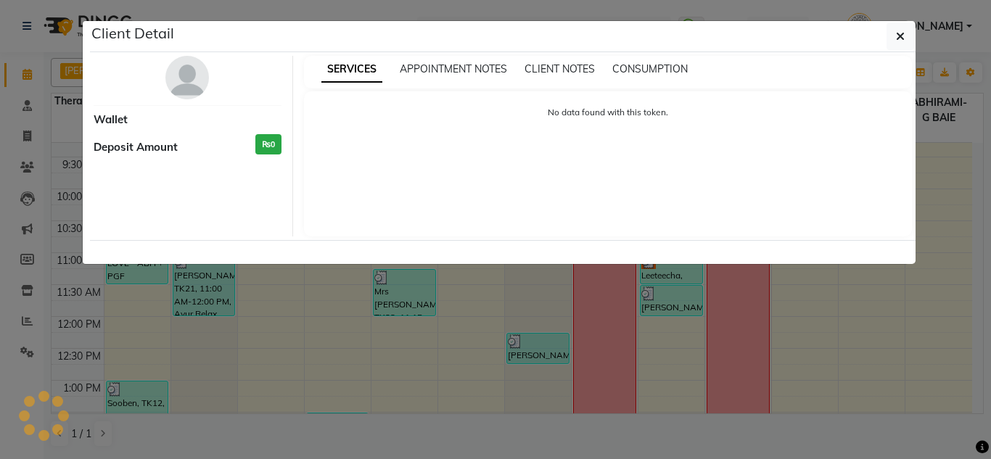
select select "3"
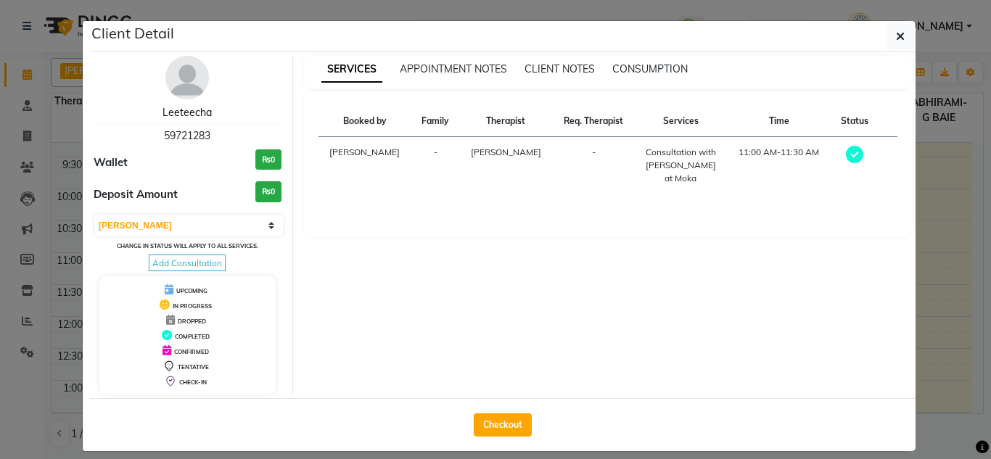
click at [205, 112] on link "Leeteecha" at bounding box center [187, 112] width 49 height 13
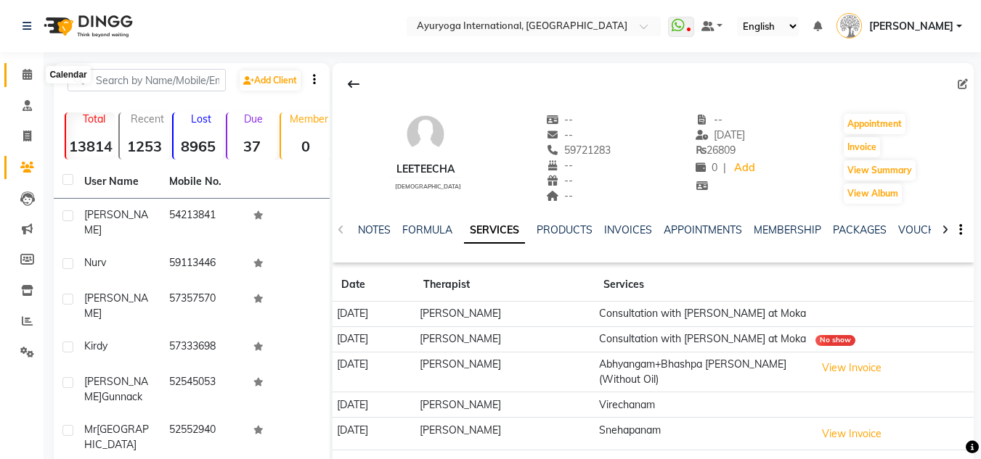
click at [20, 73] on span at bounding box center [27, 75] width 25 height 17
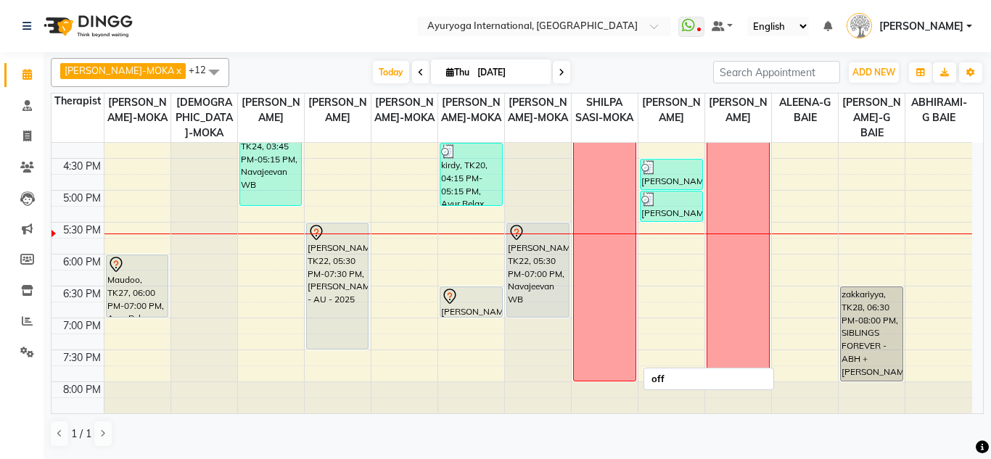
scroll to position [623, 0]
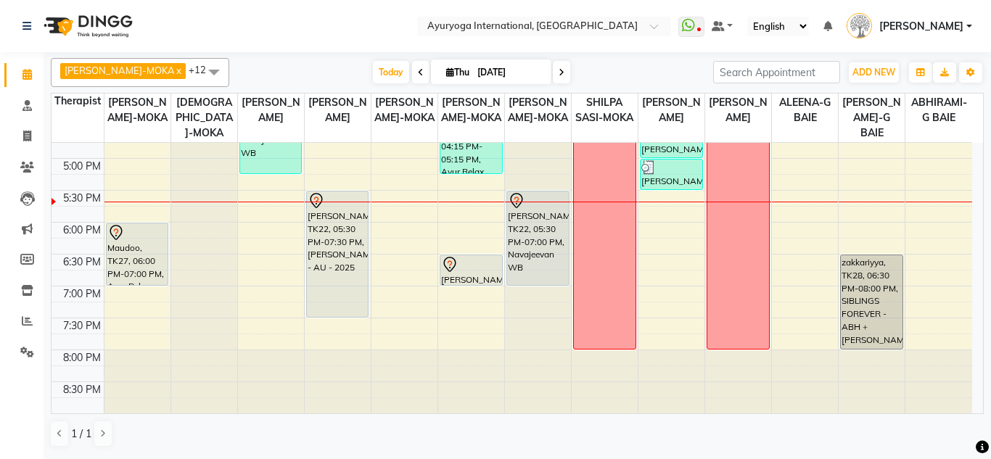
click at [518, 81] on input "[DATE]" at bounding box center [509, 73] width 73 height 22
select select "9"
select select "2025"
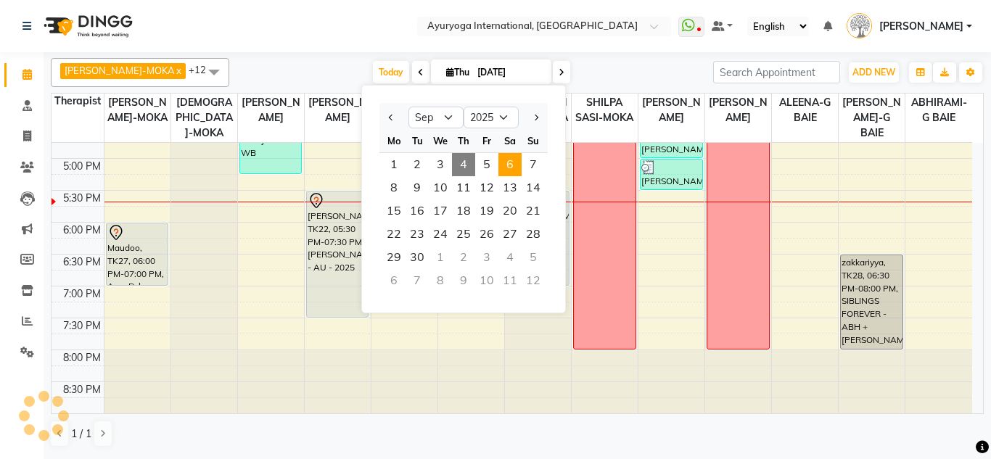
click at [511, 158] on span "6" at bounding box center [510, 164] width 23 height 23
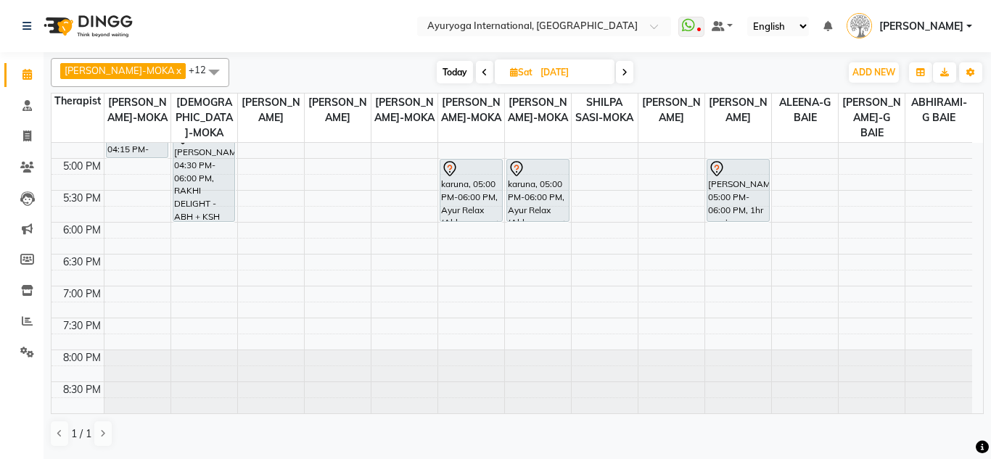
click at [437, 78] on span "Today" at bounding box center [455, 72] width 36 height 22
type input "[DATE]"
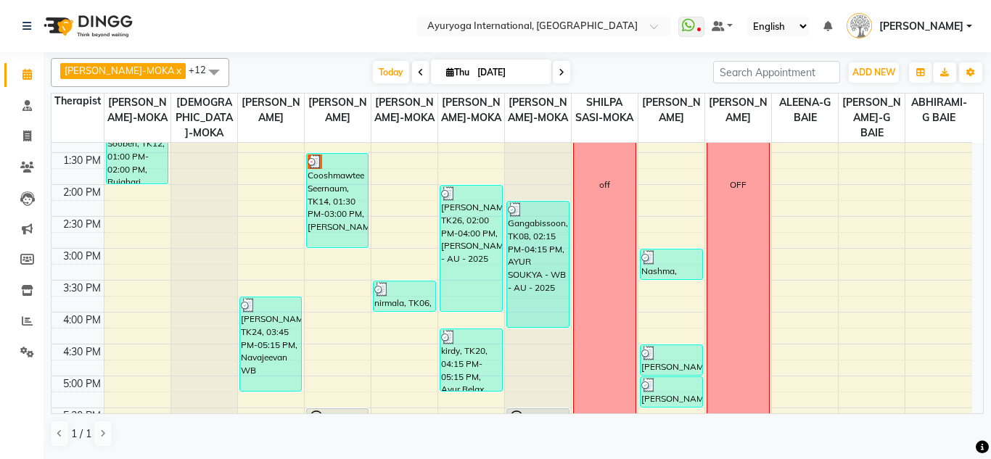
scroll to position [332, 0]
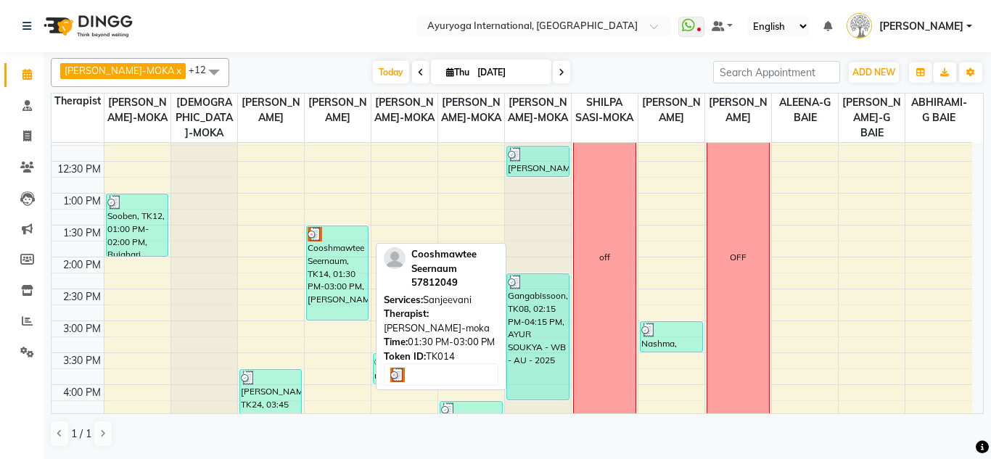
click at [345, 298] on div "Cooshmawtee Seernaum, TK14, 01:30 PM-03:00 PM, [PERSON_NAME]" at bounding box center [338, 273] width 62 height 94
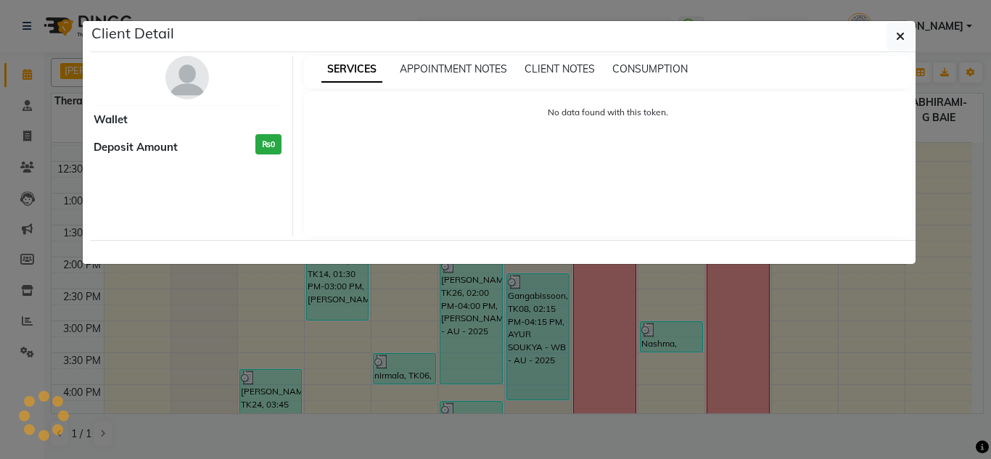
select select "3"
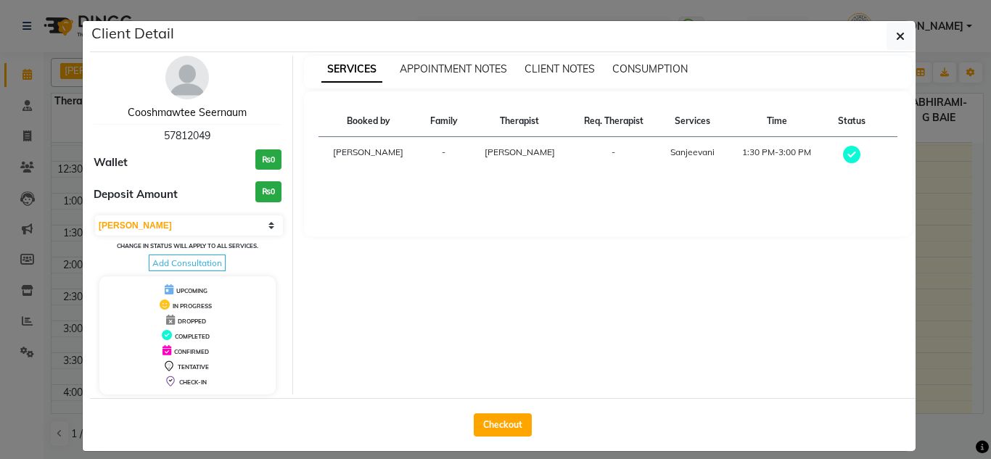
click at [157, 111] on link "Cooshmawtee Seernaum" at bounding box center [187, 112] width 119 height 13
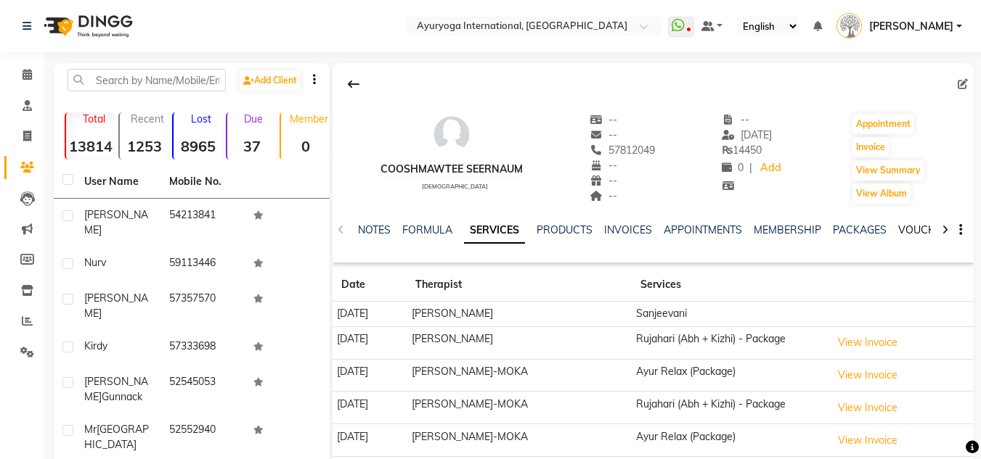
click at [917, 228] on link "VOUCHERS" at bounding box center [926, 230] width 57 height 13
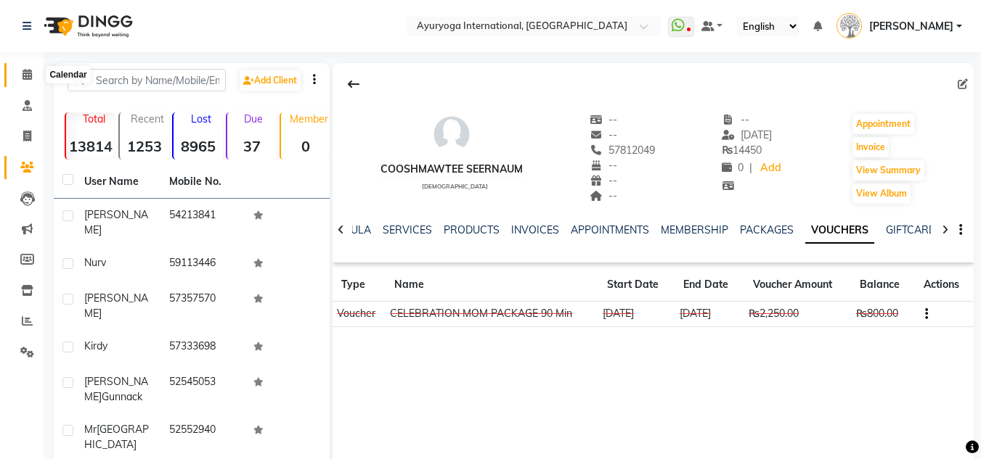
click at [17, 81] on span at bounding box center [27, 75] width 25 height 17
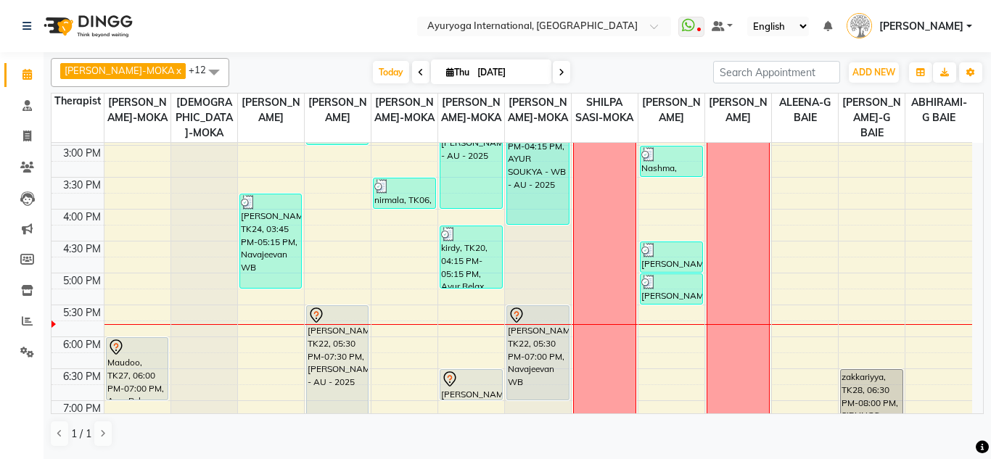
scroll to position [581, 0]
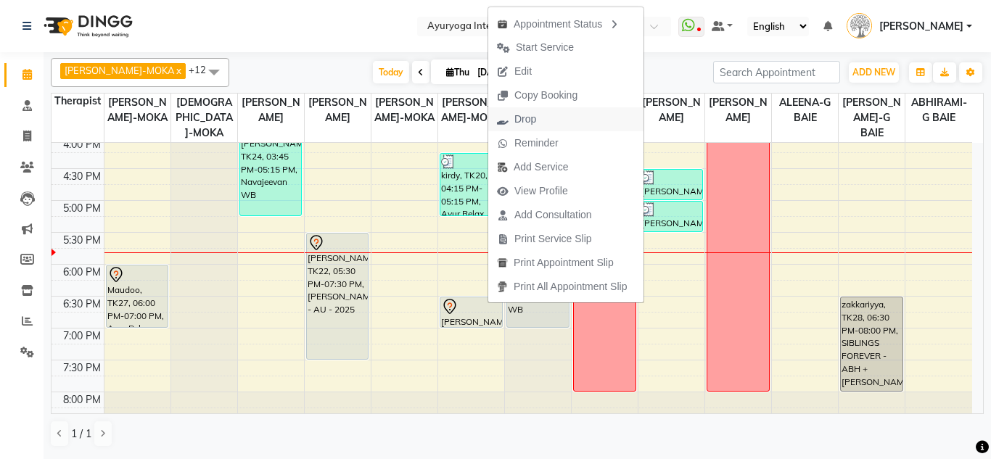
click at [520, 116] on span "Drop" at bounding box center [526, 119] width 22 height 15
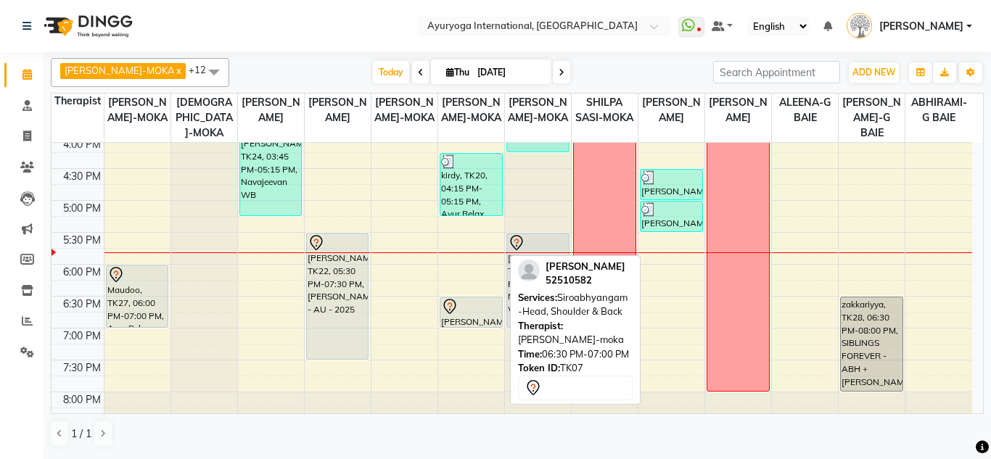
click at [483, 315] on div "[PERSON_NAME], TK07, 06:30 PM-07:00 PM, Siroabhyangam -Head, Shoulder & Back" at bounding box center [472, 313] width 62 height 30
select select "7"
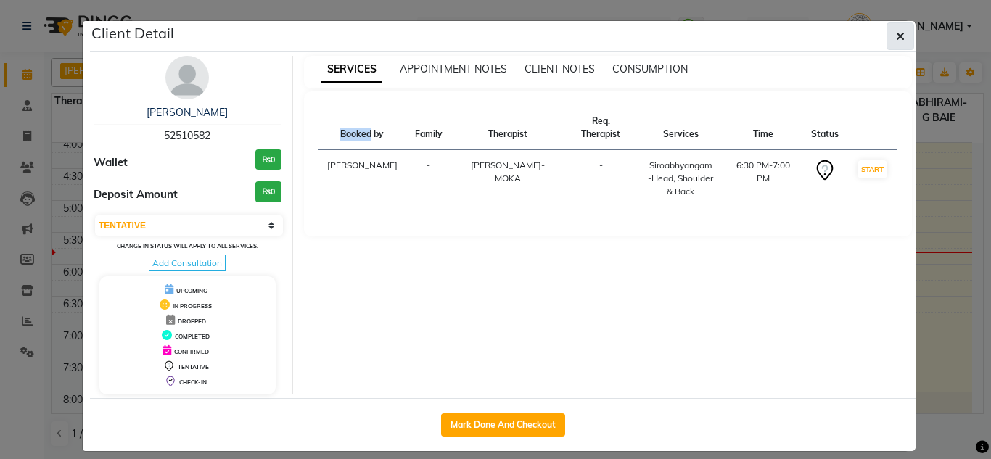
click at [887, 33] on button "button" at bounding box center [901, 36] width 28 height 28
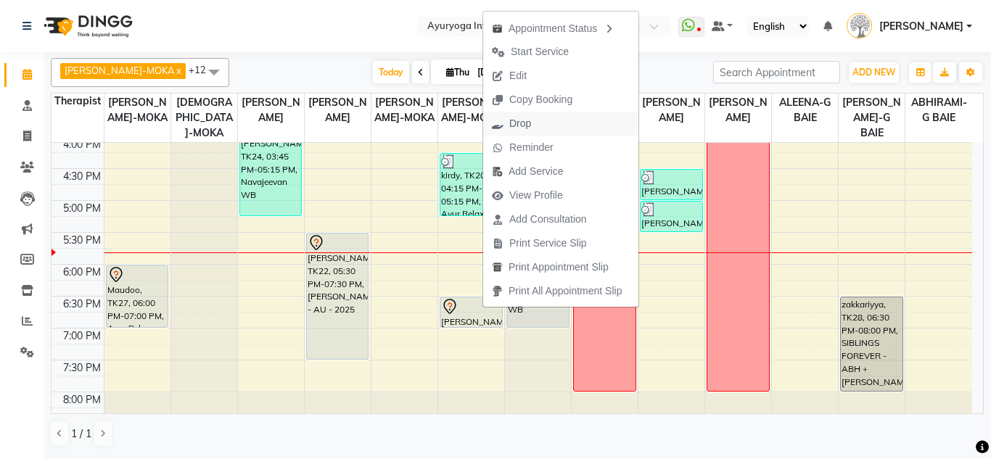
click at [573, 129] on button "Drop" at bounding box center [560, 124] width 155 height 24
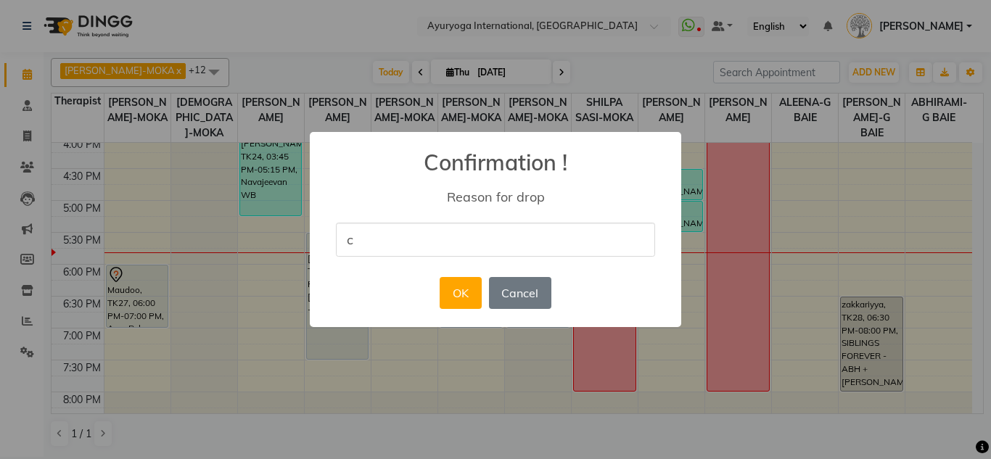
type input "cancel"
click at [472, 290] on button "OK" at bounding box center [460, 293] width 41 height 32
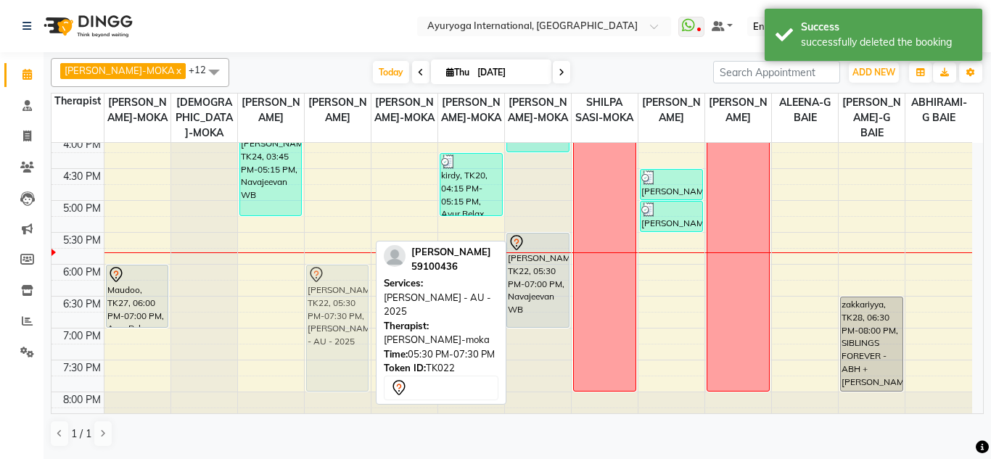
drag, startPoint x: 345, startPoint y: 237, endPoint x: 342, endPoint y: 272, distance: 35.0
click at [342, 272] on div "[PERSON_NAME], TK05, 09:30 AM-11:00 AM, THREAD OF LOVE - ABH + PGF Cooshmawtee …" at bounding box center [338, 8] width 66 height 893
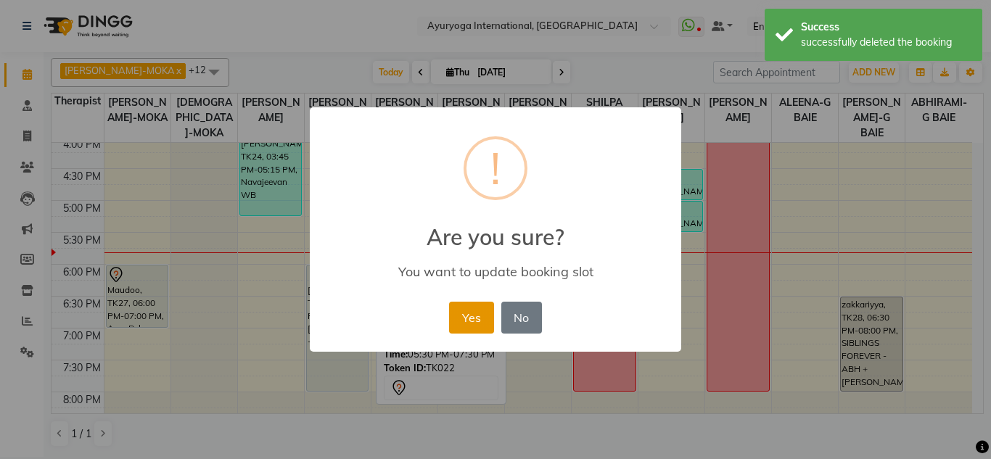
click at [458, 318] on button "Yes" at bounding box center [471, 318] width 44 height 32
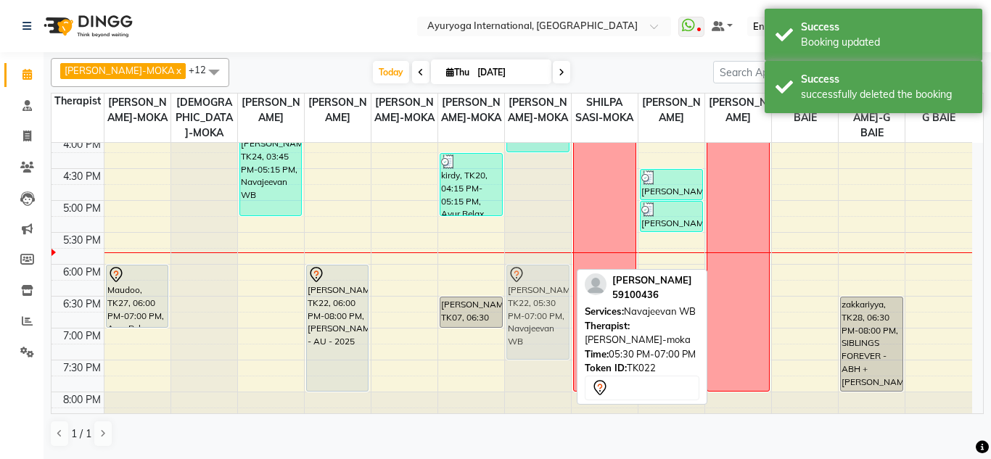
drag, startPoint x: 528, startPoint y: 273, endPoint x: 528, endPoint y: 290, distance: 16.7
click at [528, 291] on div "[PERSON_NAME], TK11, 12:15 PM-12:45 PM, Siroabhyangam -Head, Shoulder & Back Ga…" at bounding box center [538, 8] width 66 height 893
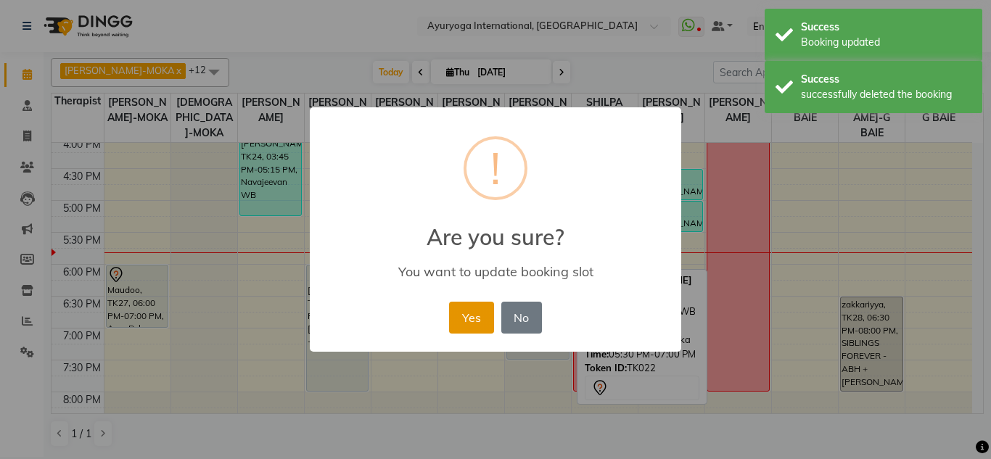
click at [470, 315] on button "Yes" at bounding box center [471, 318] width 44 height 32
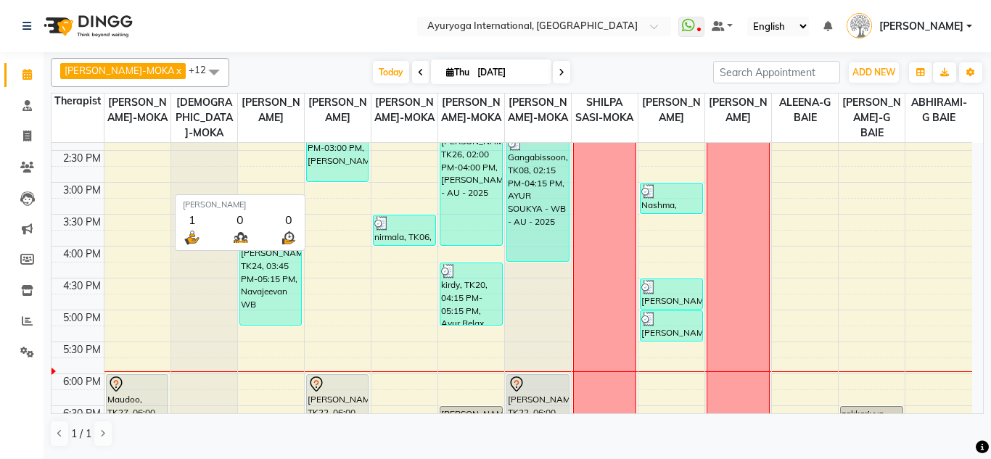
scroll to position [550, 0]
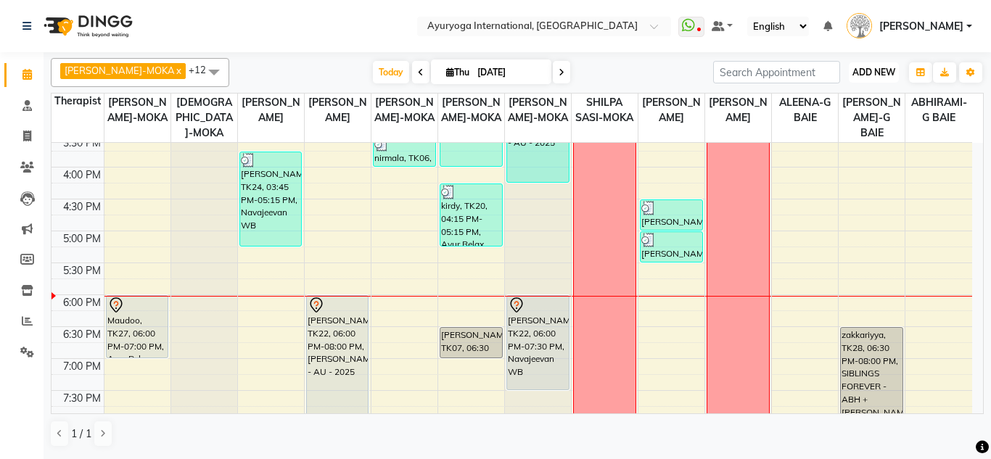
click at [868, 73] on span "ADD NEW" at bounding box center [874, 72] width 43 height 11
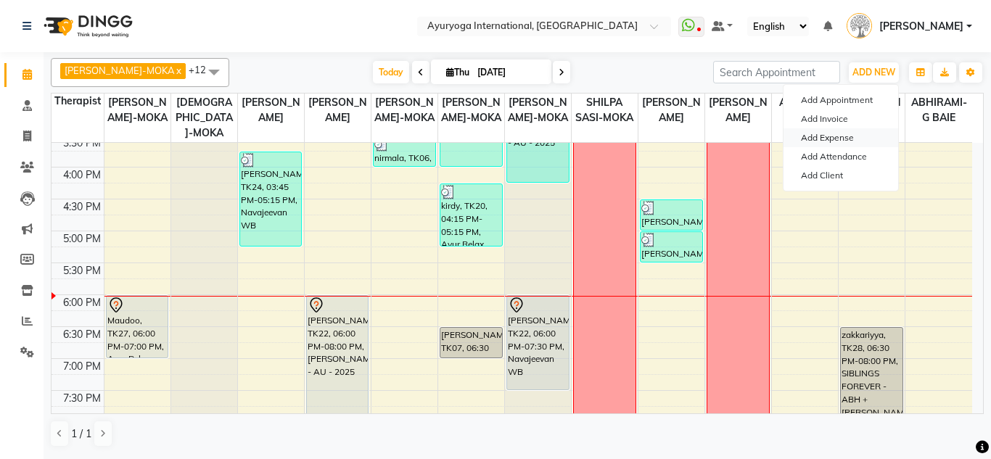
click at [824, 144] on link "Add Expense" at bounding box center [841, 137] width 115 height 19
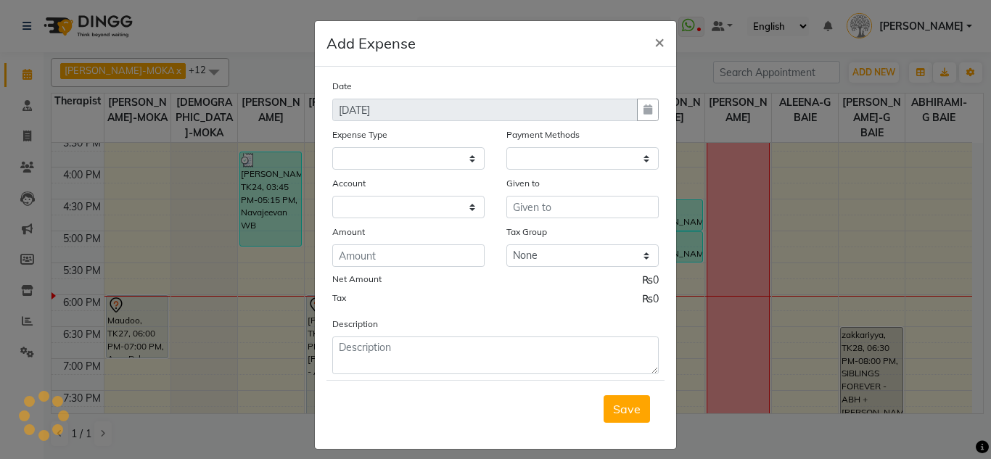
select select
select select "1"
select select "2477"
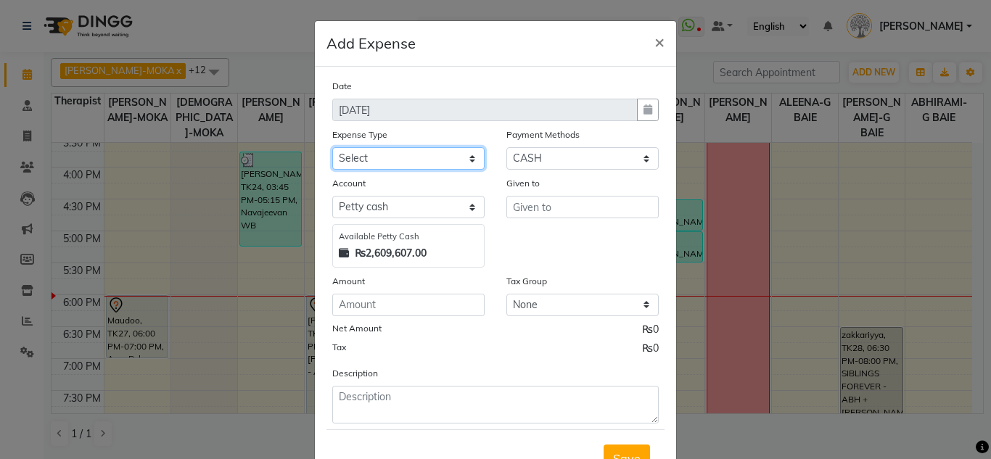
click at [477, 165] on select "Select Advertising and Promotional Expenses Audit Charge BANK CHARGES CAR LOAN …" at bounding box center [408, 158] width 152 height 22
select select "24382"
click at [332, 147] on select "Select Advertising and Promotional Expenses Audit Charge BANK CHARGES CAR LOAN …" at bounding box center [408, 158] width 152 height 22
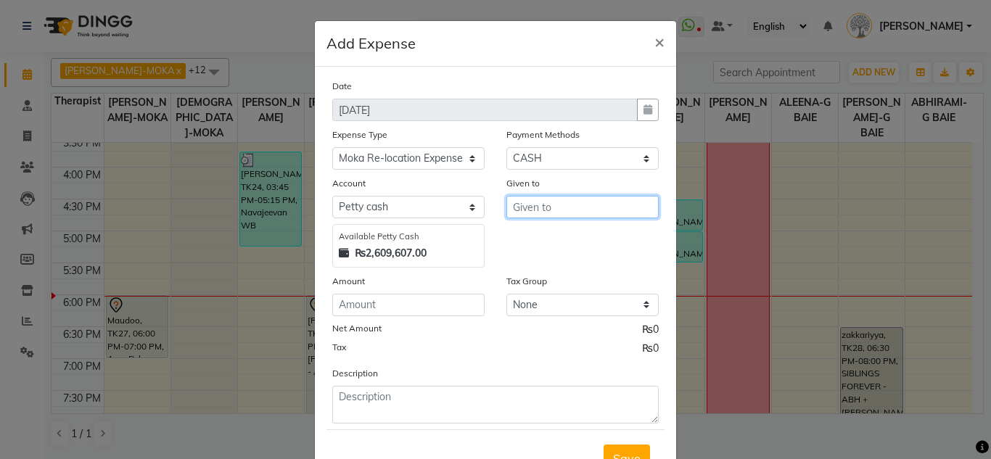
click at [563, 214] on input "text" at bounding box center [583, 207] width 152 height 22
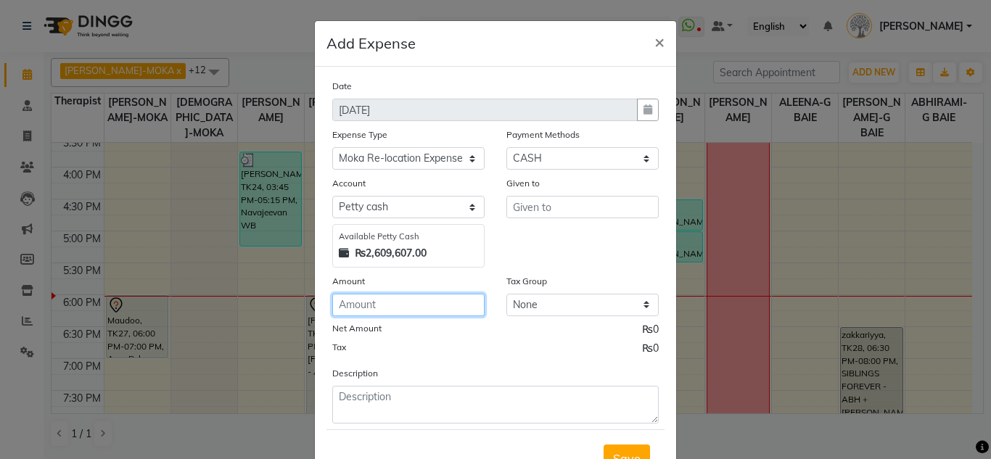
click at [441, 312] on input "number" at bounding box center [408, 305] width 152 height 22
type input "495"
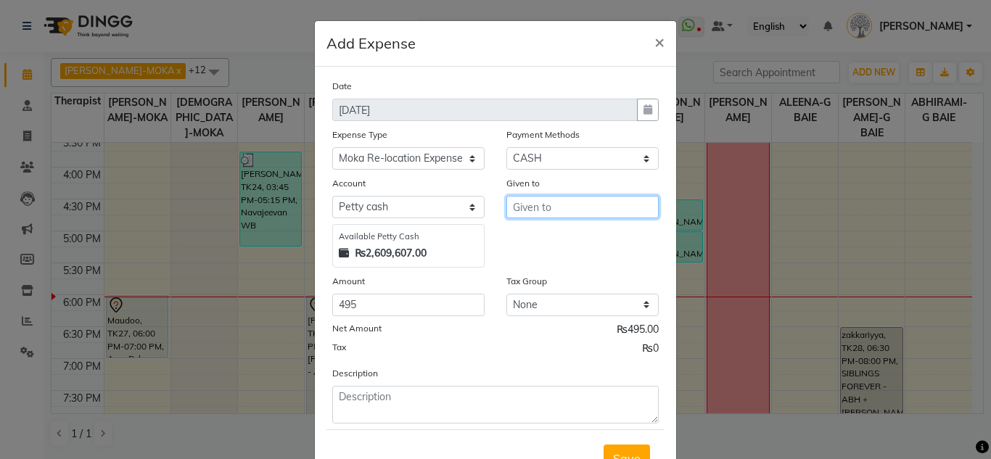
click at [578, 206] on input "text" at bounding box center [583, 207] width 152 height 22
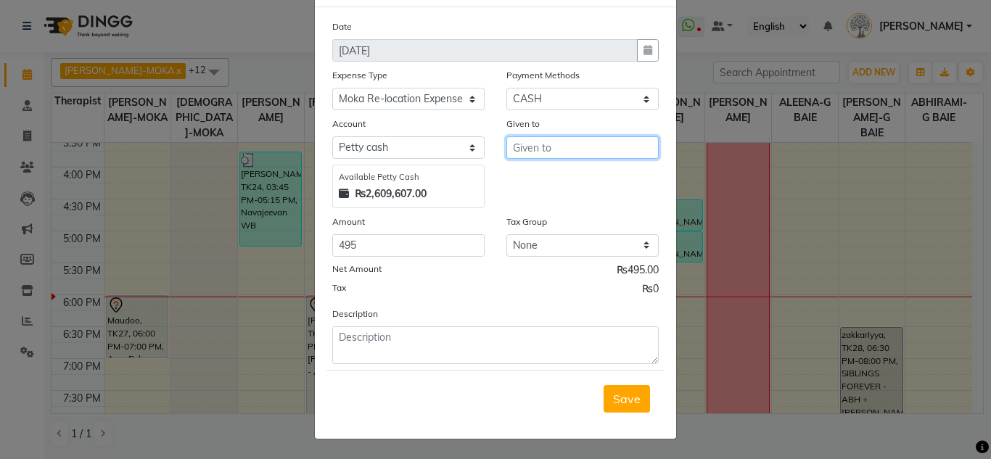
scroll to position [60, 0]
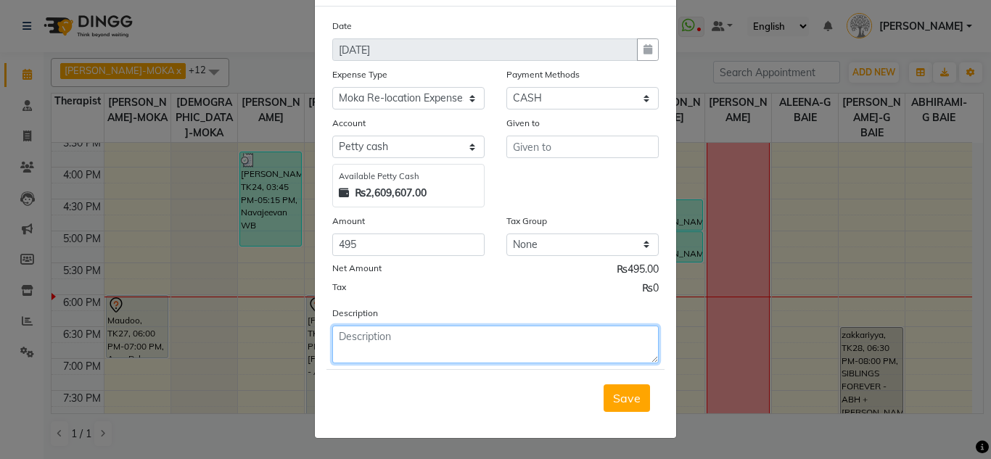
click at [414, 336] on textarea at bounding box center [495, 345] width 327 height 38
type textarea "food for workers"
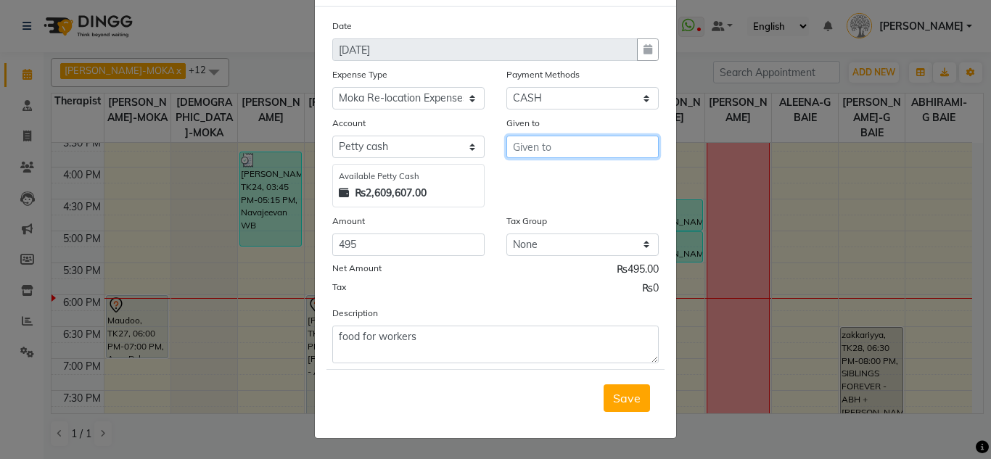
click at [552, 137] on input "text" at bounding box center [583, 147] width 152 height 22
type input "tipo grill"
click at [615, 403] on span "Save" at bounding box center [627, 398] width 28 height 15
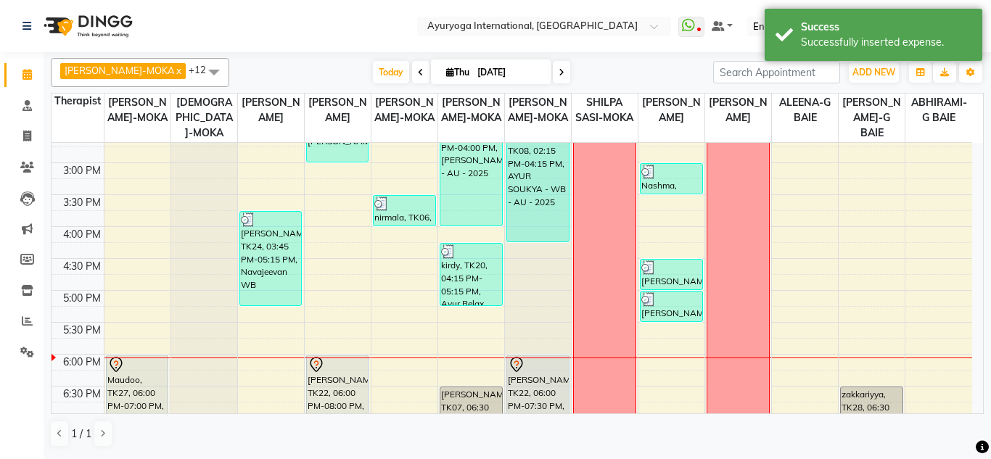
scroll to position [478, 0]
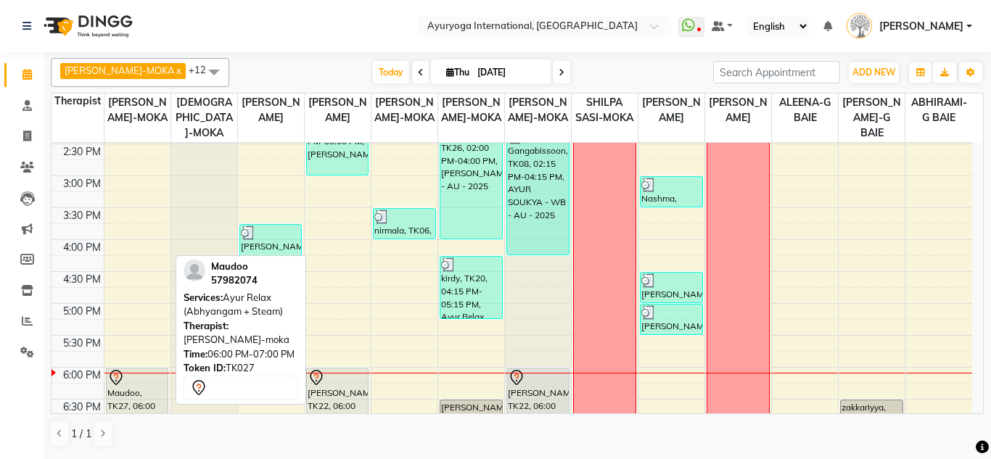
click at [138, 393] on div "Maudoo, TK27, 06:00 PM-07:00 PM, Ayur Relax (Abhyangam + Steam)" at bounding box center [138, 400] width 62 height 62
select select "7"
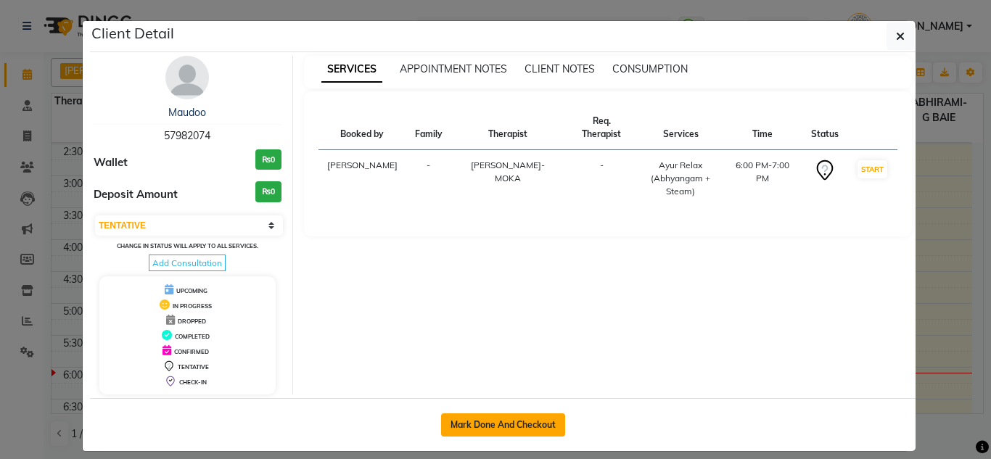
click at [472, 417] on button "Mark Done And Checkout" at bounding box center [503, 425] width 124 height 23
select select "service"
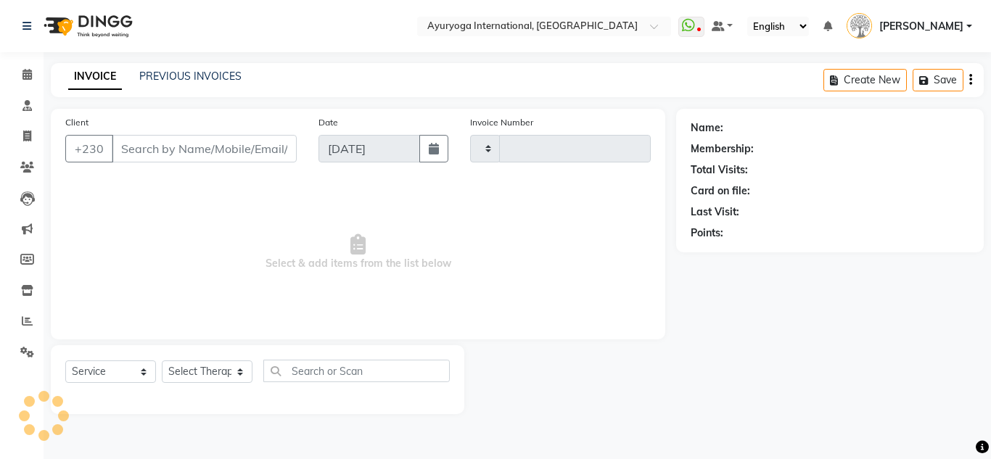
type input "5202"
select select "730"
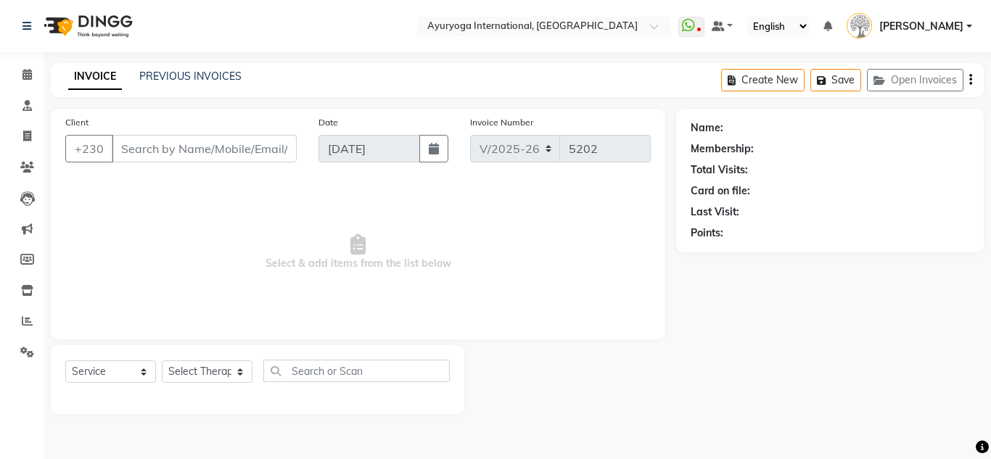
click at [88, 20] on img at bounding box center [86, 26] width 99 height 41
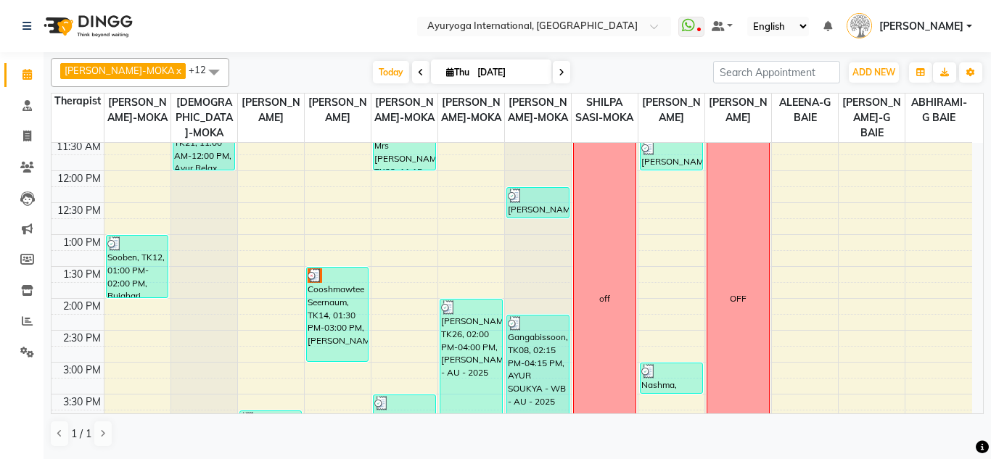
scroll to position [290, 0]
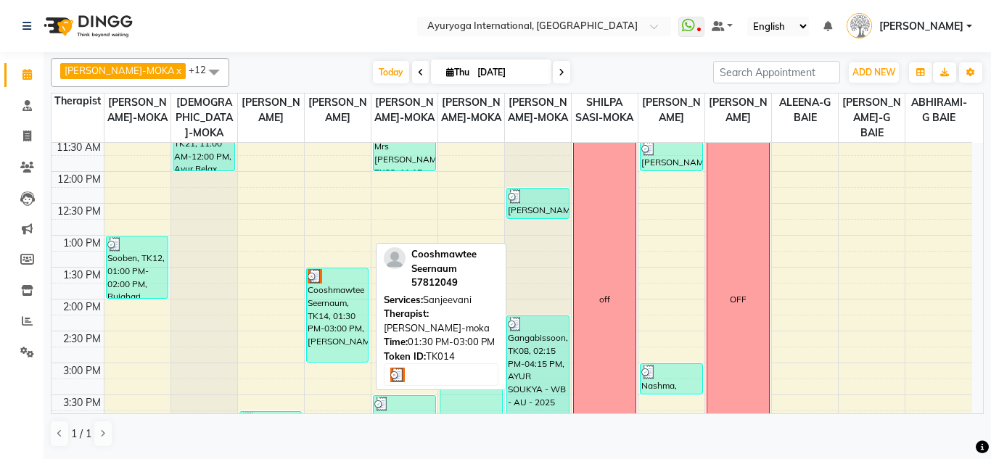
click at [350, 338] on div "Cooshmawtee Seernaum, TK14, 01:30 PM-03:00 PM, [PERSON_NAME]" at bounding box center [338, 316] width 62 height 94
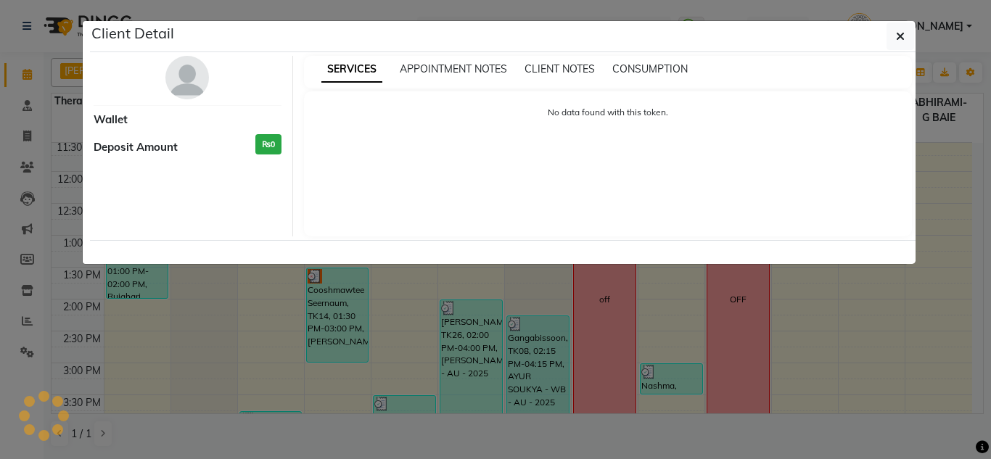
select select "3"
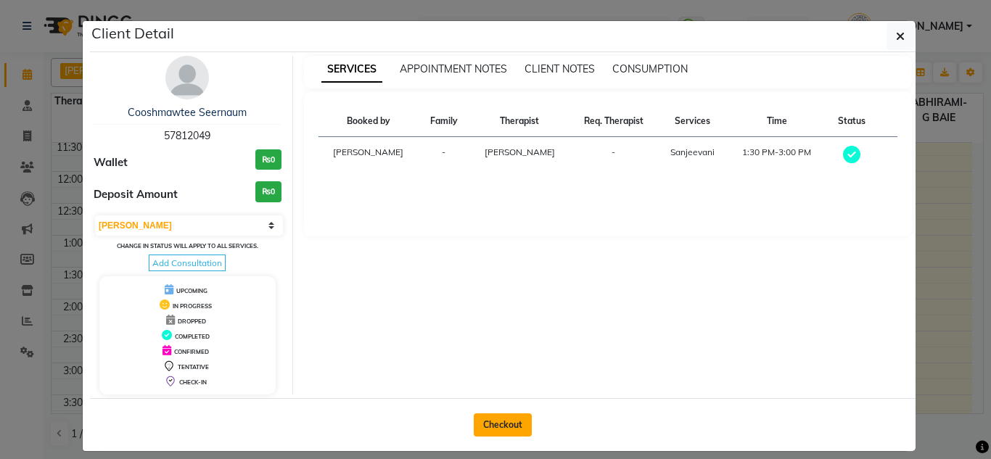
click at [487, 425] on button "Checkout" at bounding box center [503, 425] width 58 height 23
select select "service"
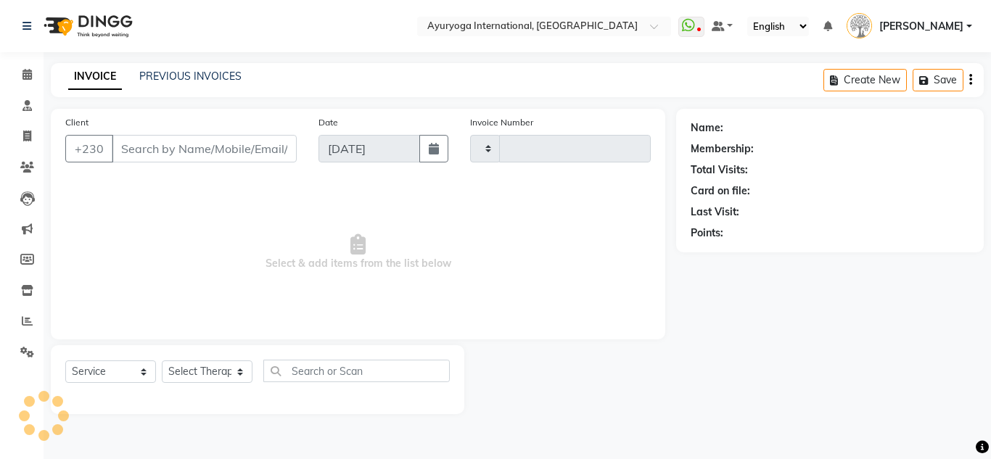
type input "5202"
select select "730"
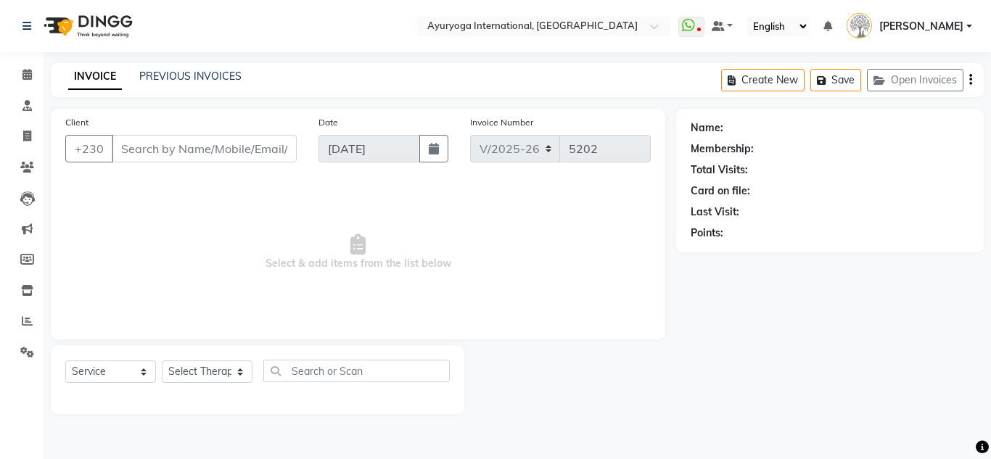
type input "57812049"
select select "60459"
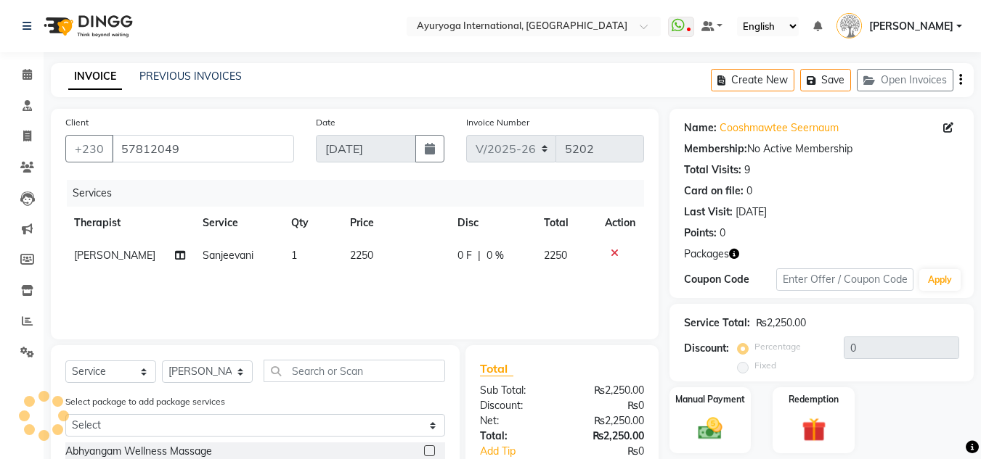
click at [732, 253] on icon "button" at bounding box center [734, 254] width 10 height 10
click at [87, 22] on img at bounding box center [86, 26] width 99 height 41
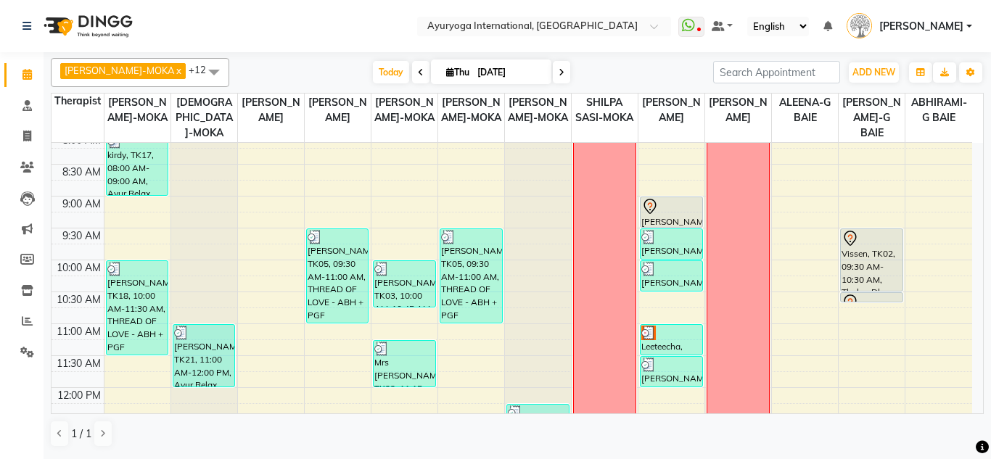
scroll to position [73, 0]
click at [373, 83] on span "Today" at bounding box center [391, 72] width 36 height 22
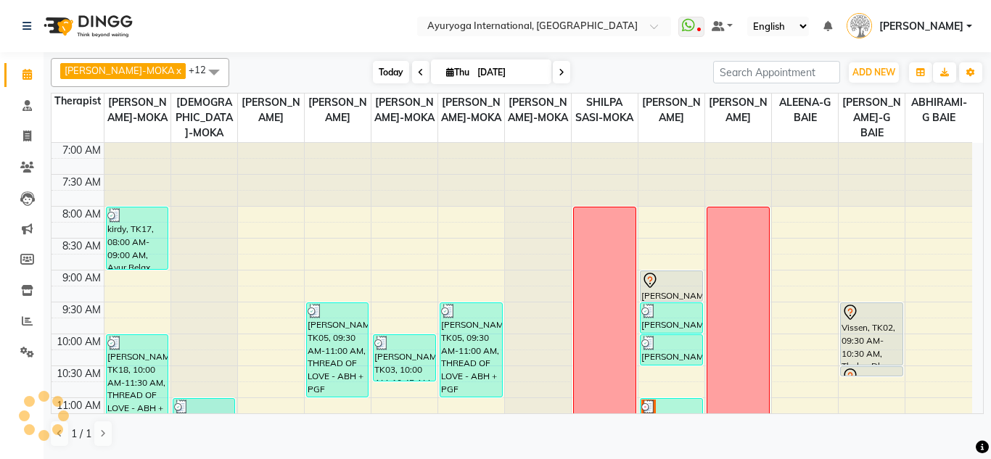
scroll to position [623, 0]
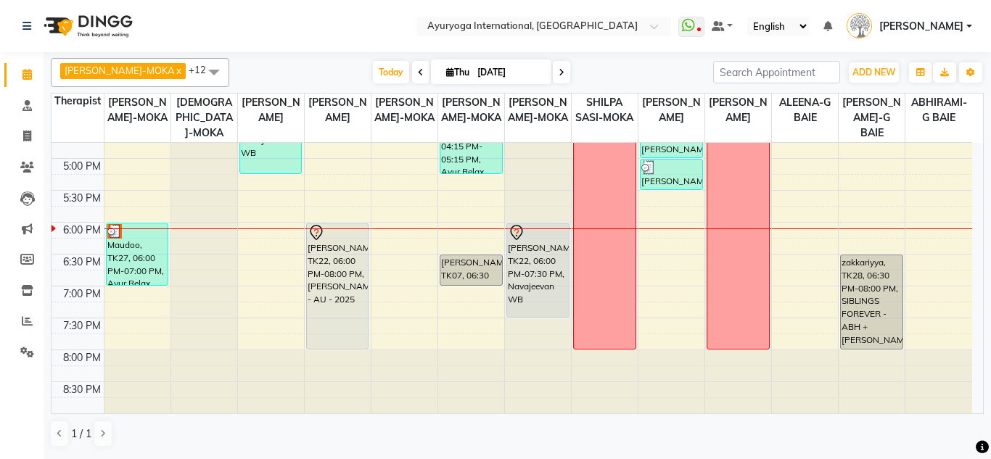
click at [559, 76] on icon at bounding box center [562, 72] width 6 height 9
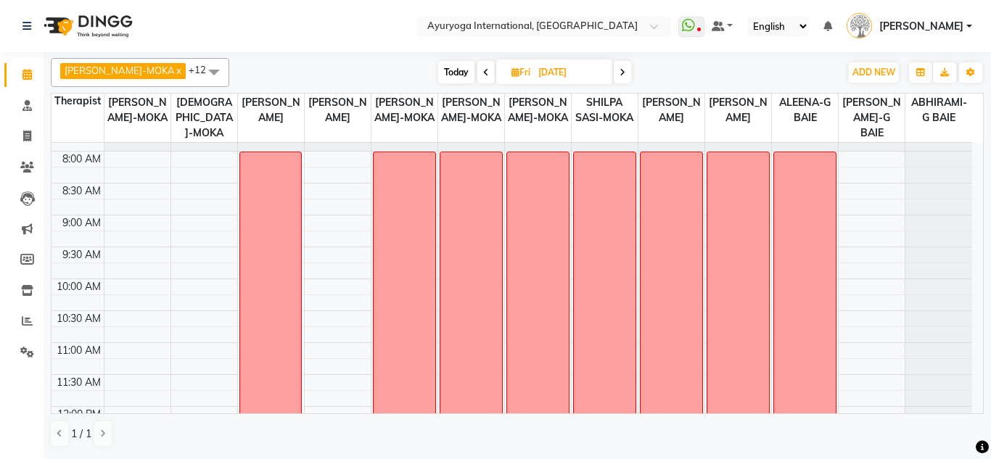
scroll to position [0, 0]
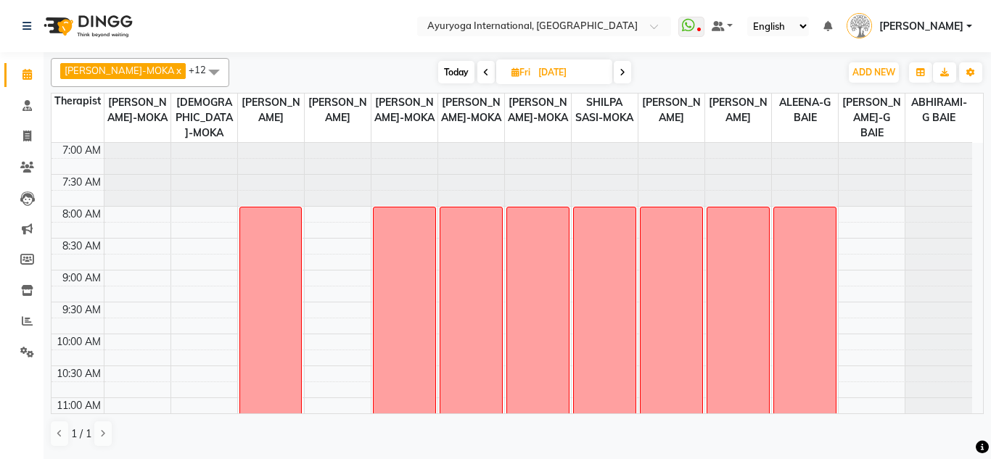
click at [440, 65] on span "Today" at bounding box center [456, 72] width 36 height 22
type input "[DATE]"
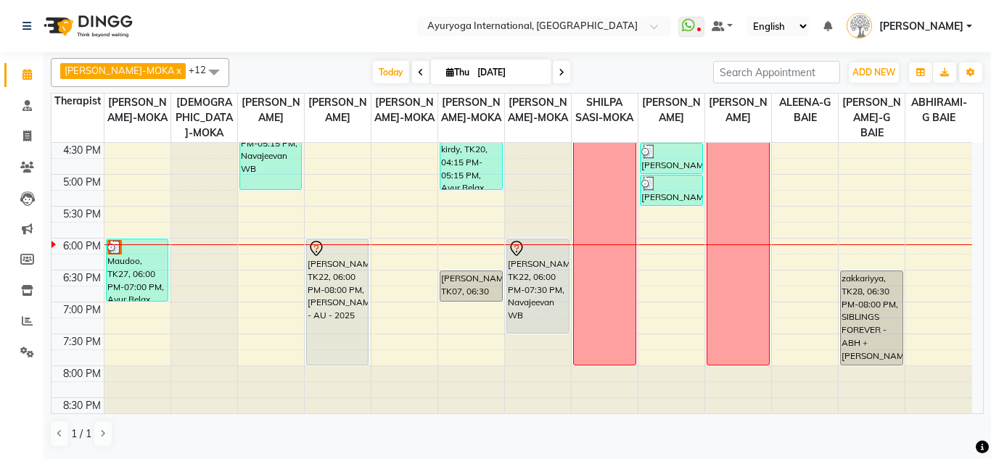
scroll to position [623, 0]
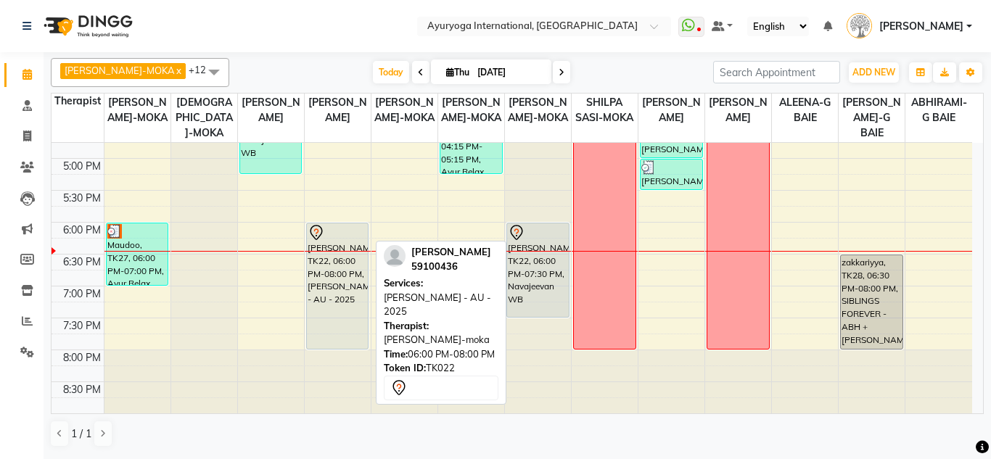
click at [353, 256] on div "[PERSON_NAME], TK22, 06:00 PM-08:00 PM, [PERSON_NAME] - AU - 2025" at bounding box center [338, 287] width 62 height 126
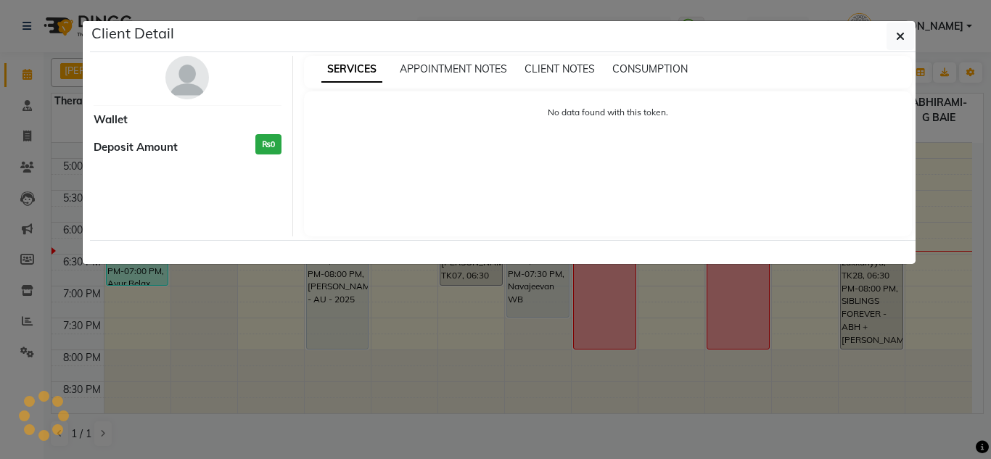
select select "7"
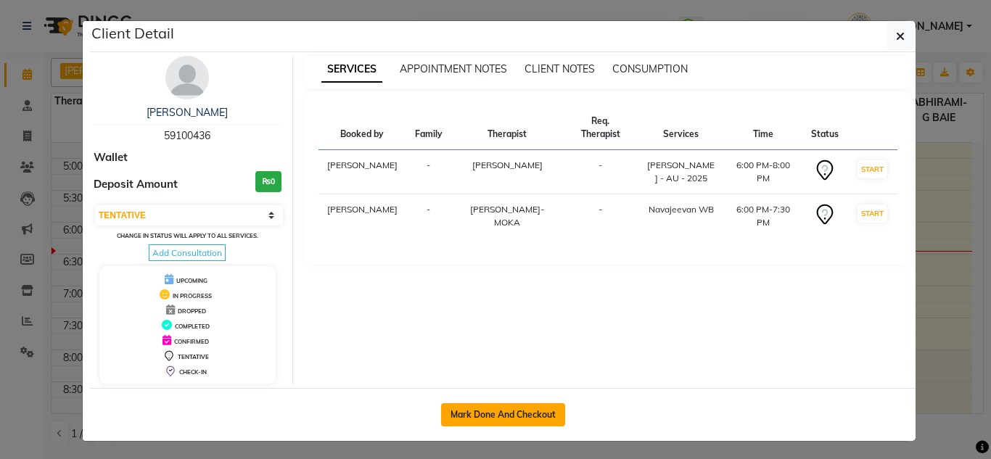
click at [459, 409] on button "Mark Done And Checkout" at bounding box center [503, 415] width 124 height 23
select select "service"
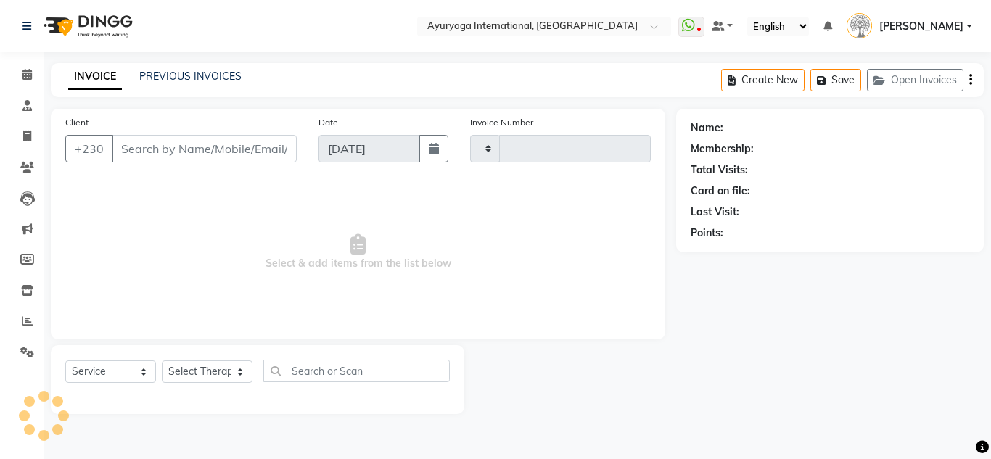
type input "5202"
select select "730"
type input "59100436"
select select "60459"
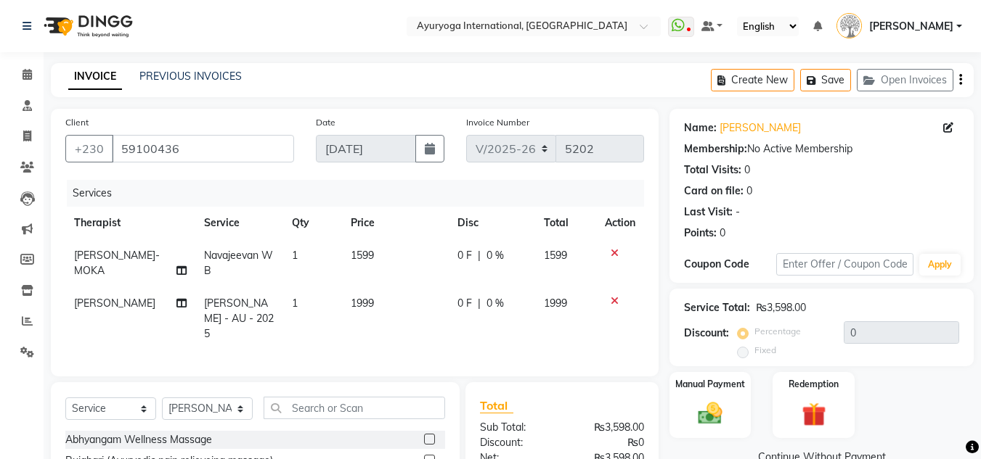
click at [94, 36] on img at bounding box center [86, 26] width 99 height 41
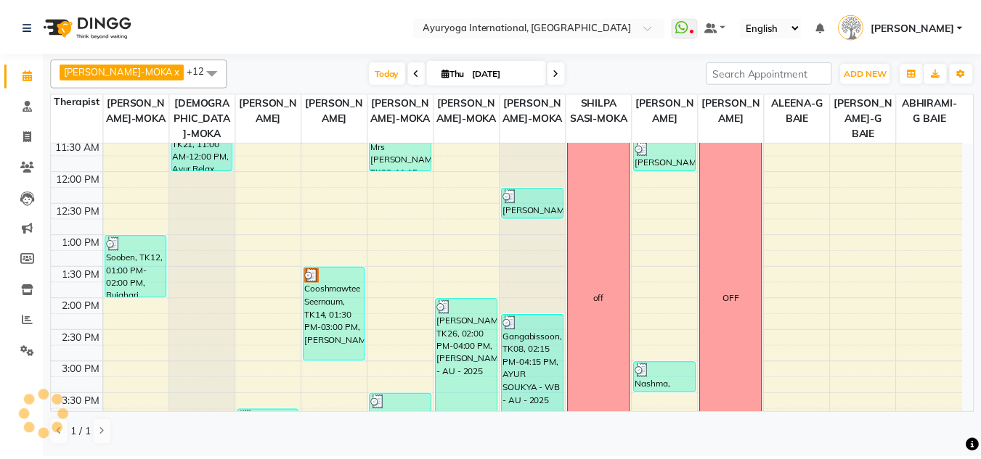
scroll to position [623, 0]
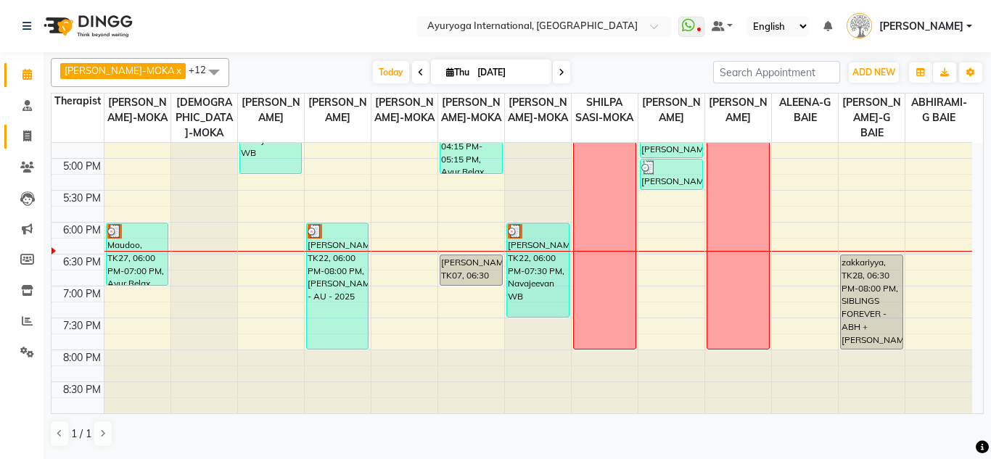
click at [38, 128] on link "Invoice" at bounding box center [21, 137] width 35 height 24
select select "service"
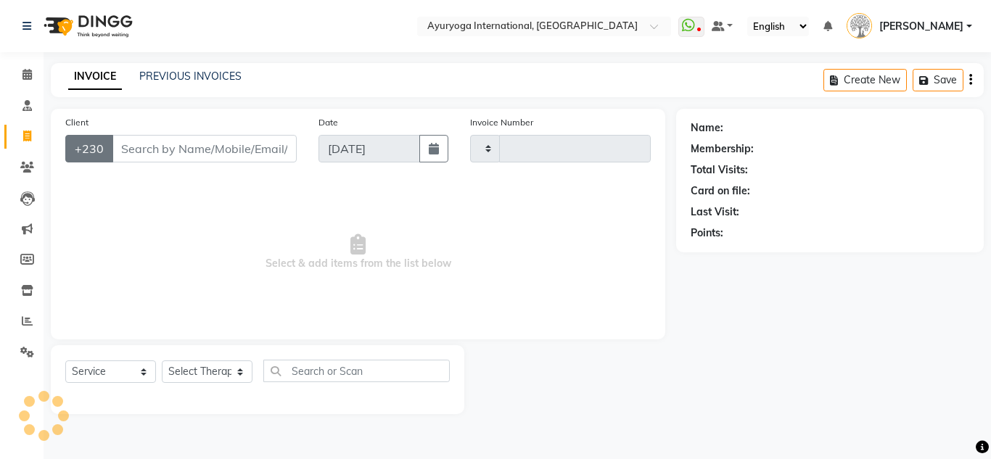
type input "5202"
select select "730"
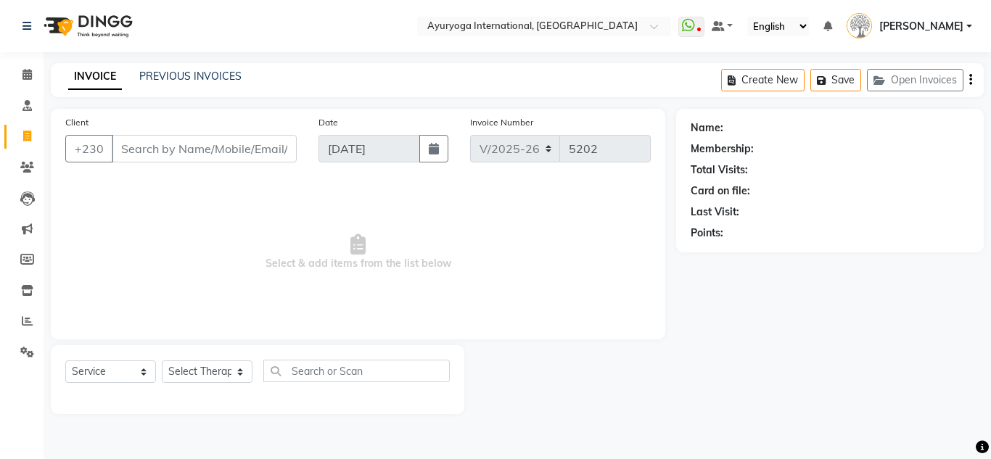
click at [217, 68] on div "INVOICE PREVIOUS INVOICES Create New Save Open Invoices" at bounding box center [517, 80] width 933 height 34
click at [147, 70] on link "PREVIOUS INVOICES" at bounding box center [190, 76] width 102 height 13
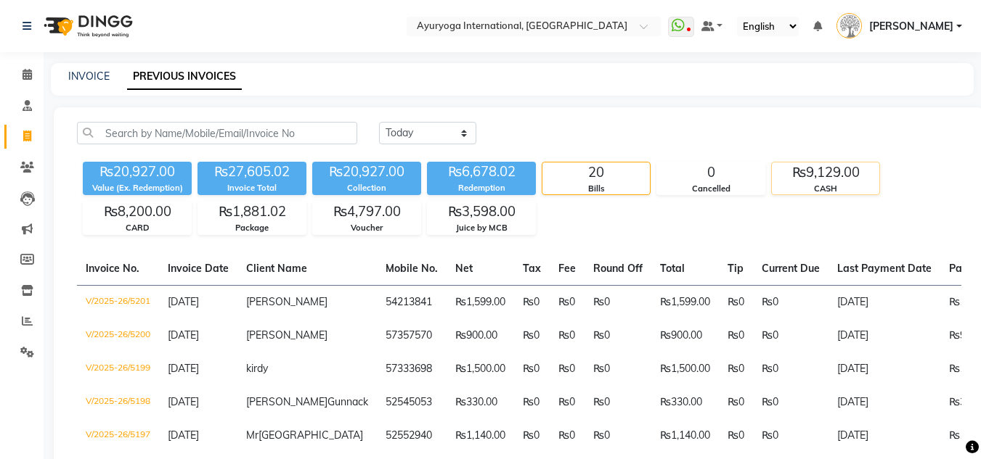
click at [809, 187] on div "CASH" at bounding box center [824, 189] width 107 height 12
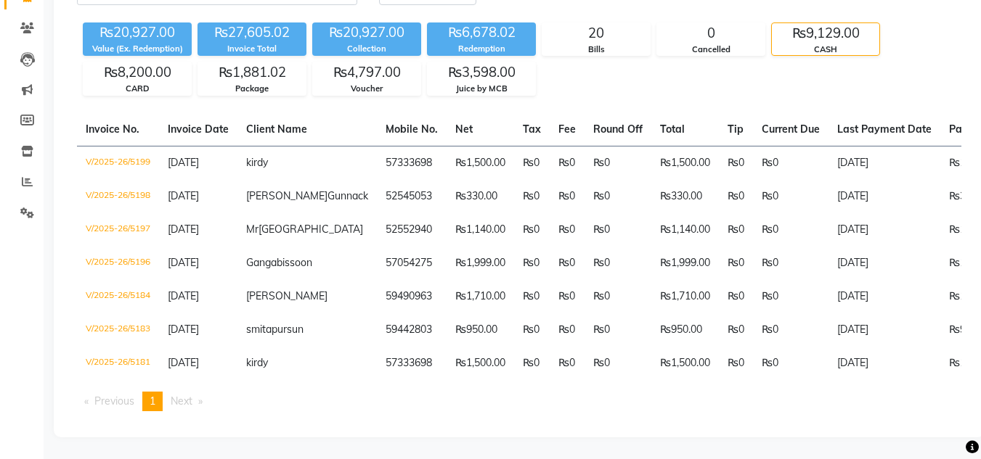
scroll to position [92, 0]
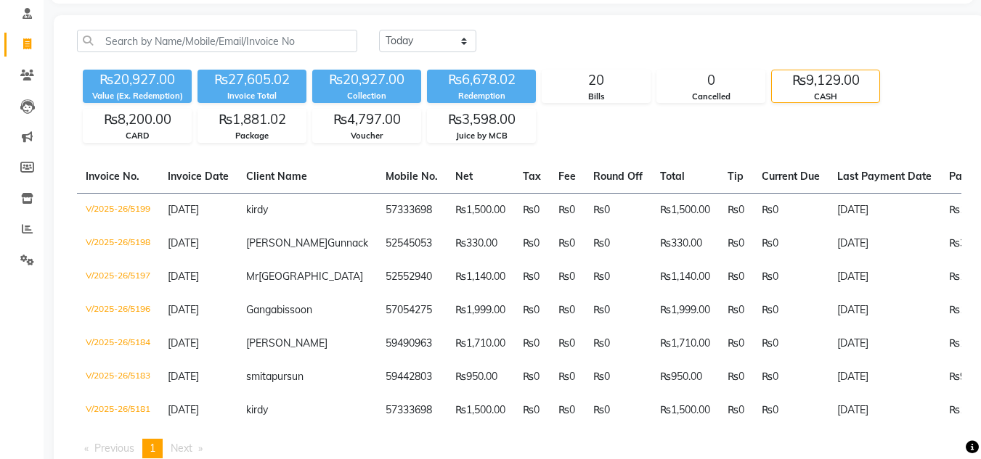
click at [806, 91] on div "CASH" at bounding box center [824, 97] width 107 height 12
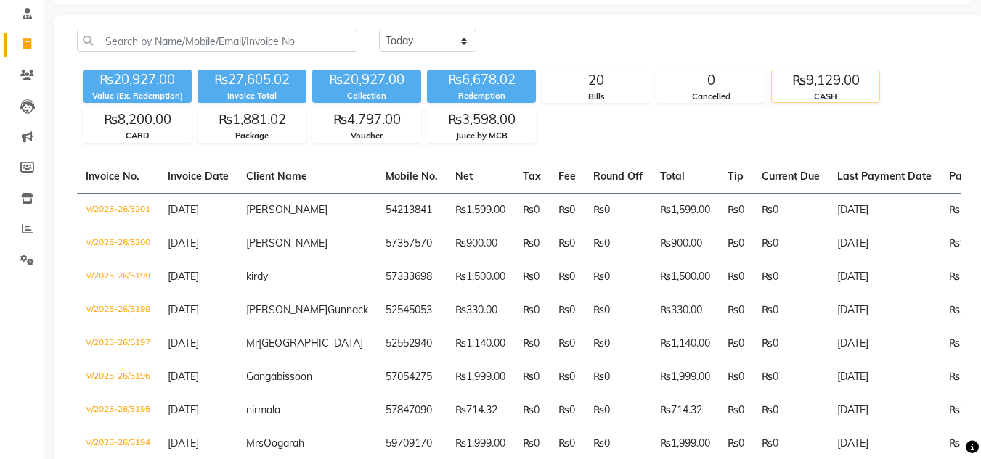
click at [806, 94] on div "CASH" at bounding box center [824, 97] width 107 height 12
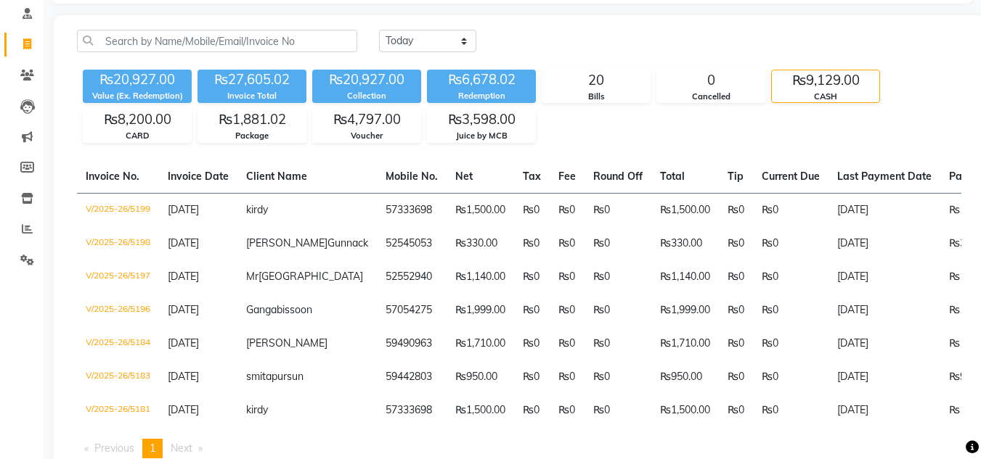
click at [806, 94] on div "CASH" at bounding box center [824, 97] width 107 height 12
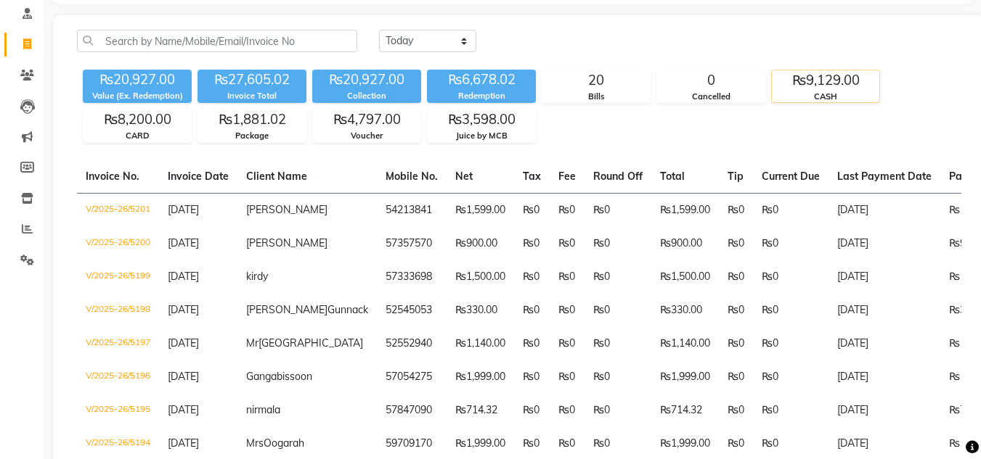
click at [806, 94] on div "CASH" at bounding box center [824, 97] width 107 height 12
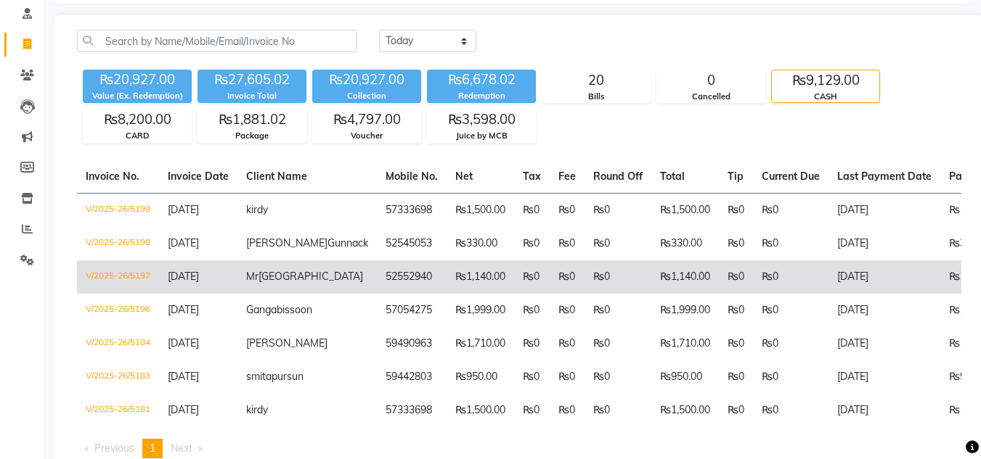
click at [753, 292] on td "₨0" at bounding box center [790, 277] width 75 height 33
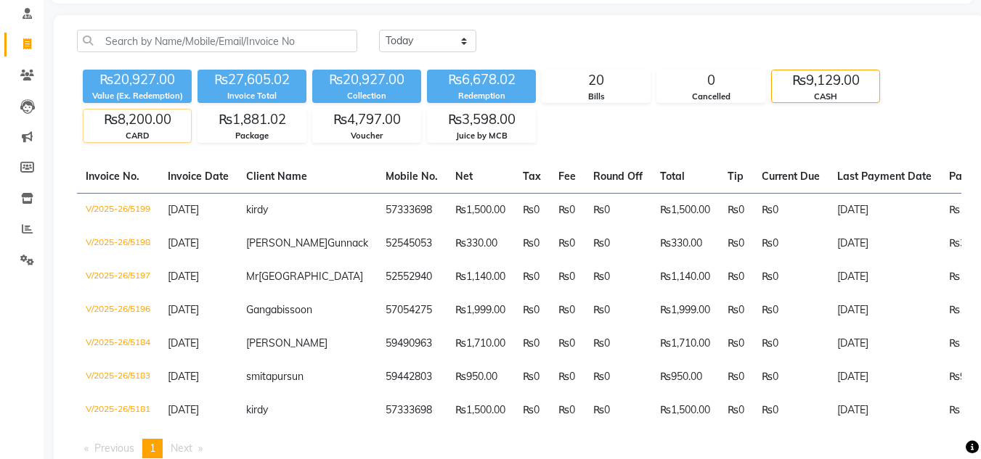
click at [157, 113] on div "₨8,200.00" at bounding box center [136, 120] width 107 height 20
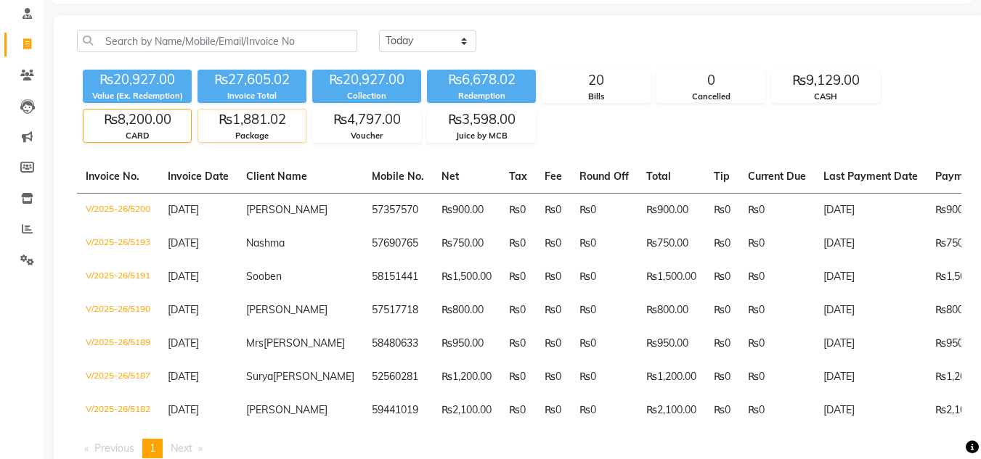
click at [226, 120] on div "₨1,881.02" at bounding box center [251, 120] width 107 height 20
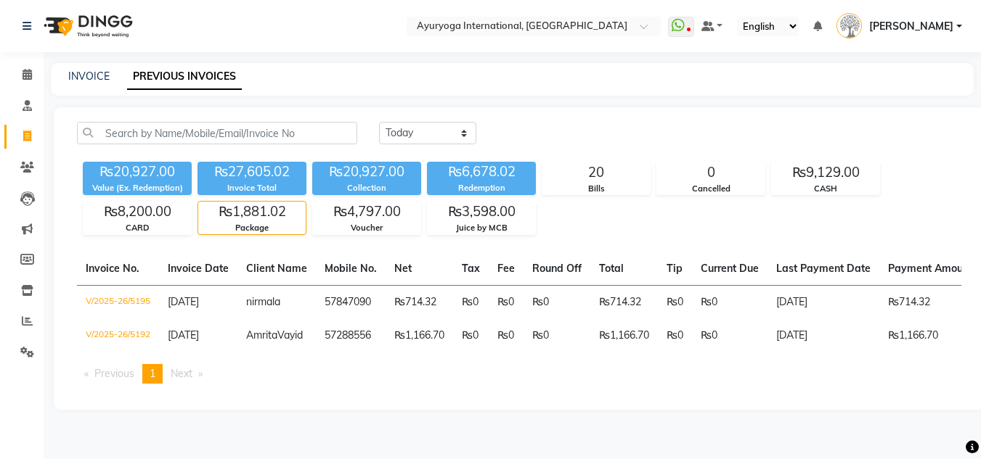
scroll to position [0, 0]
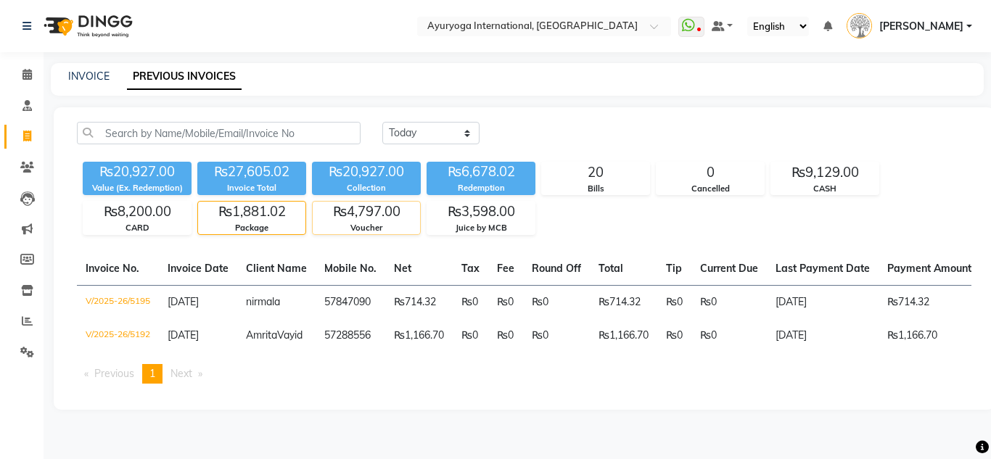
click at [398, 213] on div "₨4,797.00" at bounding box center [366, 212] width 107 height 20
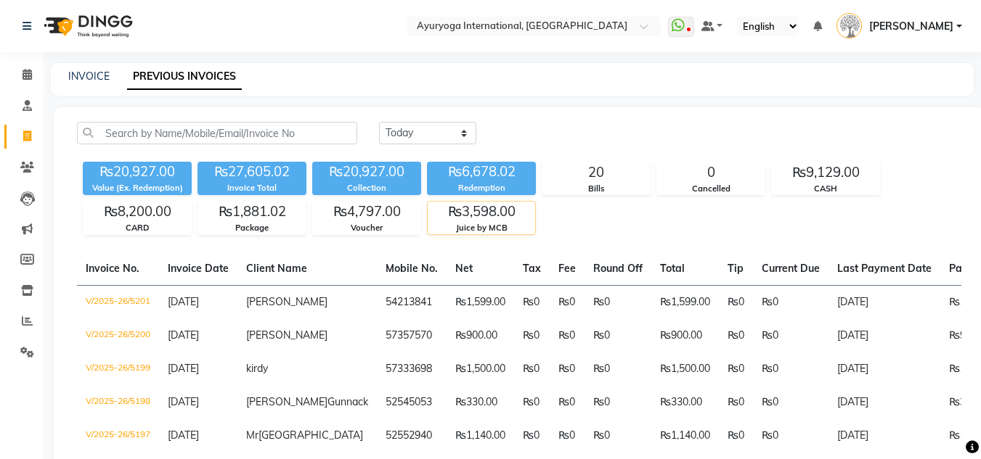
click at [437, 210] on div "₨3,598.00" at bounding box center [480, 212] width 107 height 20
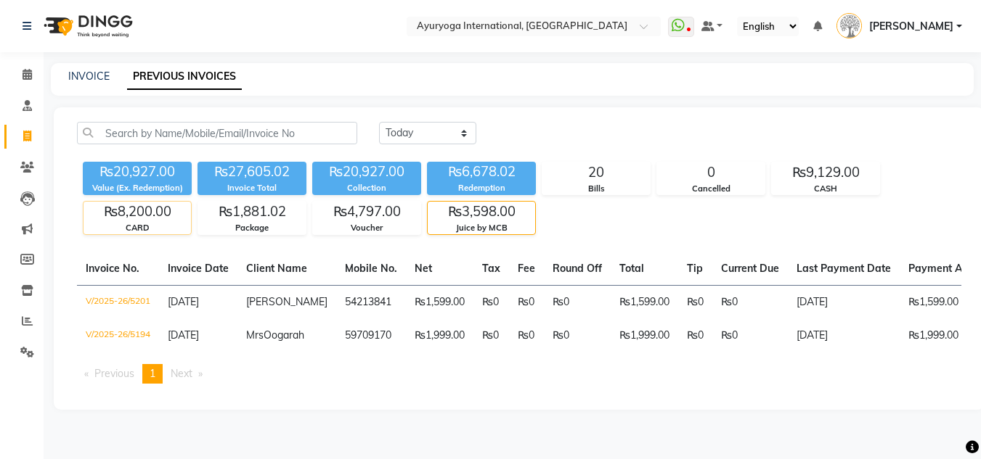
click at [139, 206] on div "₨8,200.00" at bounding box center [136, 212] width 107 height 20
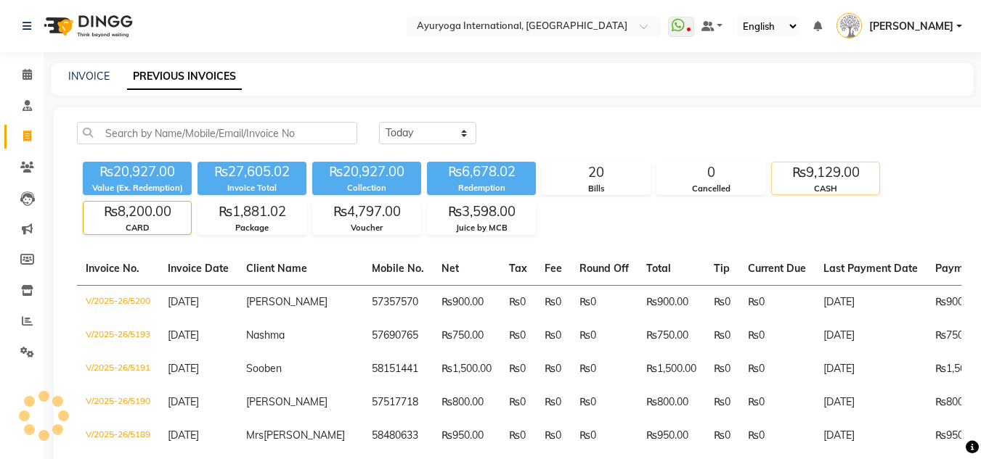
click at [846, 167] on div "₨9,129.00" at bounding box center [824, 173] width 107 height 20
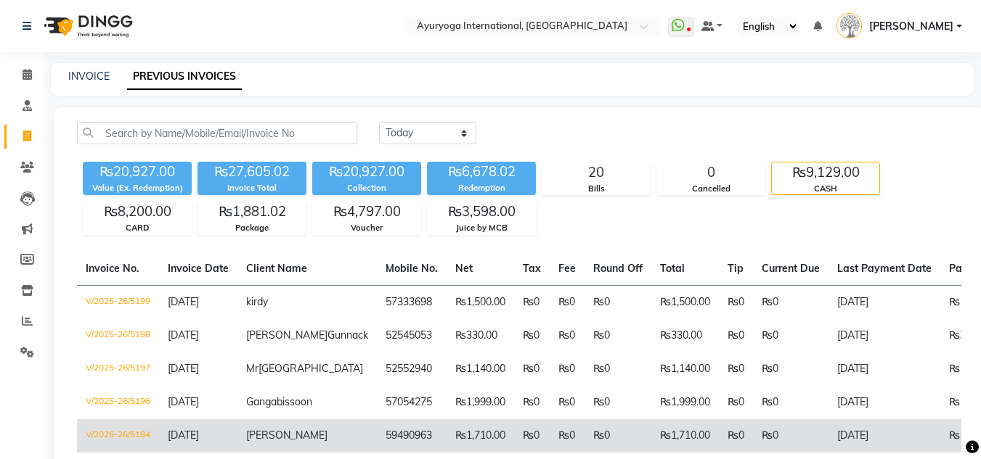
scroll to position [145, 0]
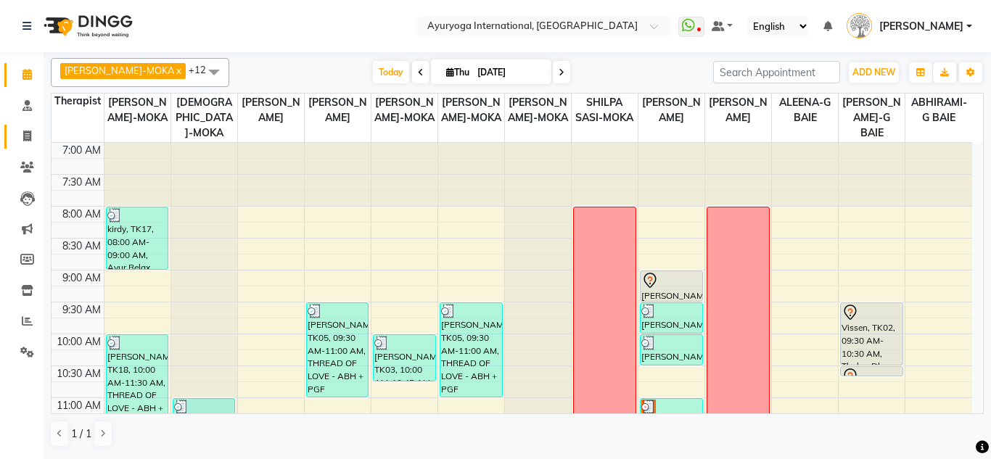
click at [24, 147] on link "Invoice" at bounding box center [21, 137] width 35 height 24
select select "service"
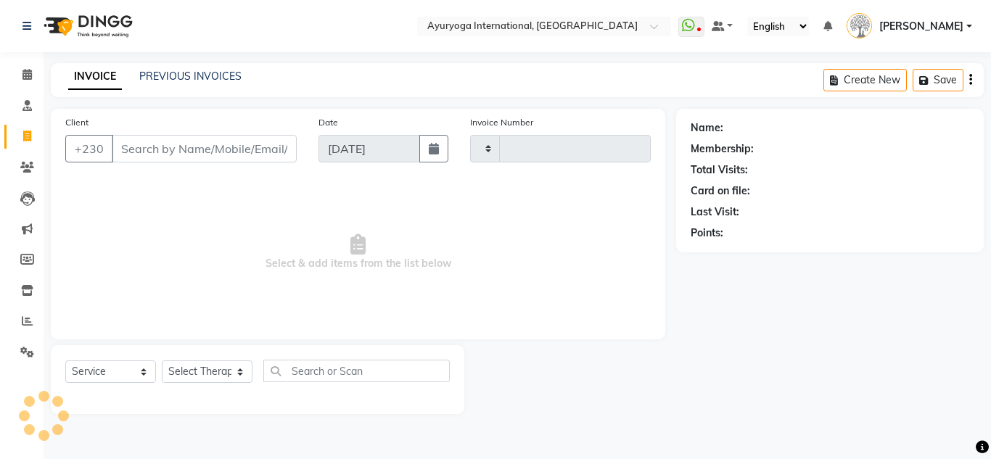
type input "5202"
select select "730"
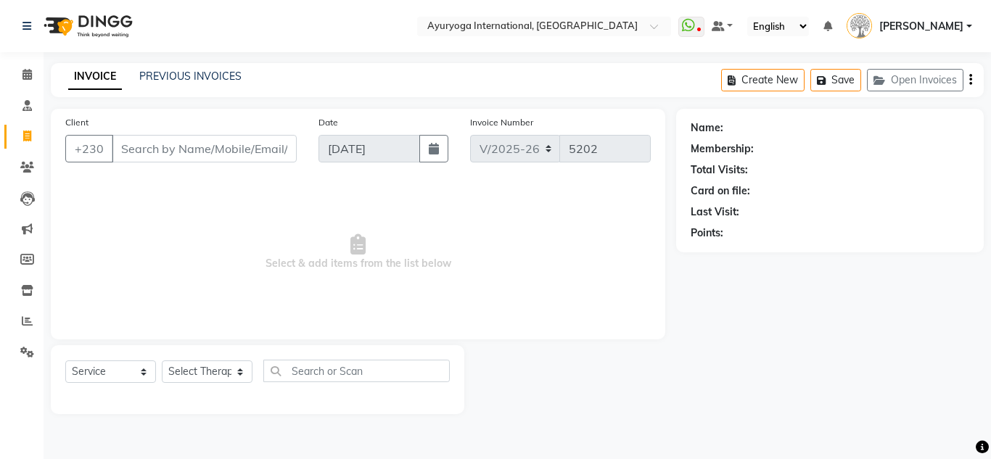
click at [183, 144] on input "Client" at bounding box center [204, 149] width 185 height 28
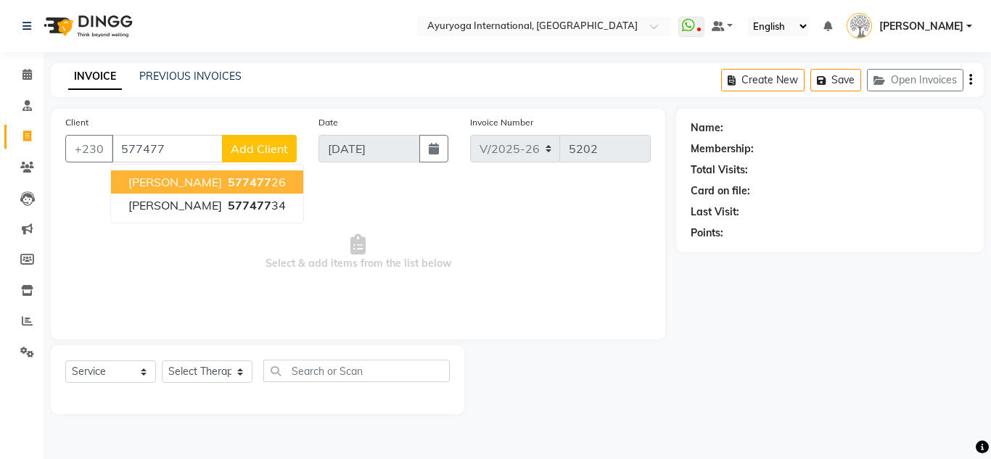
click at [199, 179] on span "[PERSON_NAME]" at bounding box center [175, 182] width 94 height 15
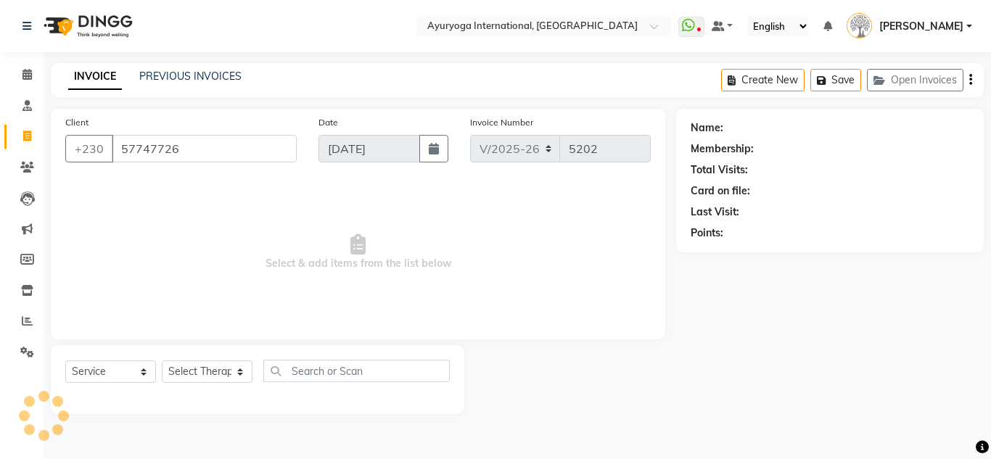
type input "57747726"
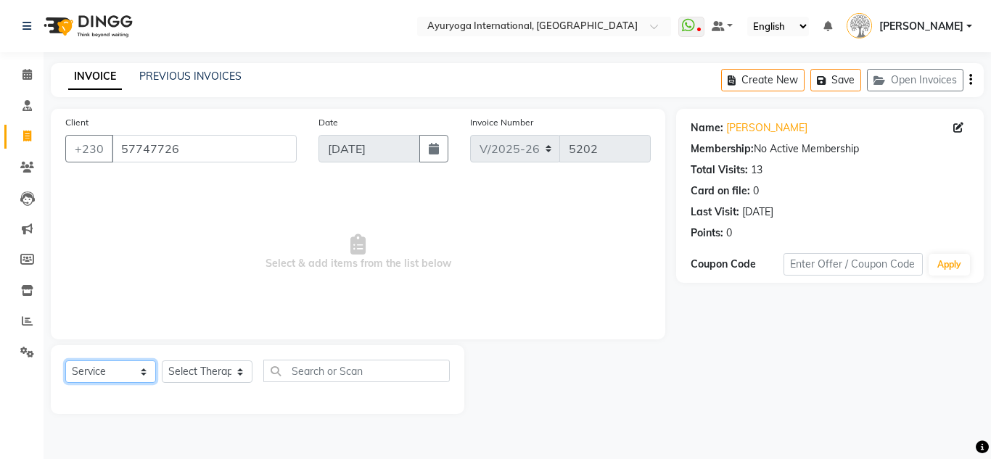
click at [85, 374] on select "Select Service Product Membership Package Voucher Prepaid Gift Card" at bounding box center [110, 372] width 91 height 22
select select "product"
click at [65, 361] on select "Select Service Product Membership Package Voucher Prepaid Gift Card" at bounding box center [110, 372] width 91 height 22
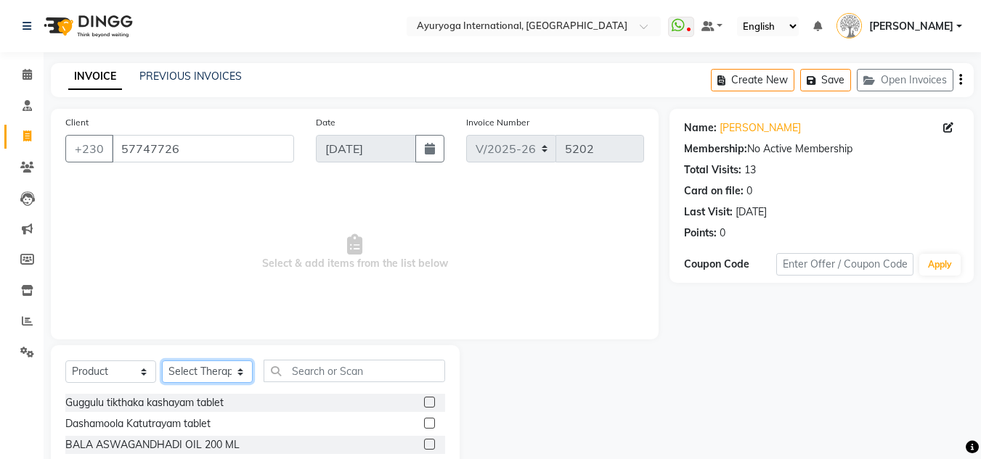
click at [189, 372] on select "Select Therapist ABHIRAMI-G BAIE [PERSON_NAME]-MOKA [PERSON_NAME]-MOKA ALEENA-G…" at bounding box center [207, 372] width 91 height 22
select select "19827"
click at [162, 361] on select "Select Therapist ABHIRAMI-G BAIE [PERSON_NAME]-MOKA [PERSON_NAME]-MOKA ALEENA-G…" at bounding box center [207, 372] width 91 height 22
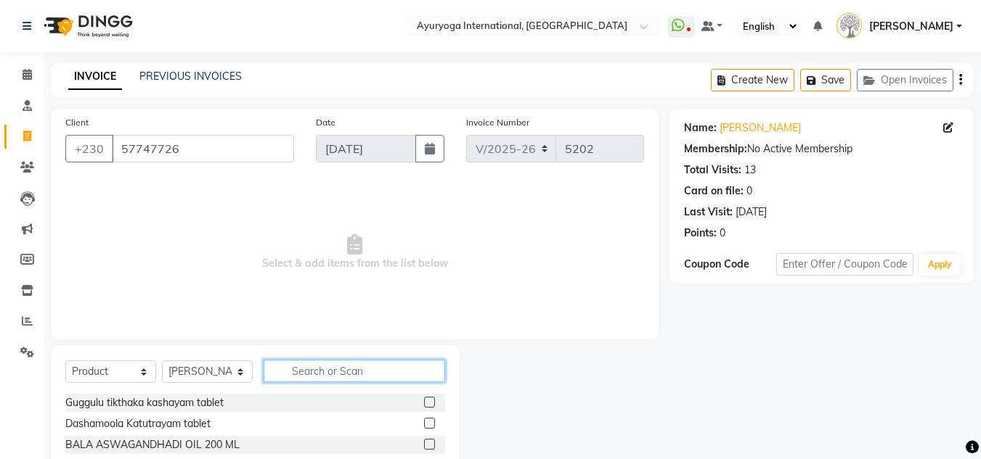
click at [309, 373] on input "text" at bounding box center [353, 371] width 181 height 22
type input "meh"
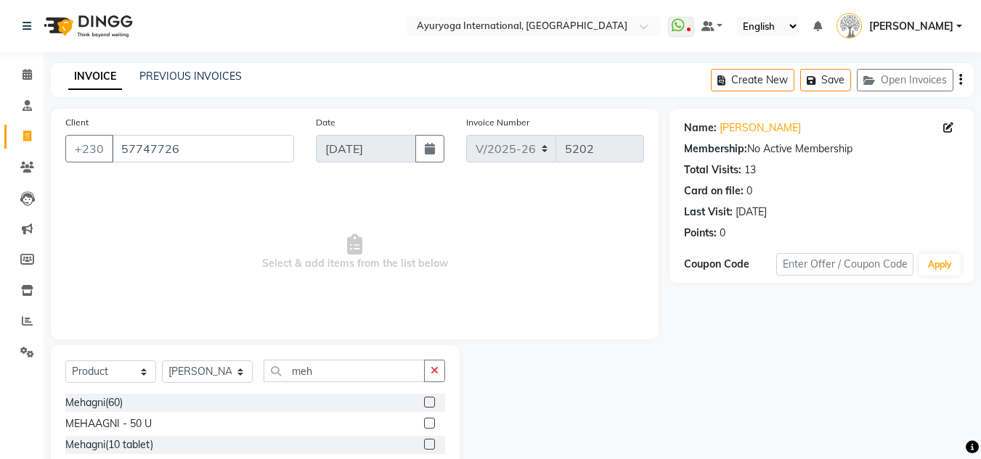
click at [429, 397] on label at bounding box center [429, 402] width 11 height 11
click at [429, 398] on input "checkbox" at bounding box center [428, 402] width 9 height 9
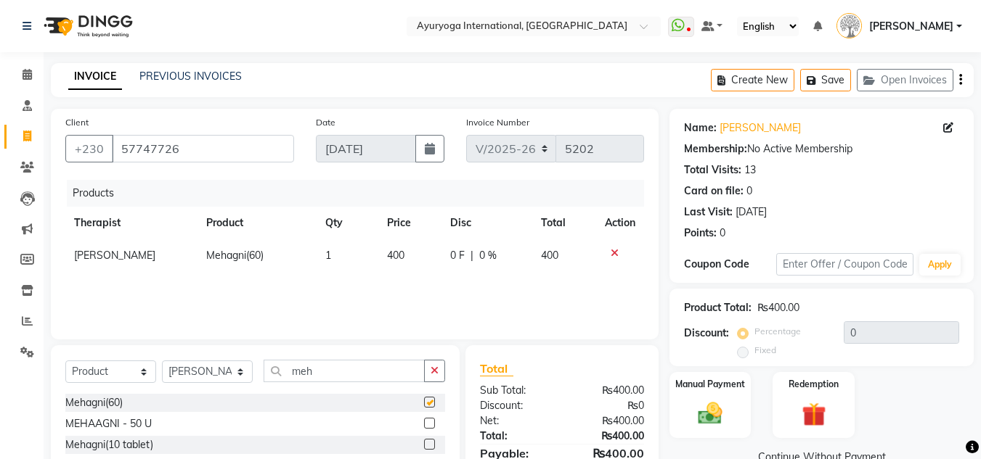
checkbox input "false"
click at [711, 399] on img at bounding box center [709, 413] width 41 height 29
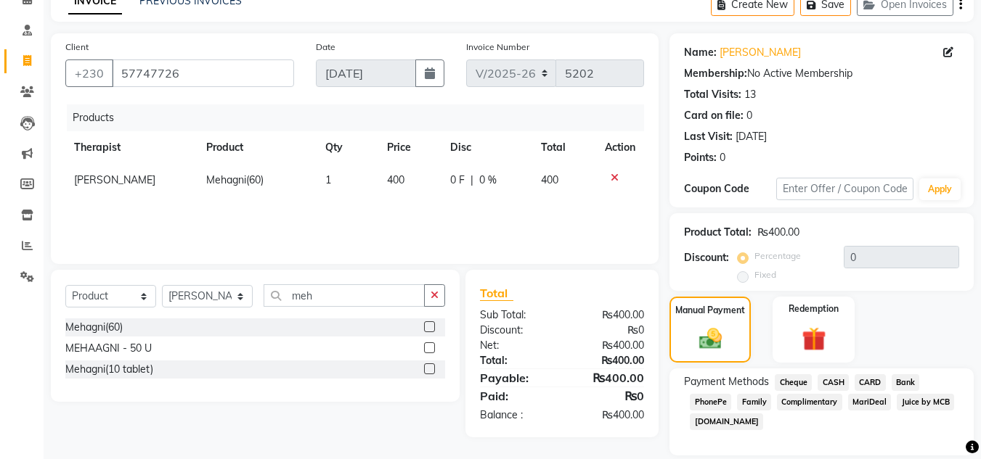
click at [835, 382] on span "CASH" at bounding box center [832, 382] width 31 height 17
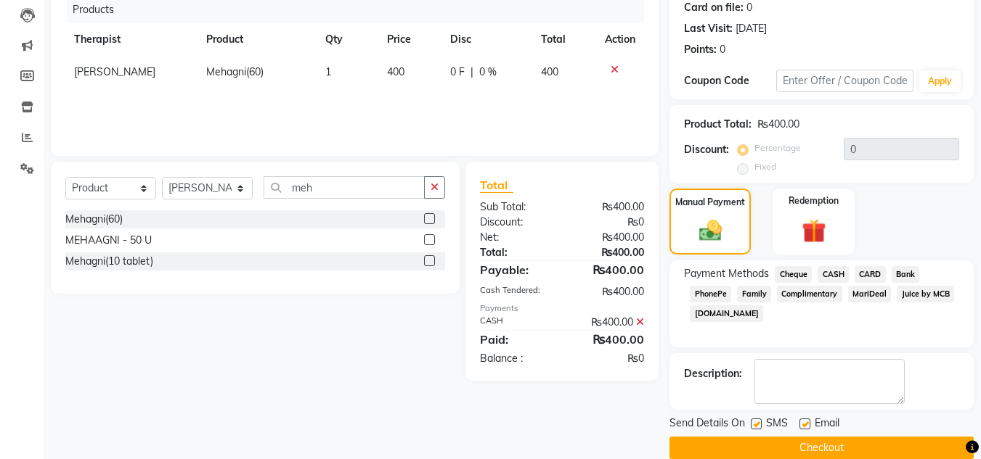
click at [810, 425] on div "Send Details On SMS Email Checkout" at bounding box center [821, 438] width 304 height 44
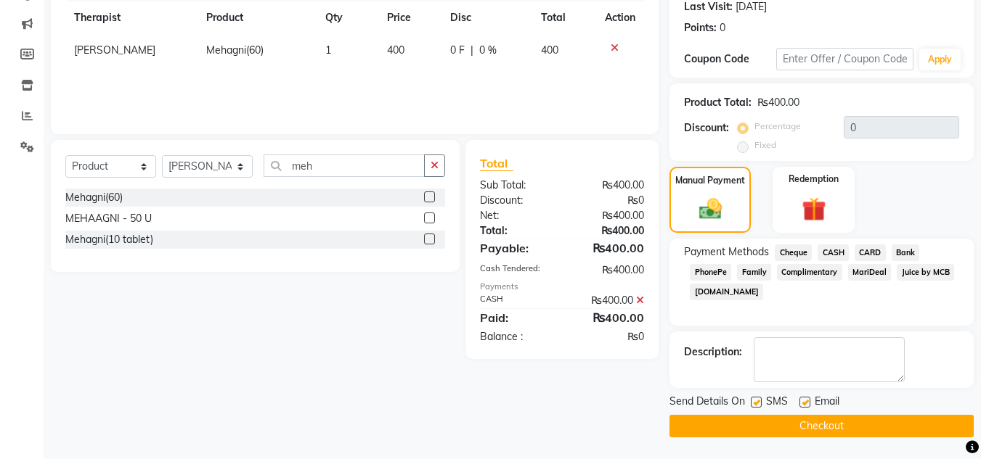
click at [810, 425] on button "Checkout" at bounding box center [821, 426] width 304 height 22
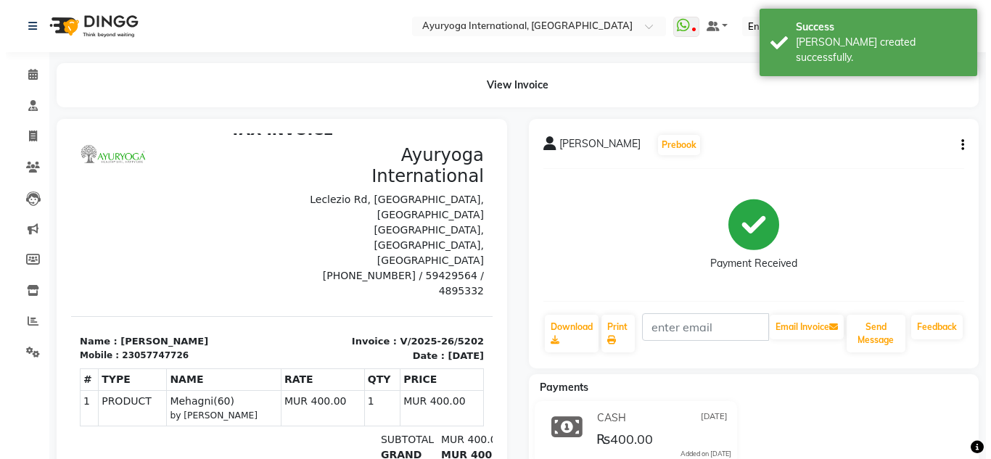
scroll to position [22, 0]
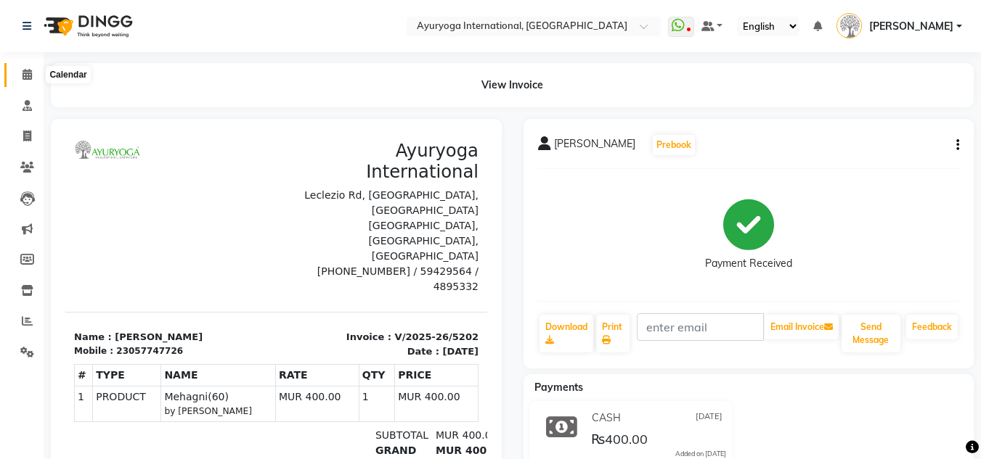
click at [18, 78] on span at bounding box center [27, 75] width 25 height 17
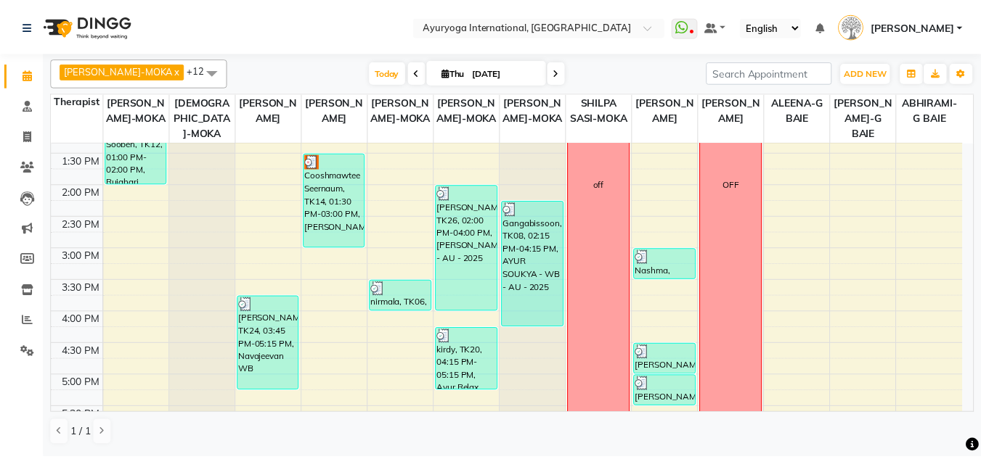
scroll to position [478, 0]
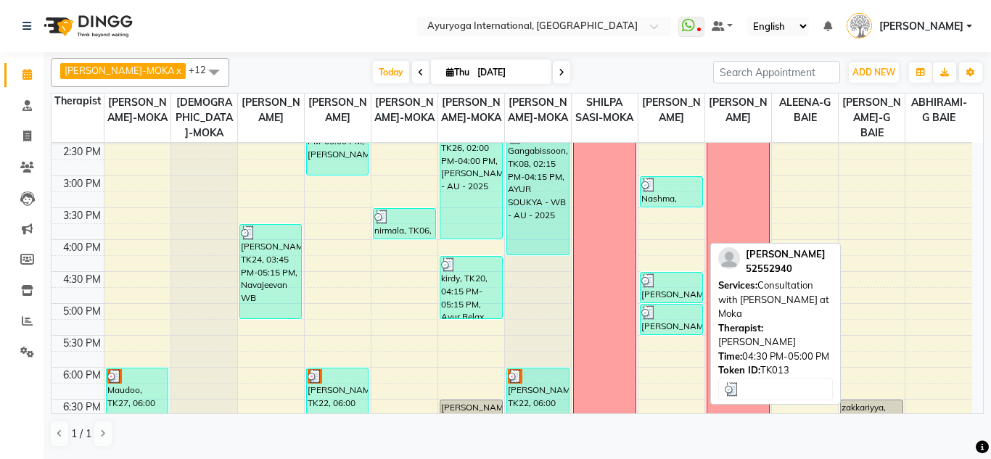
click at [678, 298] on div "[PERSON_NAME], TK13, 04:30 PM-05:00 PM, Consultation with [PERSON_NAME] at [GEO…" at bounding box center [672, 288] width 62 height 30
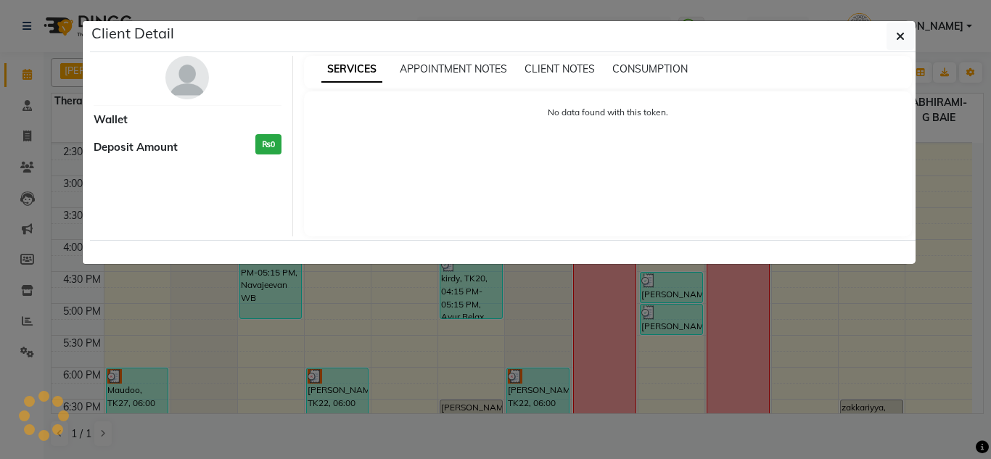
select select "3"
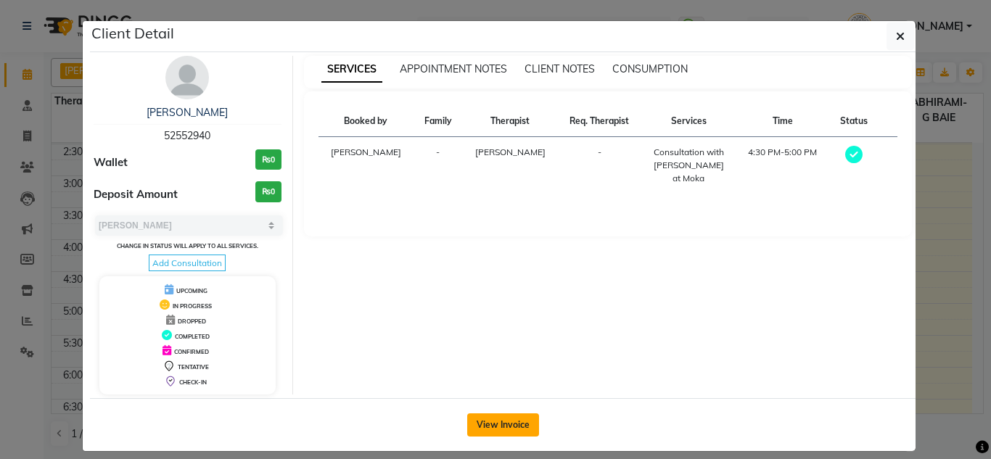
click at [502, 420] on button "View Invoice" at bounding box center [503, 425] width 72 height 23
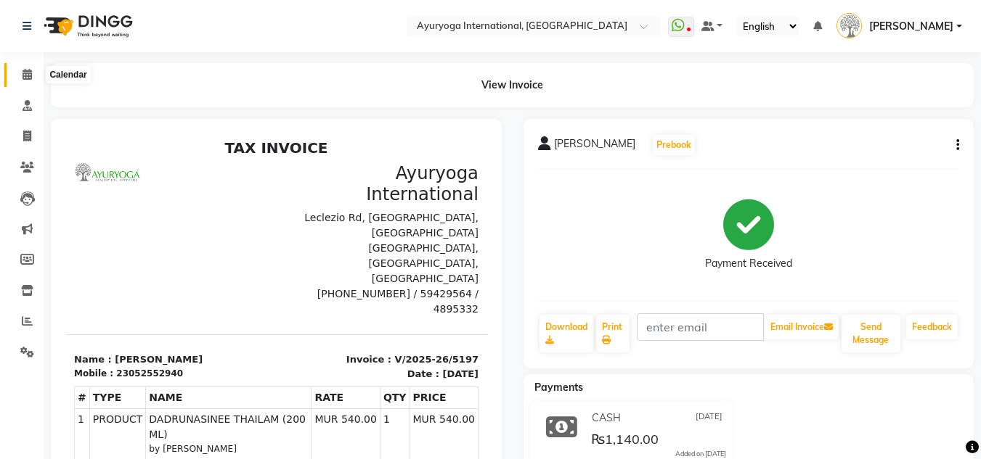
click at [28, 68] on span at bounding box center [27, 75] width 25 height 17
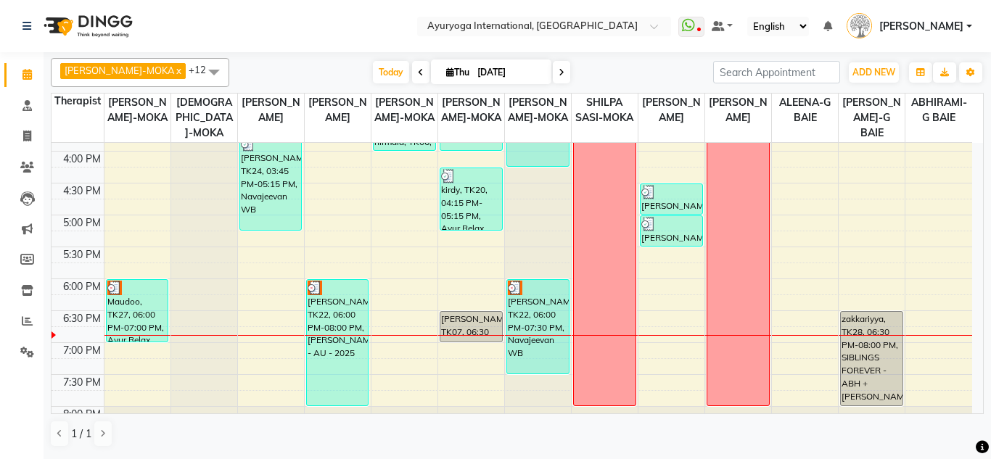
scroll to position [623, 0]
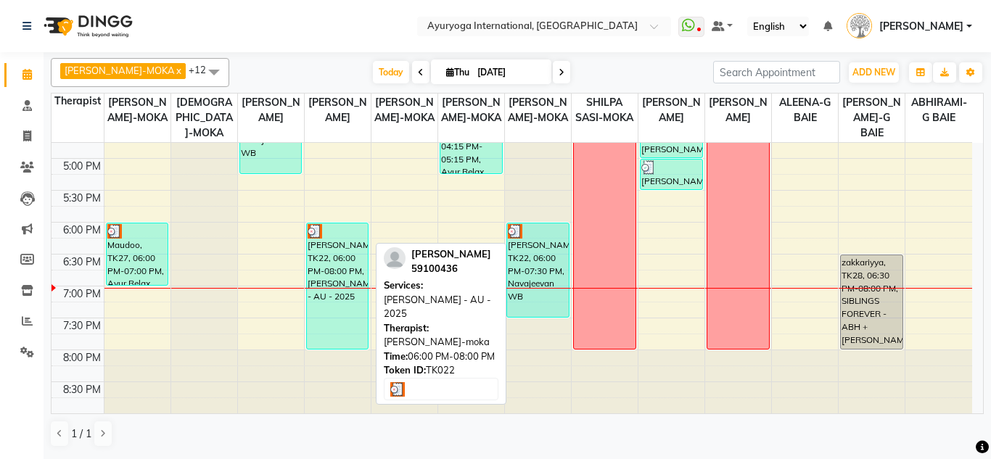
click at [332, 291] on div "[PERSON_NAME], TK22, 06:00 PM-08:00 PM, [PERSON_NAME] - AU - 2025" at bounding box center [338, 287] width 62 height 126
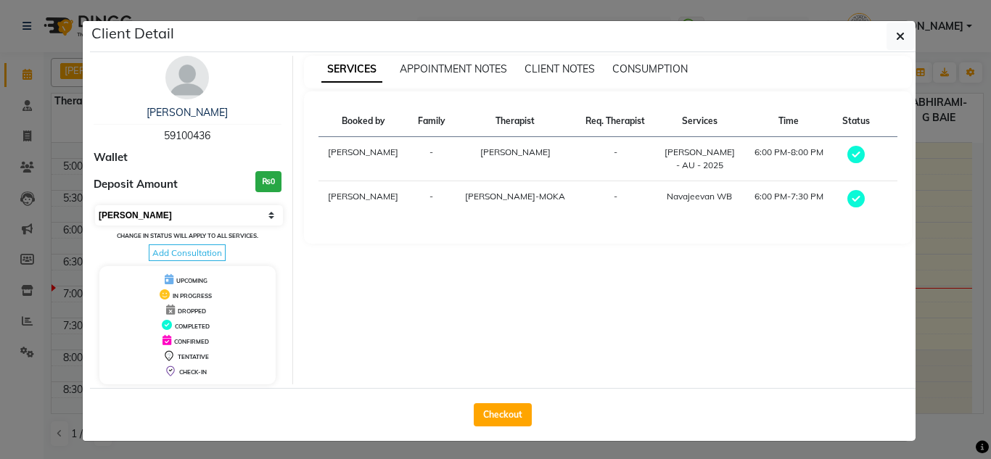
click at [181, 224] on select "Select MARK DONE UPCOMING" at bounding box center [189, 215] width 188 height 20
select select "5"
click at [95, 205] on select "Select MARK DONE UPCOMING" at bounding box center [189, 215] width 188 height 20
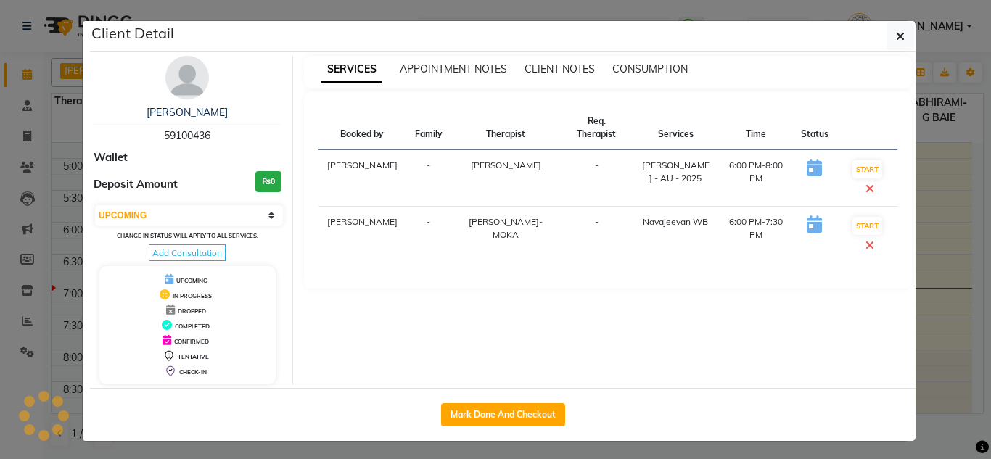
click at [42, 238] on ngb-modal-window "Client Detail [PERSON_NAME] 59100436 Wallet Deposit Amount ₨0 Select IN SERVICE…" at bounding box center [495, 229] width 991 height 459
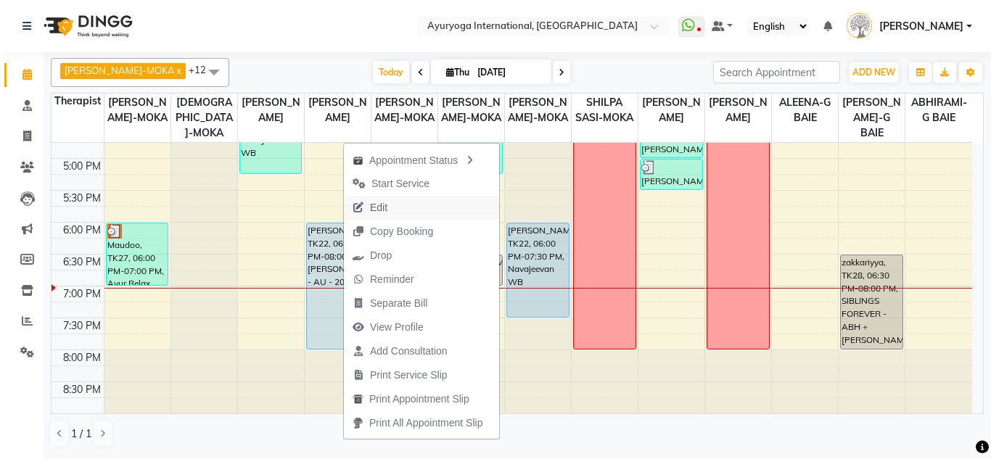
click at [396, 206] on span "Edit" at bounding box center [370, 208] width 52 height 24
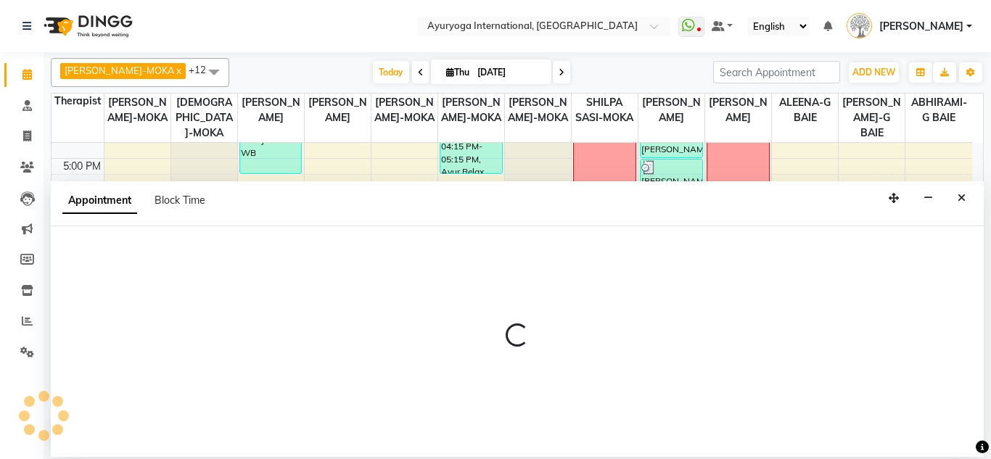
select select "tentative"
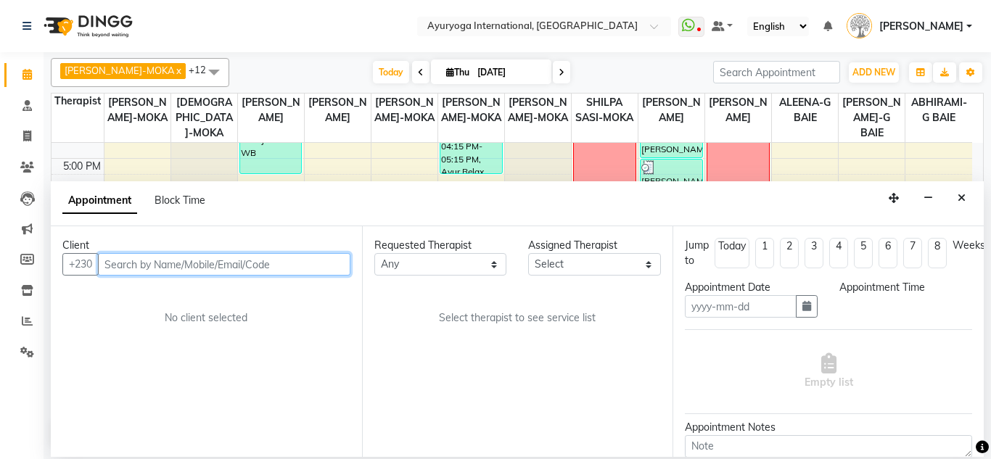
type input "[DATE]"
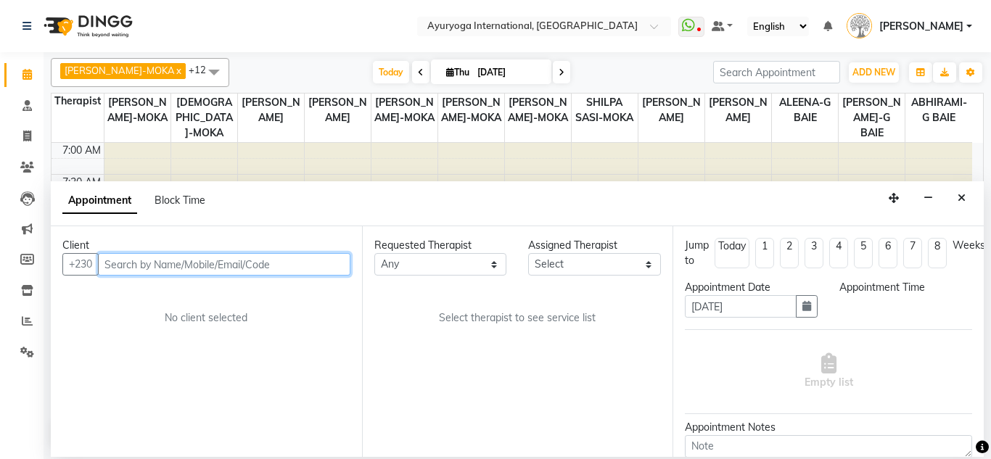
select select "upcoming"
select select "1080"
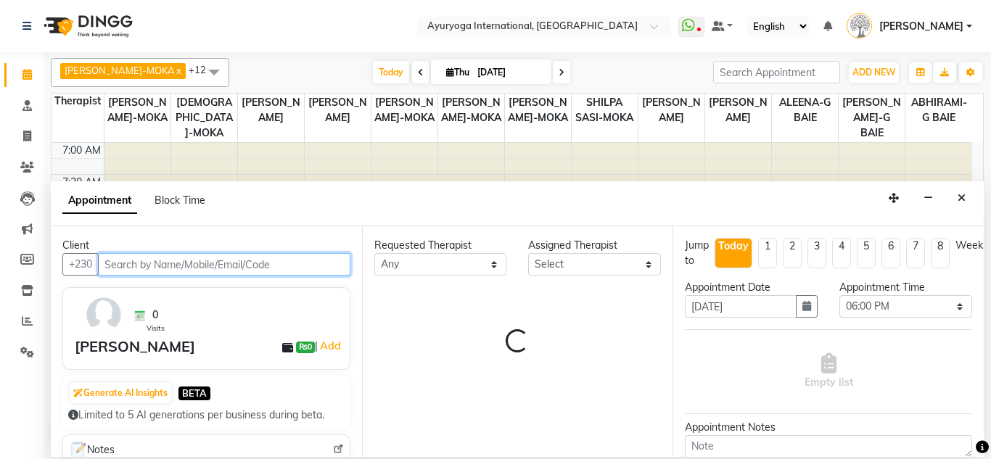
select select "60459"
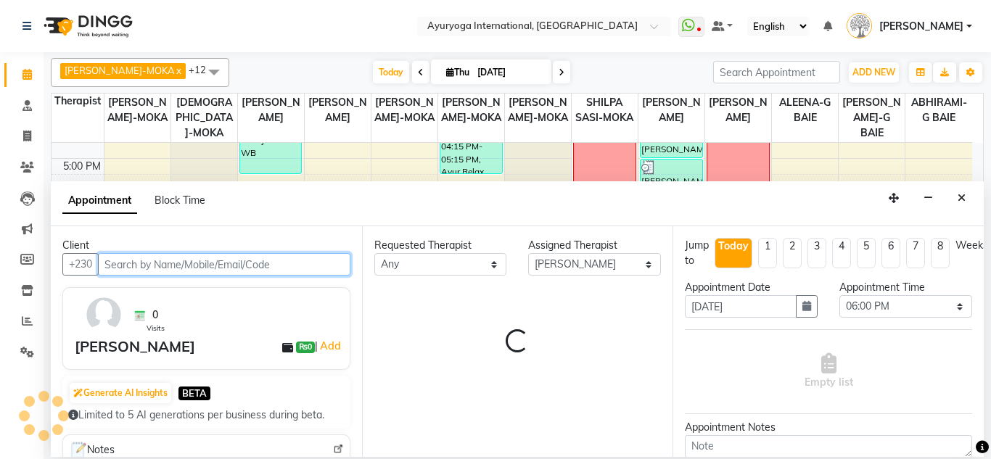
select select "1142"
select select "1137"
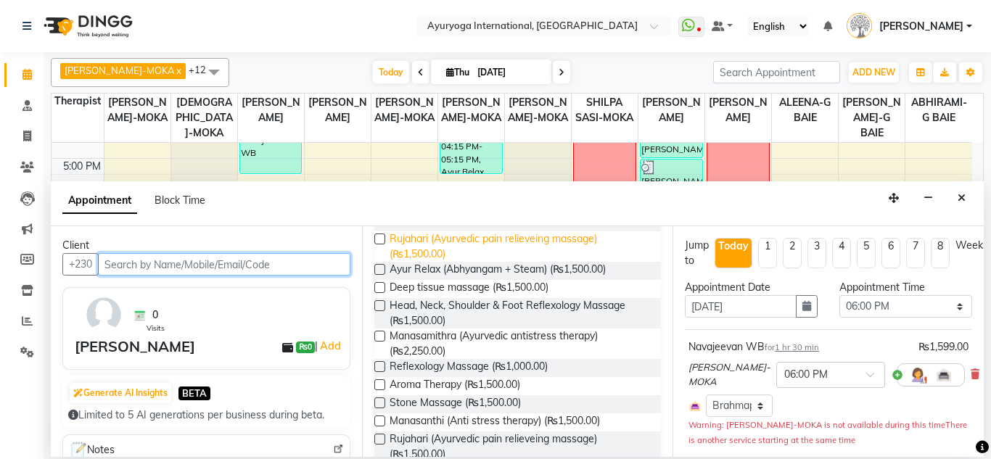
scroll to position [145, 0]
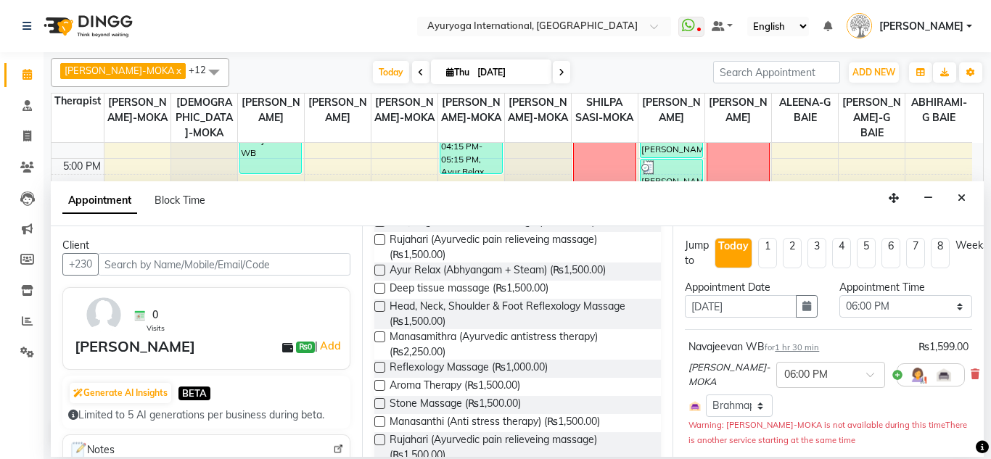
click at [381, 308] on label at bounding box center [379, 306] width 11 height 11
click at [381, 308] on input "checkbox" at bounding box center [378, 307] width 9 height 9
checkbox input "false"
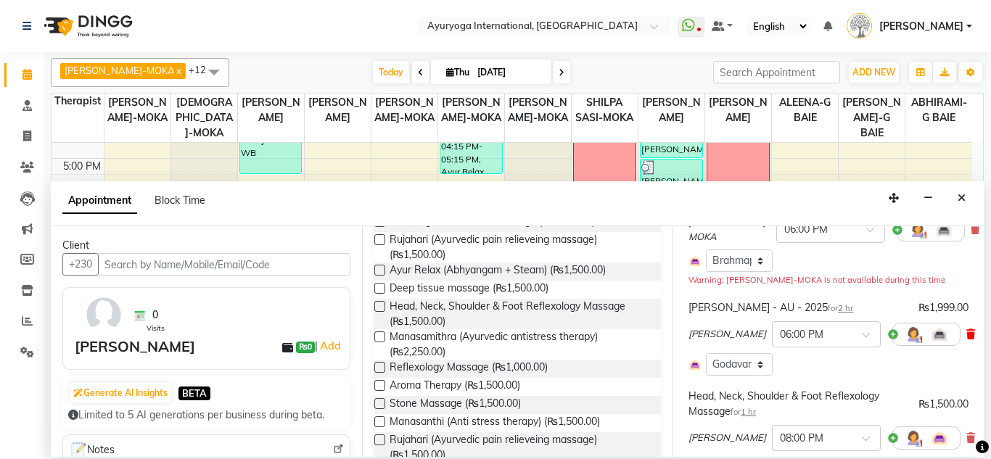
click at [967, 336] on icon at bounding box center [971, 334] width 9 height 10
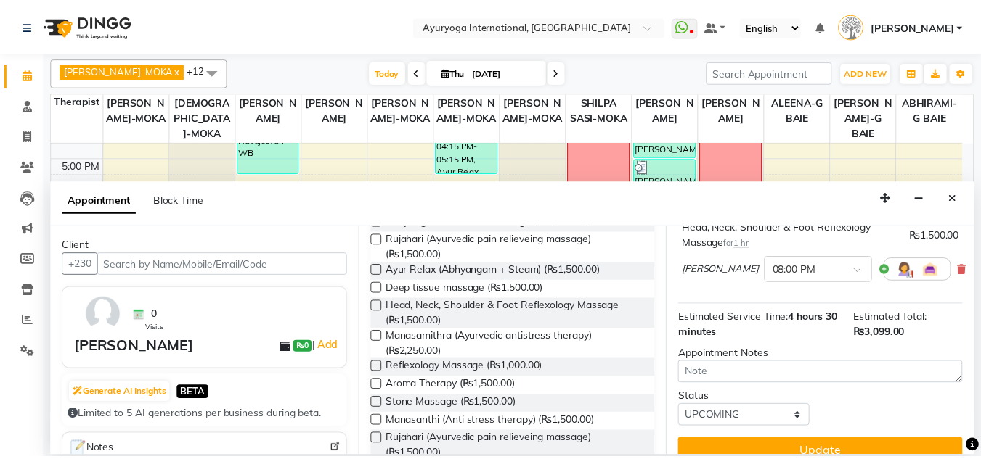
scroll to position [271, 0]
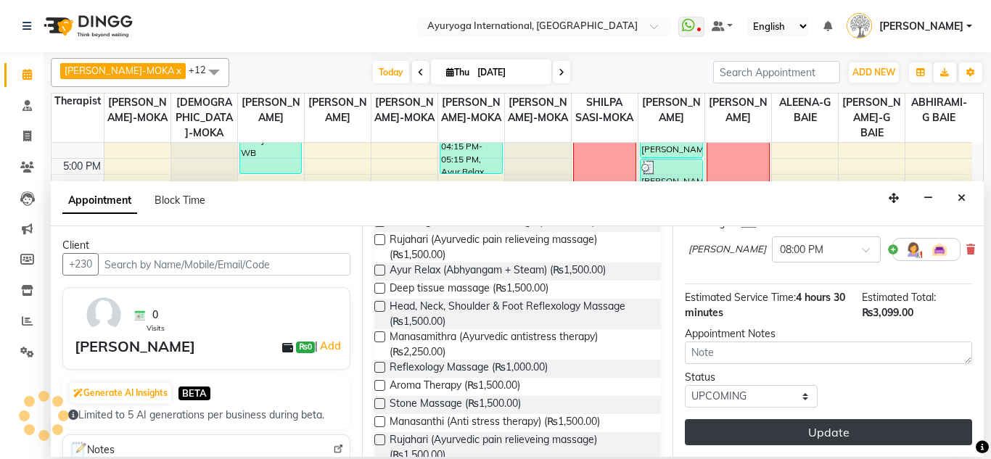
click at [790, 419] on button "Update" at bounding box center [828, 432] width 287 height 26
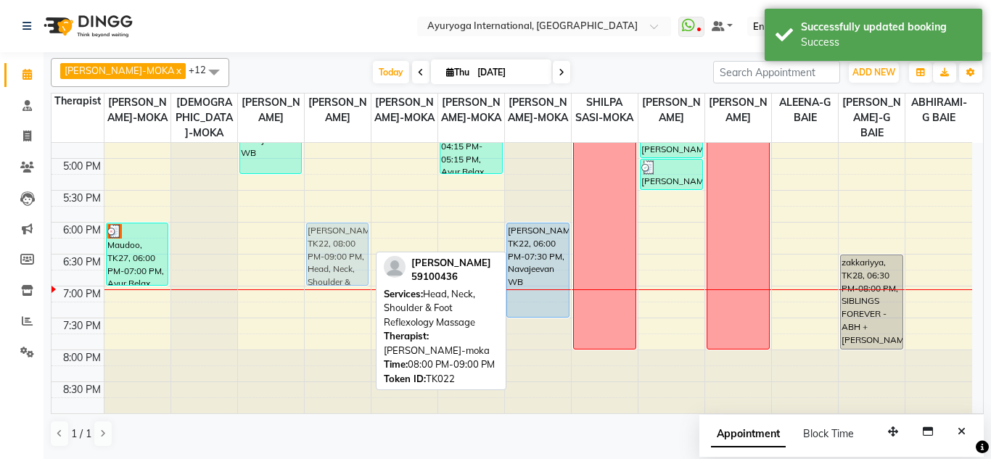
drag, startPoint x: 351, startPoint y: 376, endPoint x: 360, endPoint y: 250, distance: 125.9
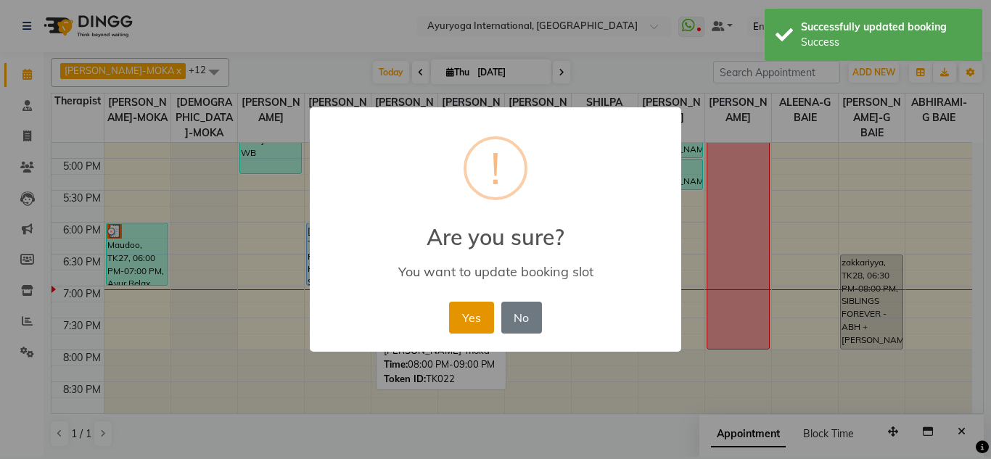
click at [467, 326] on button "Yes" at bounding box center [471, 318] width 44 height 32
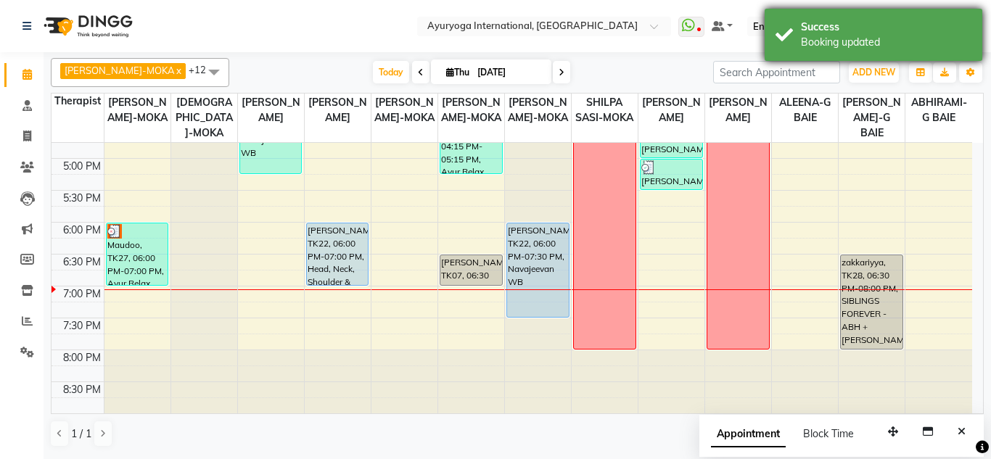
click at [789, 30] on div "Success Booking updated" at bounding box center [874, 35] width 218 height 52
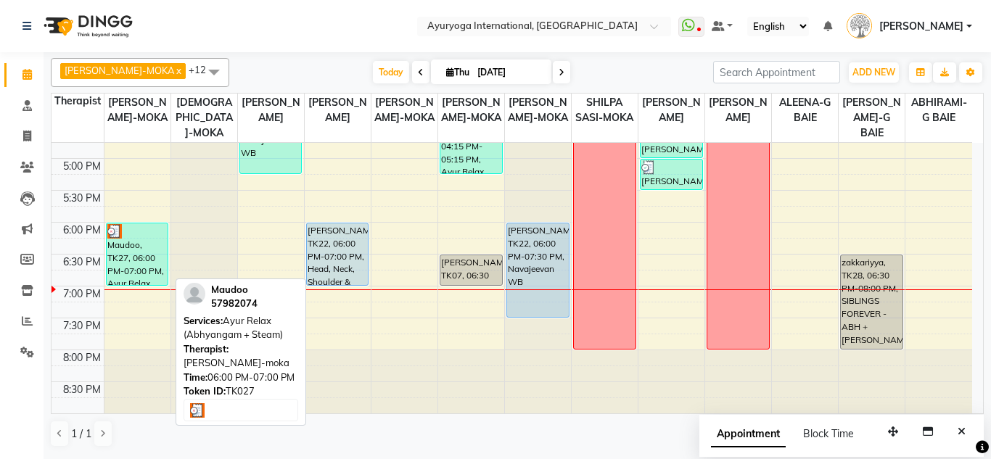
click at [163, 261] on div "Maudoo, TK27, 06:00 PM-07:00 PM, Ayur Relax (Abhyangam + Steam)" at bounding box center [138, 255] width 62 height 62
select select "3"
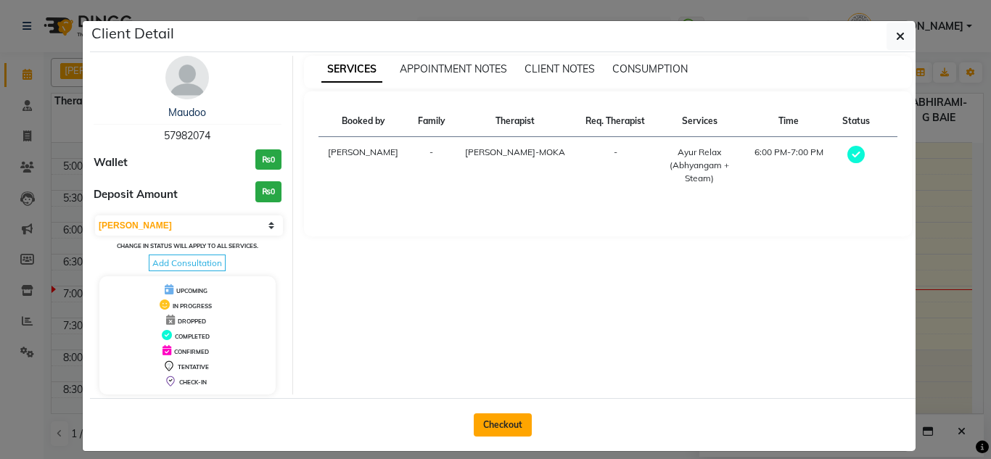
click at [510, 420] on button "Checkout" at bounding box center [503, 425] width 58 height 23
select select "service"
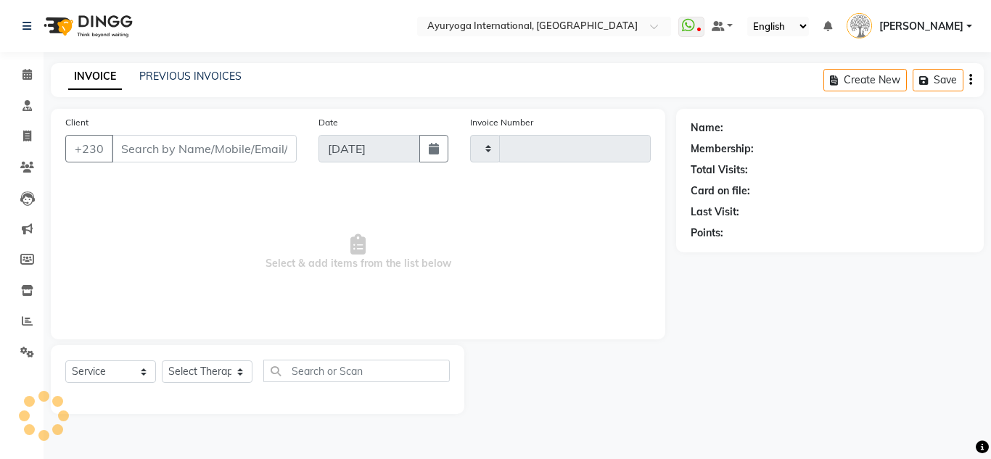
type input "5203"
select select "730"
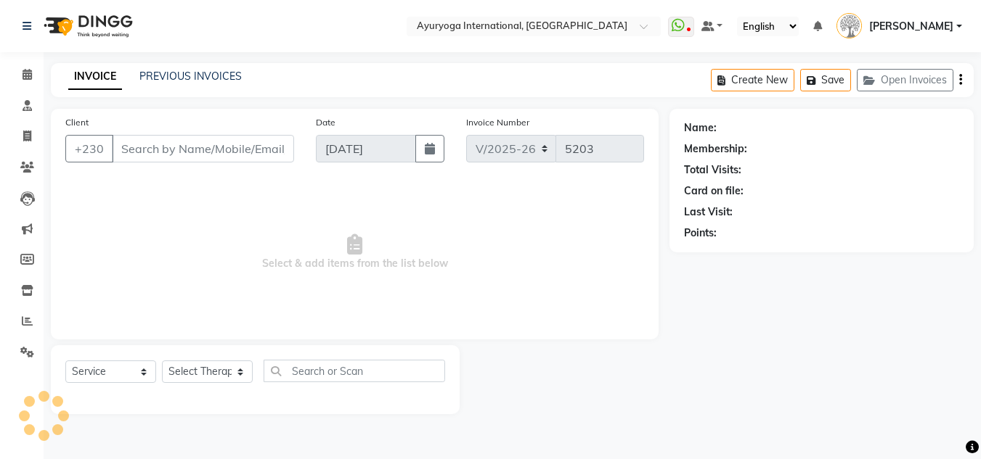
type input "57982074"
select select "60458"
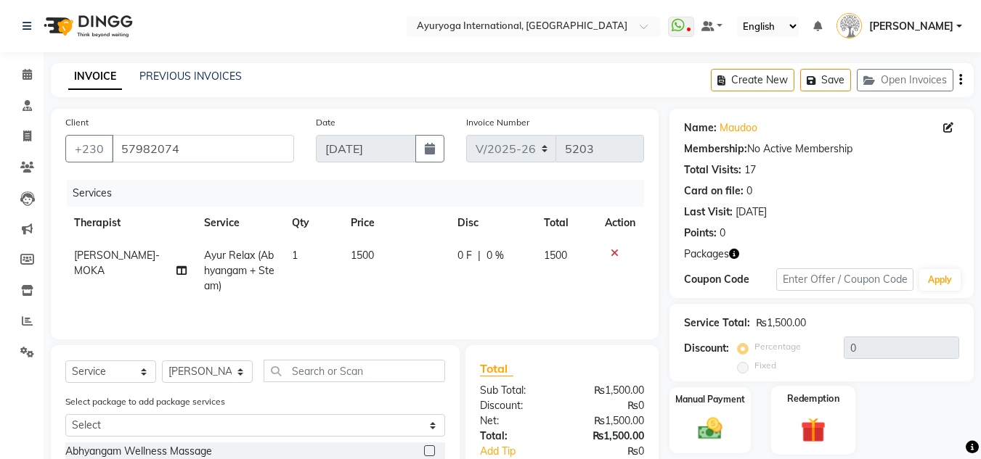
click at [811, 442] on img at bounding box center [813, 429] width 41 height 31
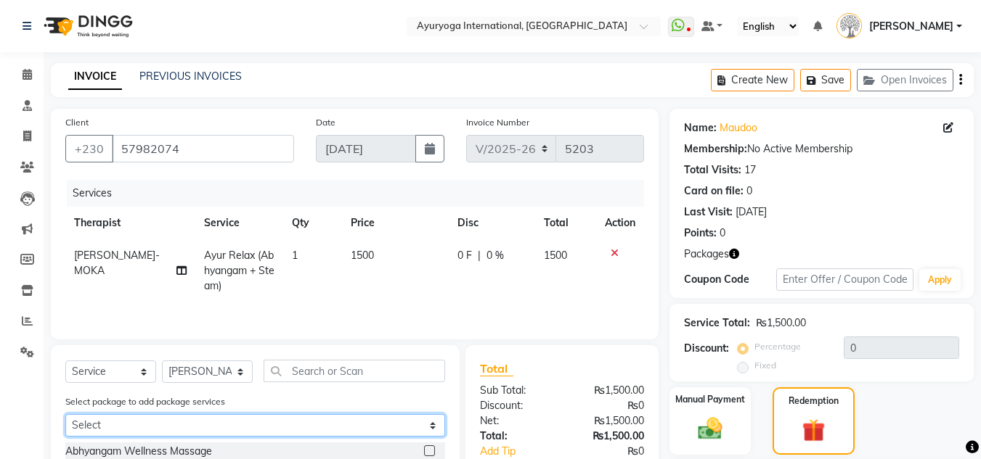
scroll to position [145, 0]
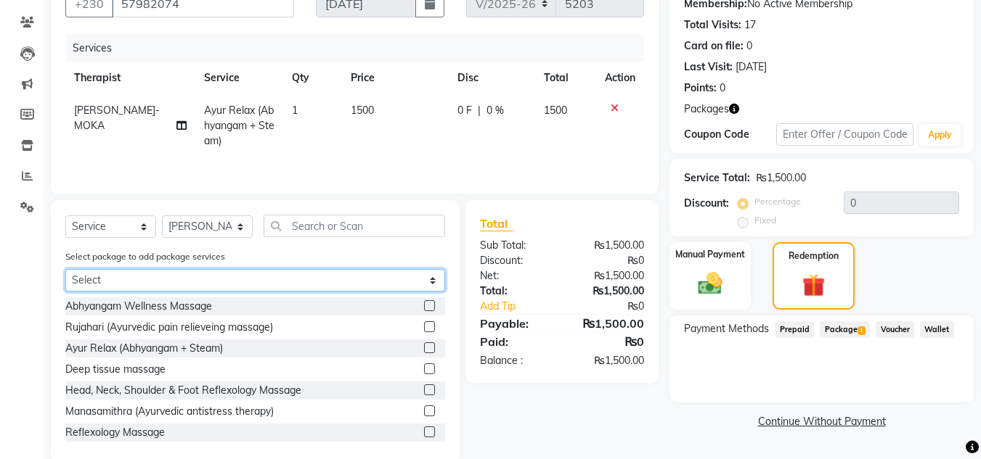
click at [361, 273] on select "Select ALA CART 12 Sessions - 2025" at bounding box center [255, 280] width 380 height 22
select select "1: Object"
click at [65, 274] on select "Select ALA CART 12 Sessions - 2025" at bounding box center [255, 280] width 380 height 22
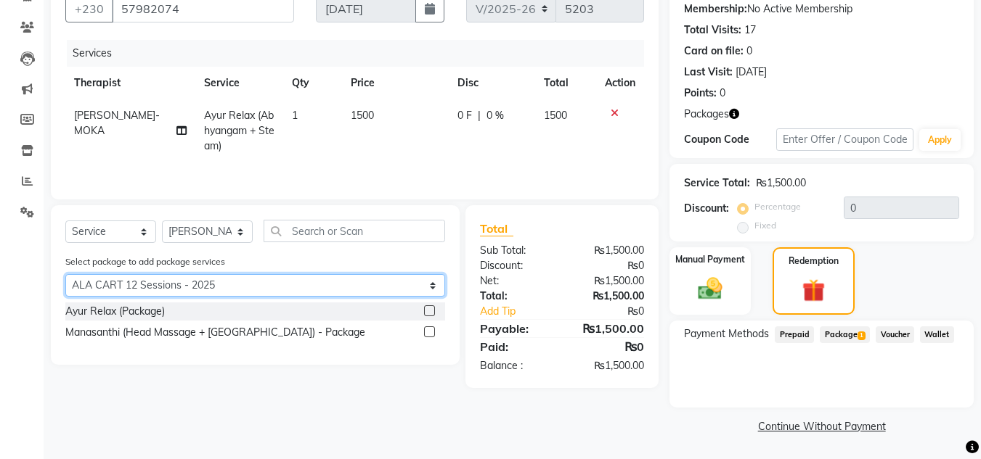
scroll to position [140, 0]
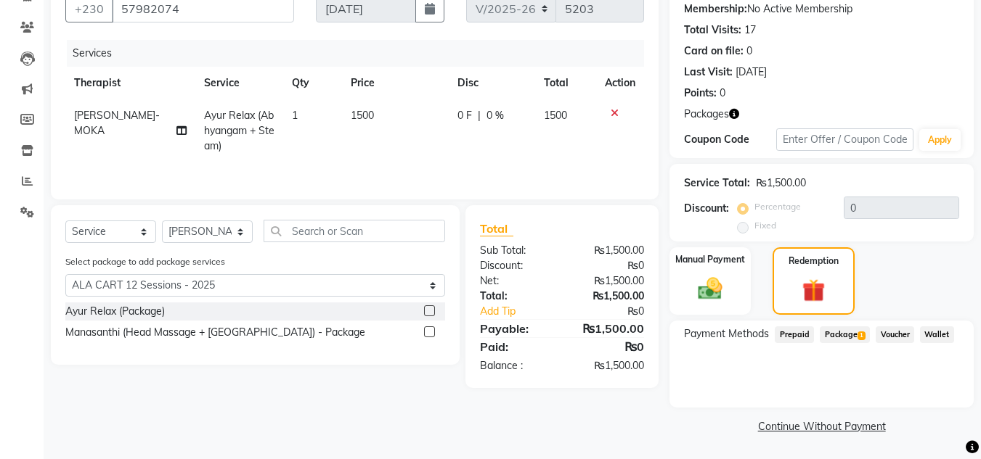
click at [319, 312] on div "Ayur Relax (Package)" at bounding box center [255, 312] width 380 height 18
click at [429, 314] on label at bounding box center [429, 311] width 11 height 11
click at [429, 314] on input "checkbox" at bounding box center [428, 311] width 9 height 9
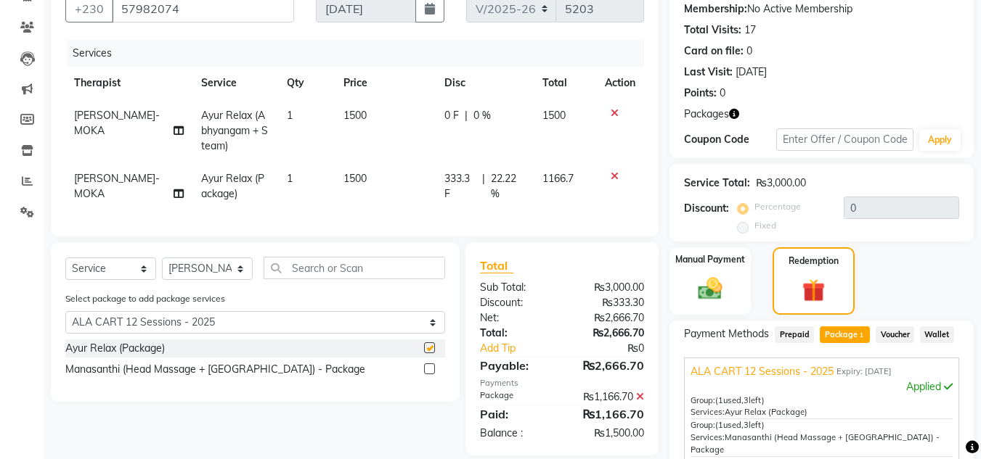
checkbox input "false"
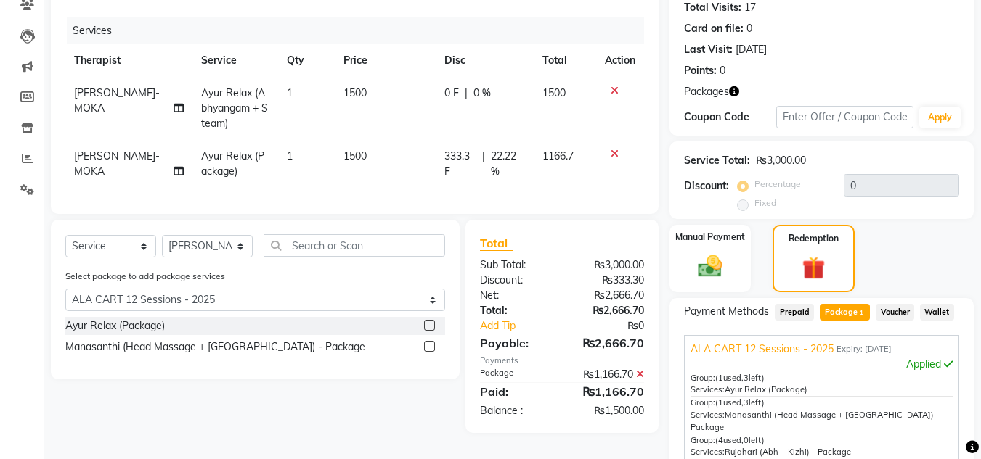
click at [617, 94] on icon at bounding box center [614, 91] width 8 height 10
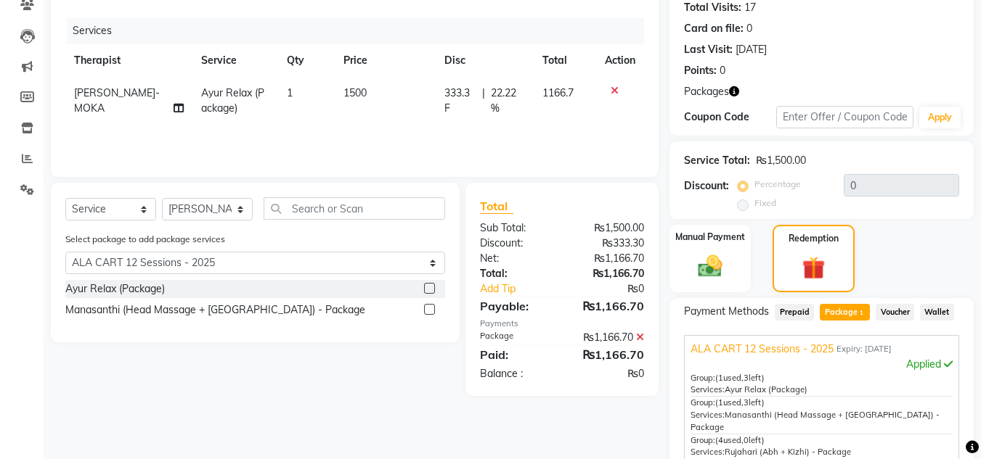
scroll to position [308, 0]
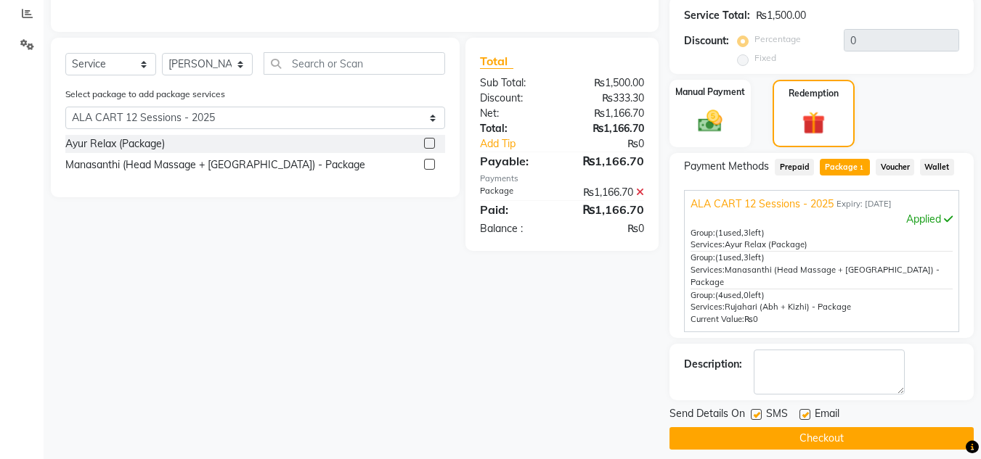
click at [799, 427] on button "Checkout" at bounding box center [821, 438] width 304 height 22
click at [799, 427] on div "Checkout" at bounding box center [821, 438] width 304 height 22
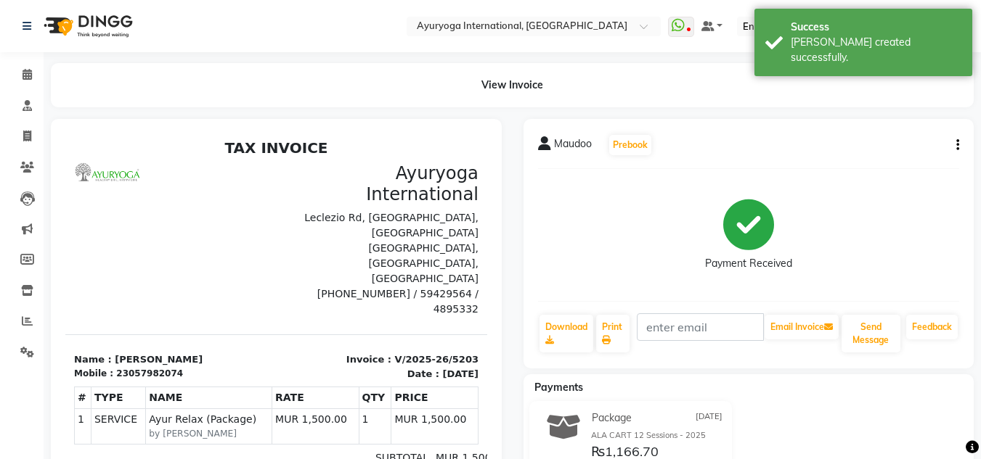
click at [98, 24] on img at bounding box center [86, 26] width 99 height 41
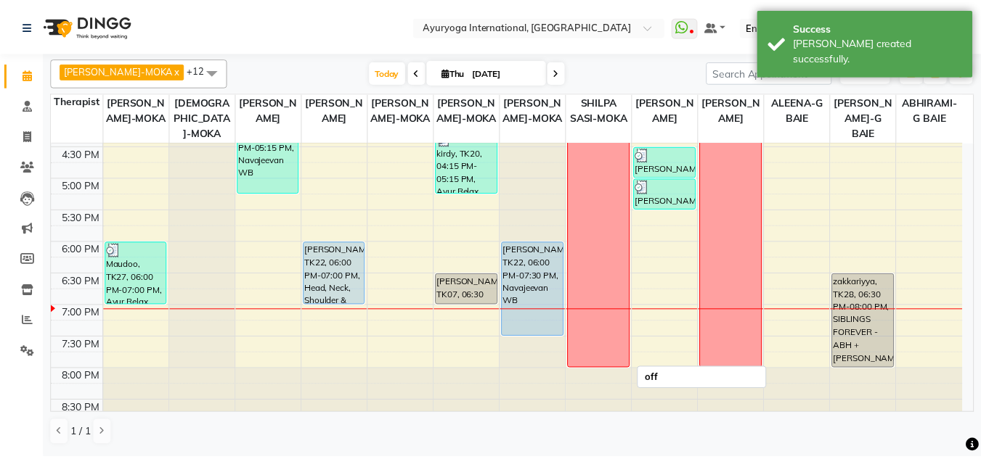
scroll to position [623, 0]
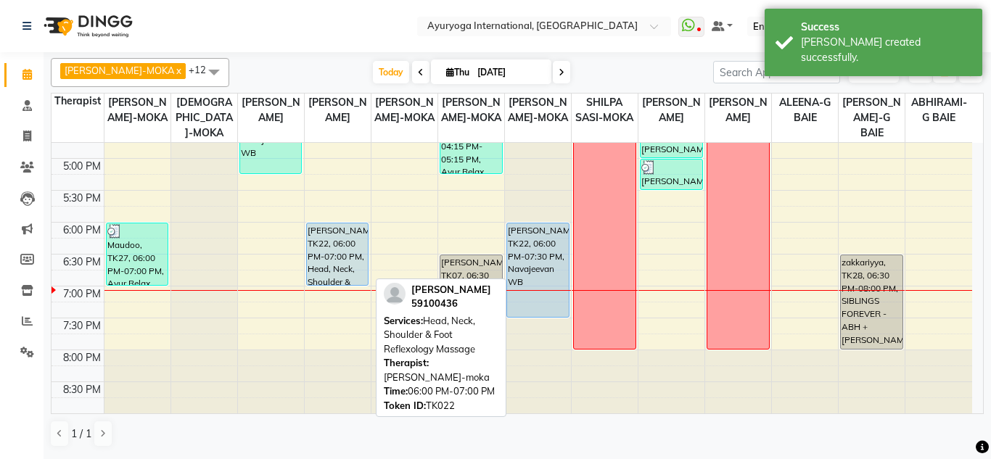
click at [322, 259] on div "[PERSON_NAME], TK22, 06:00 PM-07:00 PM, Head, Neck, Shoulder & Foot Reflexology…" at bounding box center [338, 255] width 62 height 62
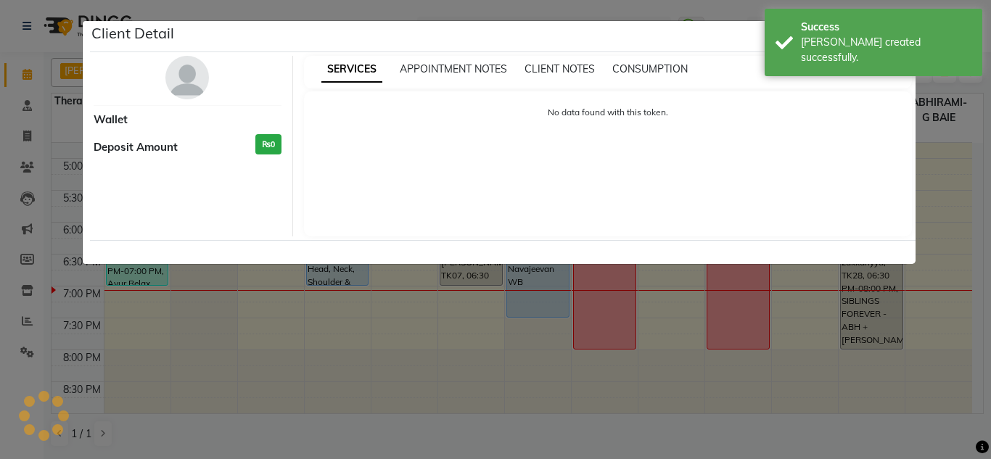
select select "5"
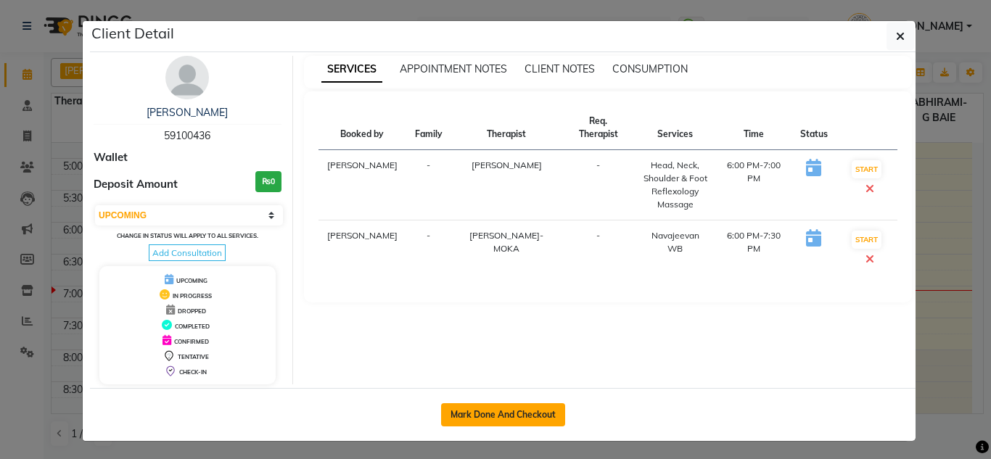
click at [481, 413] on button "Mark Done And Checkout" at bounding box center [503, 415] width 124 height 23
select select "service"
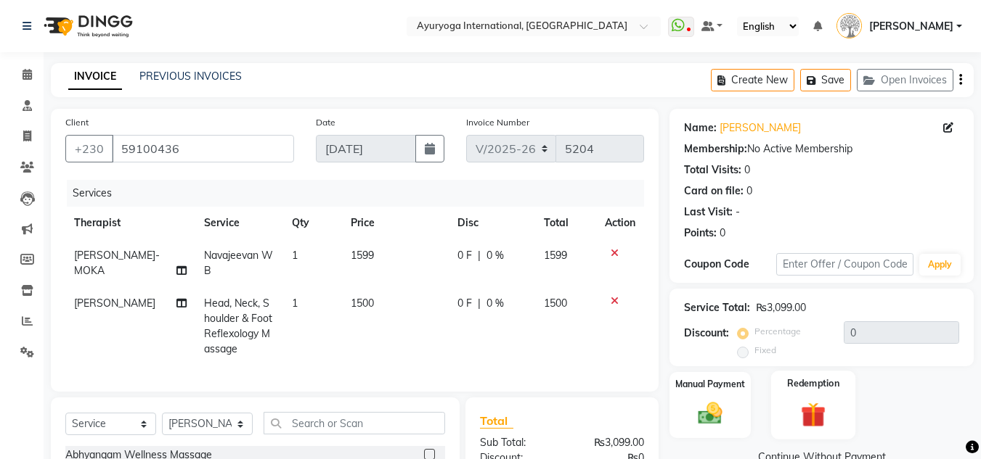
click at [817, 406] on img at bounding box center [813, 414] width 41 height 31
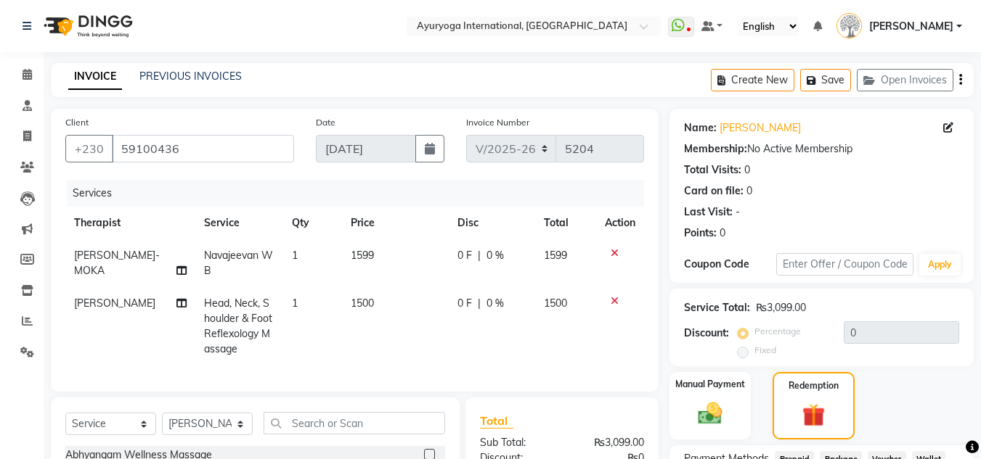
scroll to position [145, 0]
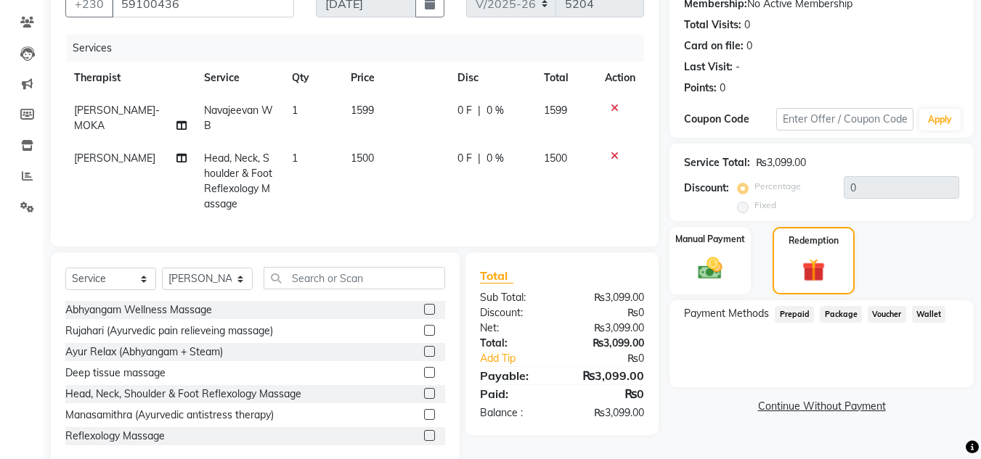
click at [798, 319] on span "Prepaid" at bounding box center [793, 314] width 39 height 17
click at [848, 315] on span "Package" at bounding box center [840, 314] width 42 height 17
click at [872, 311] on span "Voucher" at bounding box center [886, 314] width 38 height 17
click at [931, 315] on span "Wallet" at bounding box center [929, 314] width 34 height 17
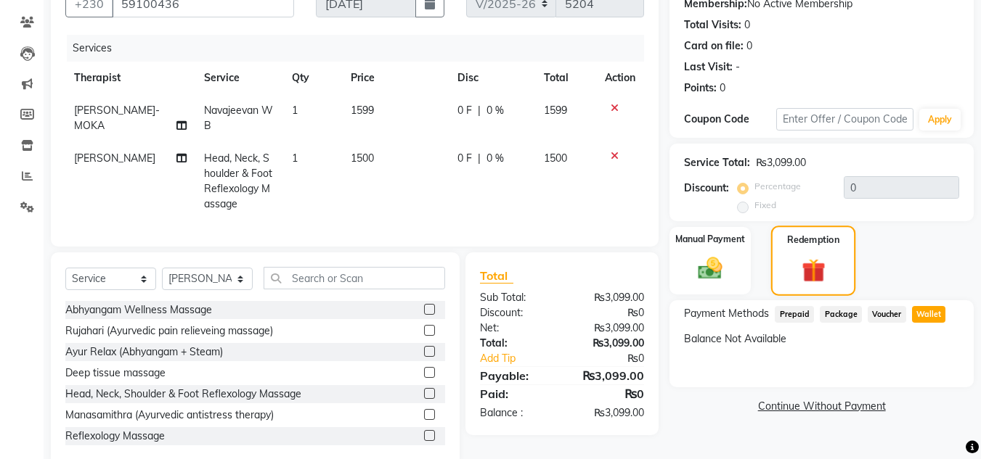
click at [780, 288] on div "Redemption" at bounding box center [813, 261] width 85 height 70
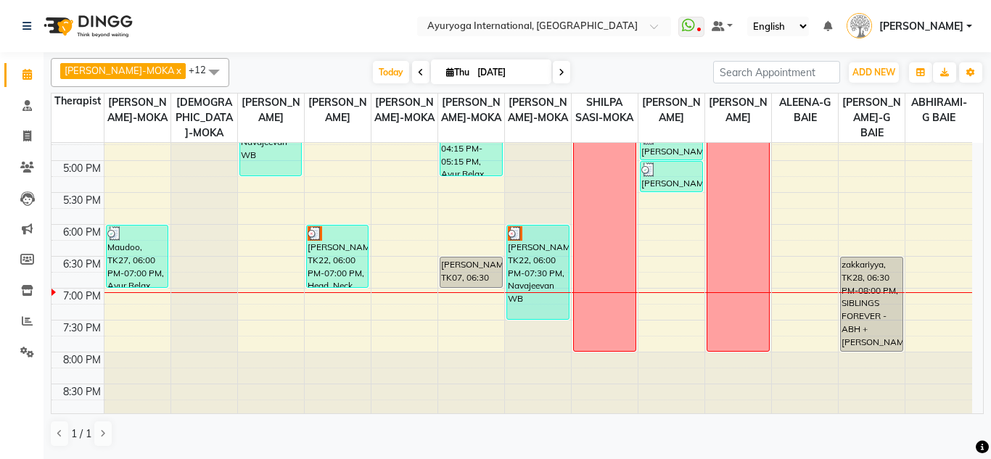
scroll to position [623, 0]
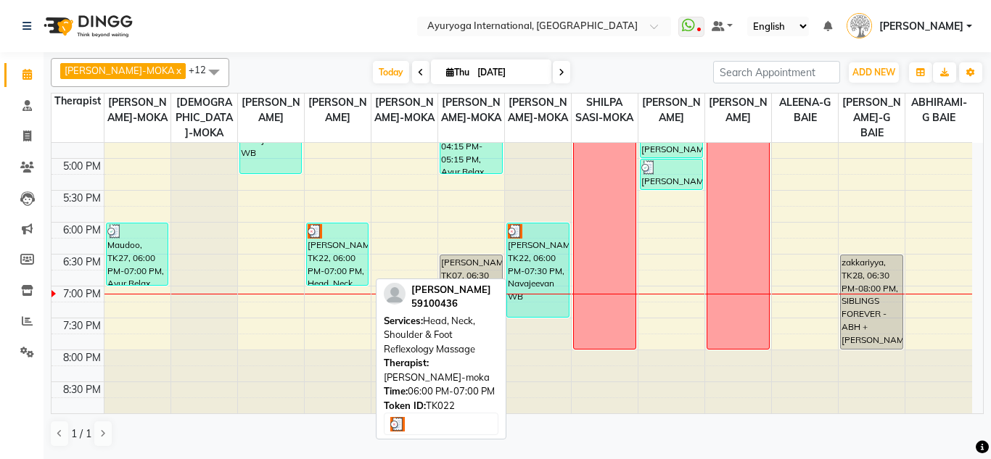
click at [332, 266] on div "[PERSON_NAME], TK22, 06:00 PM-07:00 PM, Head, Neck, Shoulder & Foot Reflexology…" at bounding box center [338, 255] width 62 height 62
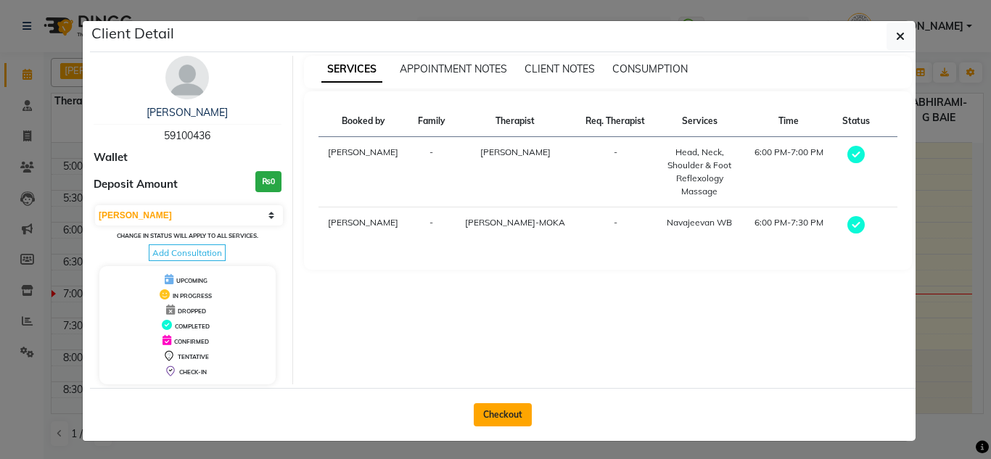
click at [489, 425] on button "Checkout" at bounding box center [503, 415] width 58 height 23
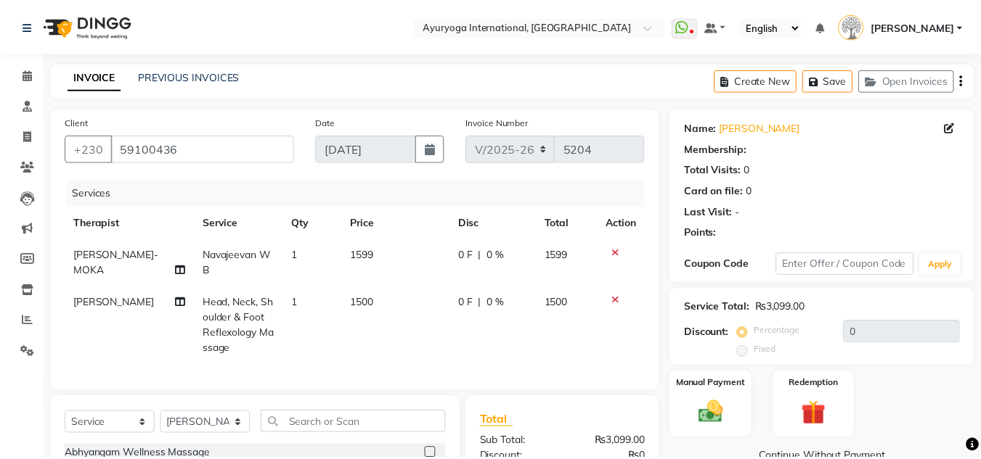
scroll to position [185, 0]
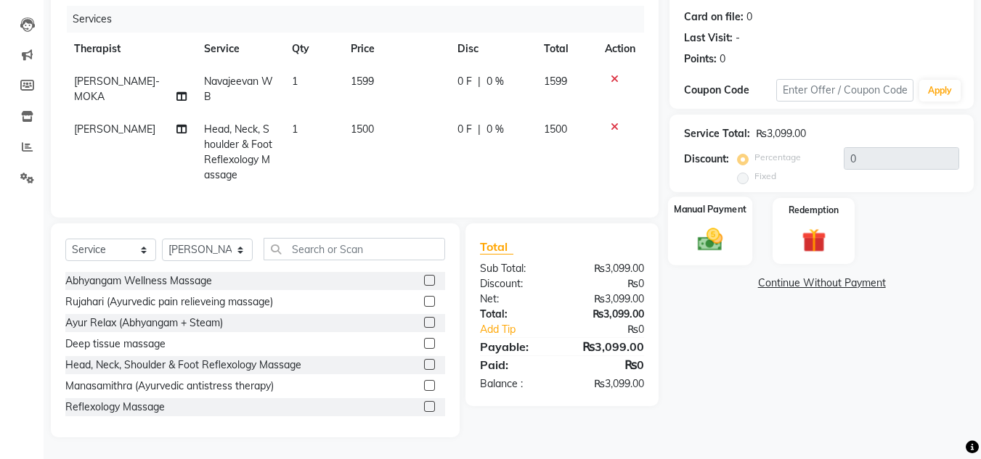
click at [720, 208] on div "Manual Payment" at bounding box center [710, 231] width 85 height 69
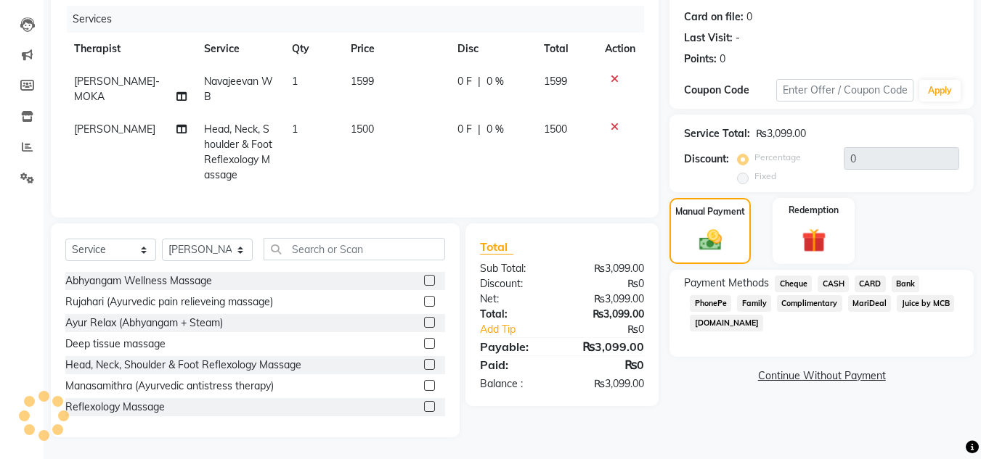
click at [920, 295] on span "Juice by MCB" at bounding box center [924, 303] width 57 height 17
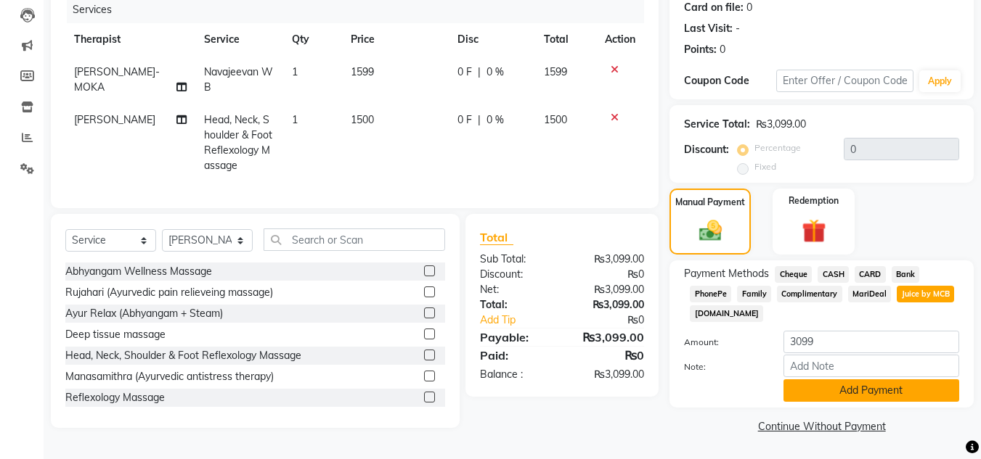
click at [859, 399] on button "Add Payment" at bounding box center [871, 391] width 176 height 22
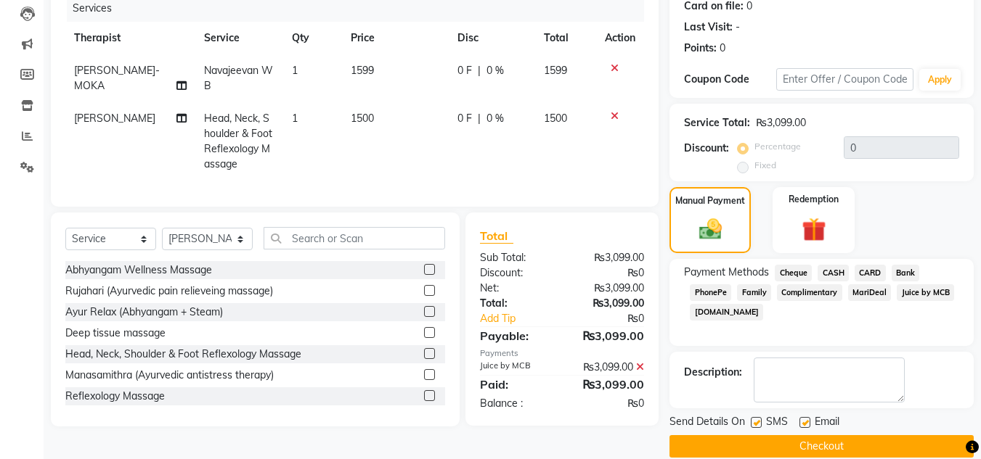
scroll to position [205, 0]
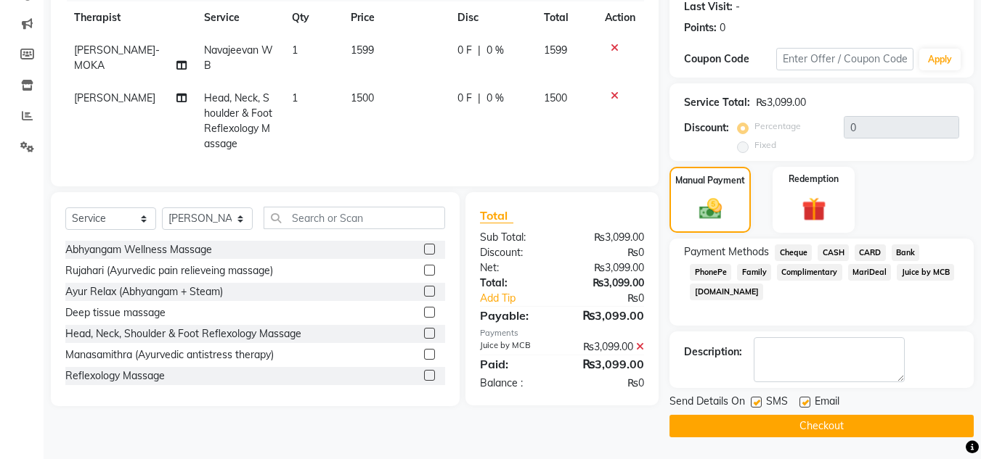
click at [857, 422] on button "Checkout" at bounding box center [821, 426] width 304 height 22
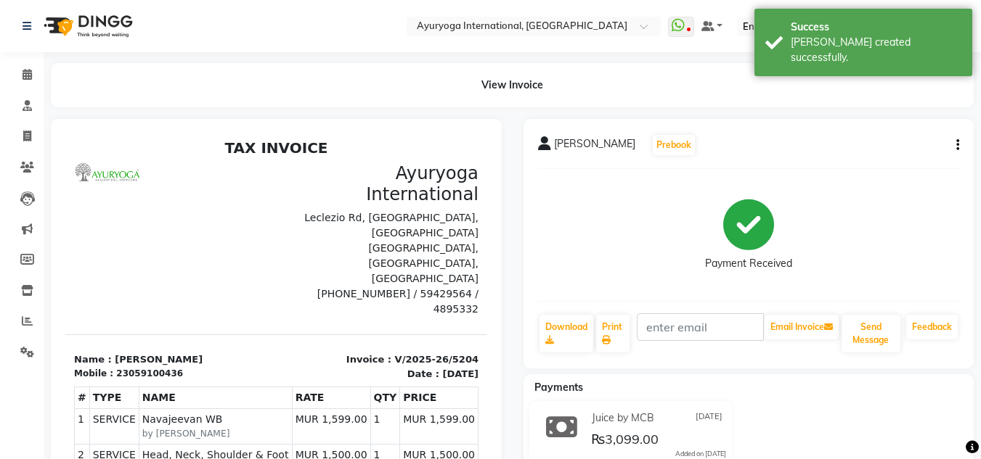
click at [91, 29] on img at bounding box center [86, 26] width 99 height 41
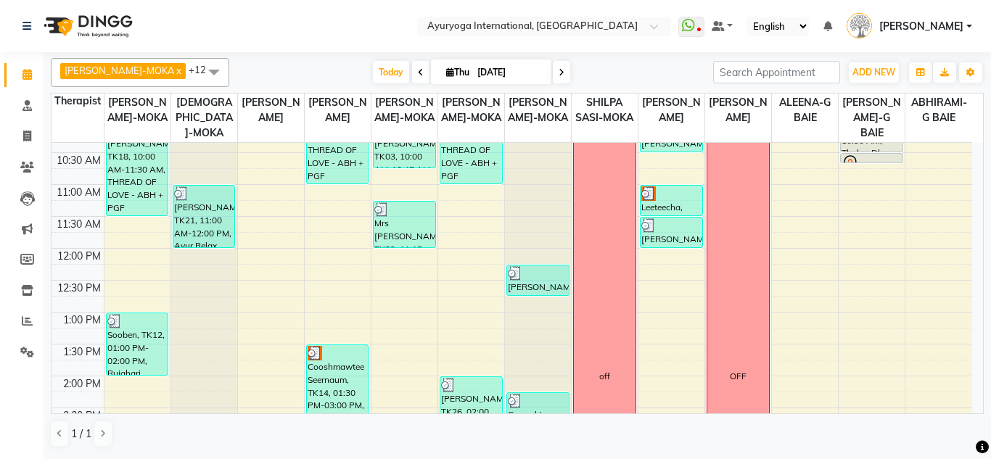
scroll to position [187, 0]
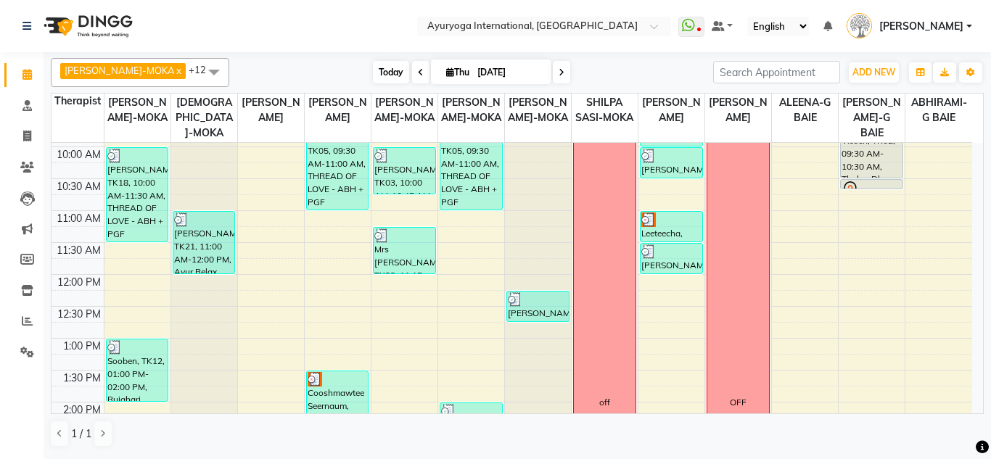
click at [382, 75] on span "Today" at bounding box center [391, 72] width 36 height 22
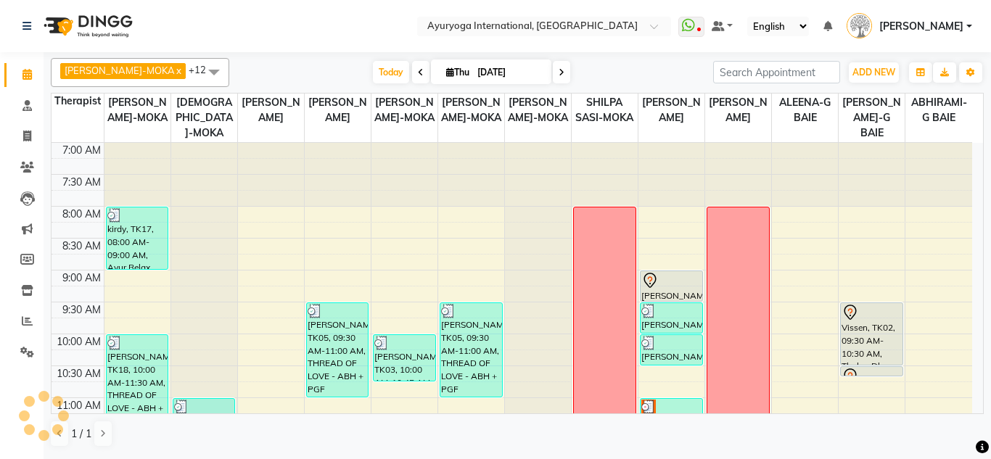
scroll to position [623, 0]
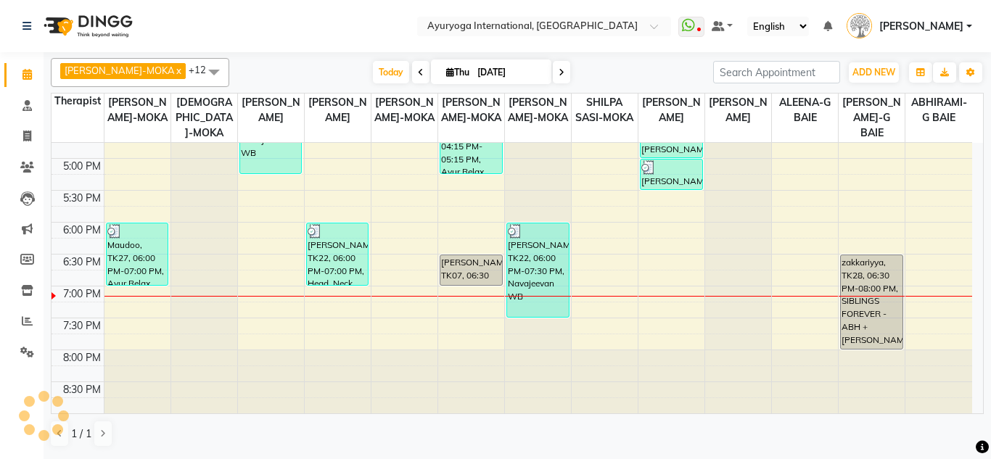
click at [559, 72] on icon at bounding box center [562, 72] width 6 height 9
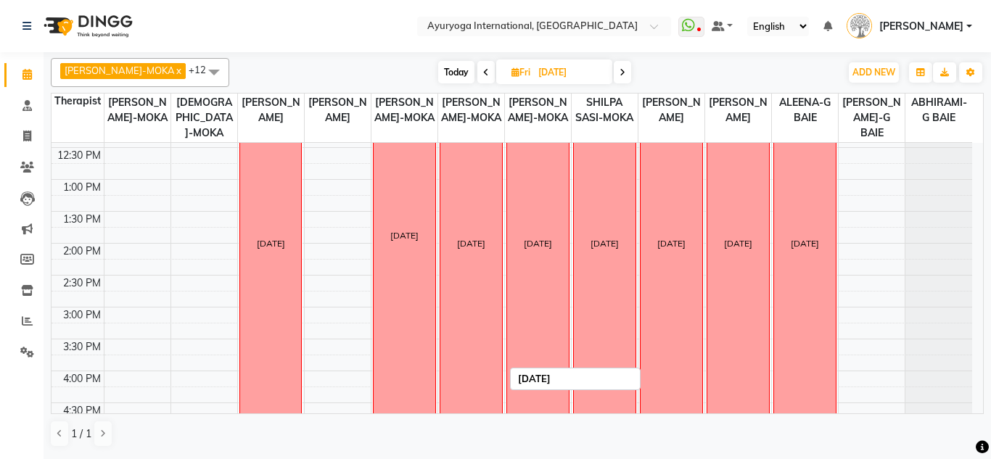
scroll to position [332, 0]
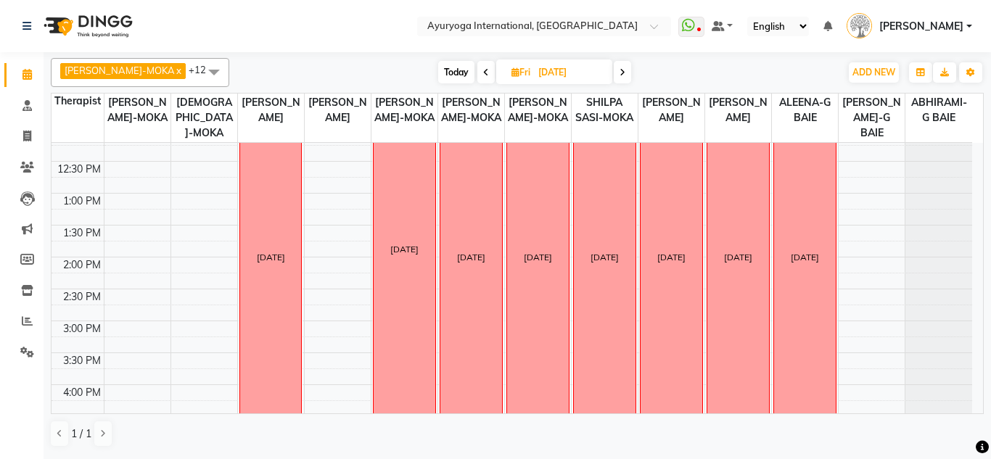
click at [614, 83] on span at bounding box center [622, 72] width 17 height 22
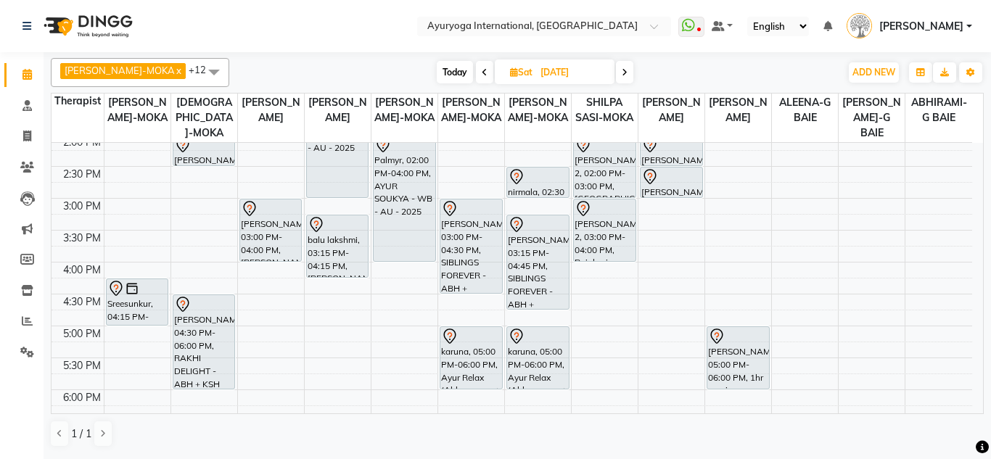
scroll to position [581, 0]
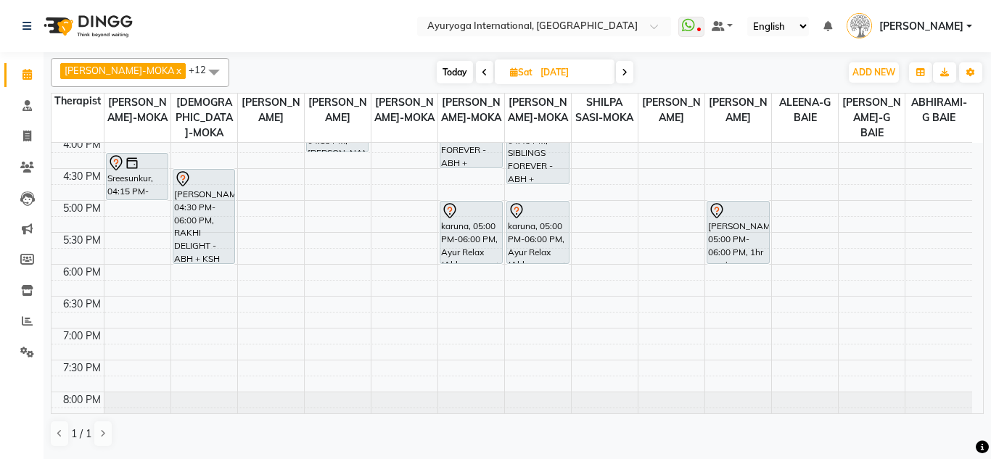
click at [437, 78] on span "Today" at bounding box center [455, 72] width 36 height 22
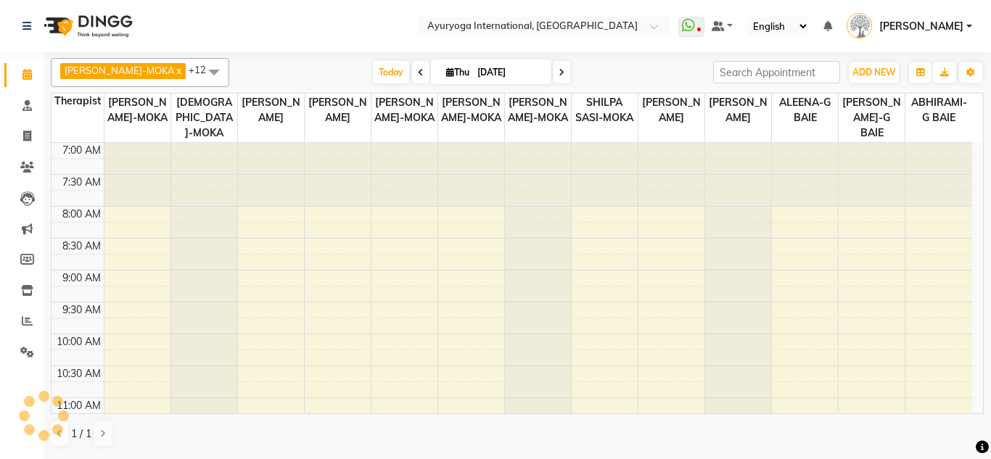
scroll to position [623, 0]
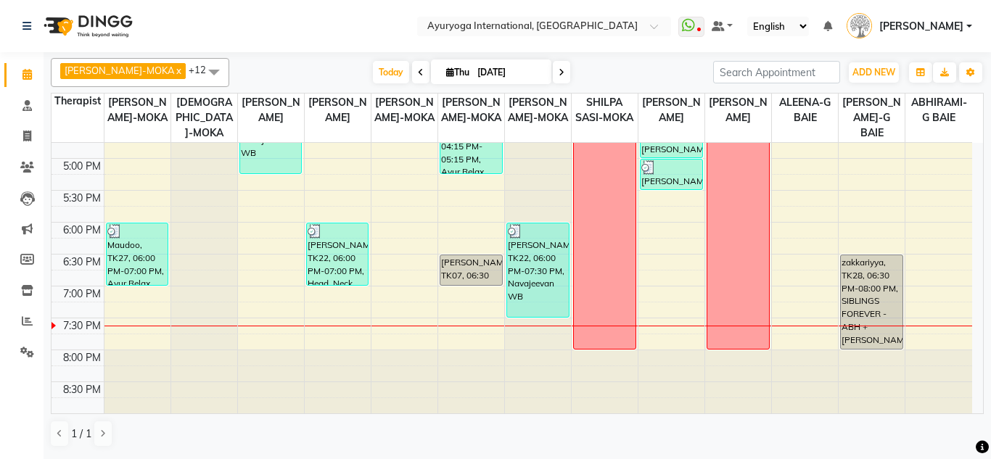
click at [559, 75] on icon at bounding box center [562, 72] width 6 height 9
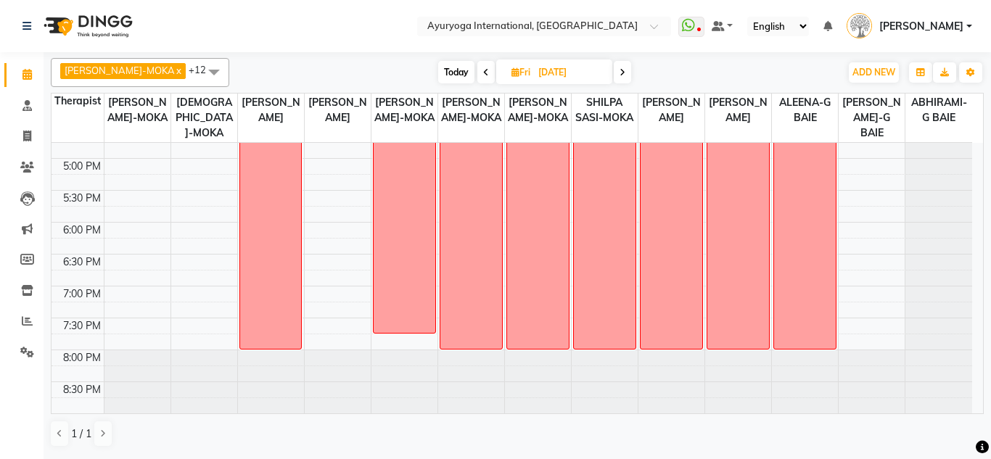
click at [443, 65] on span "Today" at bounding box center [456, 72] width 36 height 22
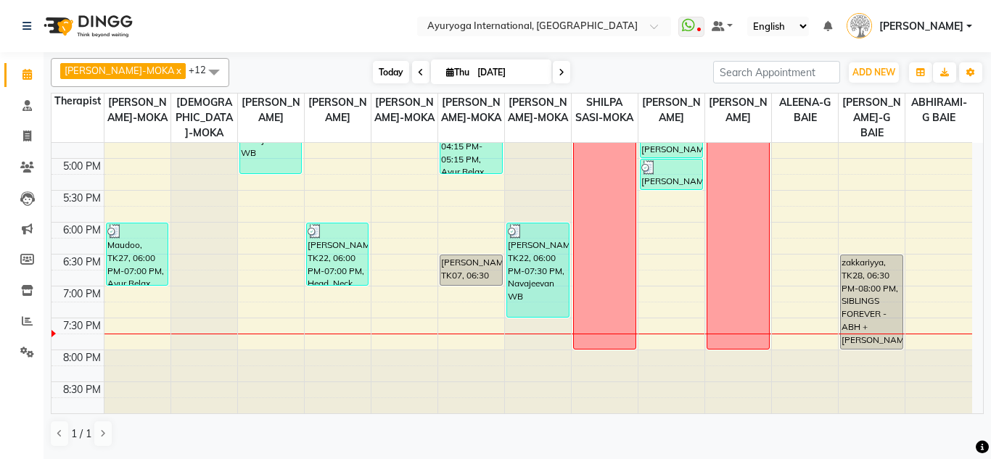
click at [373, 80] on span "Today" at bounding box center [391, 72] width 36 height 22
